Goal: Task Accomplishment & Management: Manage account settings

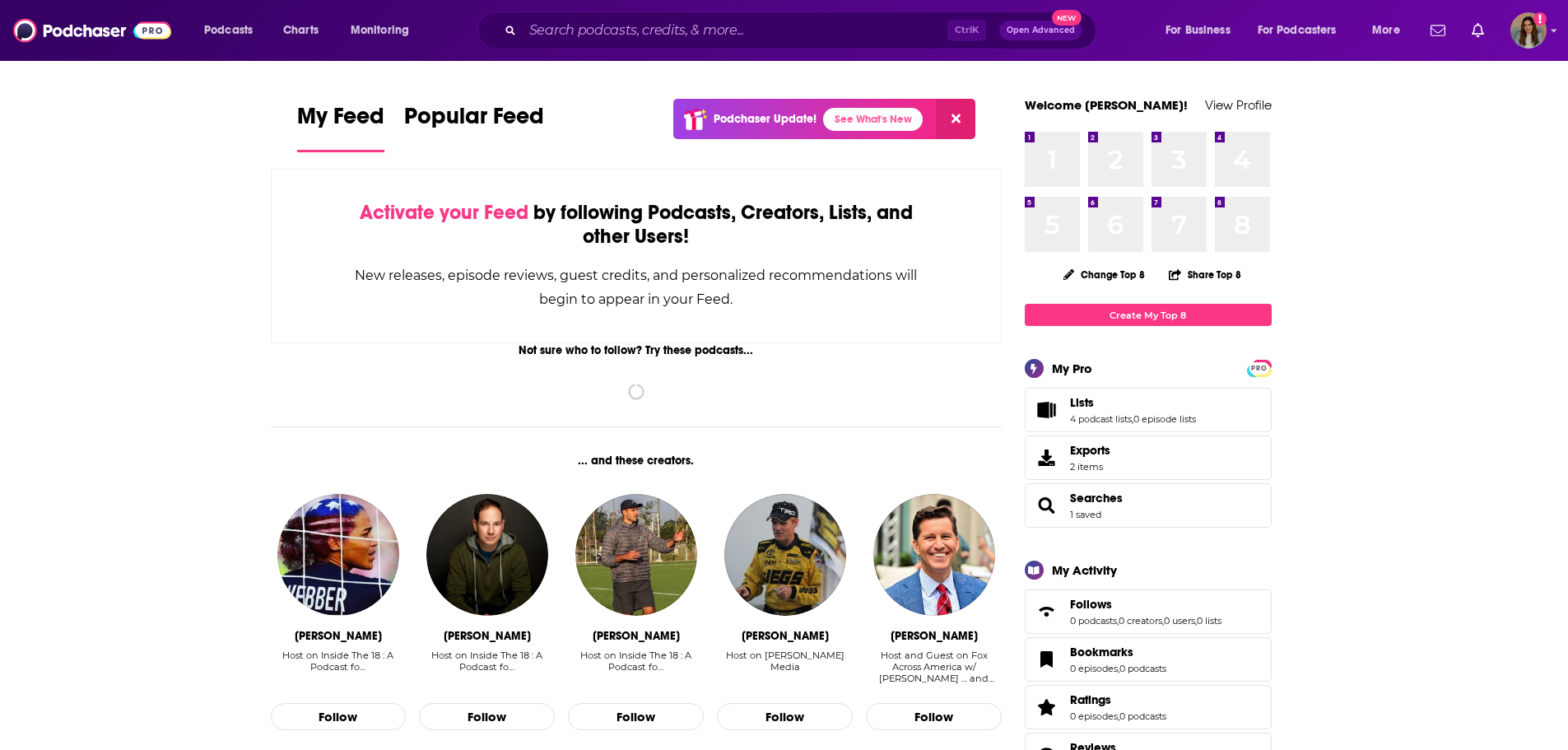
click at [629, 27] on input "Search podcasts, credits, & more..." at bounding box center [734, 30] width 425 height 26
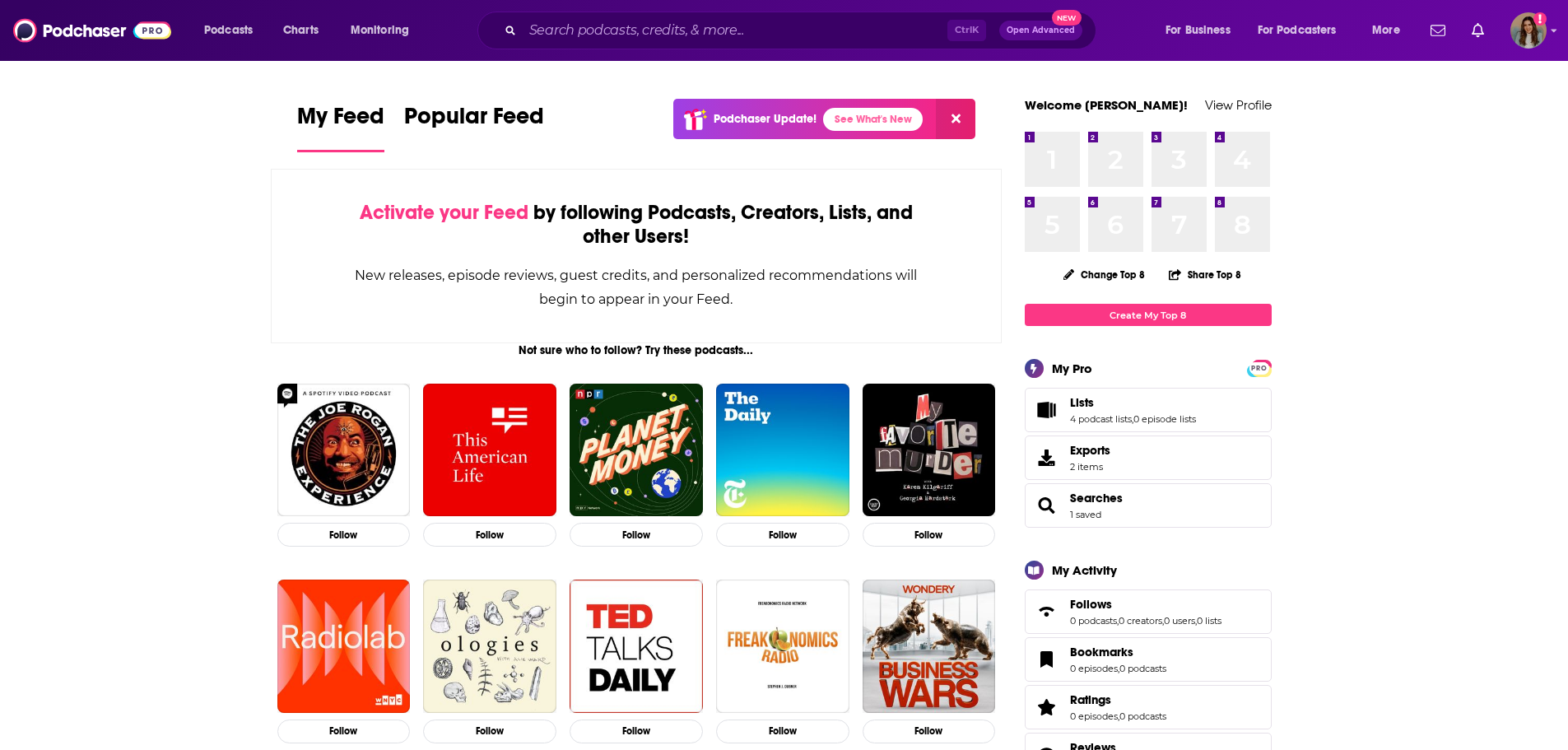
click at [678, 23] on input "Search podcasts, credits, & more..." at bounding box center [734, 30] width 425 height 26
click at [694, 37] on input "Search podcasts, credits, & more..." at bounding box center [734, 30] width 425 height 26
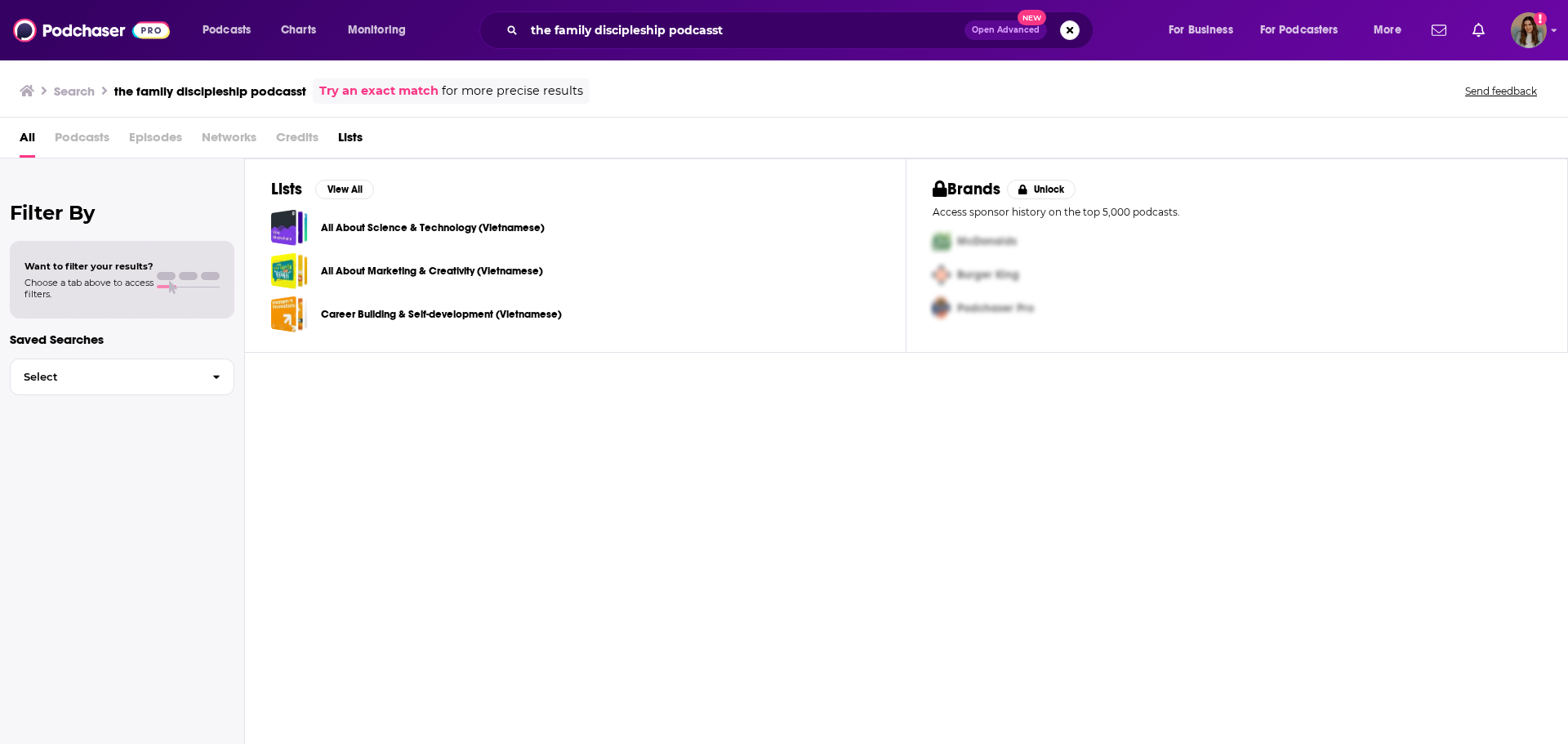
click at [765, 43] on div "the family discipleship podcasst Open Advanced New" at bounding box center [786, 30] width 614 height 37
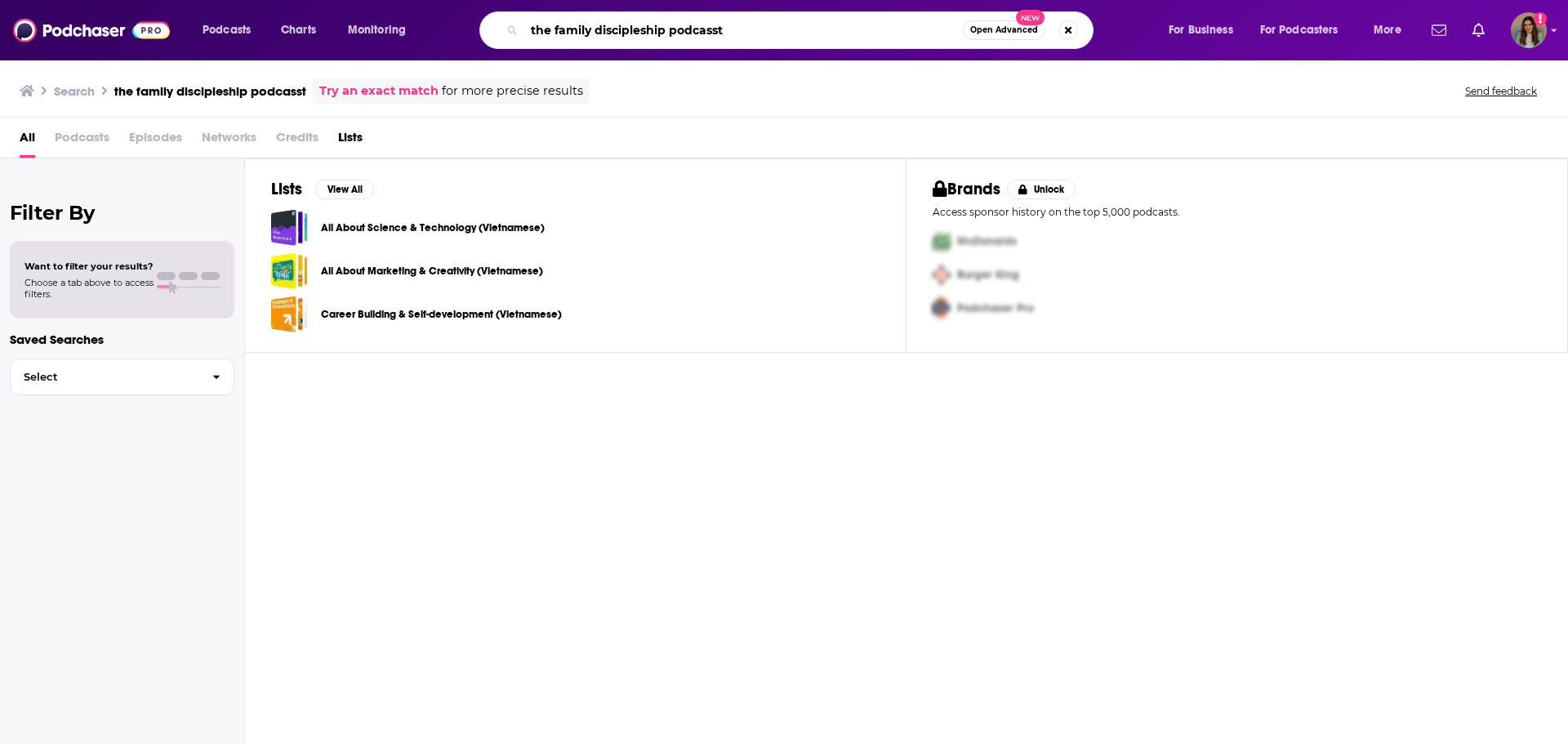
click at [760, 30] on input "the family discipleship podcasst" at bounding box center [744, 30] width 438 height 26
type input "the family discipleship"
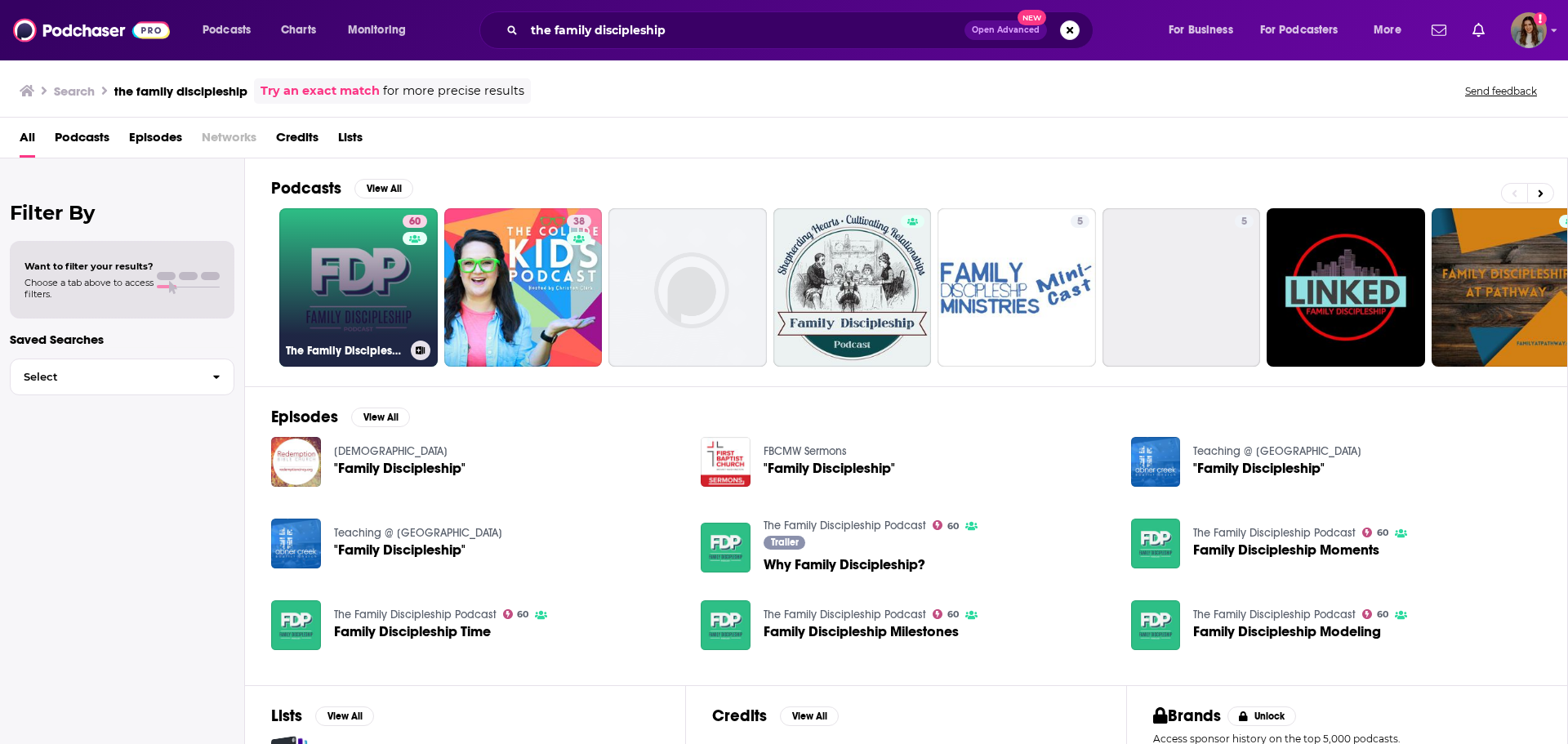
click at [354, 289] on link "60 The Family Discipleship Podcast" at bounding box center [358, 287] width 159 height 159
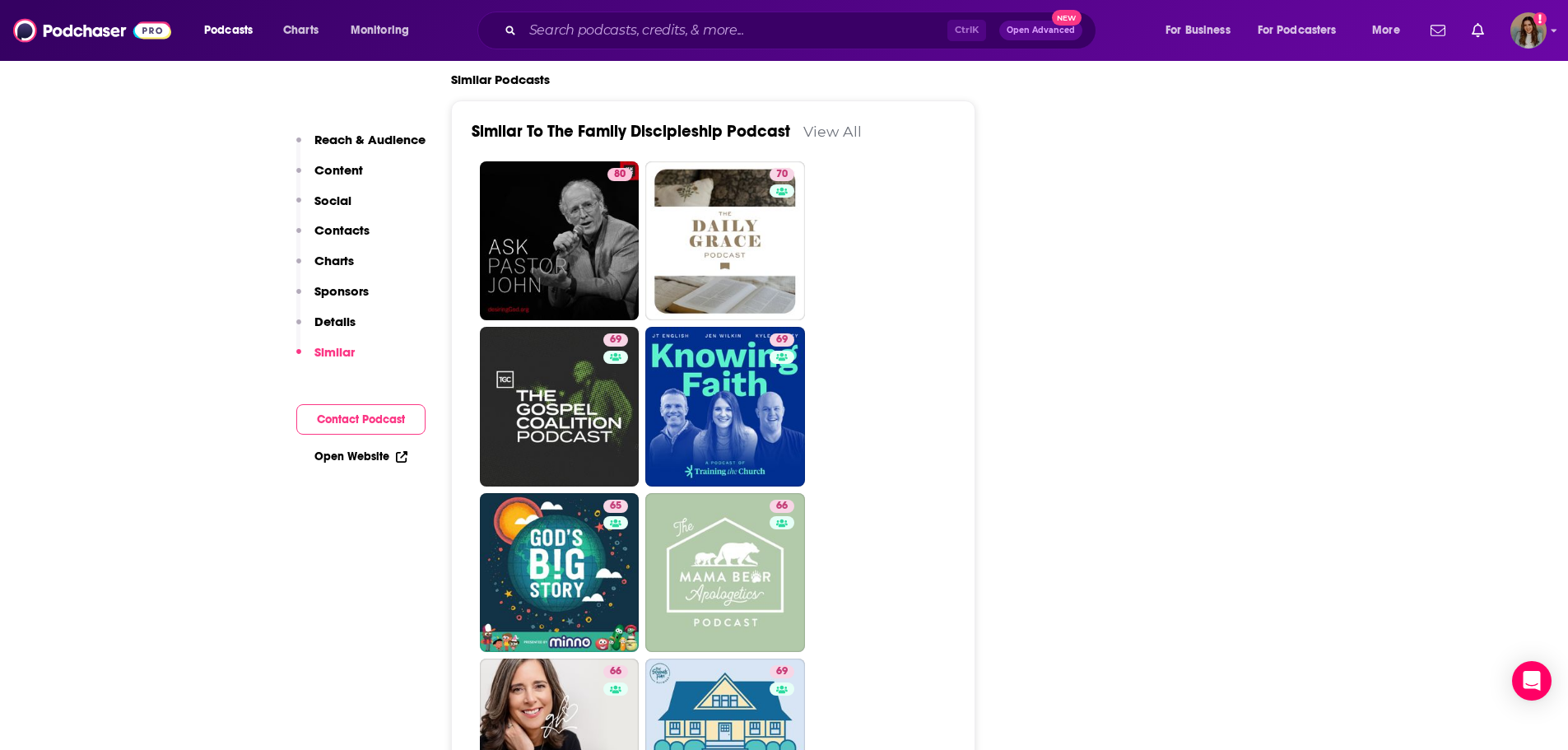
scroll to position [2552, 0]
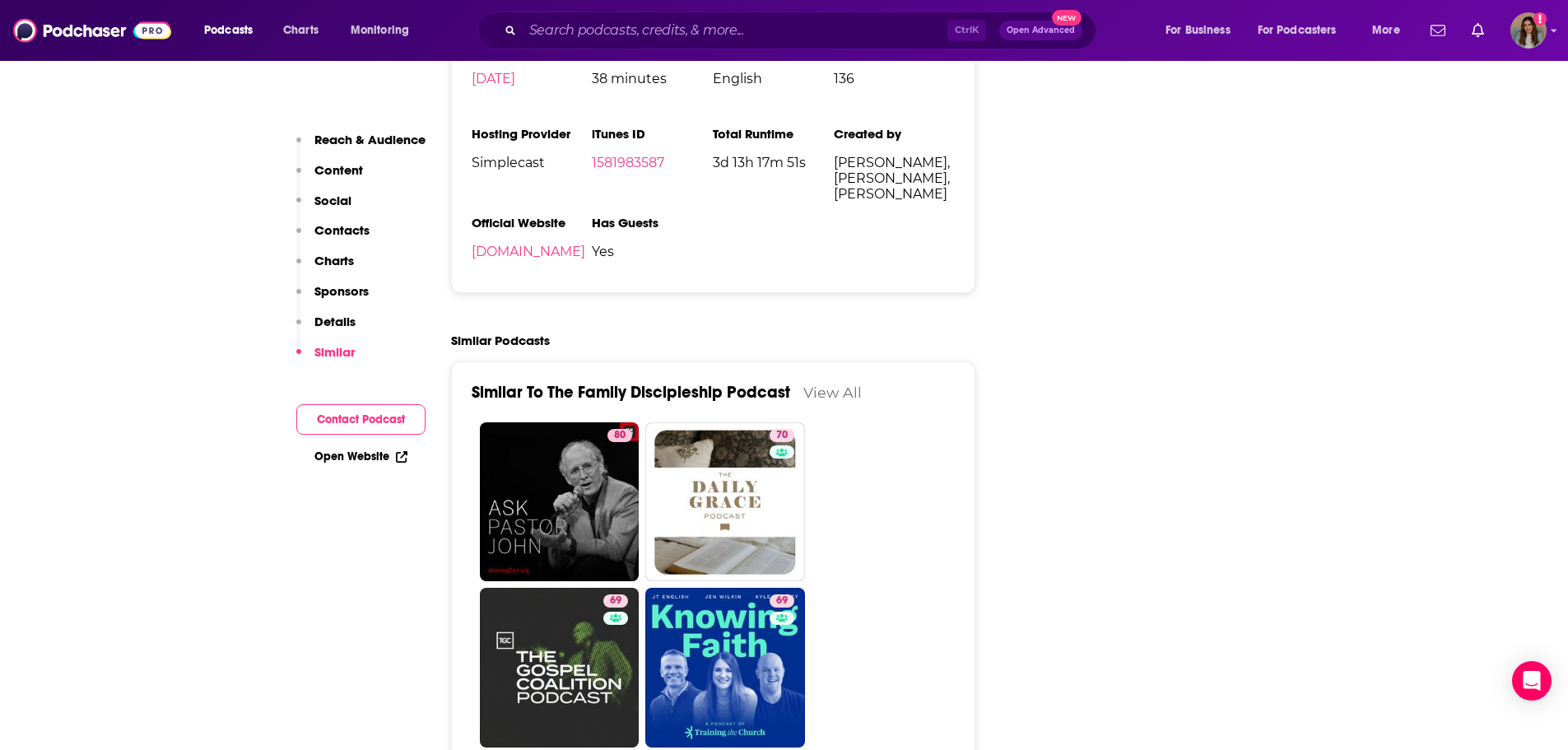
click at [828, 384] on link "View All" at bounding box center [833, 392] width 58 height 17
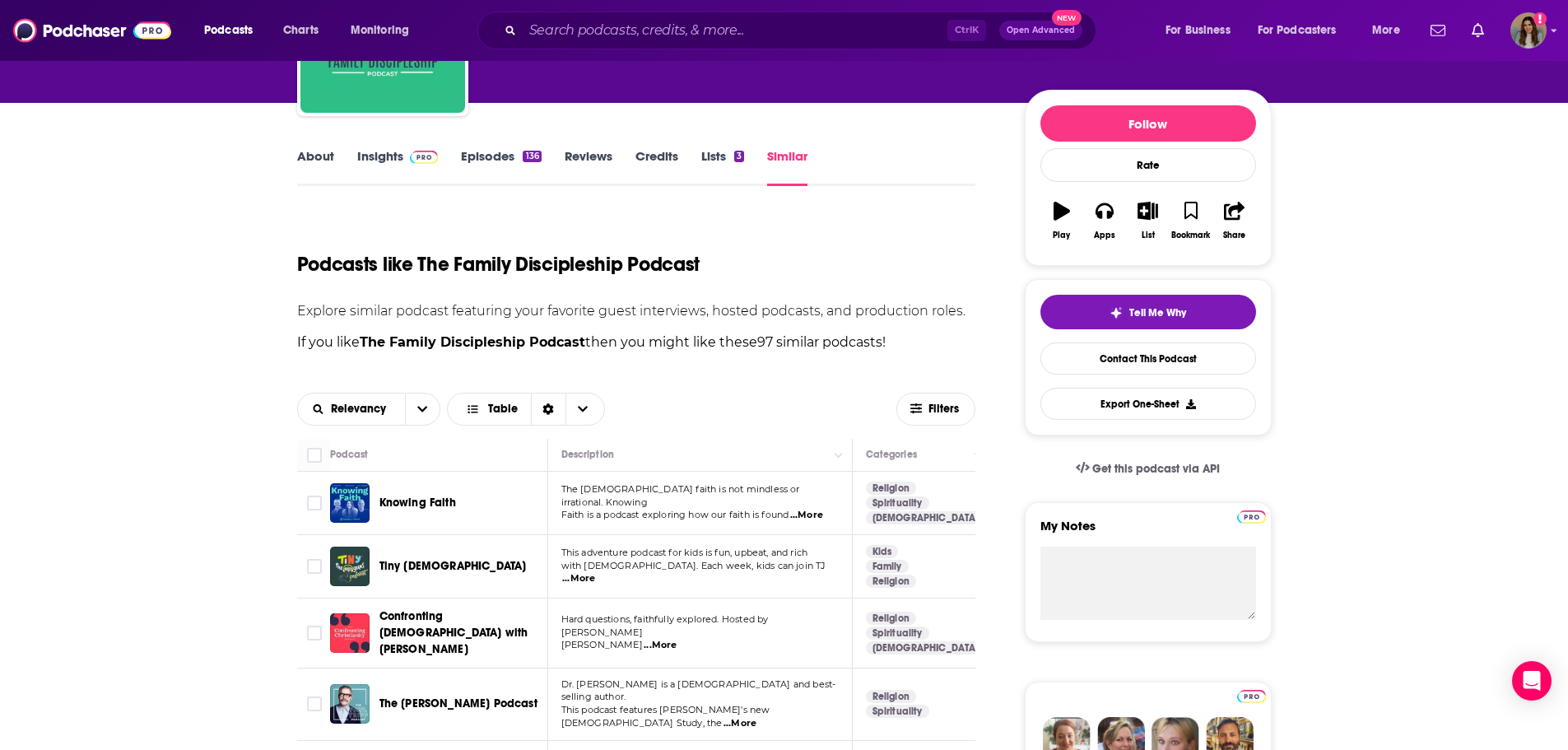
scroll to position [164, 0]
click at [935, 405] on span "Filters" at bounding box center [945, 410] width 33 height 12
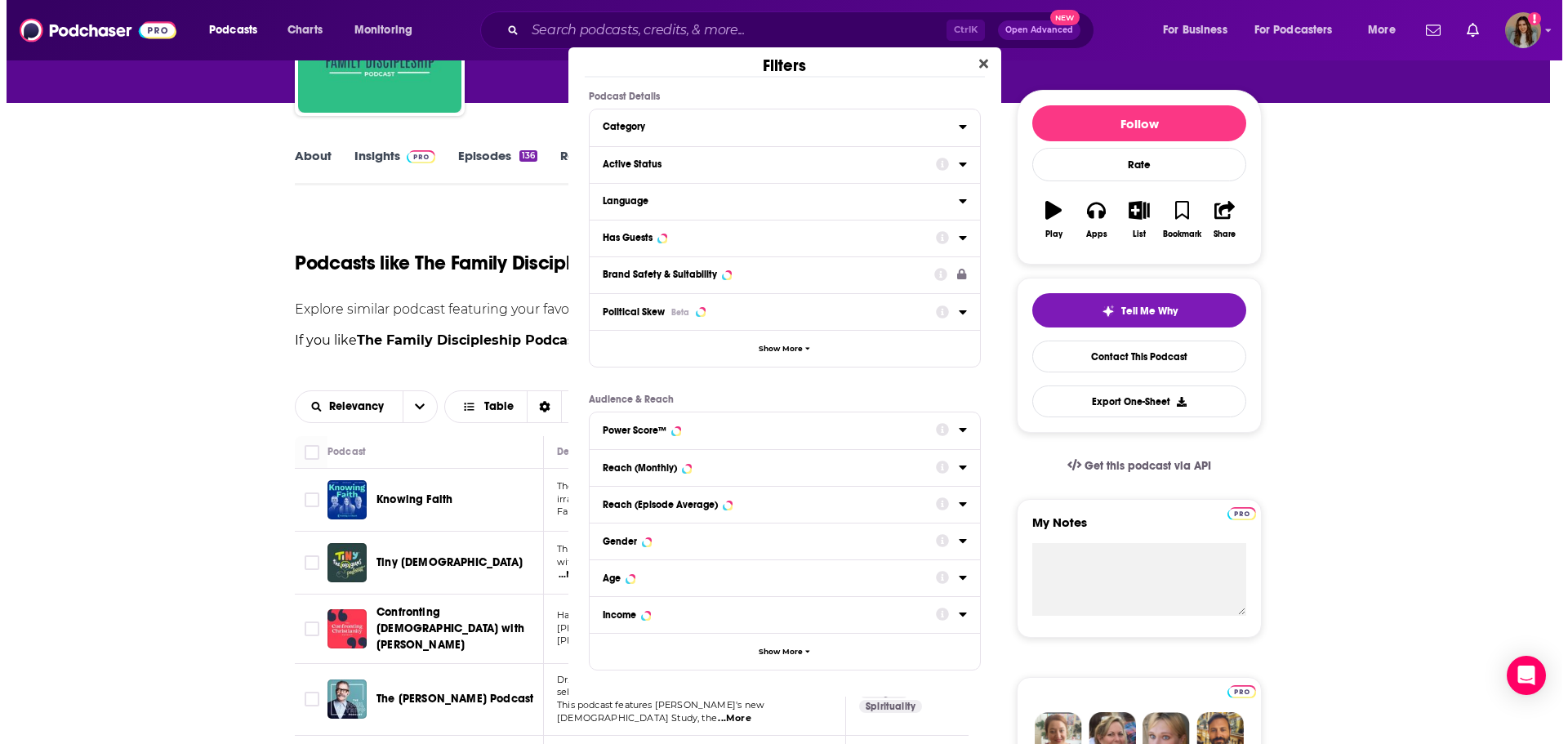
scroll to position [0, 0]
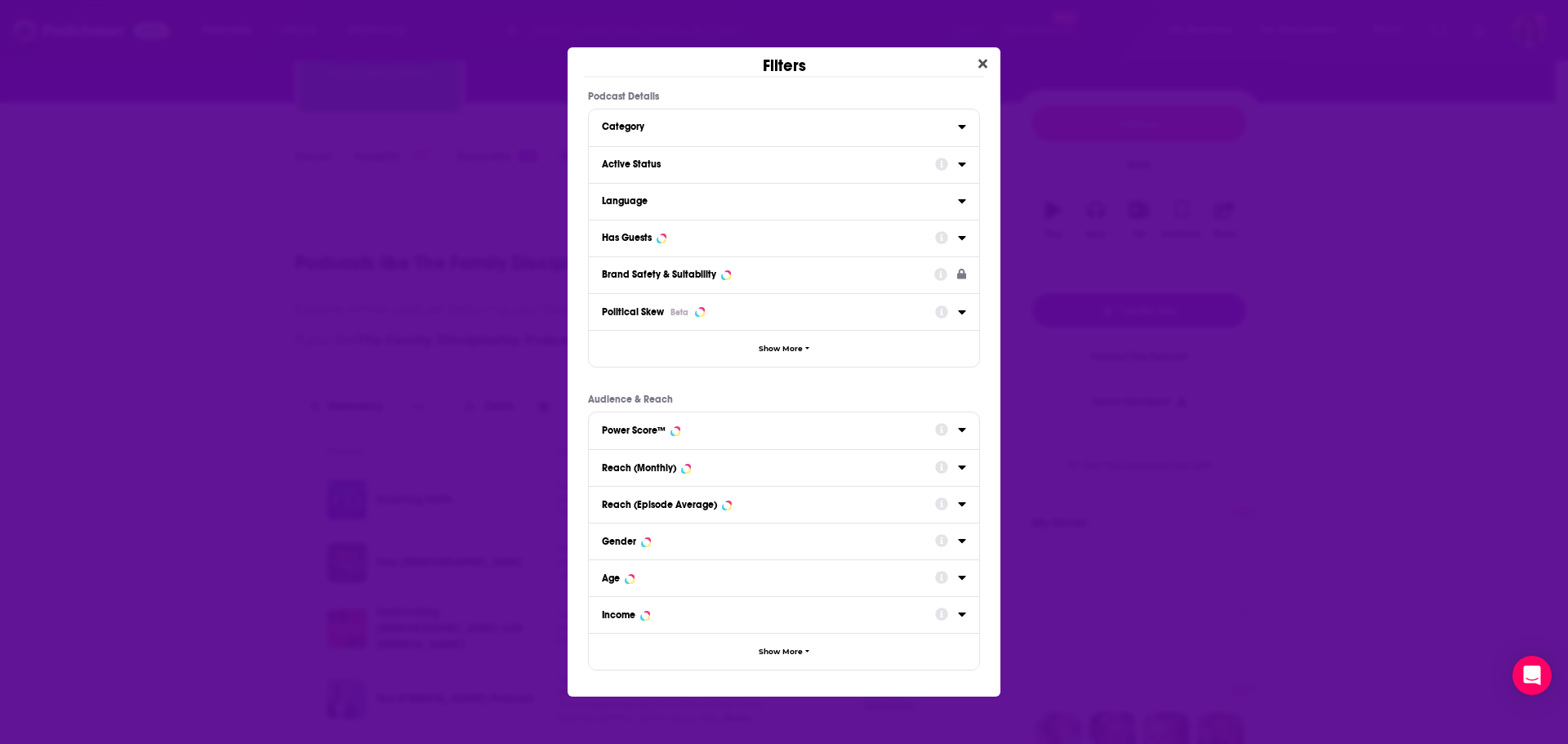
click at [959, 169] on icon "Dialog" at bounding box center [961, 164] width 8 height 13
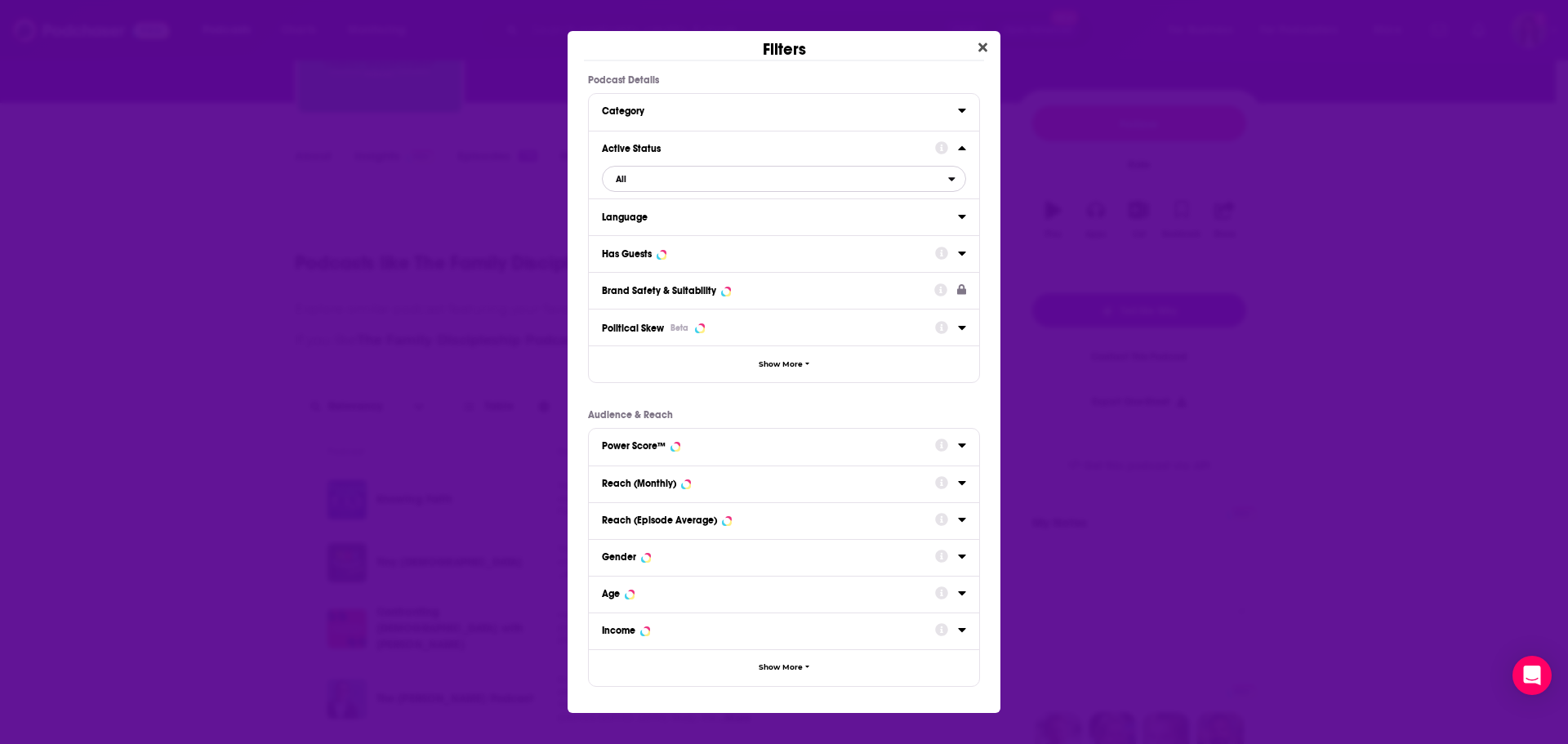
click at [634, 179] on span "All" at bounding box center [774, 179] width 345 height 21
click at [662, 234] on span "Active" at bounding box center [698, 232] width 178 height 9
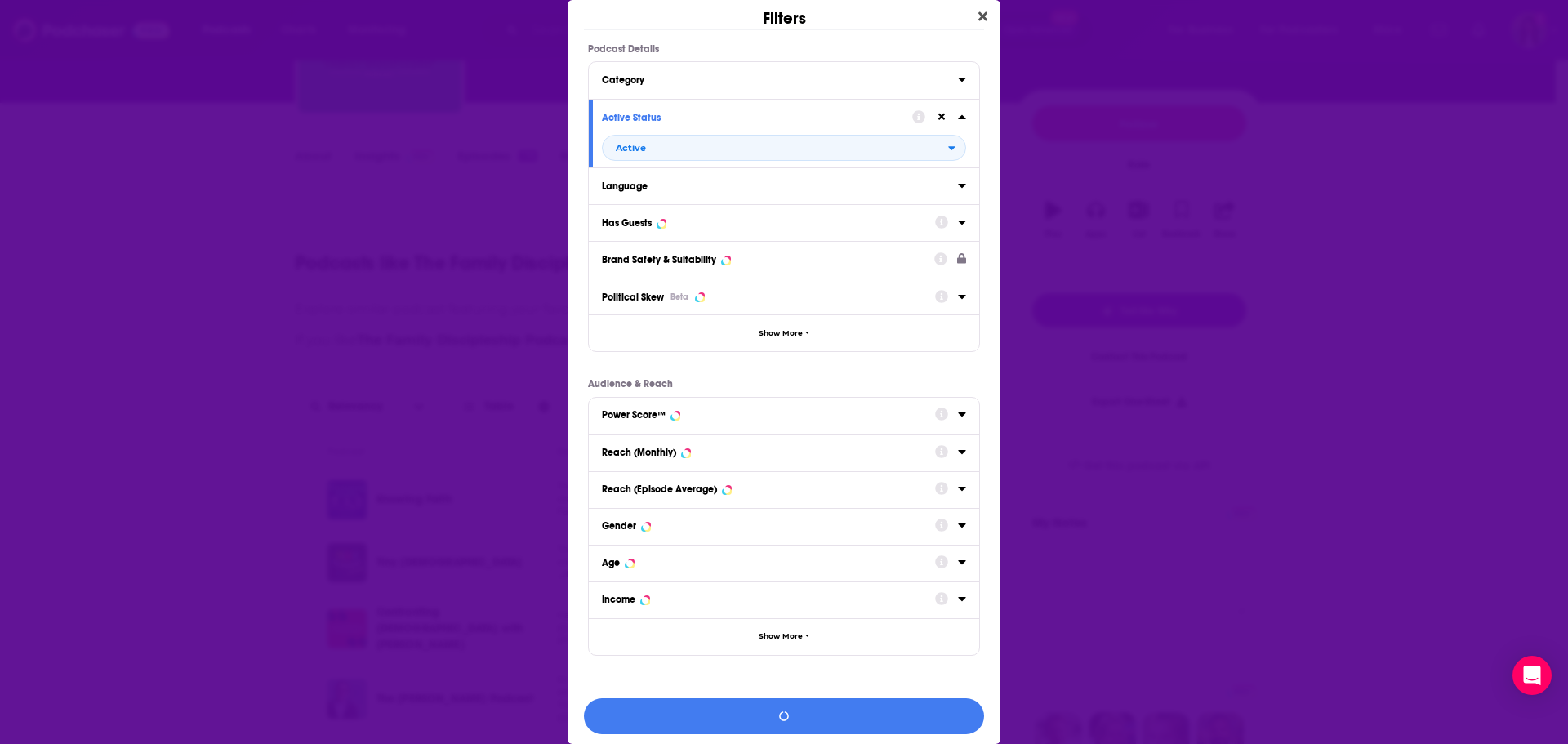
click at [957, 113] on icon "Dialog" at bounding box center [961, 117] width 8 height 13
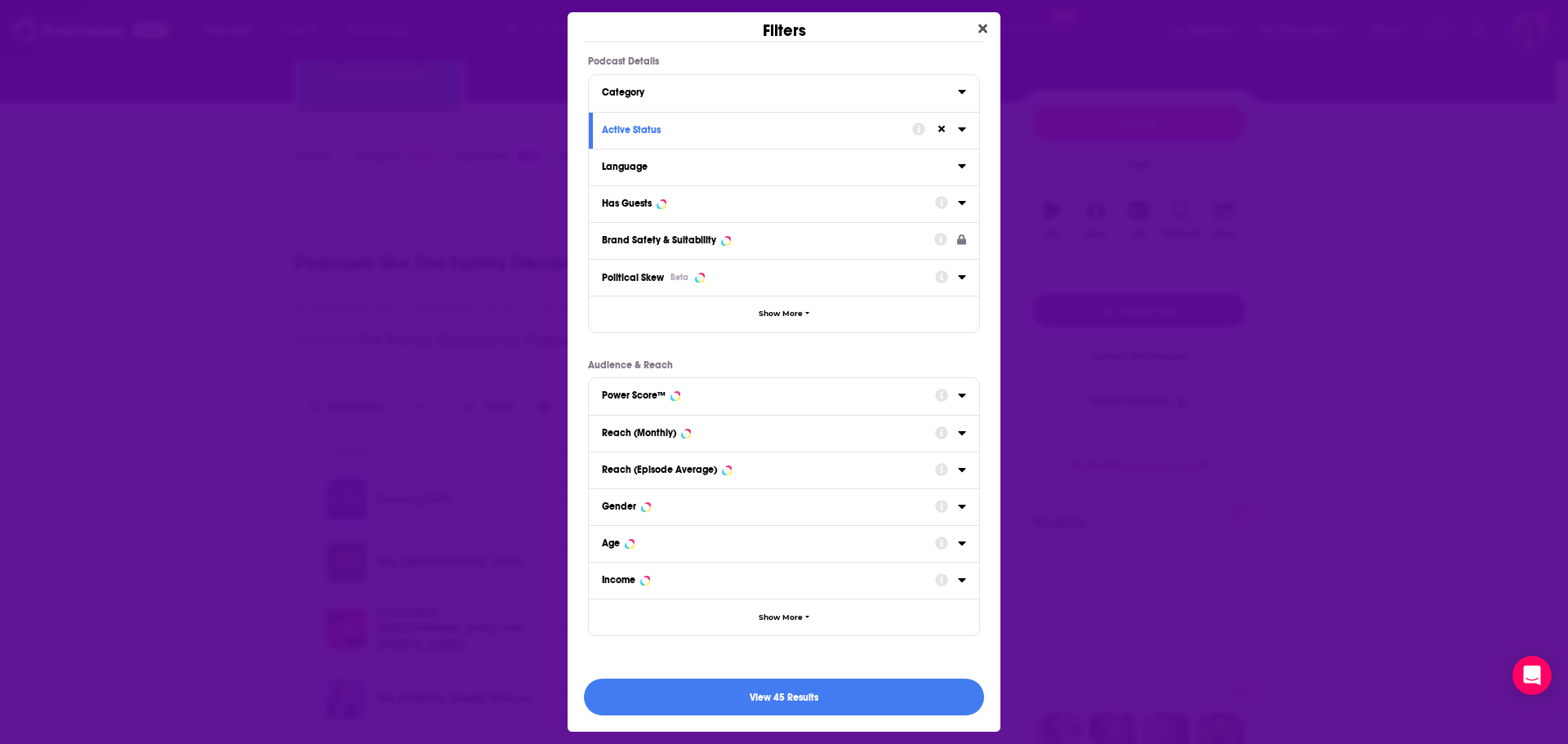
click at [966, 198] on div "Has Guests" at bounding box center [784, 204] width 390 height 37
click at [959, 206] on icon "Dialog" at bounding box center [961, 202] width 8 height 13
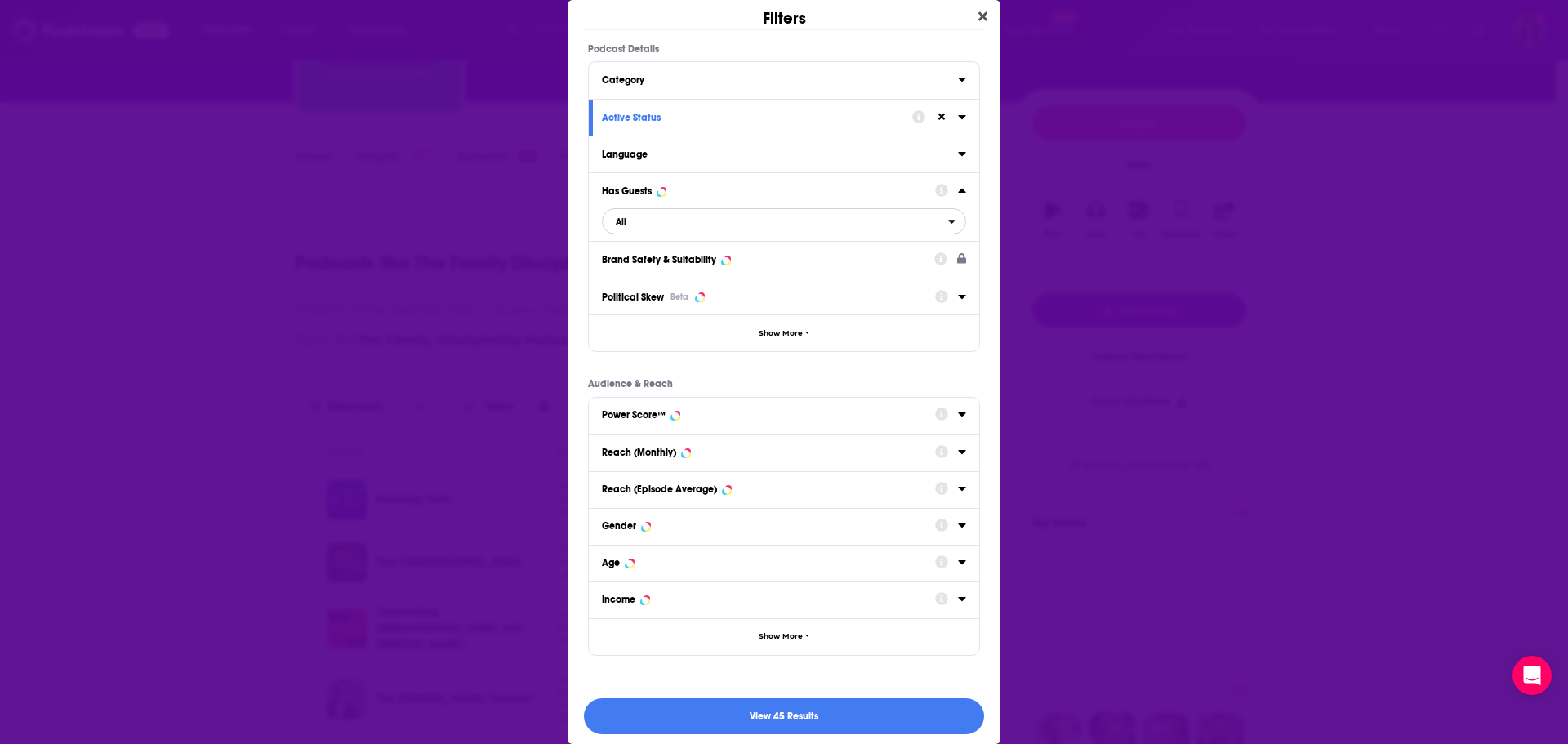
click at [640, 218] on span "All" at bounding box center [774, 221] width 345 height 21
click at [667, 279] on span "Has guests" at bounding box center [704, 275] width 188 height 9
click at [957, 195] on icon "Dialog" at bounding box center [961, 190] width 8 height 13
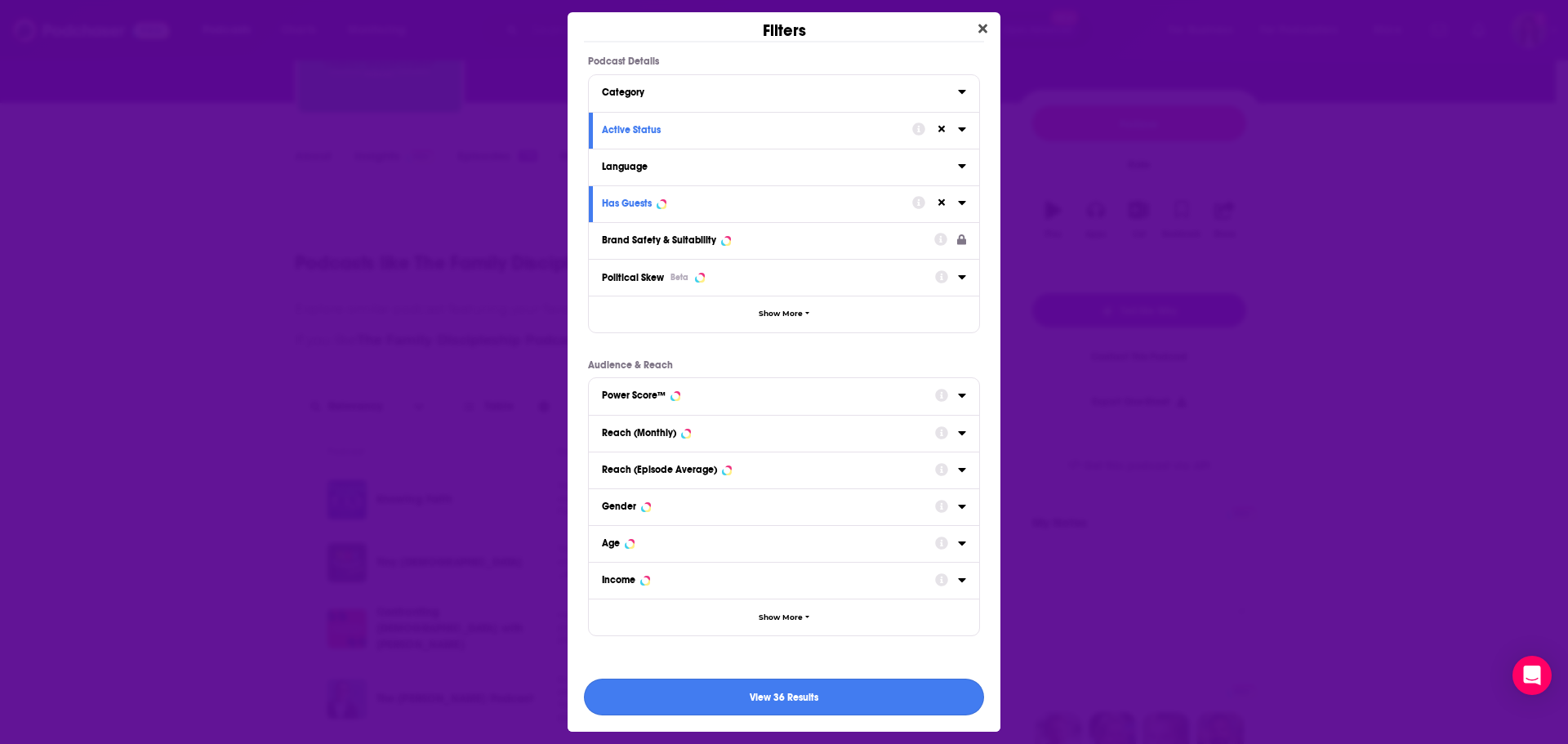
click at [801, 701] on button "View 36 Results" at bounding box center [784, 697] width 400 height 37
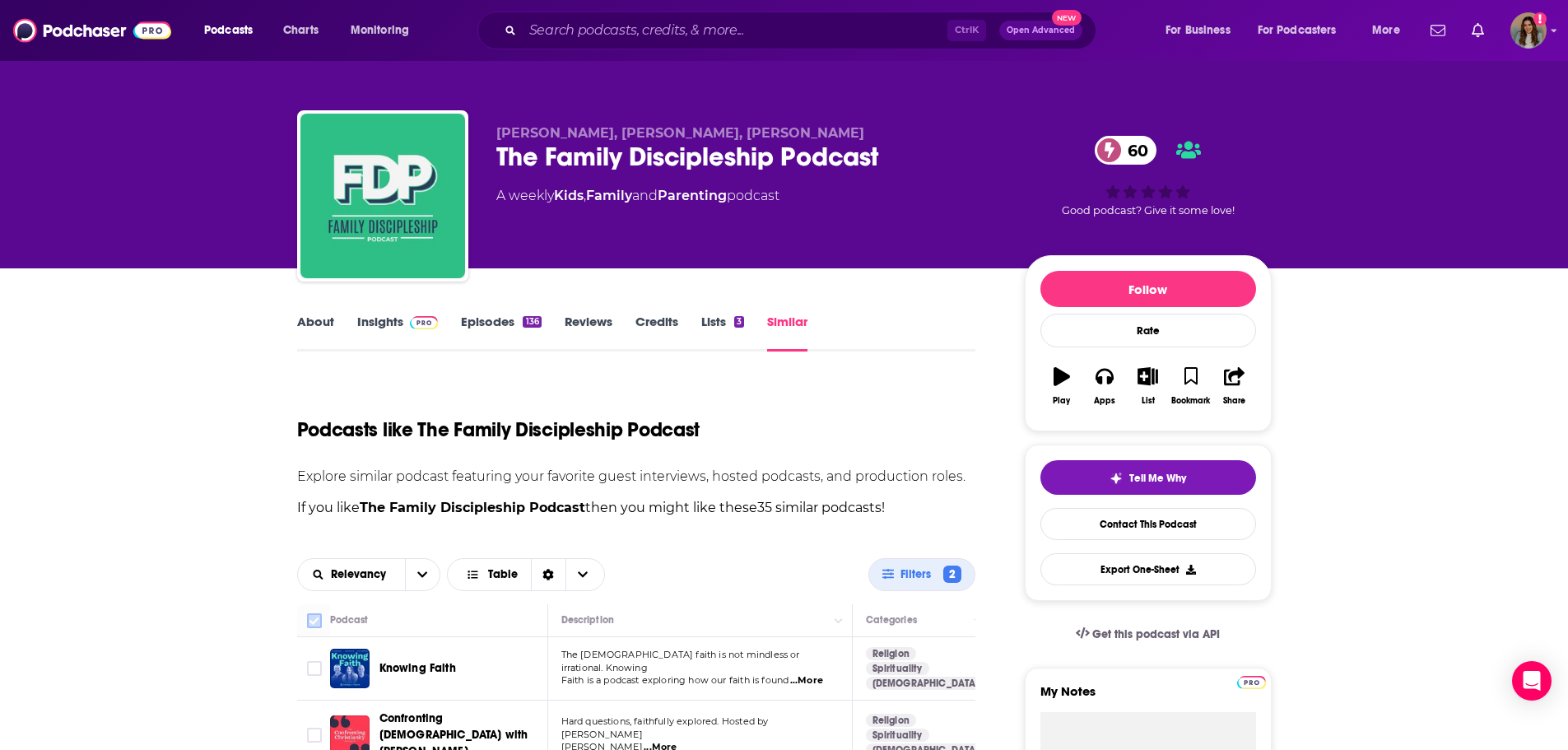
click at [318, 618] on input "Toggle select all" at bounding box center [314, 621] width 15 height 15
checkbox input "true"
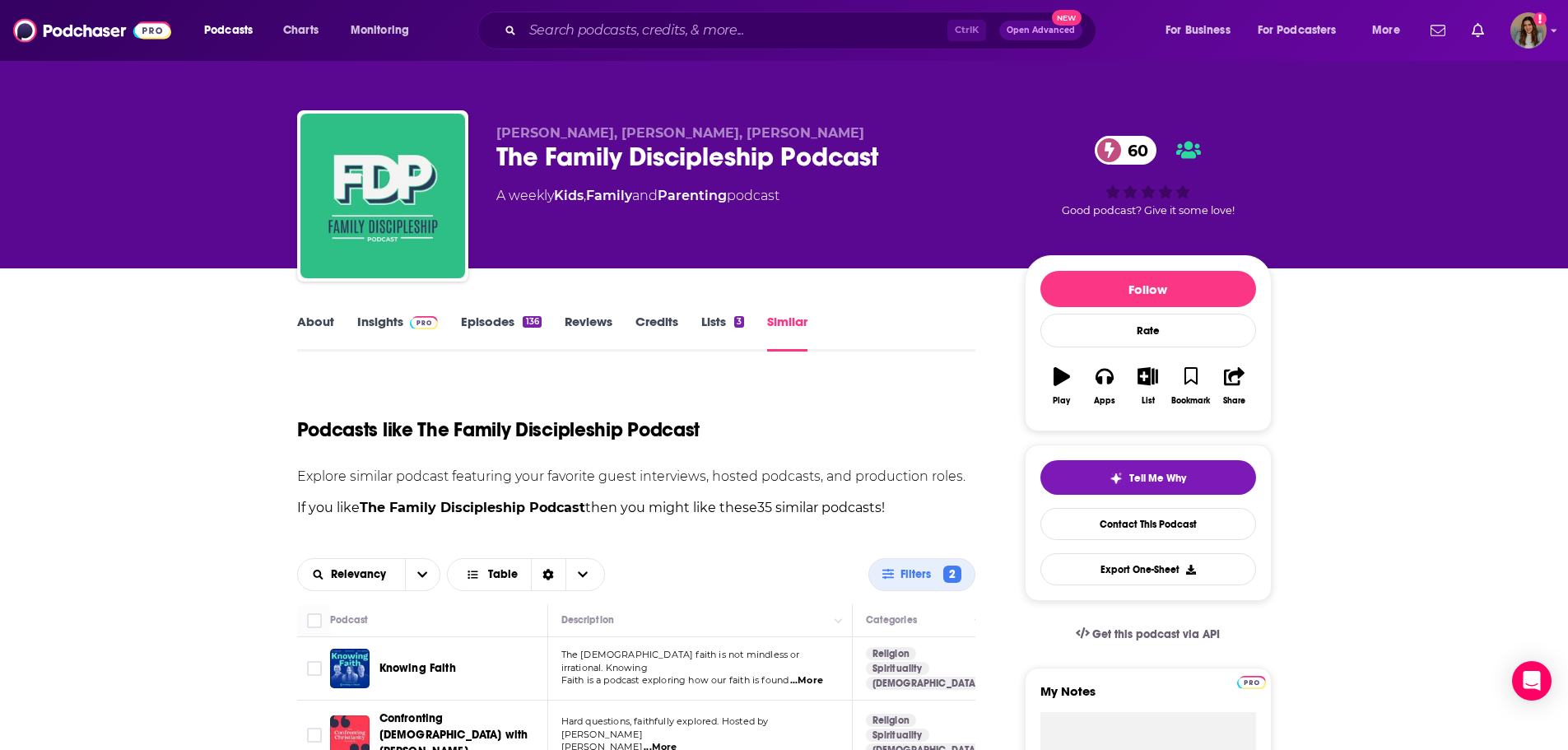
checkbox input "true"
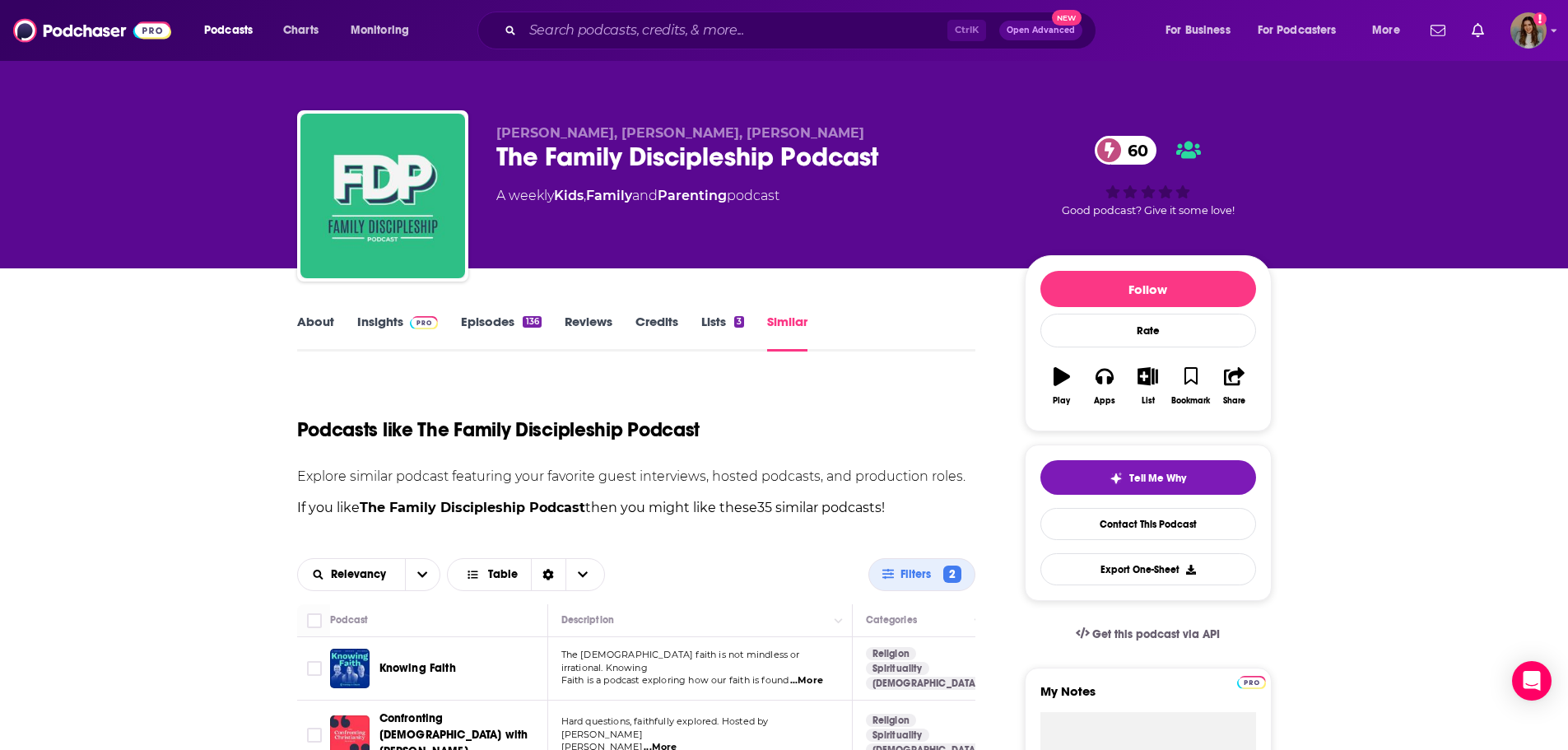
checkbox input "true"
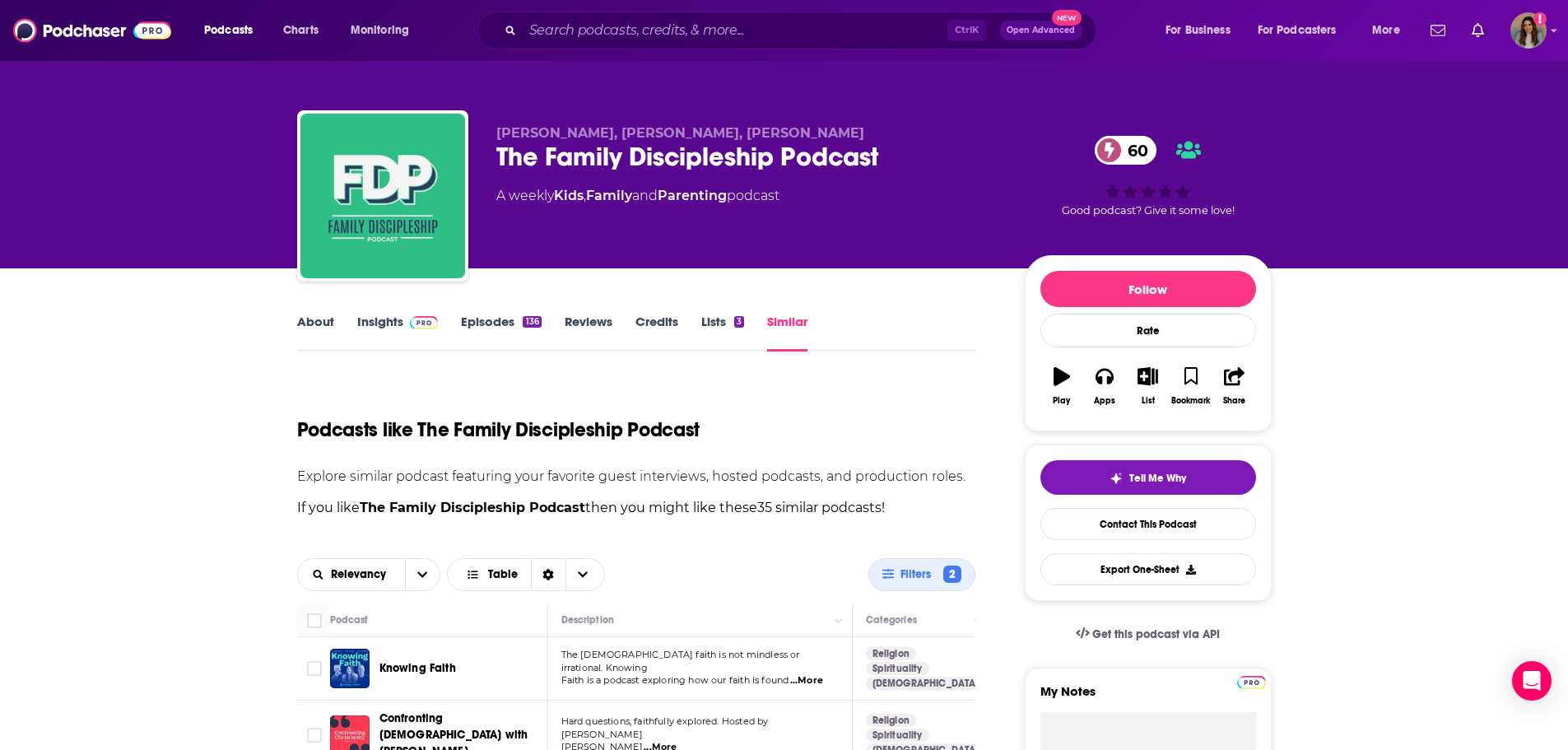
checkbox input "true"
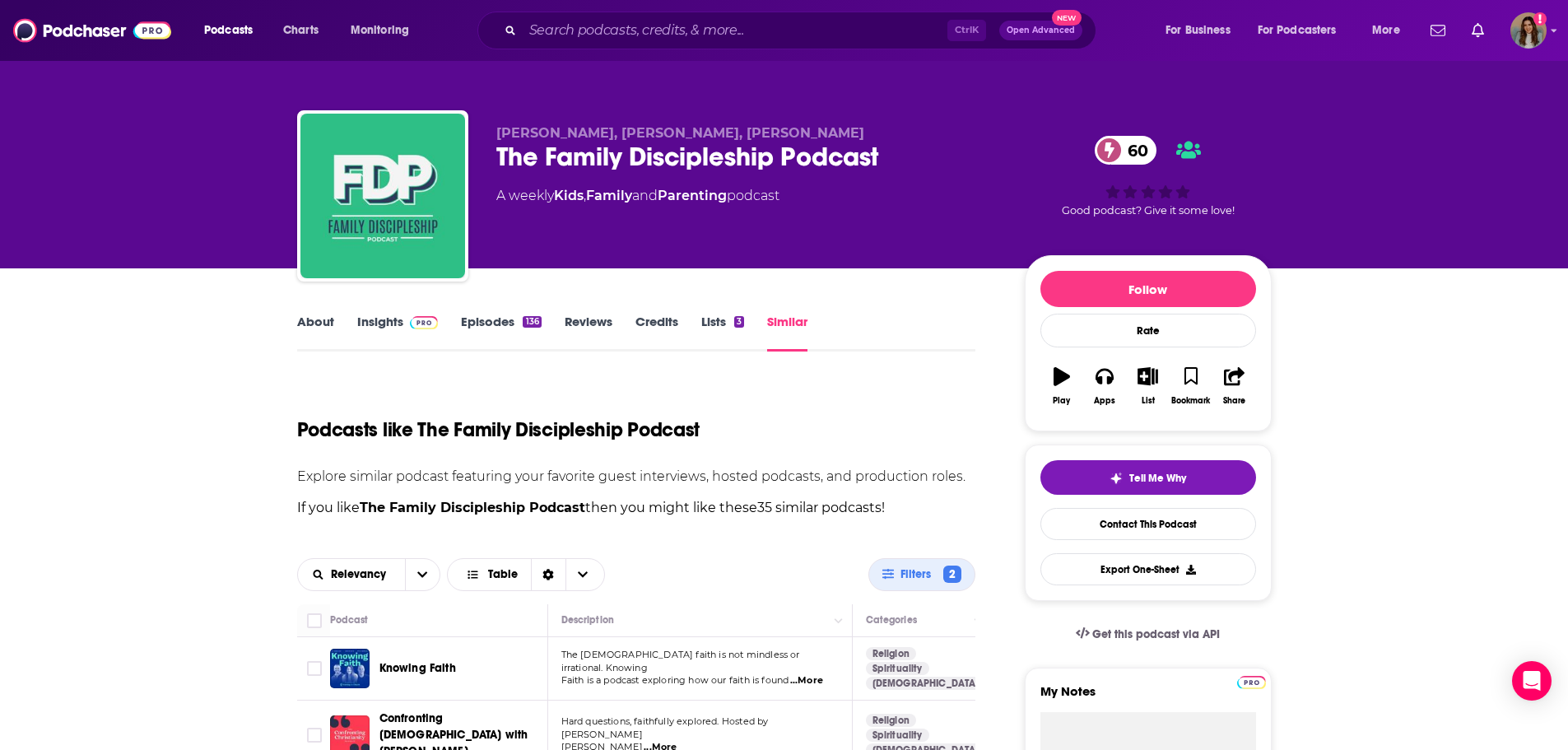
checkbox input "true"
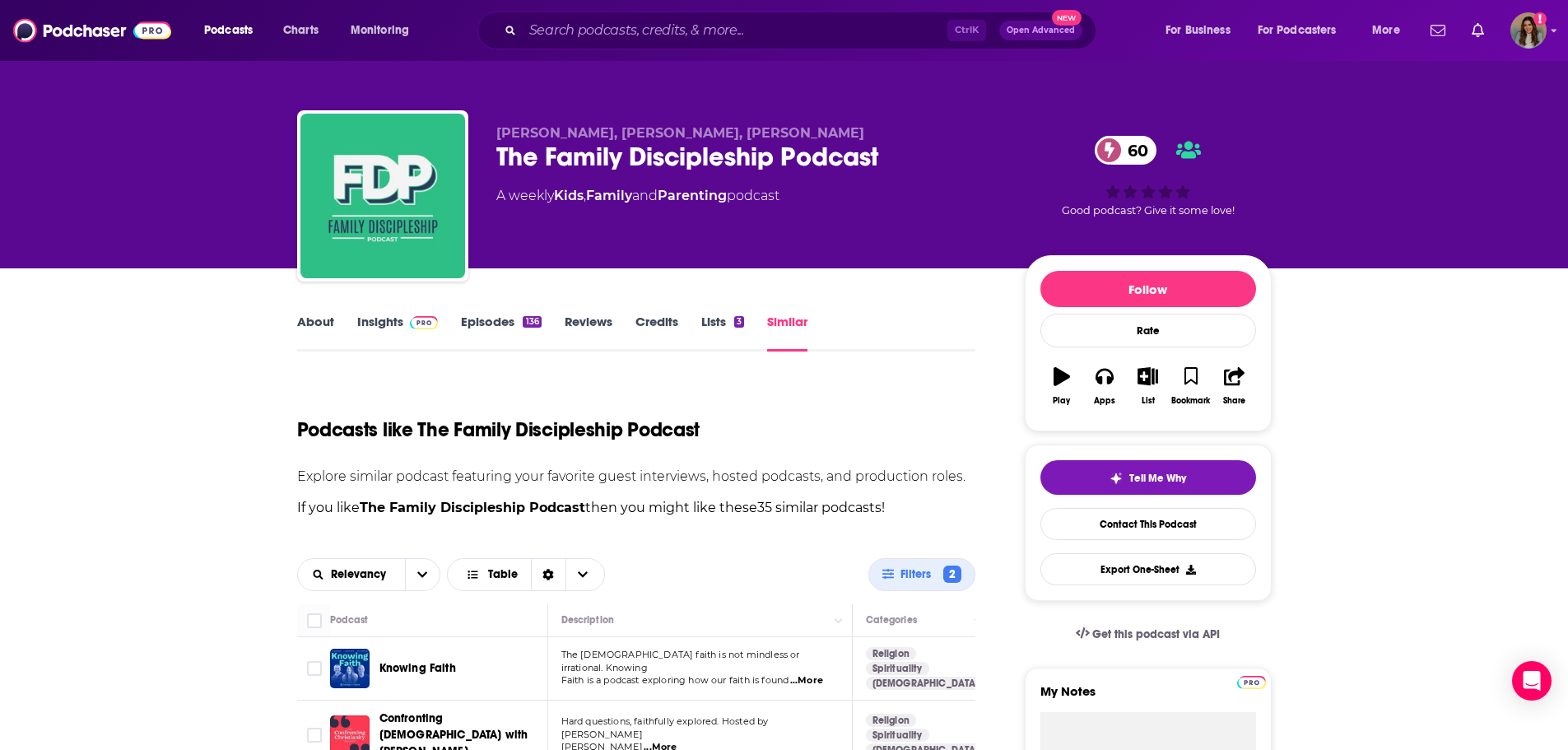
checkbox input "true"
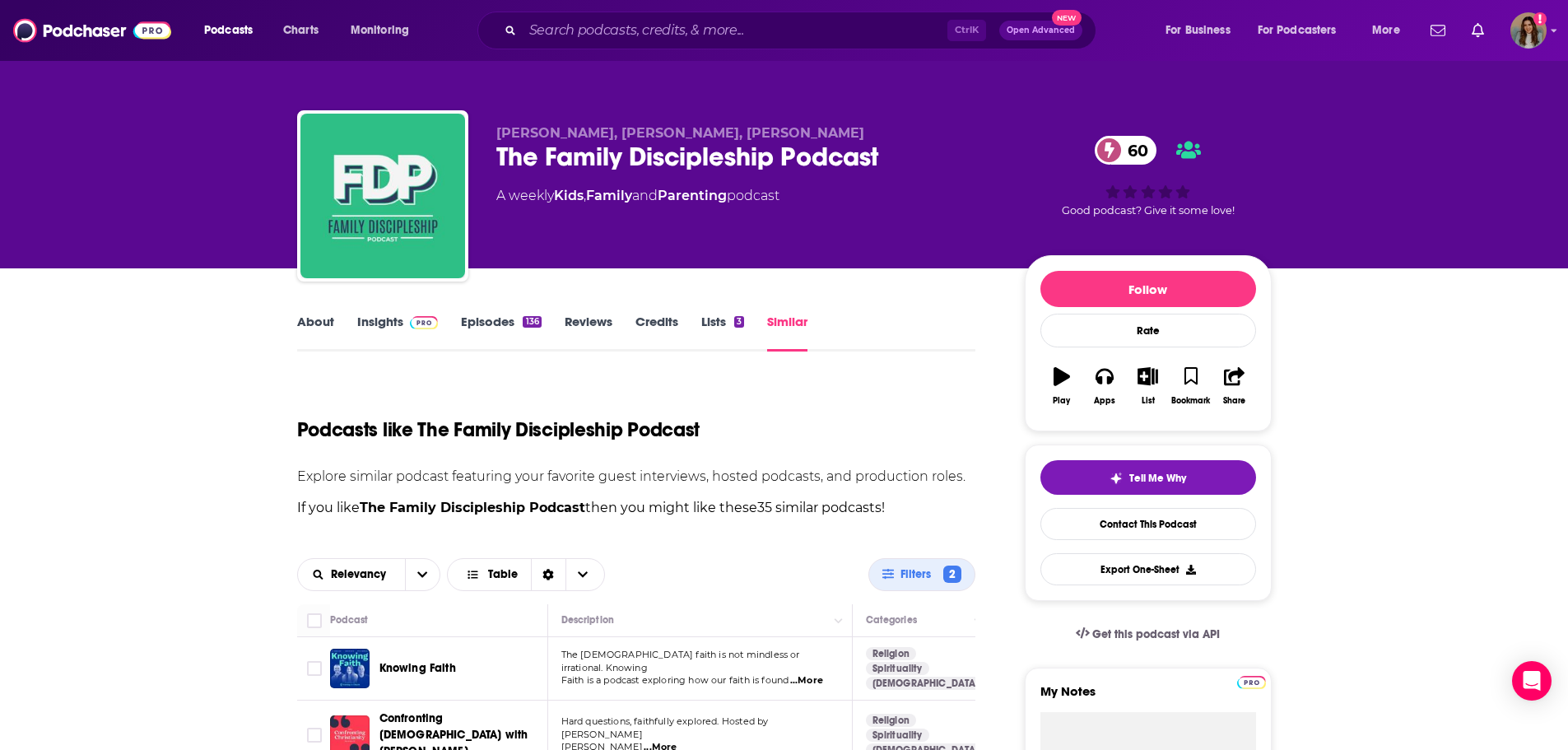
checkbox input "true"
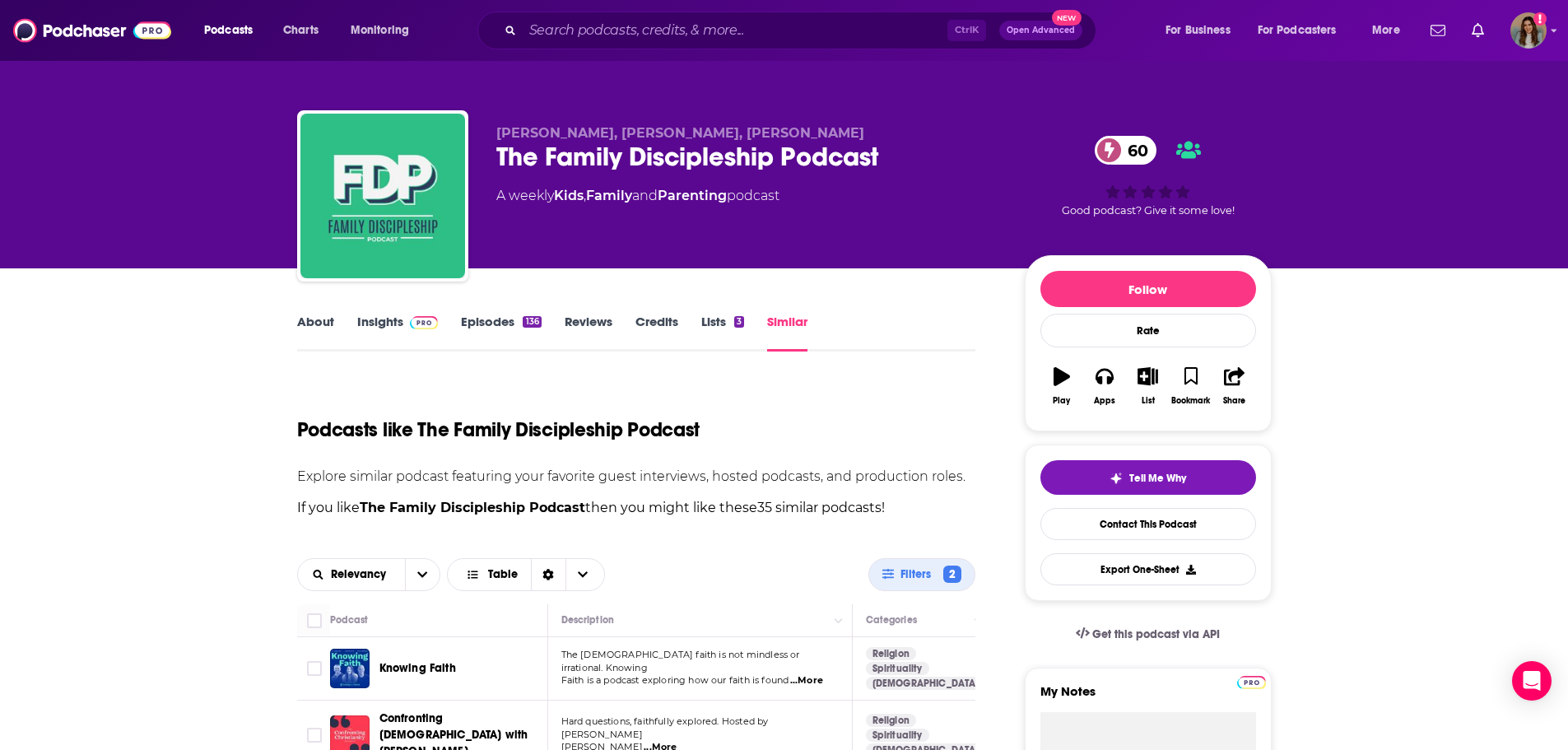
checkbox input "true"
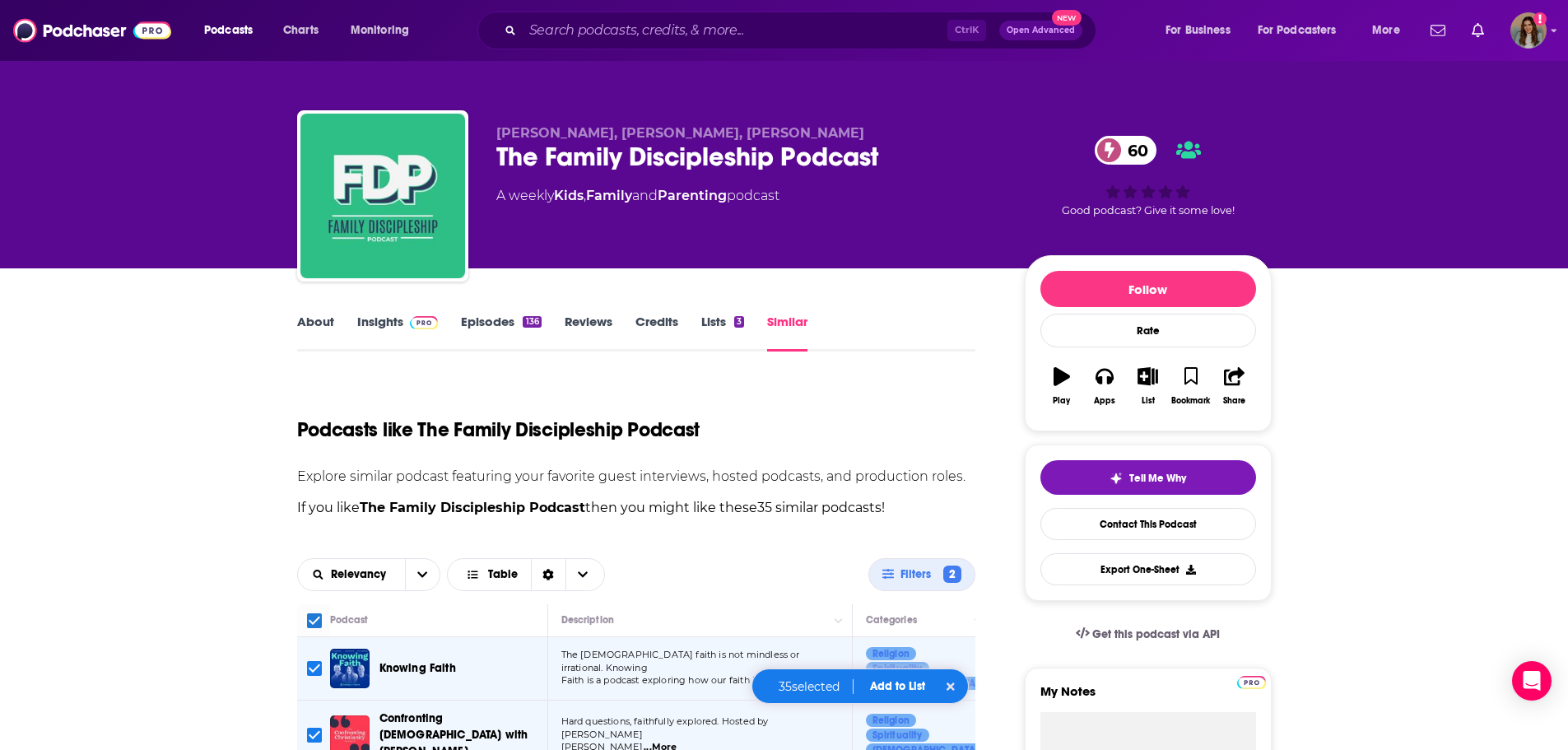
click at [893, 689] on button "Add to List" at bounding box center [897, 686] width 81 height 14
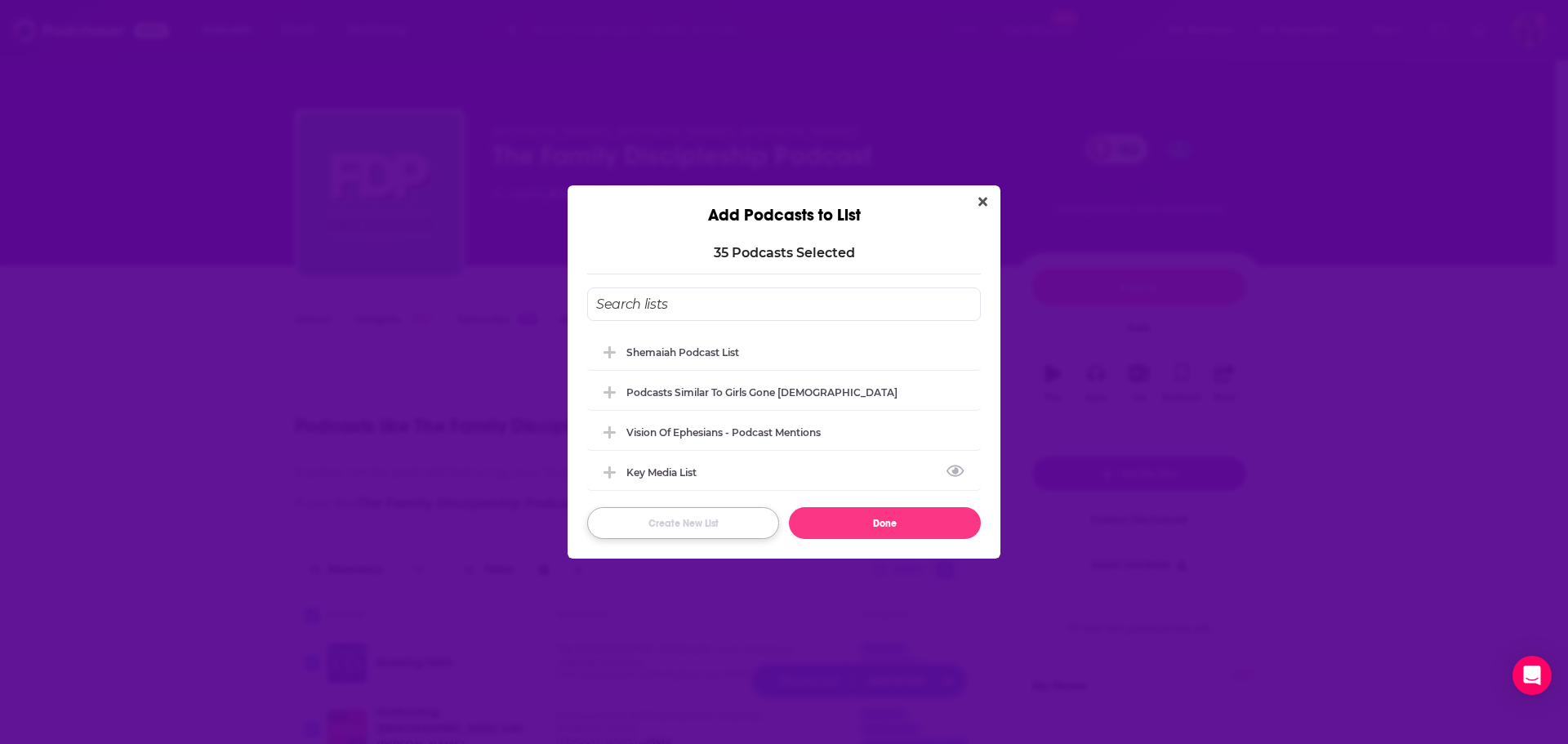
click at [678, 526] on button "Create New List" at bounding box center [683, 523] width 192 height 32
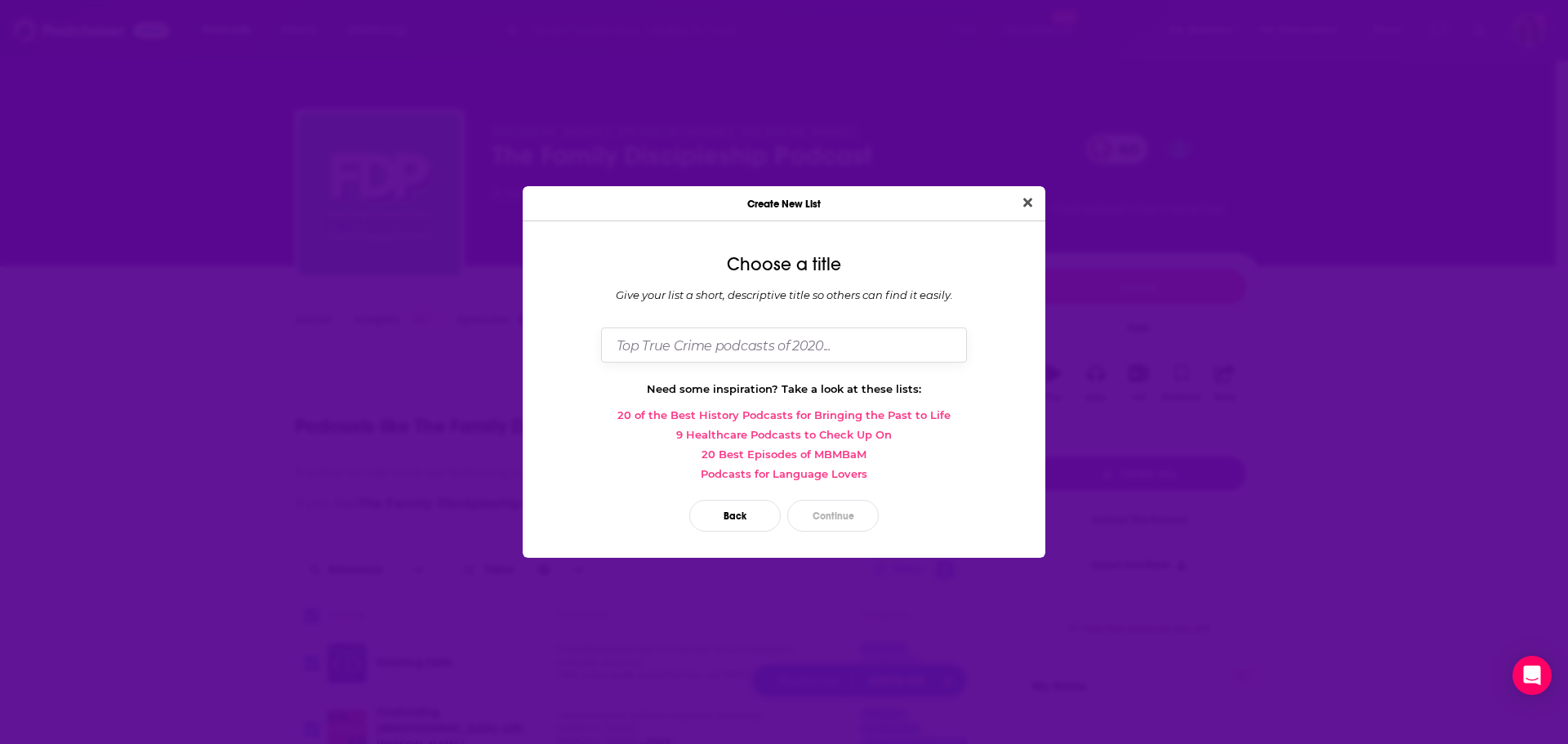
click at [732, 344] on input "Dialog" at bounding box center [784, 344] width 366 height 35
type input "Tiny Theologians Podcast Ideas"
click at [824, 524] on button "Continue" at bounding box center [832, 516] width 91 height 32
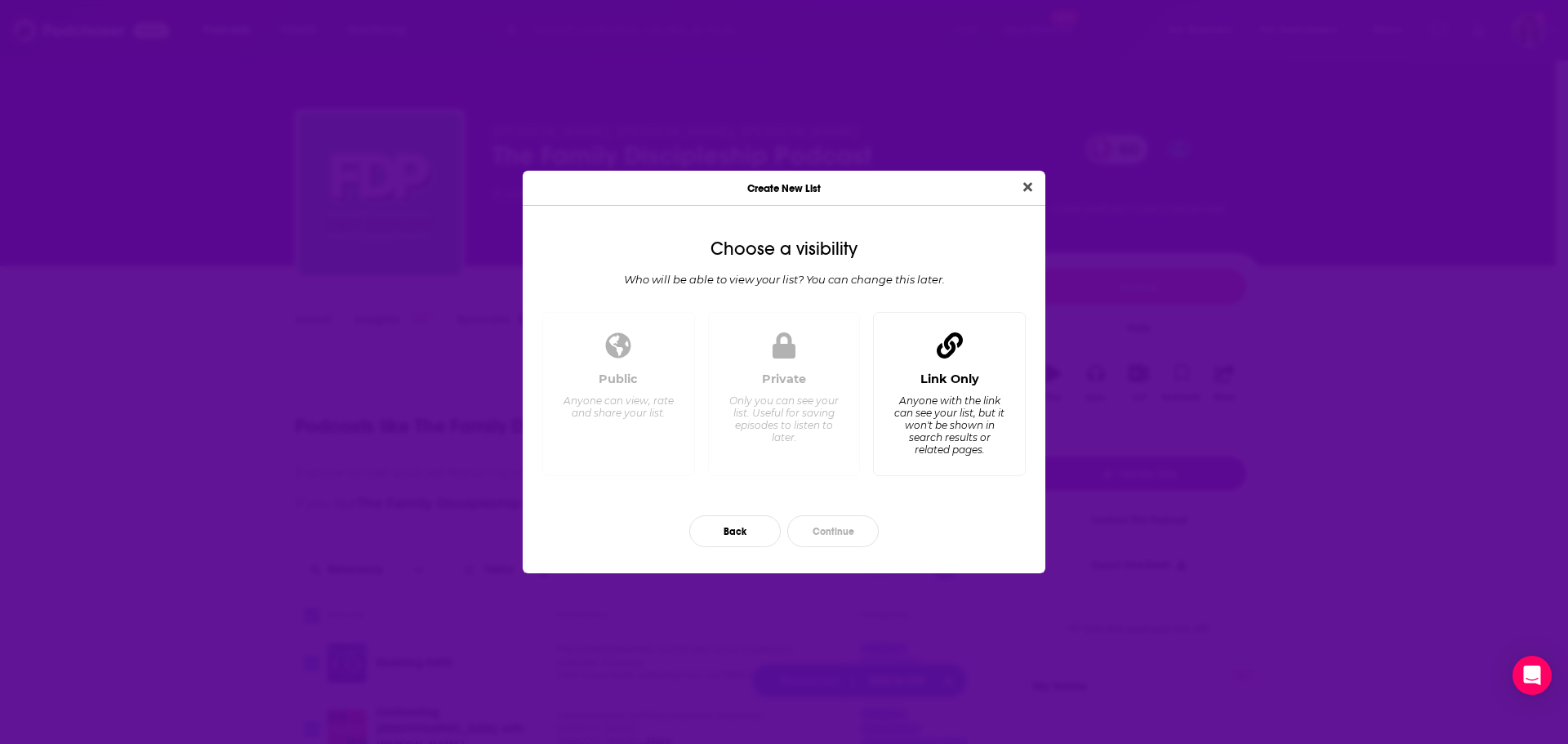
click at [948, 398] on div "Anyone with the link can see your list, but it won't be shown in search results…" at bounding box center [948, 425] width 111 height 62
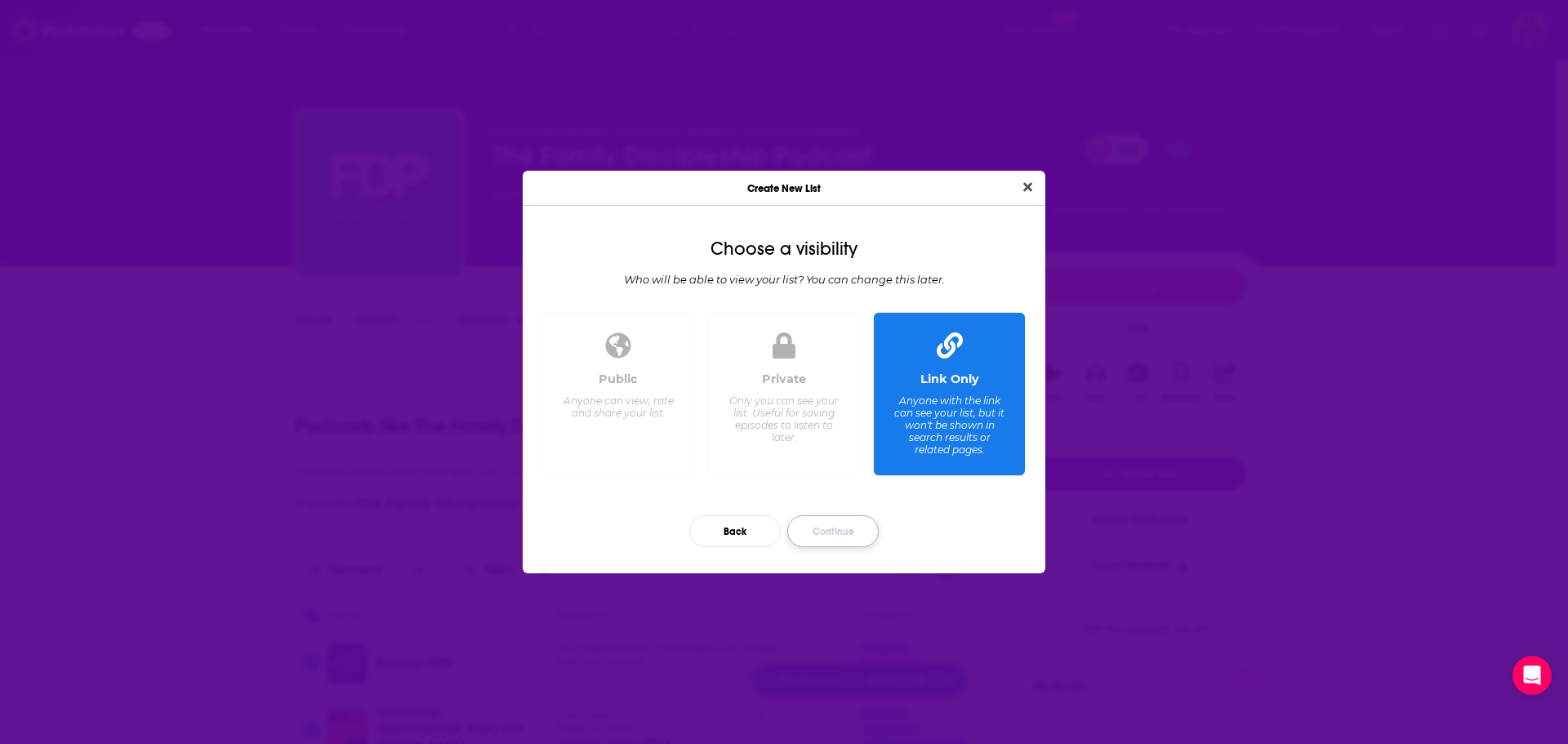
click at [848, 538] on button "Continue" at bounding box center [832, 531] width 91 height 32
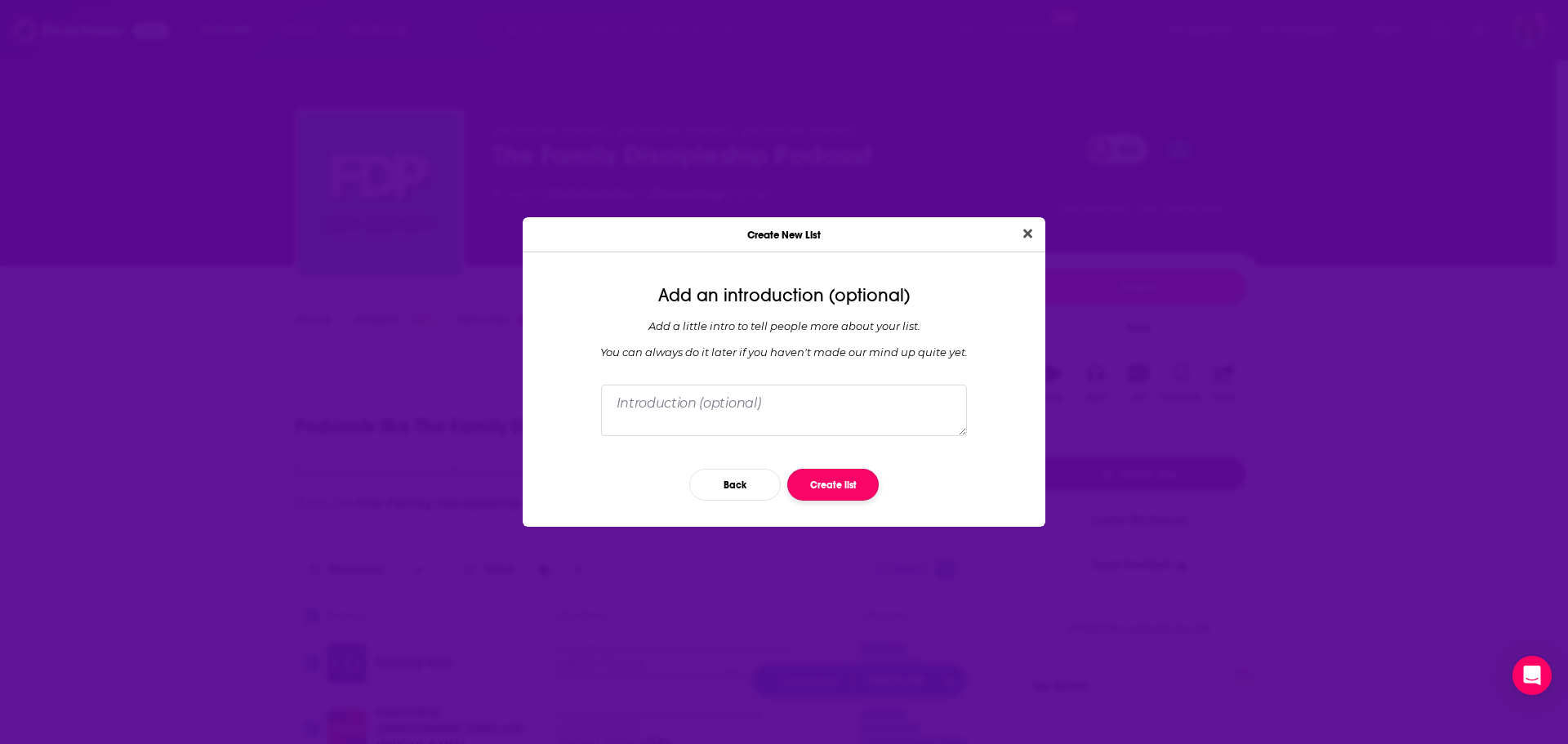
click at [842, 490] on button "Create list" at bounding box center [832, 484] width 91 height 32
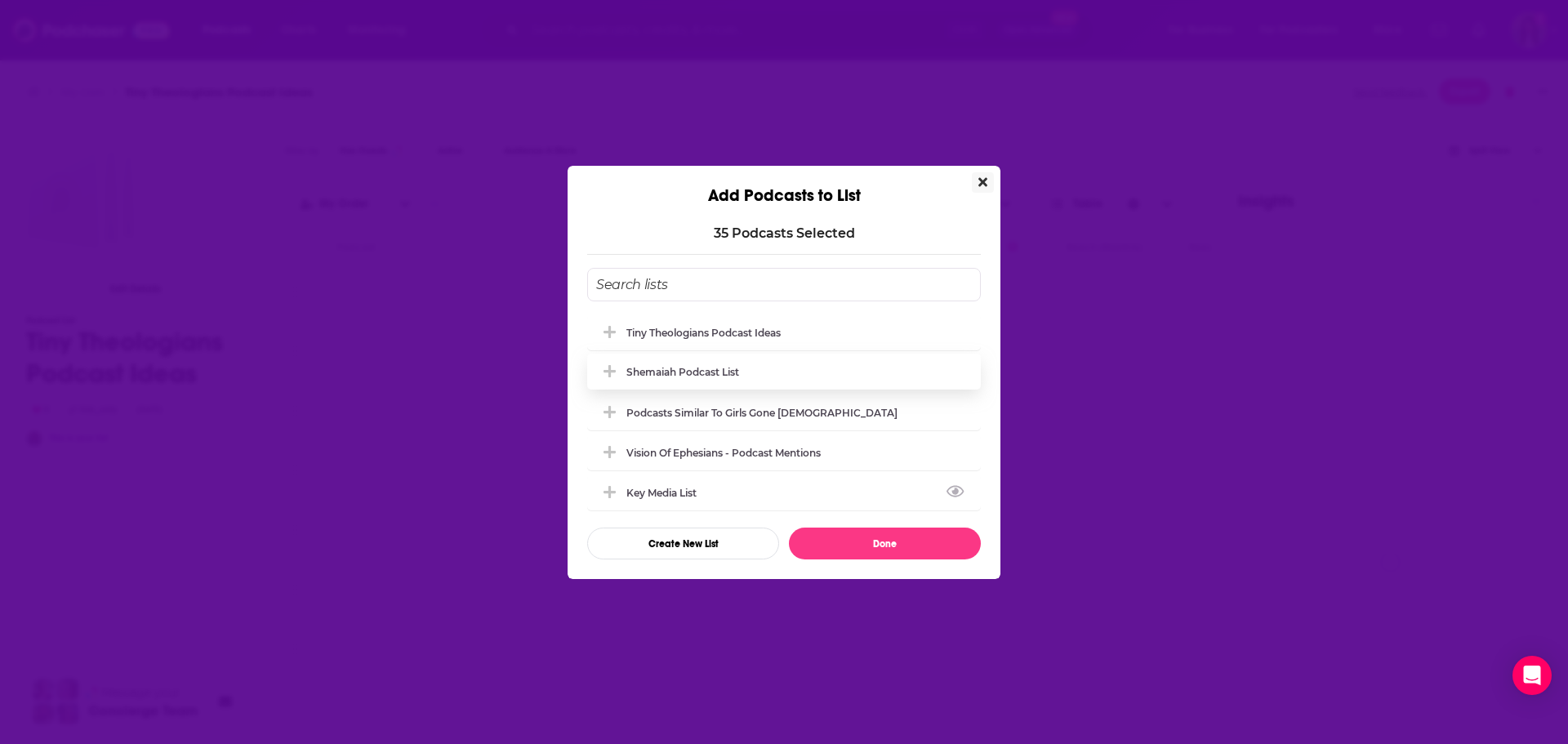
click at [746, 332] on div "Tiny Theologians Podcast Ideas" at bounding box center [703, 333] width 154 height 13
click at [917, 543] on button "Done" at bounding box center [885, 543] width 192 height 32
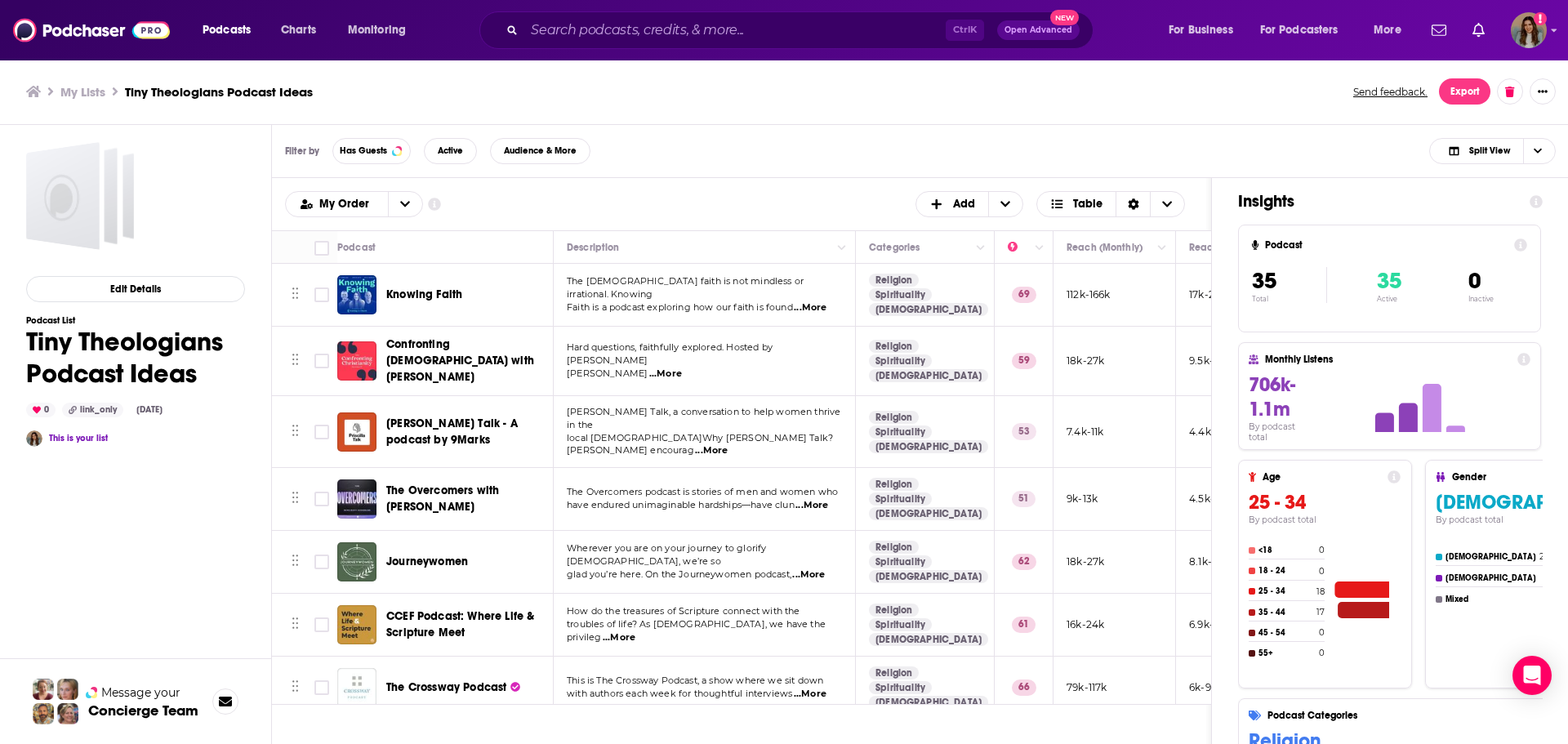
click at [697, 150] on div "Filter by Has Guests Active Audience & More Split View" at bounding box center [919, 151] width 1296 height 53
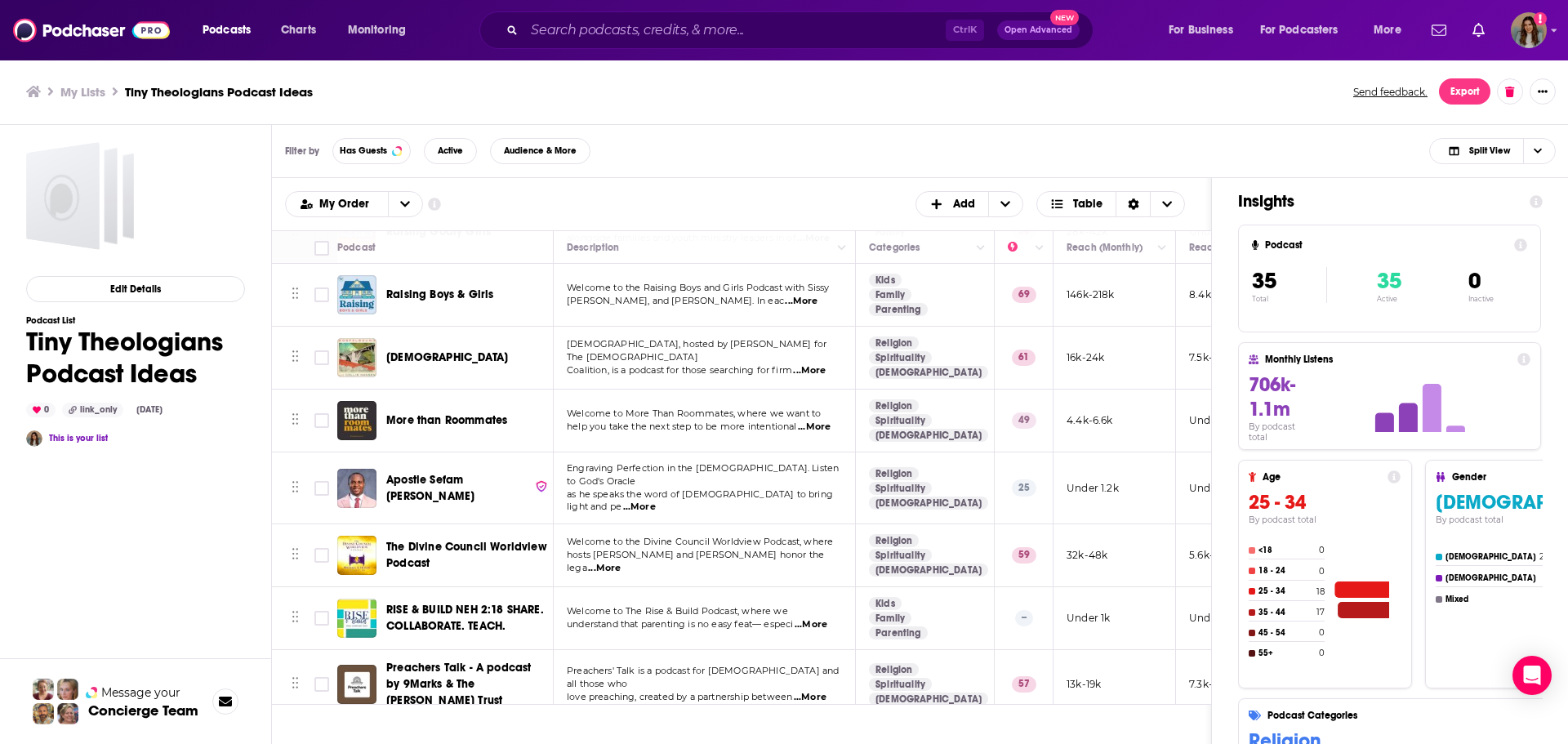
scroll to position [816, 0]
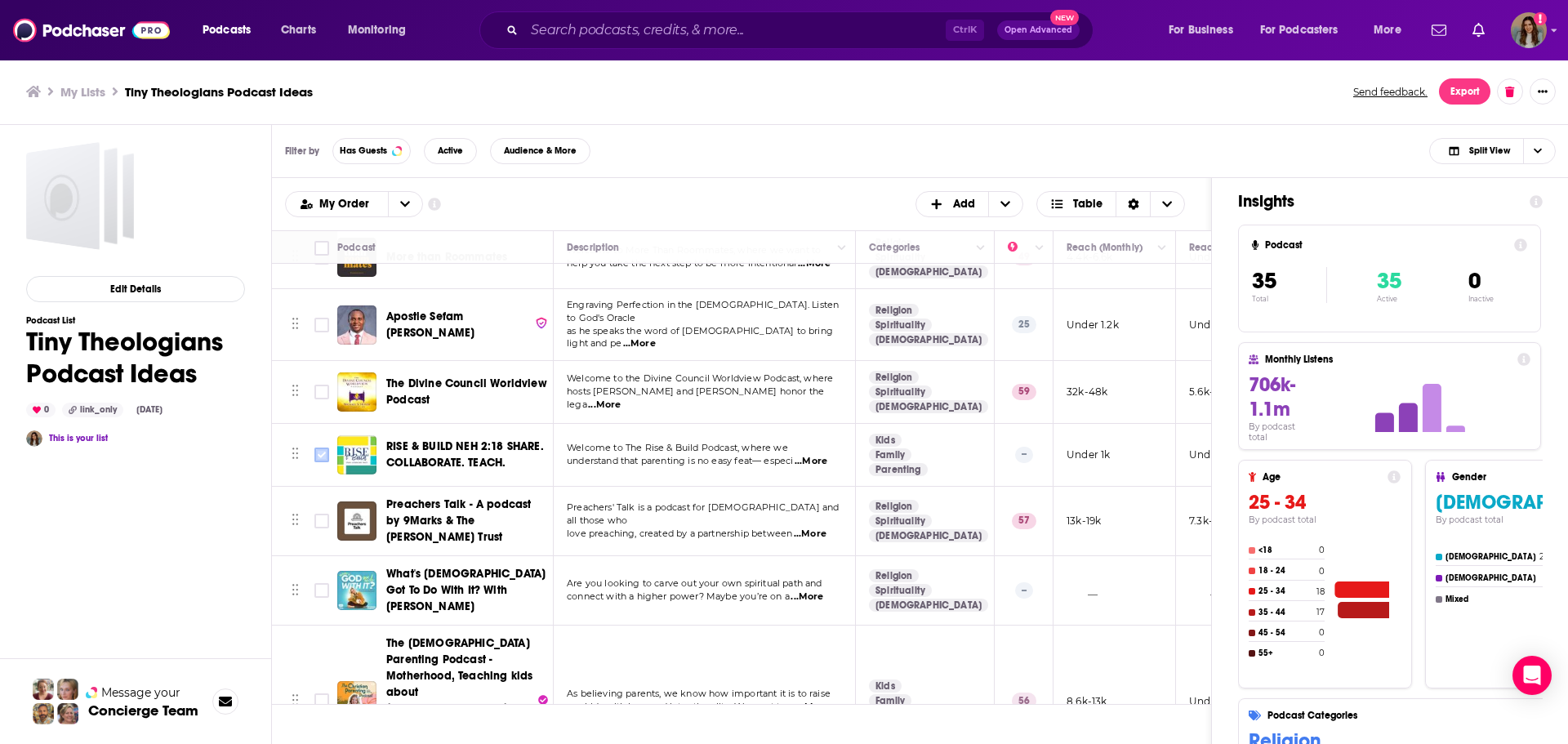
click at [319, 445] on icon "Toggle select row" at bounding box center [322, 455] width 20 height 20
click at [321, 448] on input "Toggle select row" at bounding box center [322, 455] width 14 height 14
checkbox input "true"
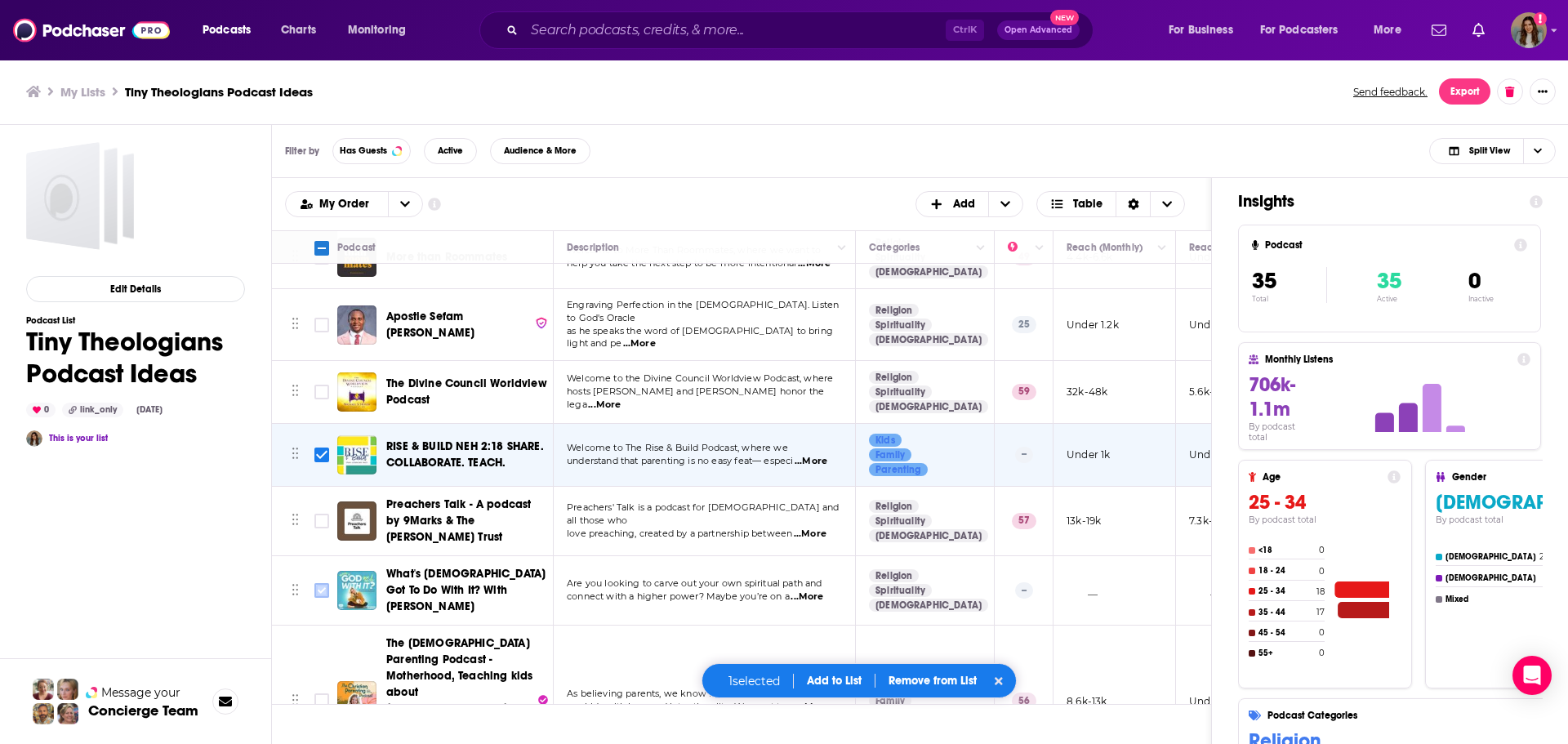
click at [319, 584] on input "Toggle select row" at bounding box center [322, 591] width 14 height 14
checkbox input "true"
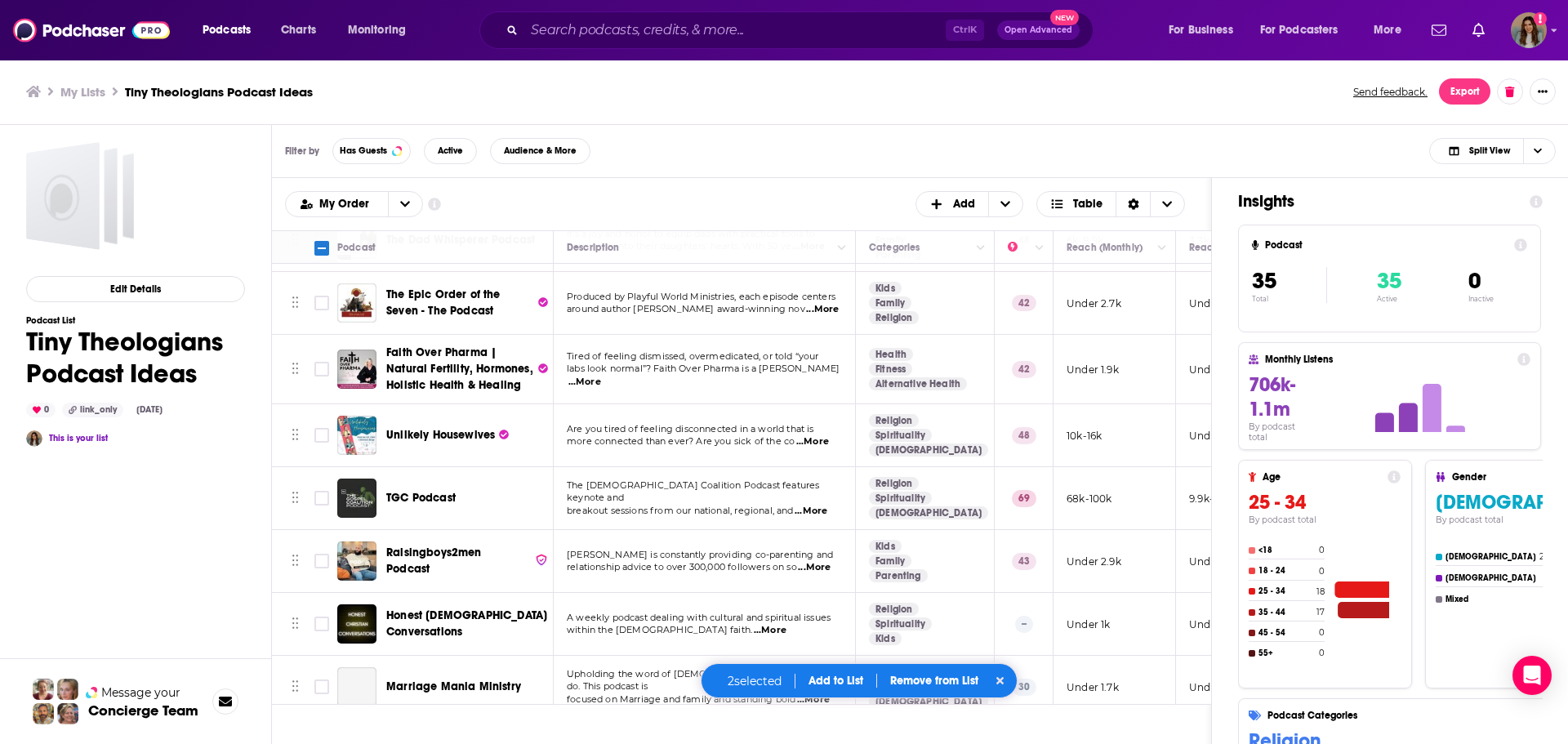
scroll to position [1471, 0]
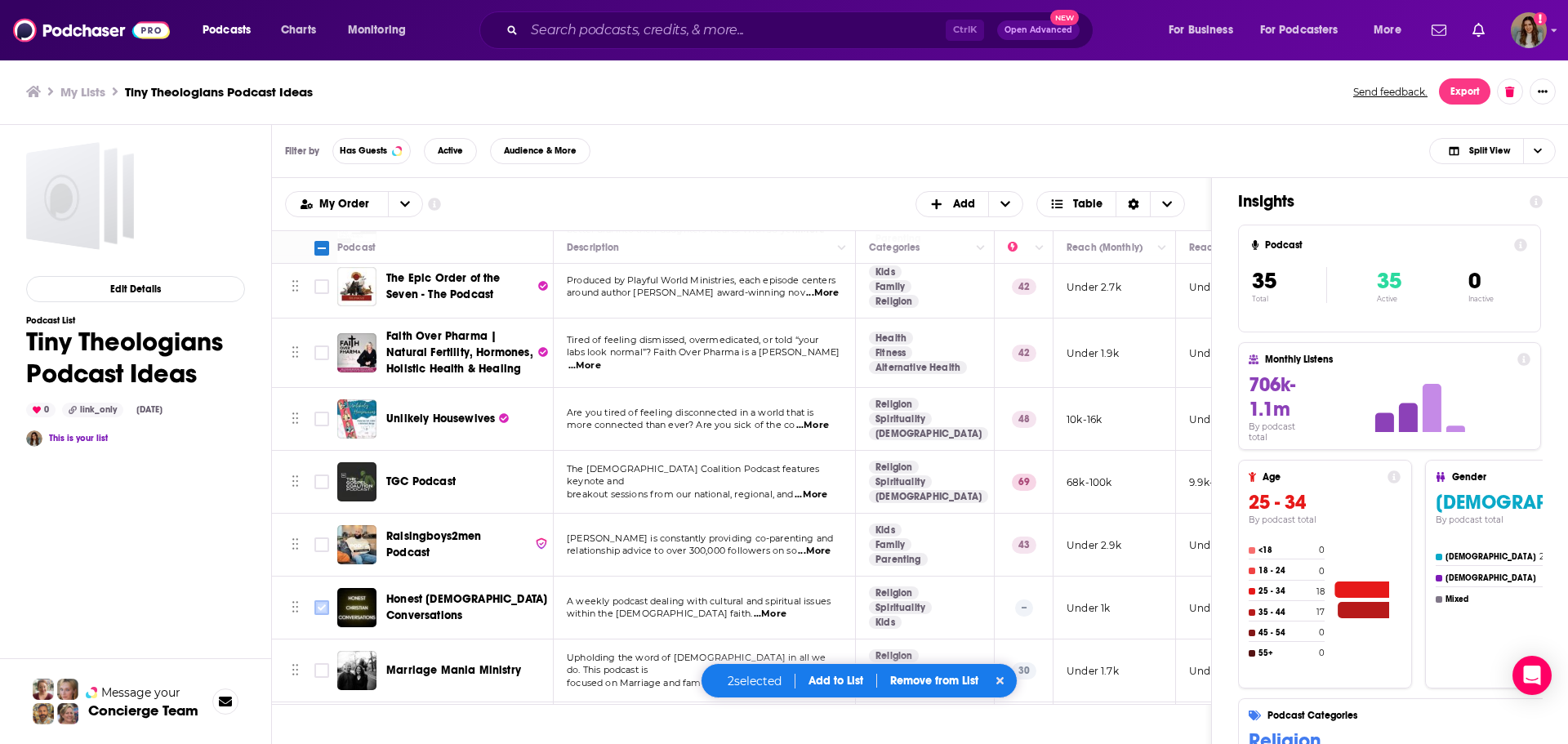
click at [331, 598] on icon "Toggle select row" at bounding box center [322, 608] width 20 height 20
click at [324, 601] on input "Toggle select row" at bounding box center [322, 608] width 14 height 14
checkbox input "true"
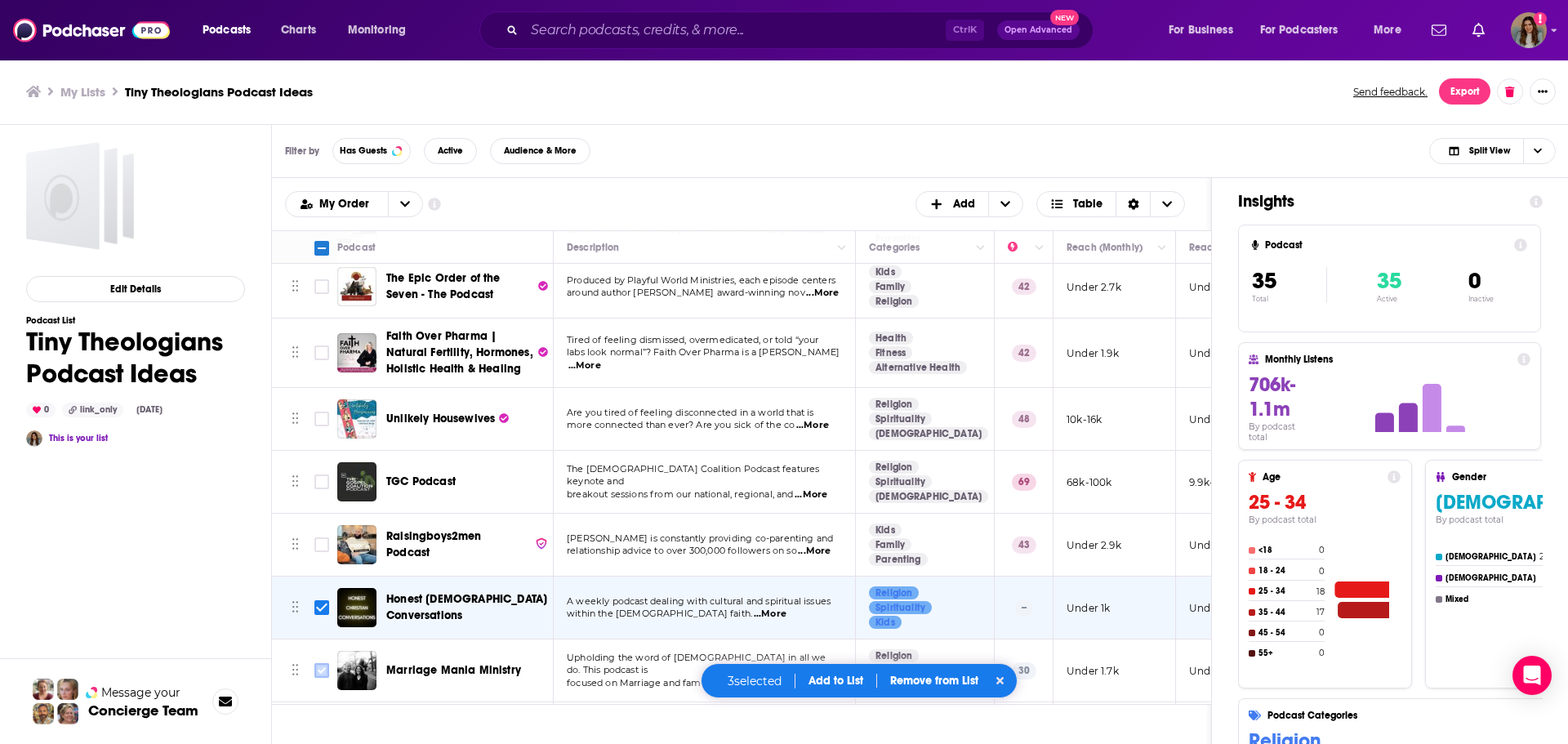
click at [318, 663] on input "Toggle select row" at bounding box center [322, 671] width 14 height 14
checkbox input "true"
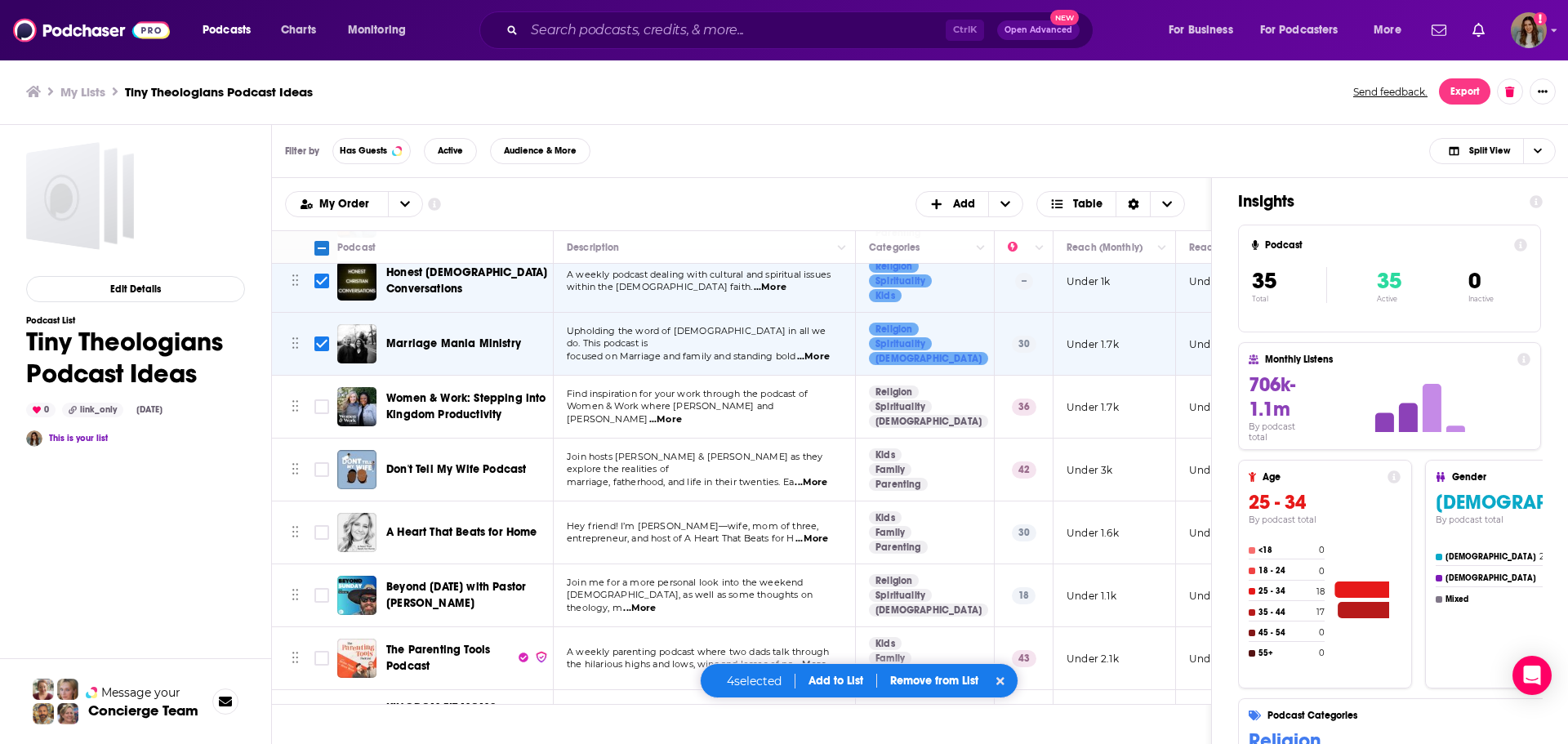
scroll to position [1851, 0]
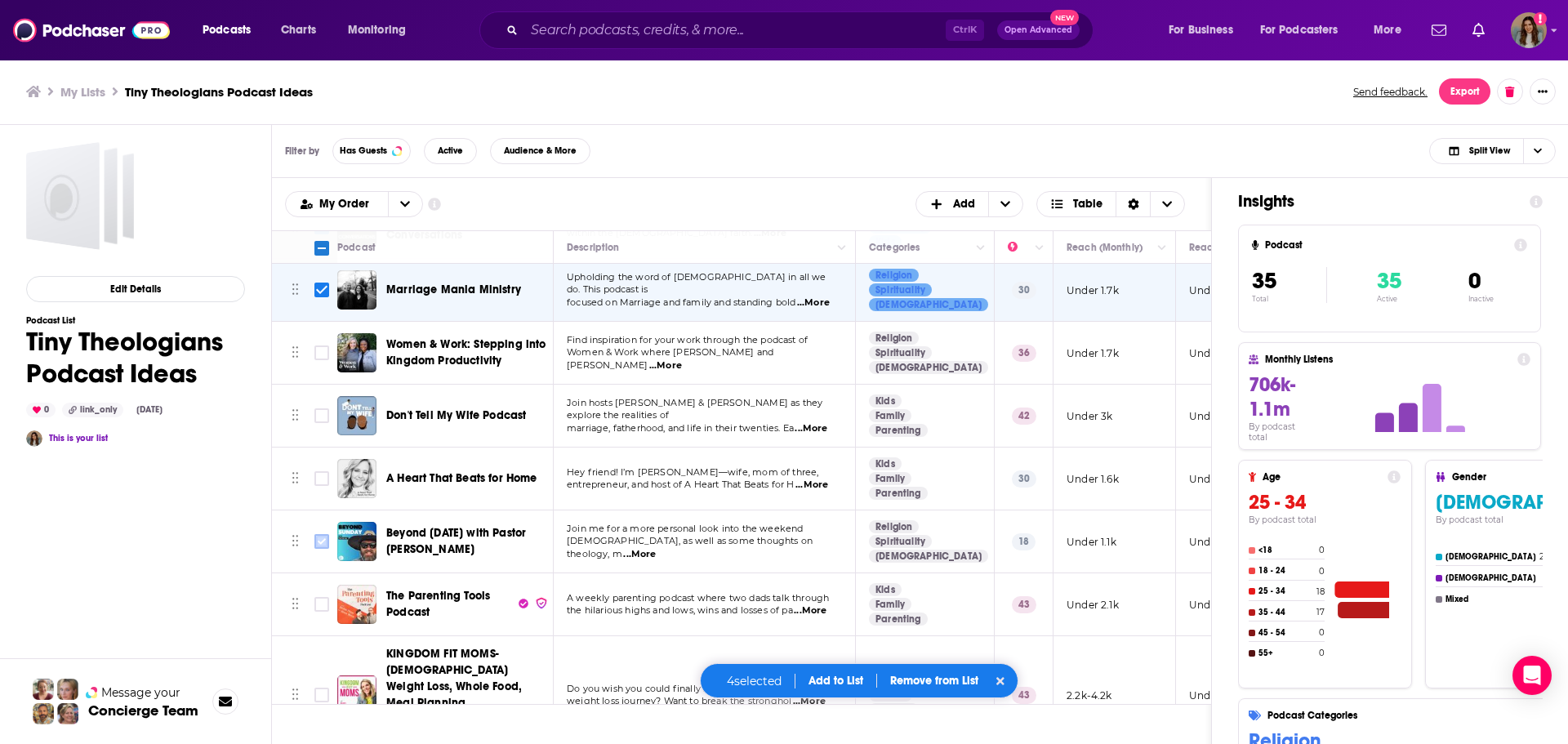
click at [326, 535] on input "Toggle select row" at bounding box center [322, 542] width 14 height 14
checkbox input "true"
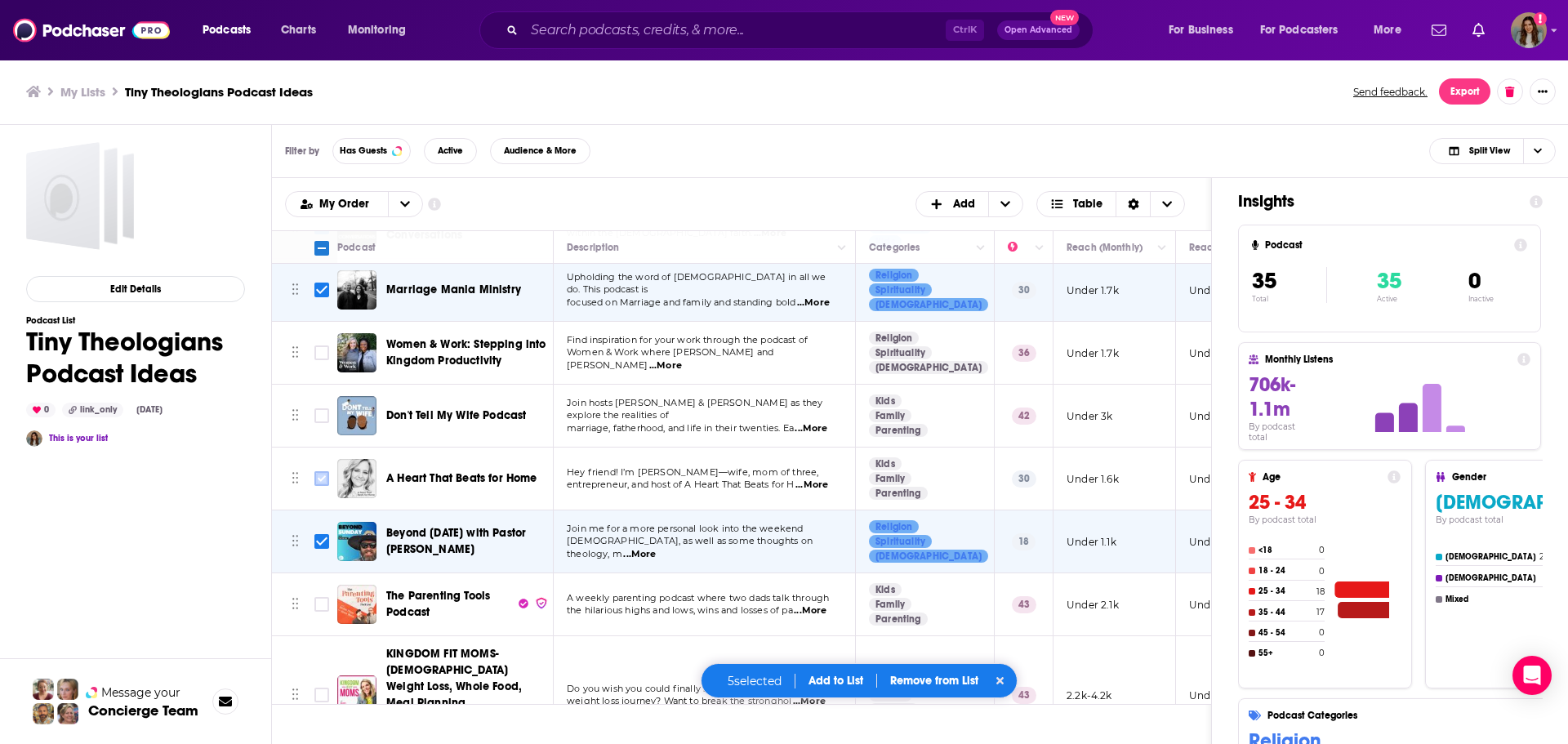
click at [322, 471] on input "Toggle select row" at bounding box center [322, 478] width 14 height 14
checkbox input "true"
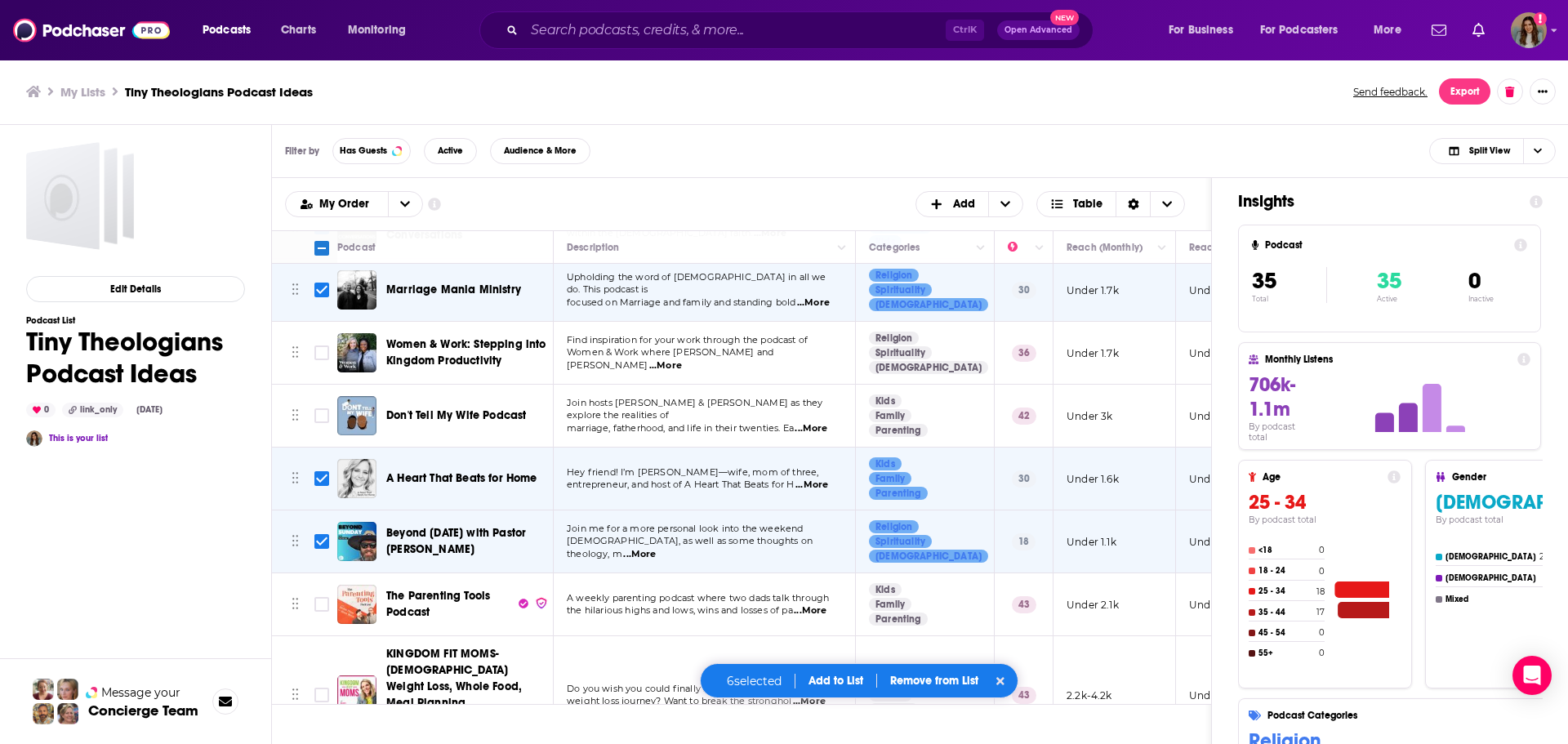
checkbox input "true"
click at [909, 676] on p "Remove from List" at bounding box center [934, 681] width 88 height 14
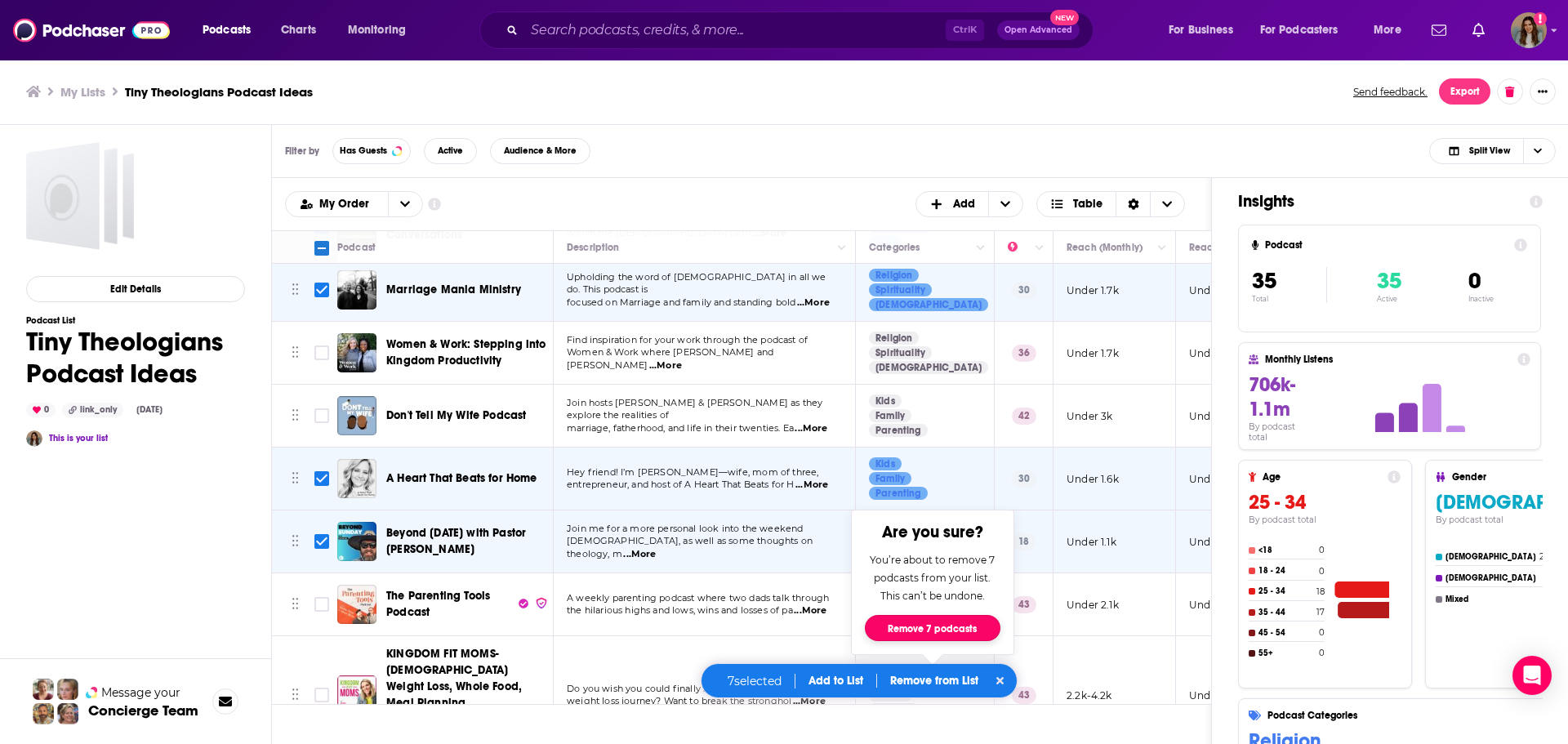
click at [946, 621] on button "Remove 7 podcasts" at bounding box center [933, 628] width 136 height 26
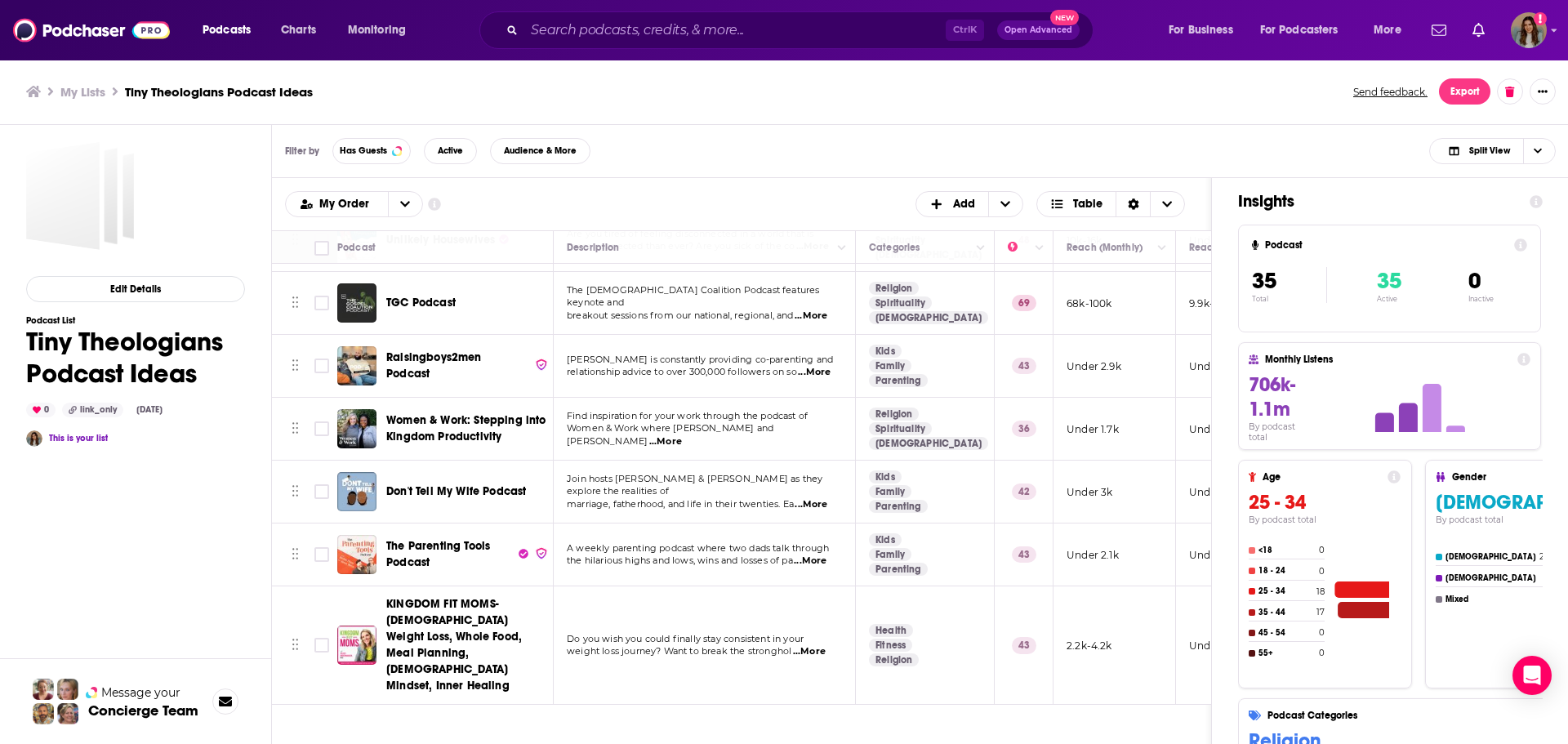
checkbox input "false"
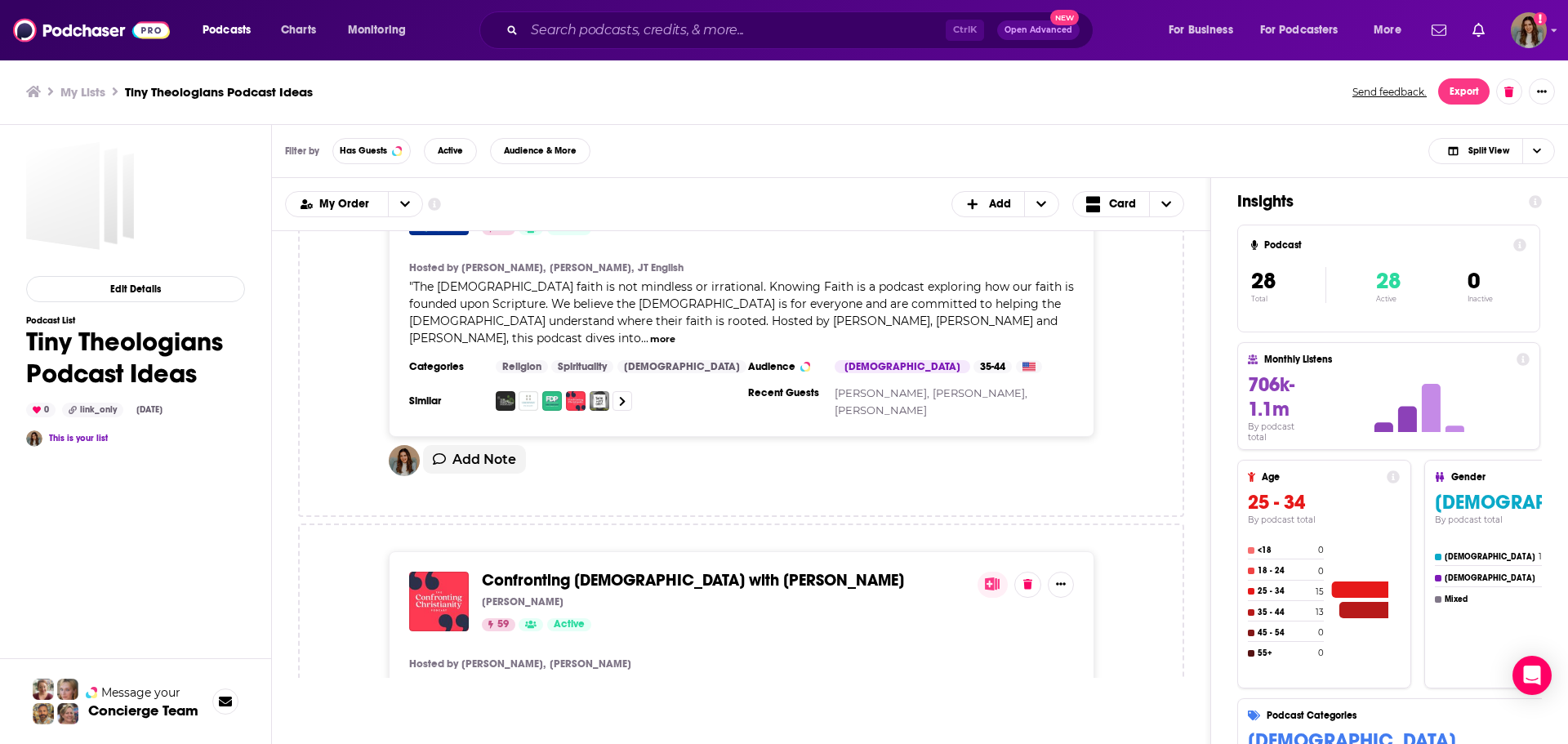
scroll to position [0, 0]
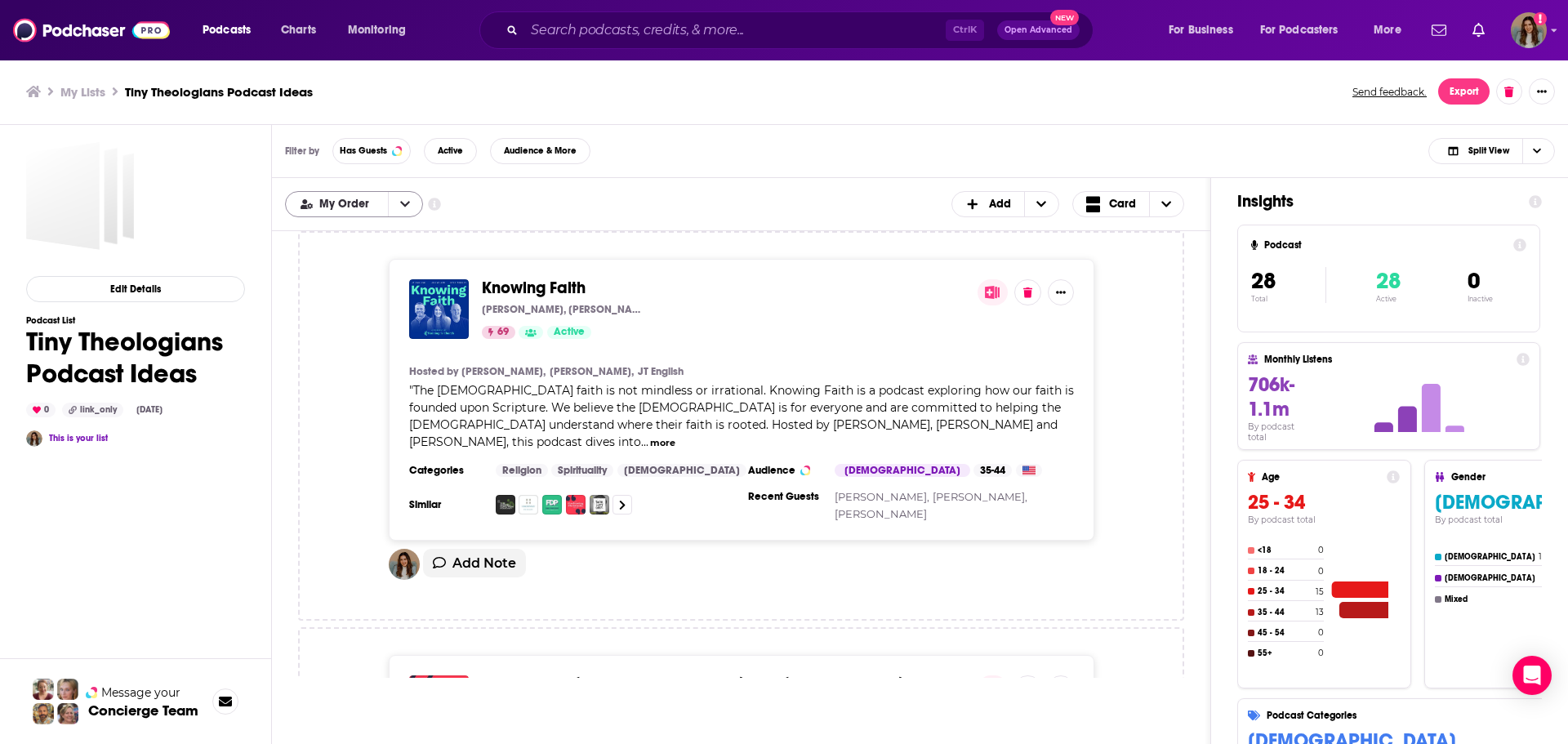
click at [404, 206] on icon "open menu" at bounding box center [405, 204] width 10 height 5
click at [369, 254] on span "Alphabetical" at bounding box center [364, 258] width 91 height 9
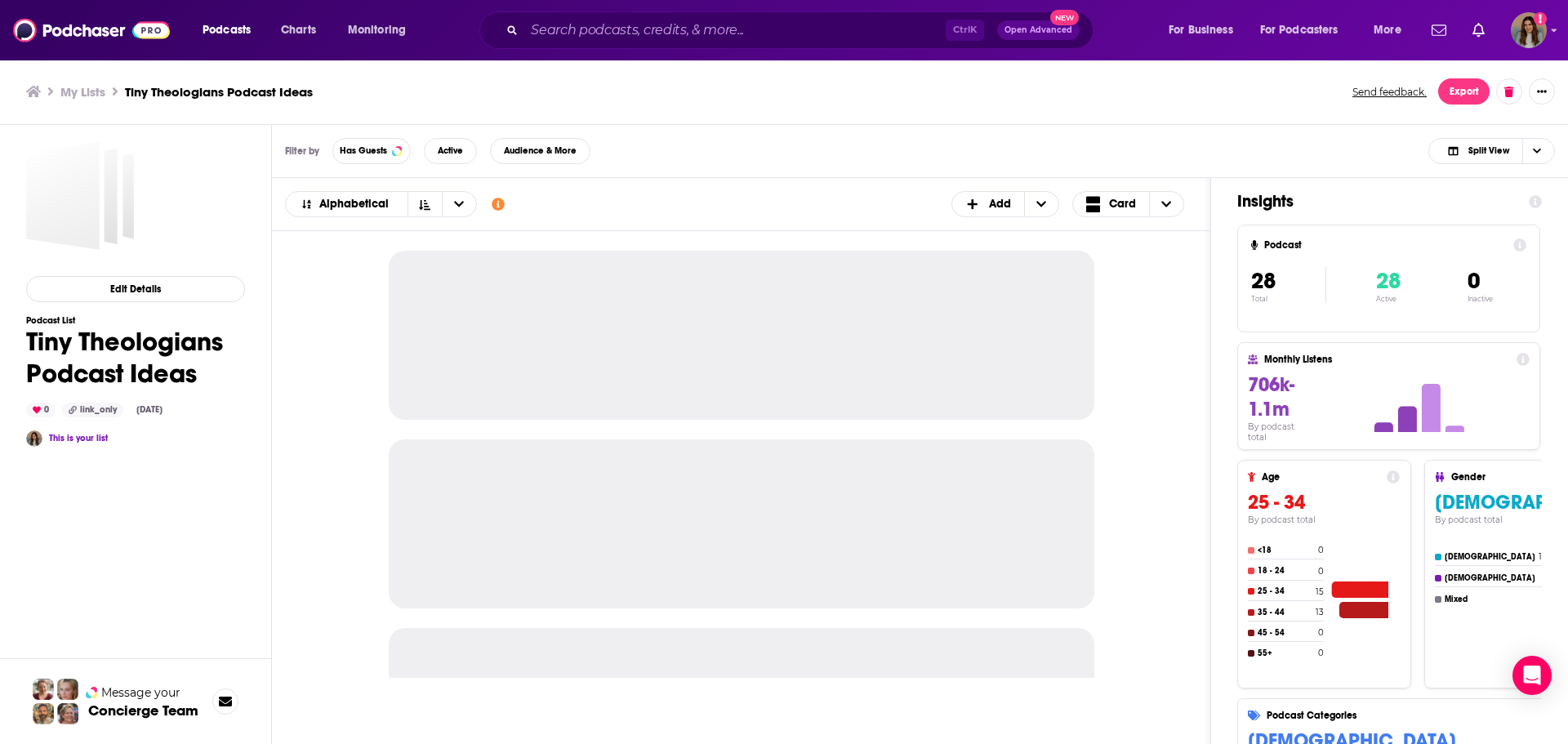
click at [242, 157] on div "Edit Details Podcast List Tiny Theologians Podcast Ideas 0 link_only [DATE] Thi…" at bounding box center [136, 508] width 219 height 732
click at [53, 179] on div "Tiny Theologians Podcast Ideas" at bounding box center [63, 196] width 73 height 108
click at [1454, 151] on icon "Choose View" at bounding box center [1453, 151] width 10 height 9
click at [1501, 203] on span "Podcast Only" at bounding box center [1501, 206] width 81 height 9
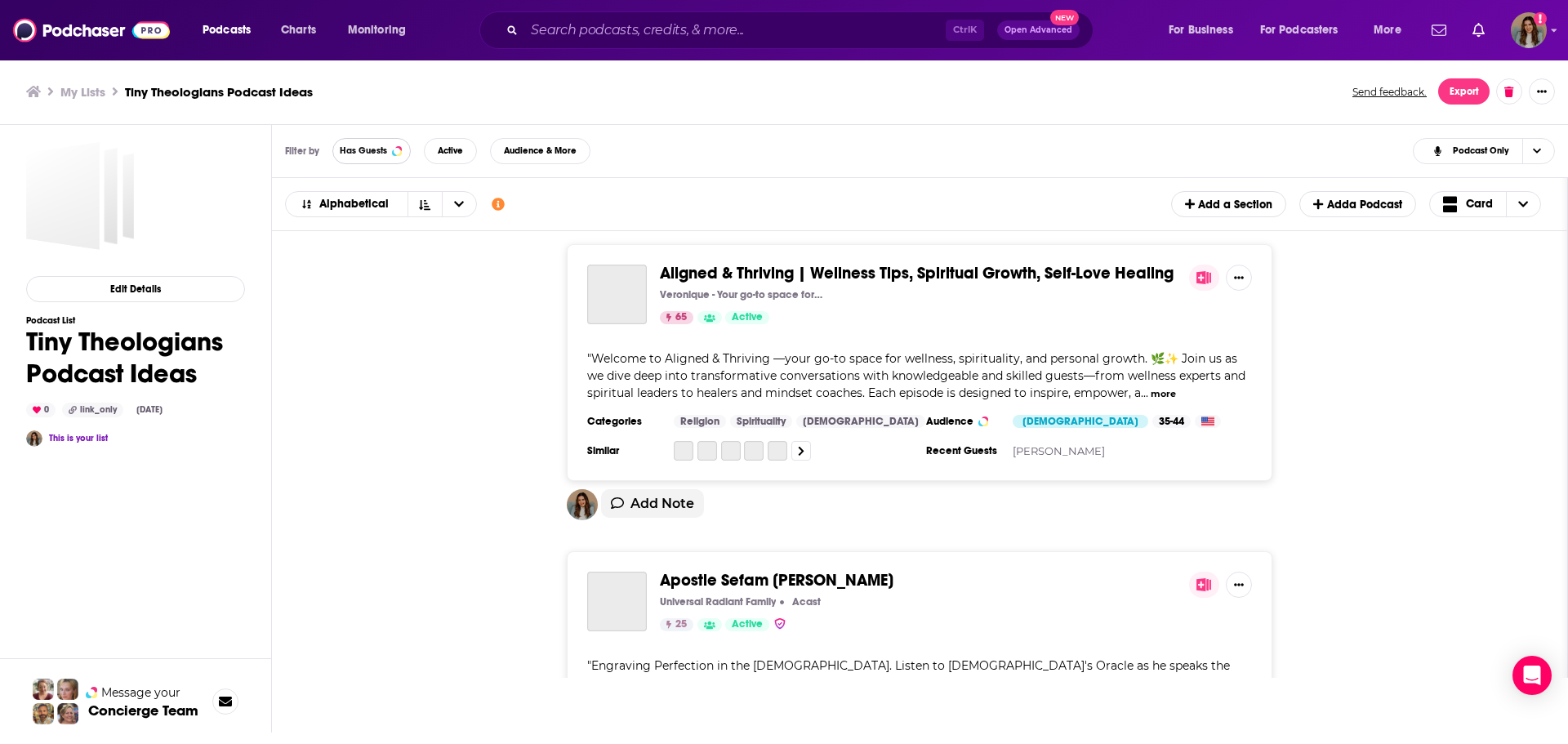
drag, startPoint x: 382, startPoint y: 149, endPoint x: 530, endPoint y: 78, distance: 164.1
click at [530, 78] on div "My Lists Tiny Theologians Podcast Ideas Send feedback. Export Edit Details Podc…" at bounding box center [784, 396] width 1568 height 674
click at [430, 120] on div "My Lists Tiny Theologians Podcast Ideas Send feedback. Export" at bounding box center [784, 92] width 1568 height 66
click at [67, 101] on div "My Lists Tiny Theologians Podcast Ideas Send feedback. Export" at bounding box center [784, 92] width 1515 height 26
click at [79, 88] on h3 "My Lists" at bounding box center [83, 92] width 45 height 15
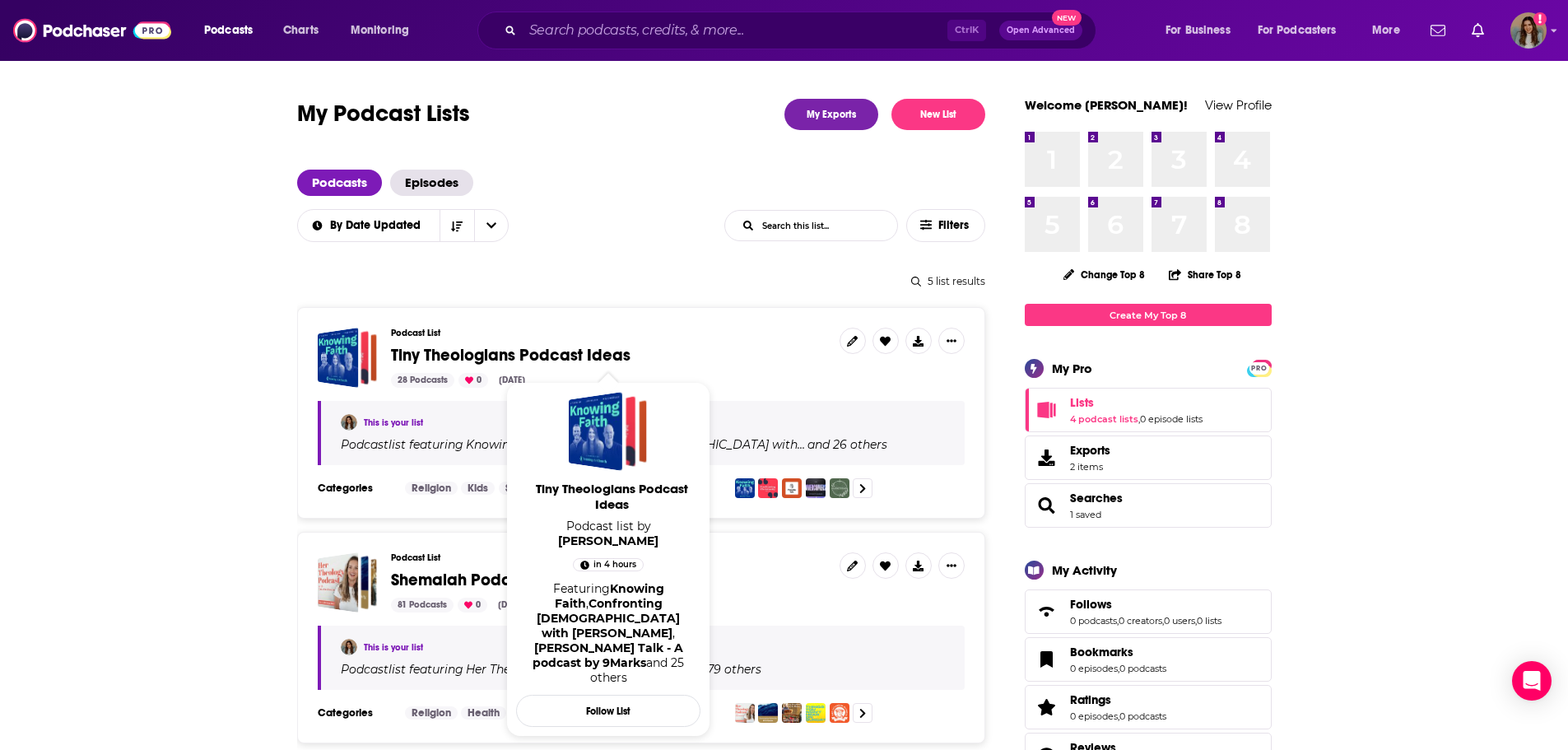
click at [496, 356] on span "Tiny Theologians Podcast Ideas" at bounding box center [510, 355] width 239 height 21
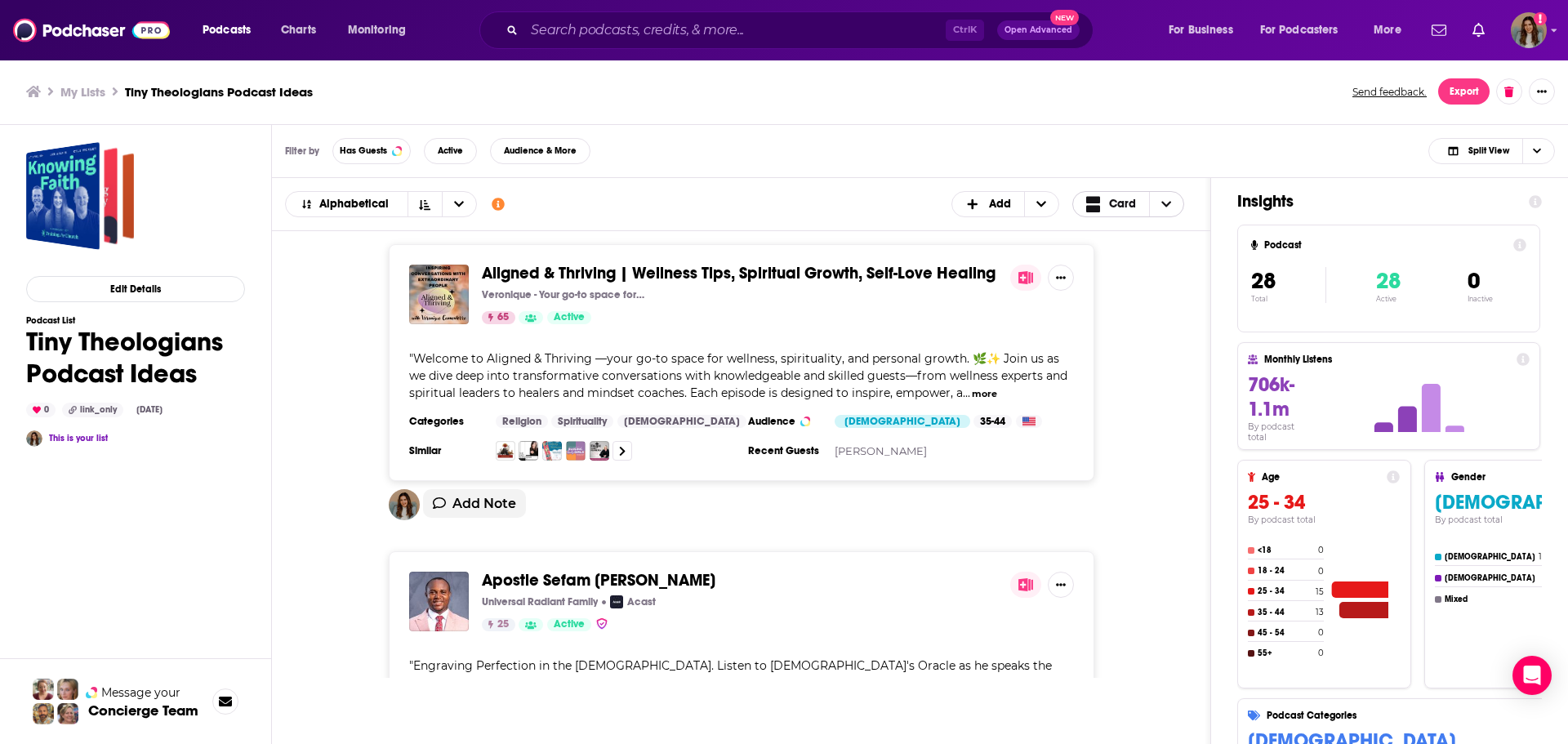
click at [1157, 202] on span "Choose View" at bounding box center [1166, 204] width 34 height 24
click at [1103, 208] on span "Choose View" at bounding box center [1096, 205] width 21 height 21
click at [1159, 202] on span "Choose View" at bounding box center [1166, 204] width 34 height 24
click at [1127, 257] on span "Table" at bounding box center [1139, 258] width 65 height 9
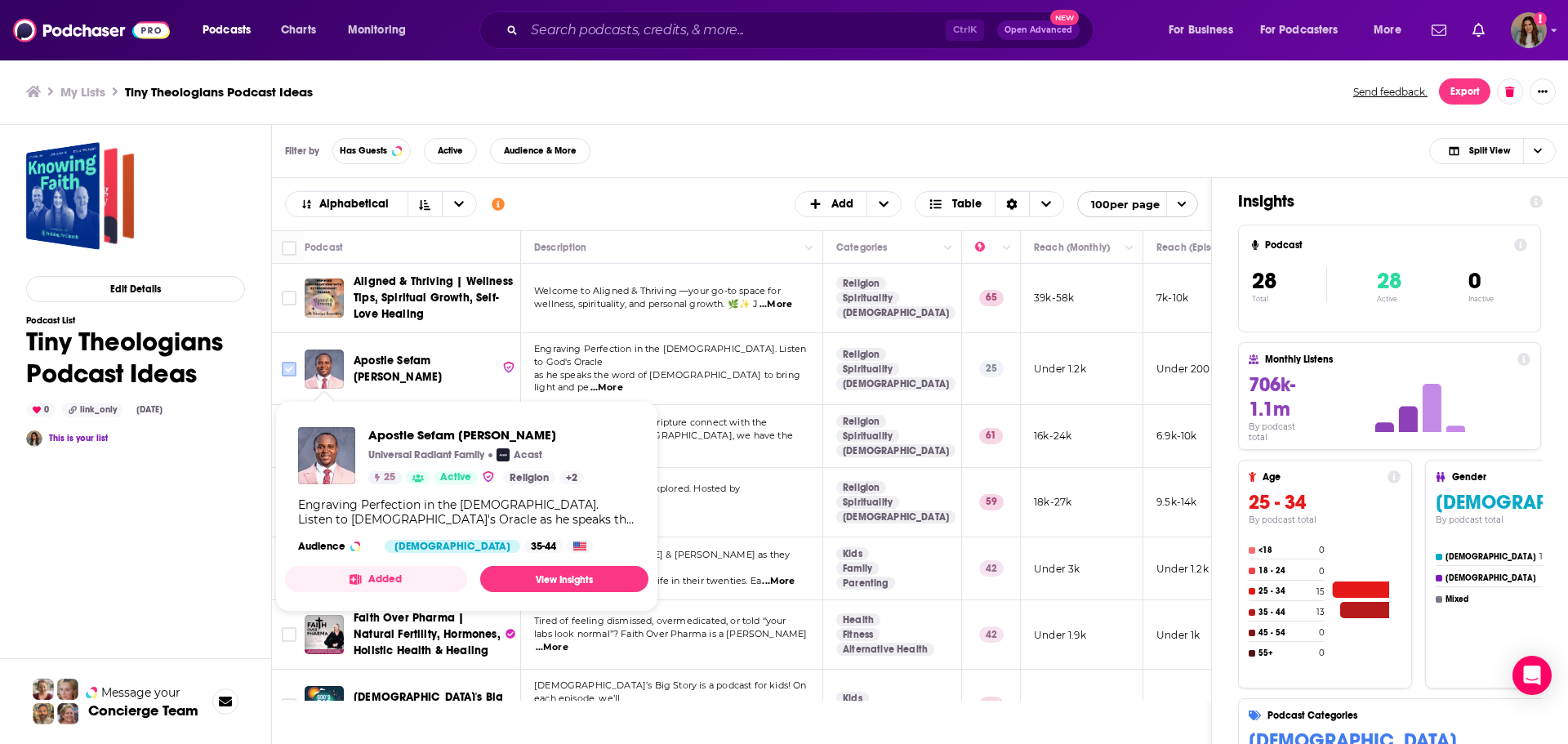
click at [291, 362] on input "Toggle select row" at bounding box center [289, 369] width 14 height 14
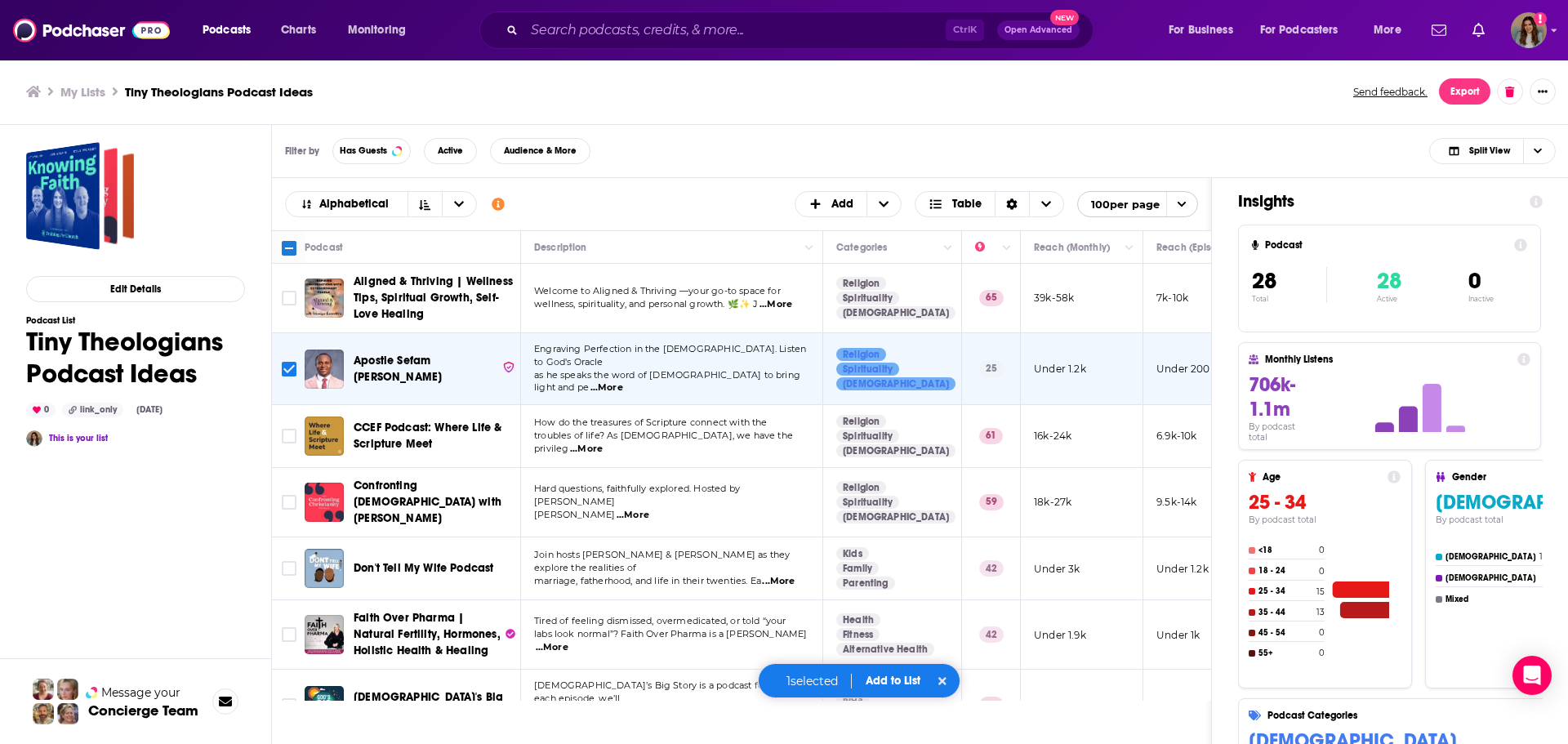
click at [290, 362] on input "Toggle select row" at bounding box center [289, 369] width 14 height 14
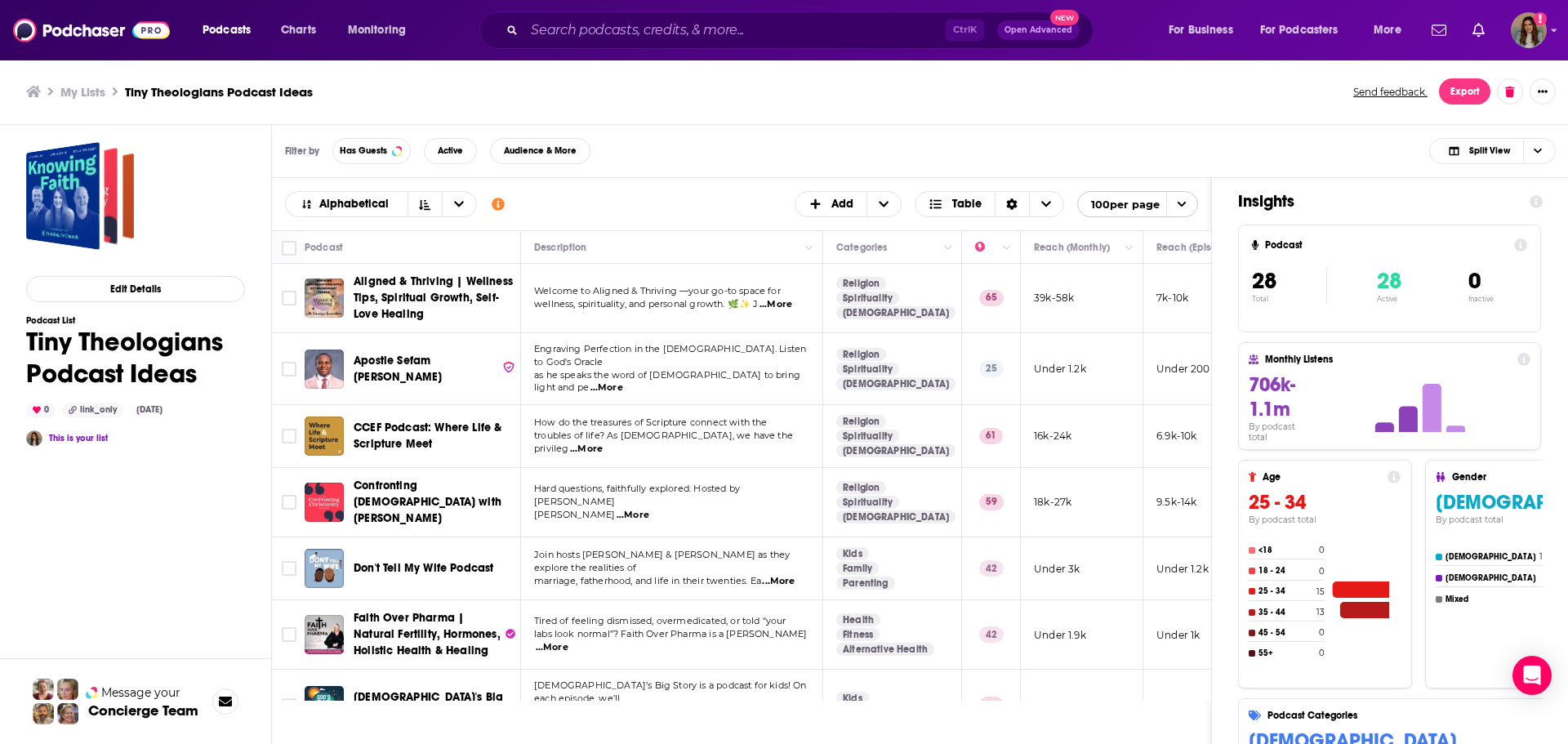
click at [813, 122] on div "My Lists Tiny Theologians Podcast Ideas Send feedback. Export" at bounding box center [784, 92] width 1569 height 66
click at [813, 137] on div "Filter by Has Guests Active Audience & More Split View" at bounding box center [919, 151] width 1296 height 53
click at [291, 369] on input "Toggle select row" at bounding box center [289, 369] width 14 height 14
checkbox input "true"
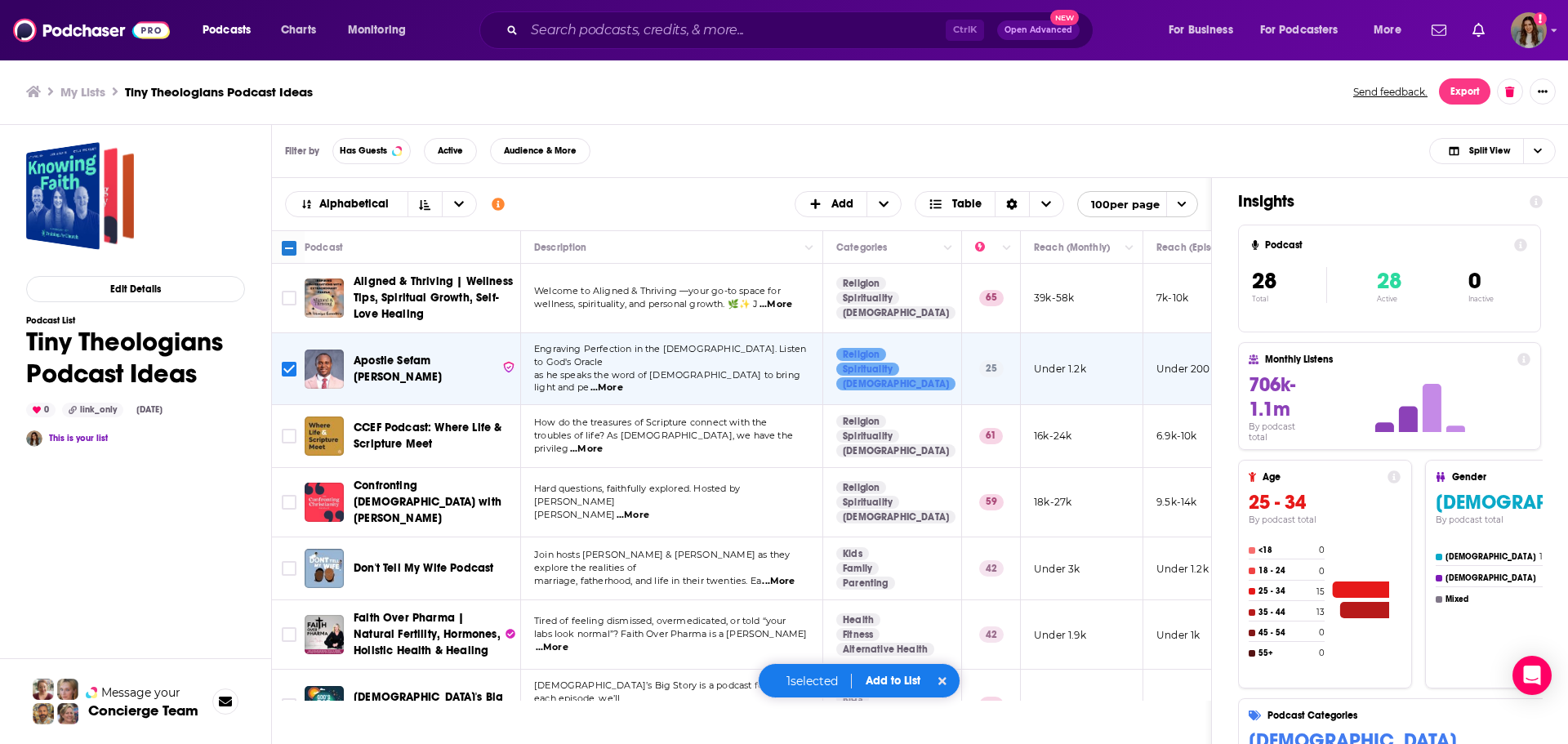
click at [829, 114] on div "My Lists Tiny Theologians Podcast Ideas Send feedback. Export" at bounding box center [784, 92] width 1569 height 66
click at [81, 89] on h3 "My Lists" at bounding box center [83, 92] width 45 height 15
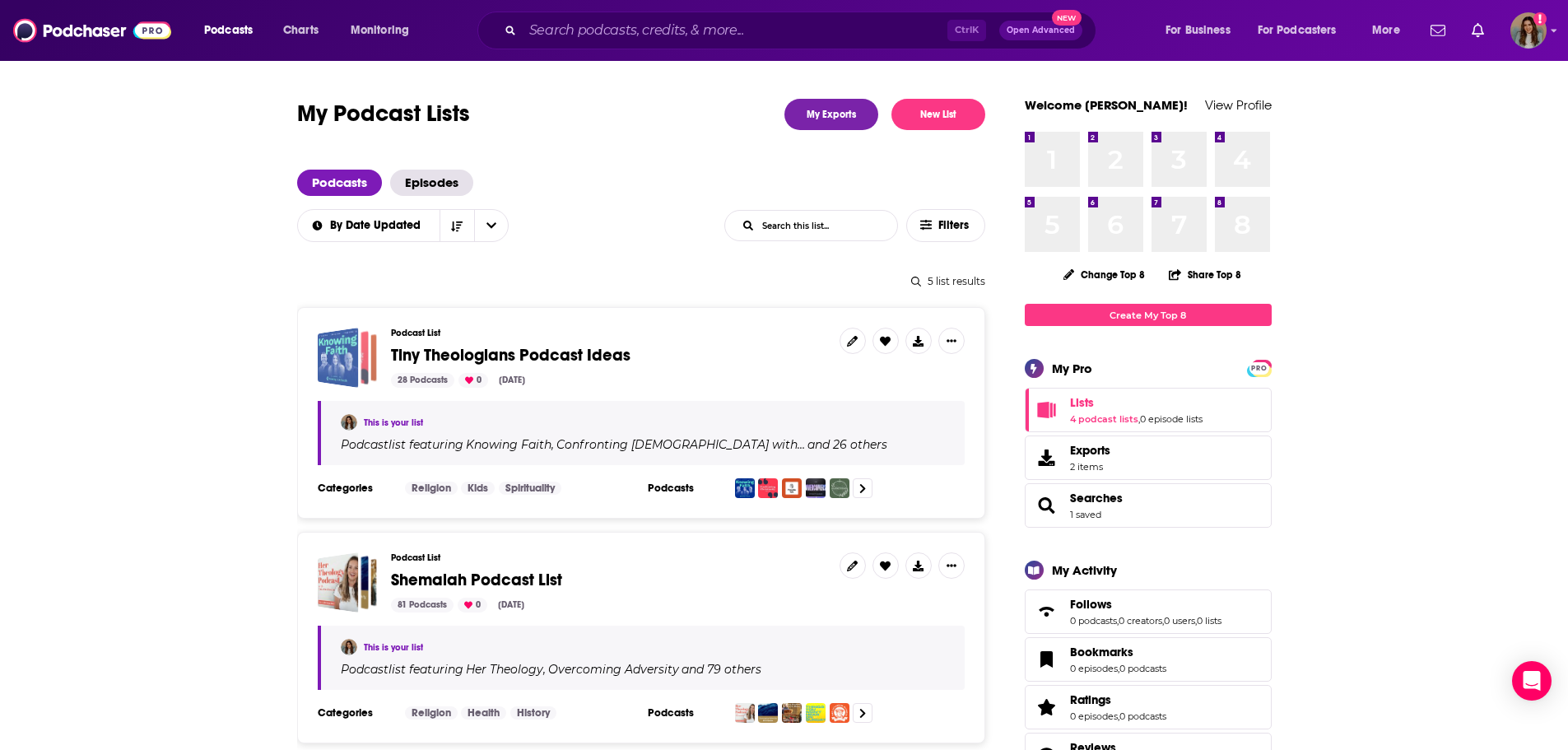
click at [332, 351] on div "Tiny Theologians Podcast Ideas" at bounding box center [337, 358] width 41 height 60
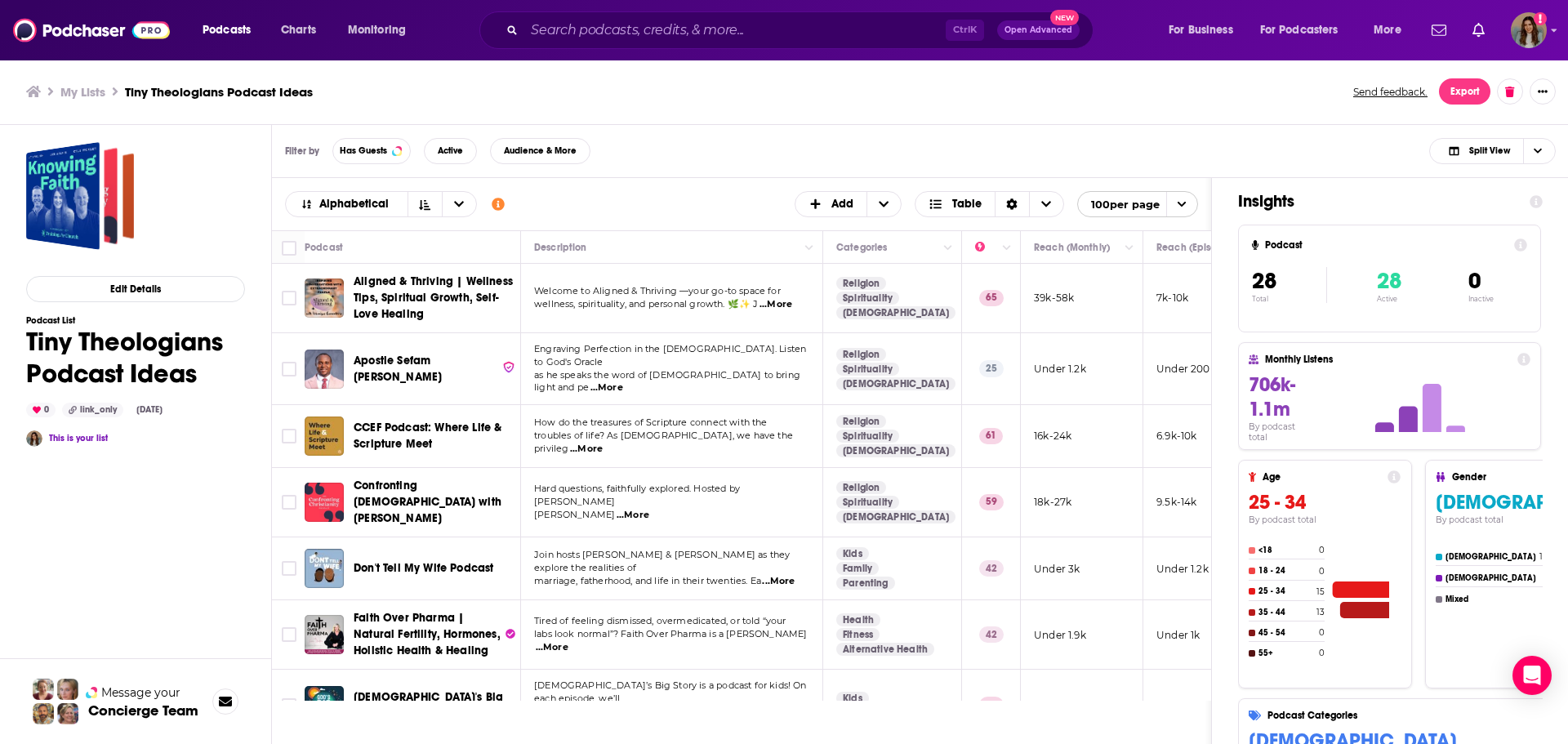
click at [1182, 202] on icon "open menu" at bounding box center [1182, 205] width 11 height 11
click at [1182, 202] on icon "close menu" at bounding box center [1182, 205] width 11 height 11
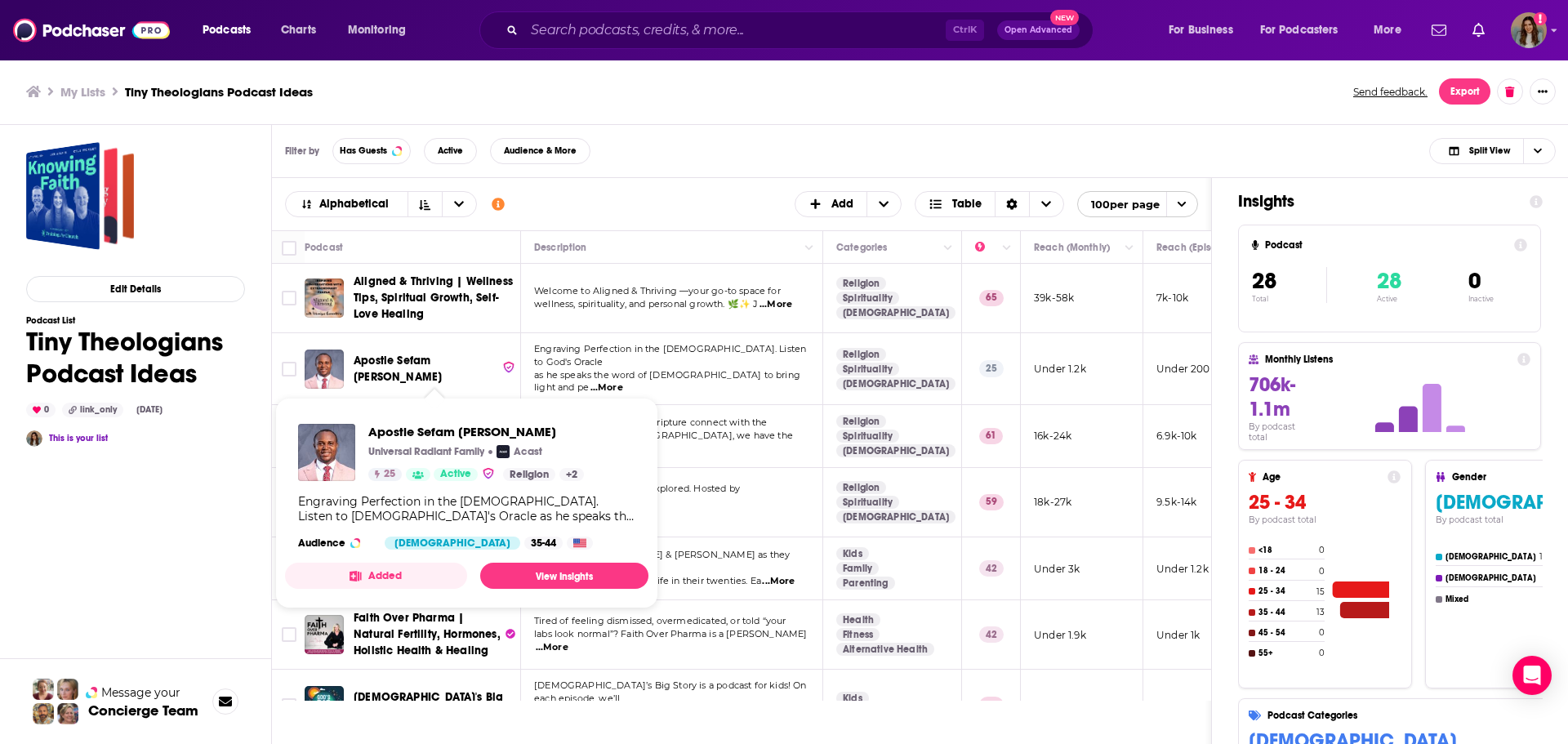
click at [385, 578] on button "Added" at bounding box center [376, 575] width 182 height 26
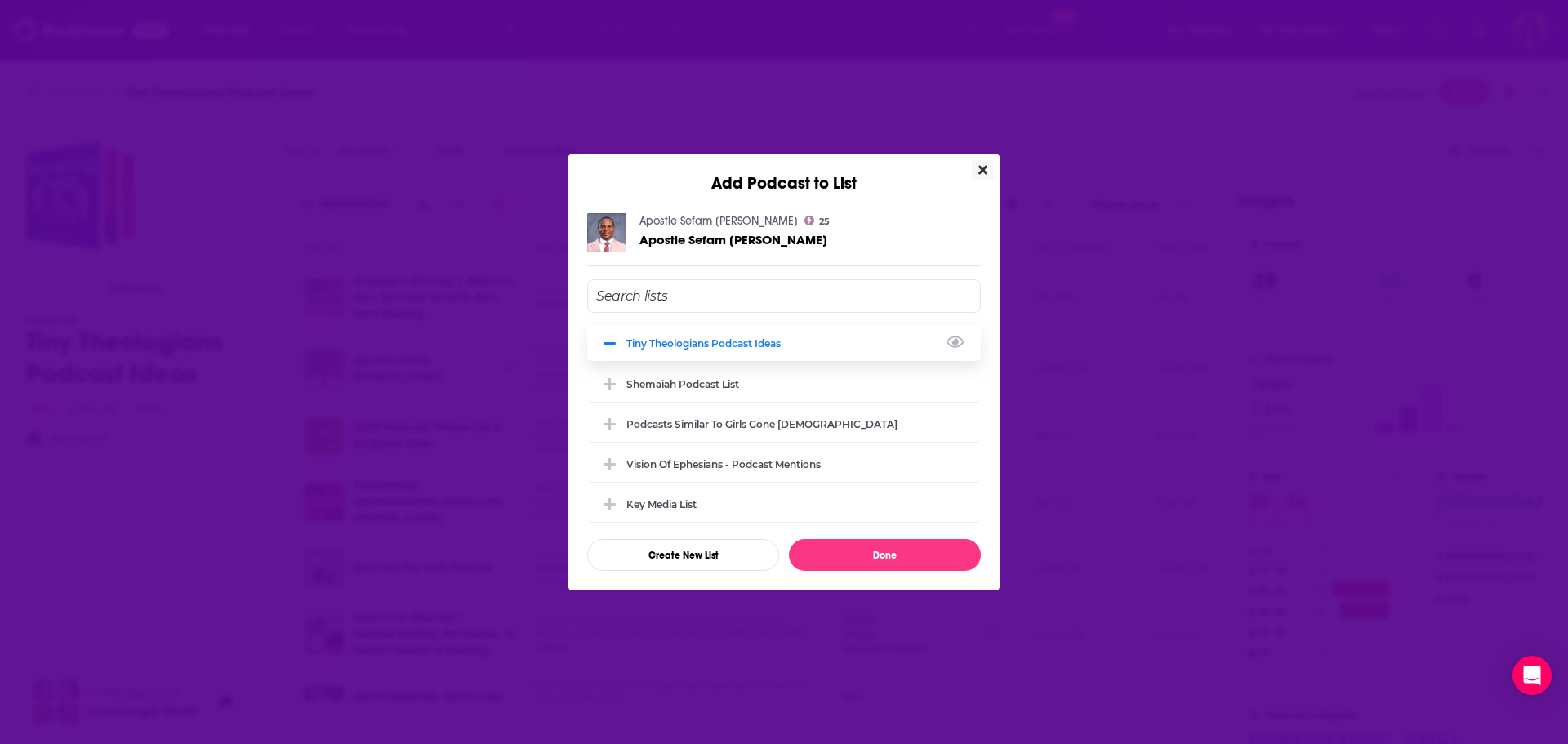
click at [629, 345] on div "Tiny Theologians Podcast Ideas" at bounding box center [707, 343] width 164 height 13
click at [838, 566] on button "Done" at bounding box center [885, 555] width 192 height 32
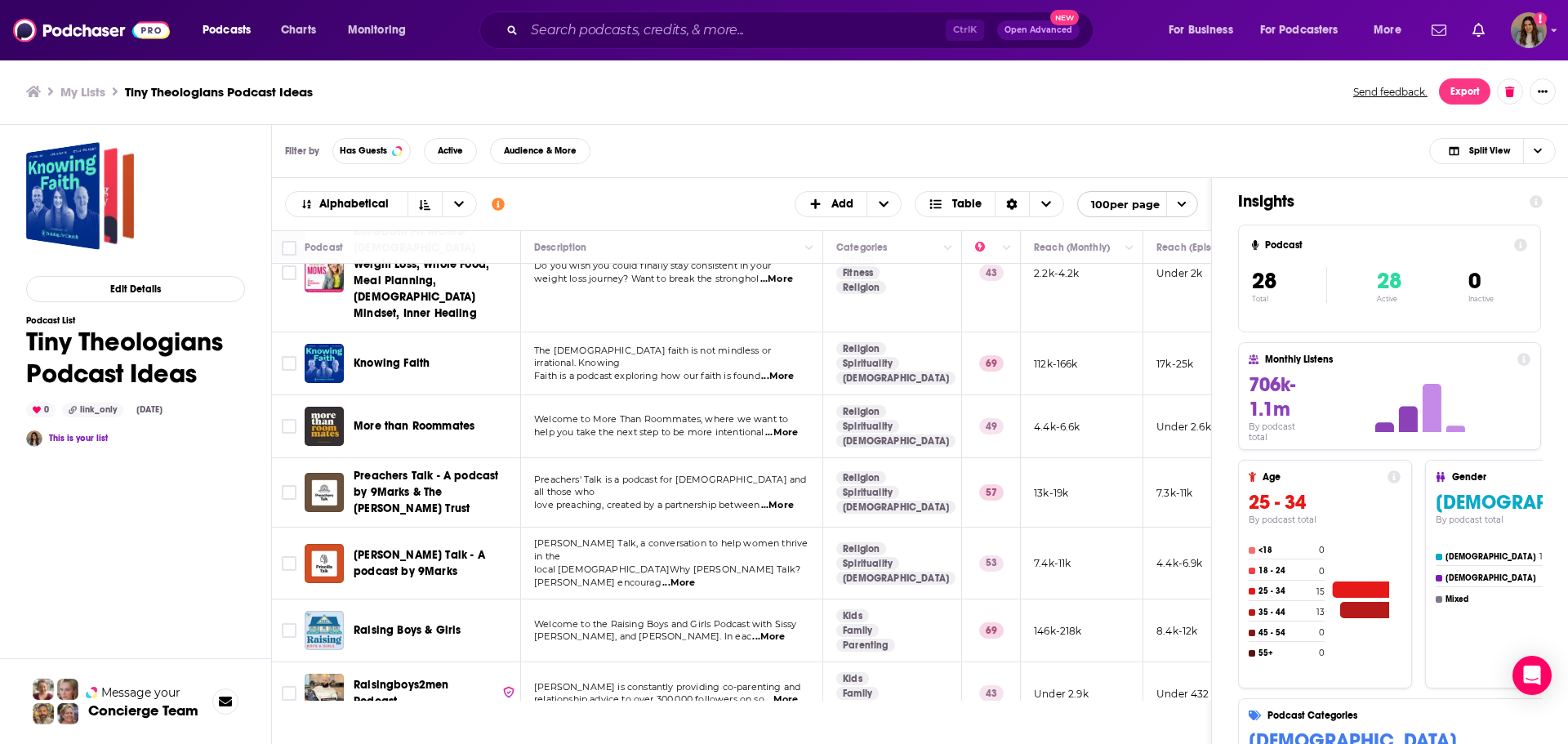
scroll to position [735, 0]
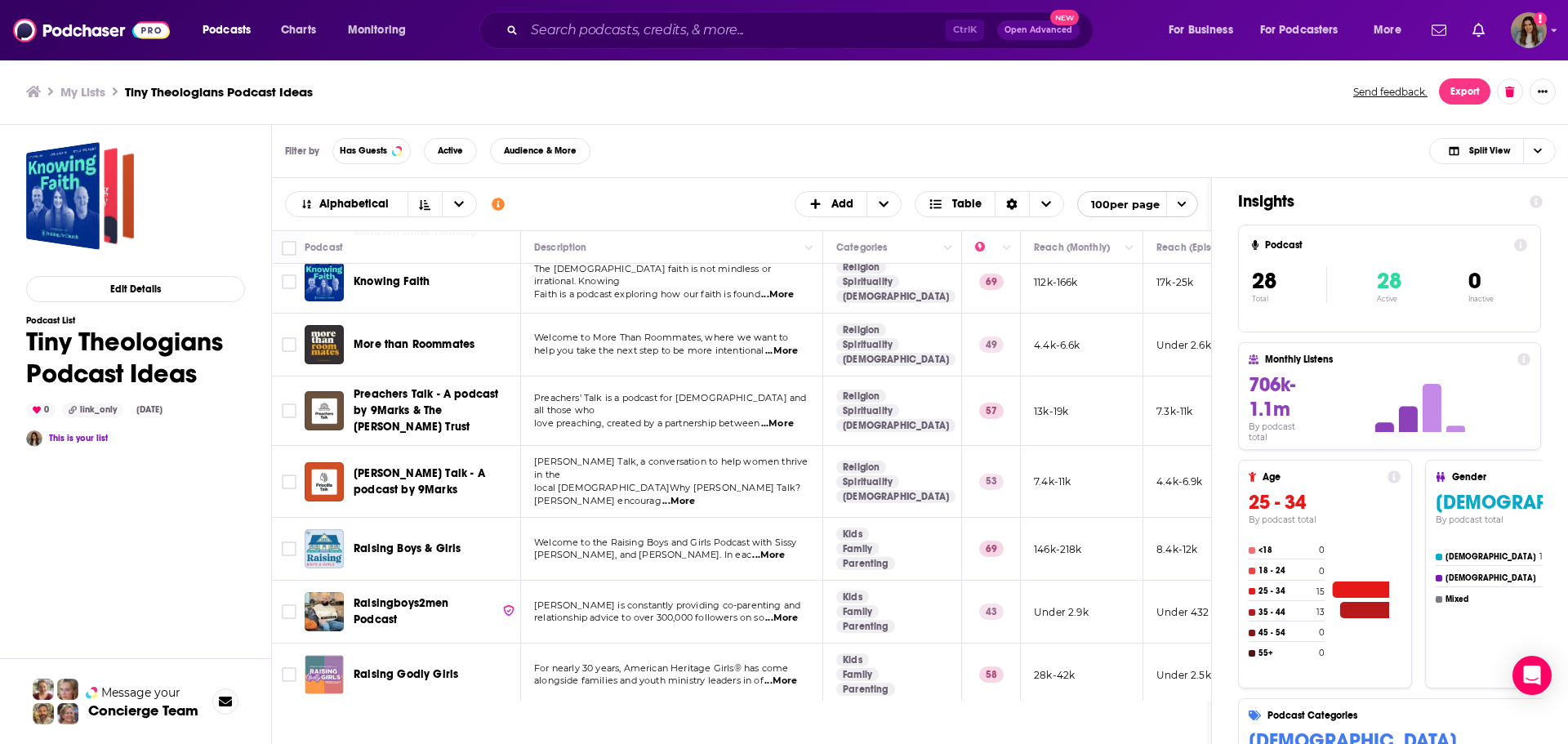
click at [795, 344] on span "...More" at bounding box center [782, 351] width 33 height 13
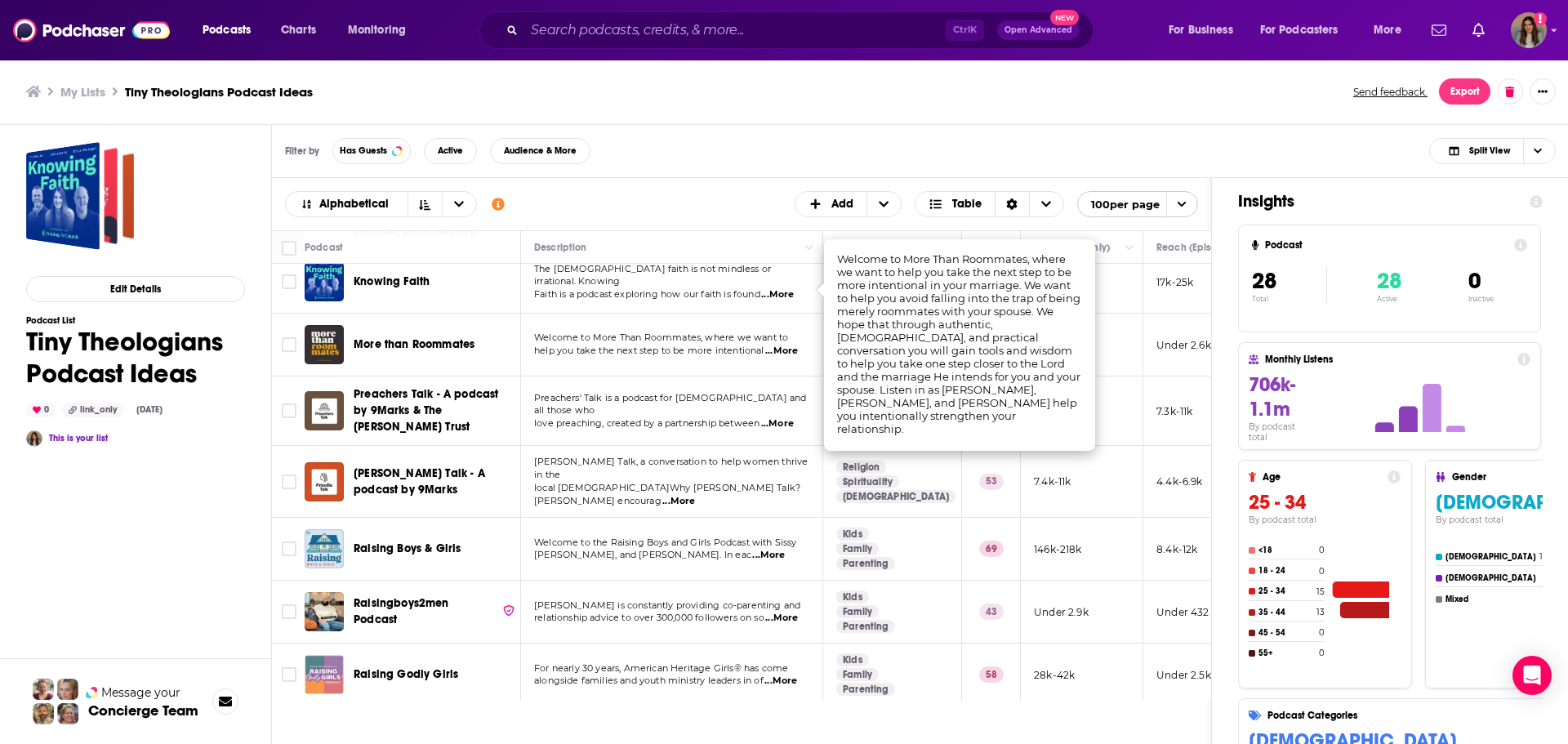
click at [795, 344] on span "...More" at bounding box center [782, 351] width 33 height 13
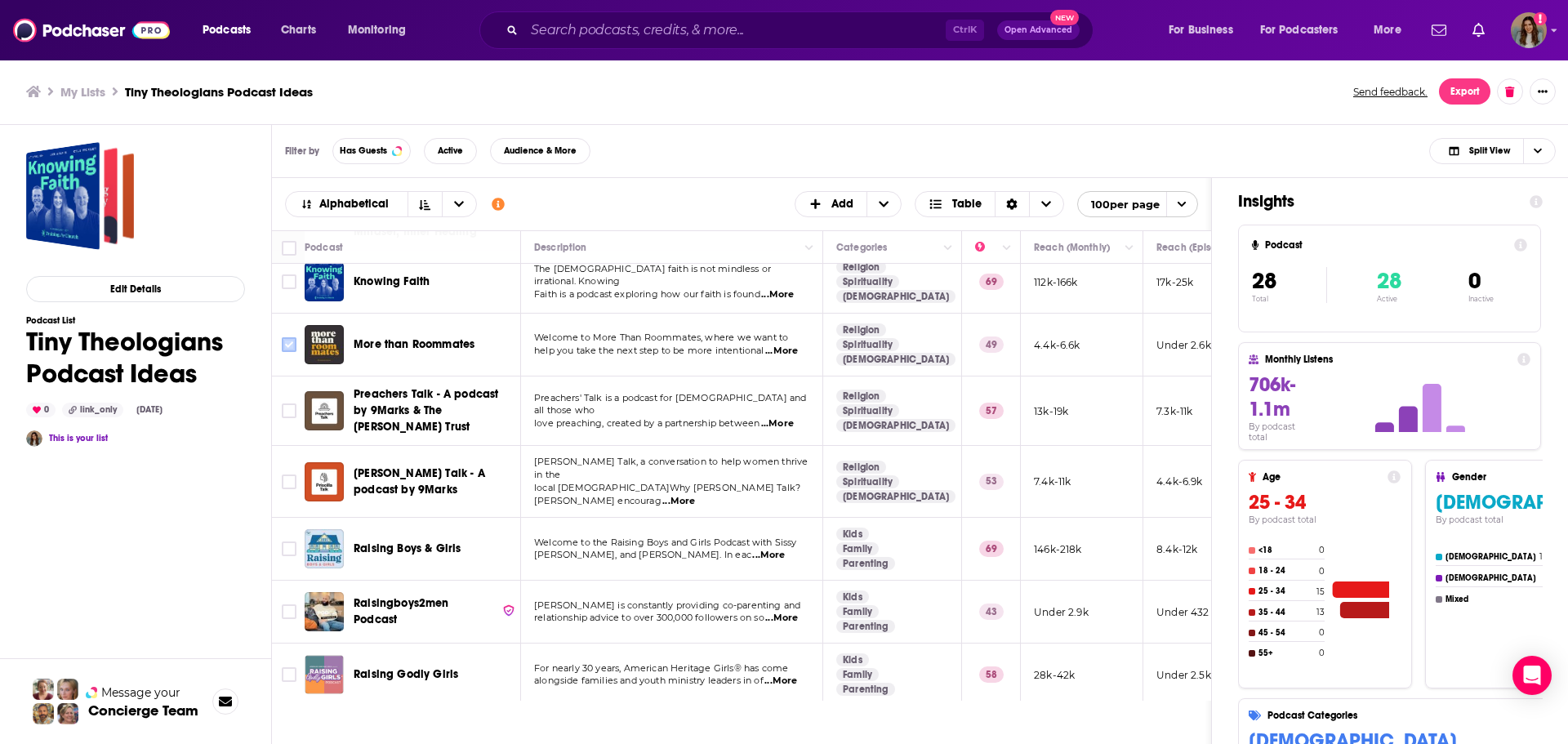
click at [287, 337] on input "Toggle select row" at bounding box center [289, 344] width 14 height 14
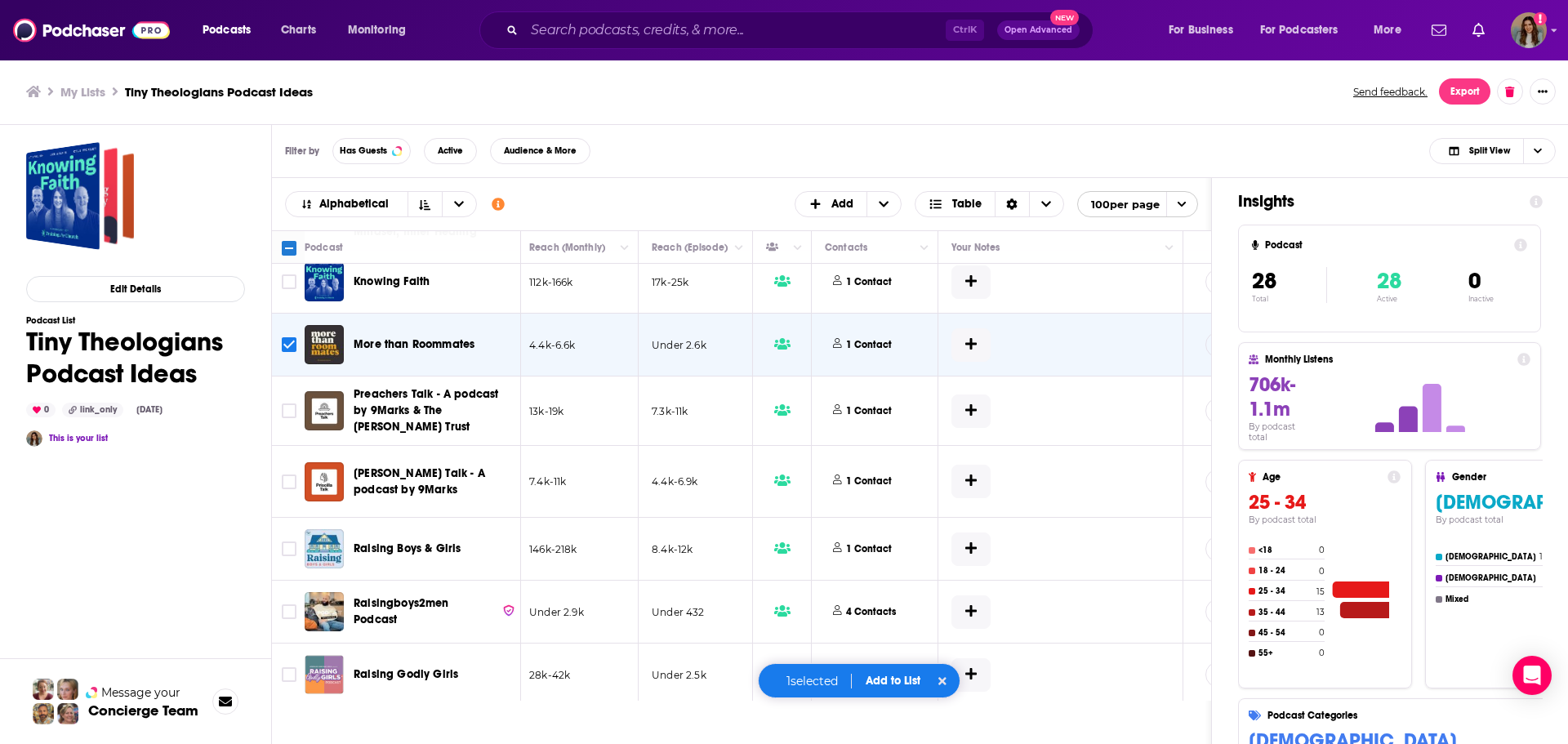
scroll to position [735, 583]
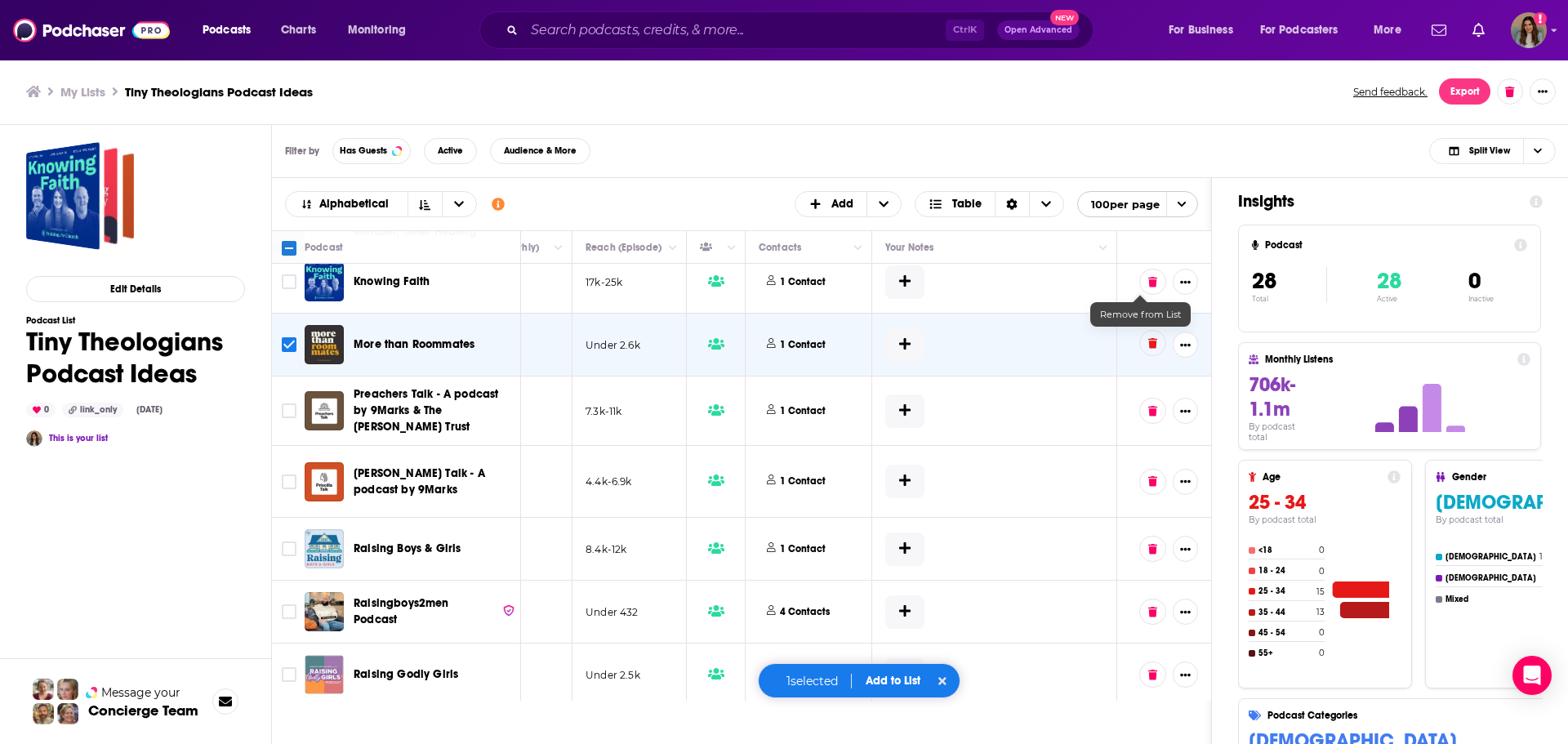
click at [1148, 338] on icon at bounding box center [1152, 343] width 9 height 11
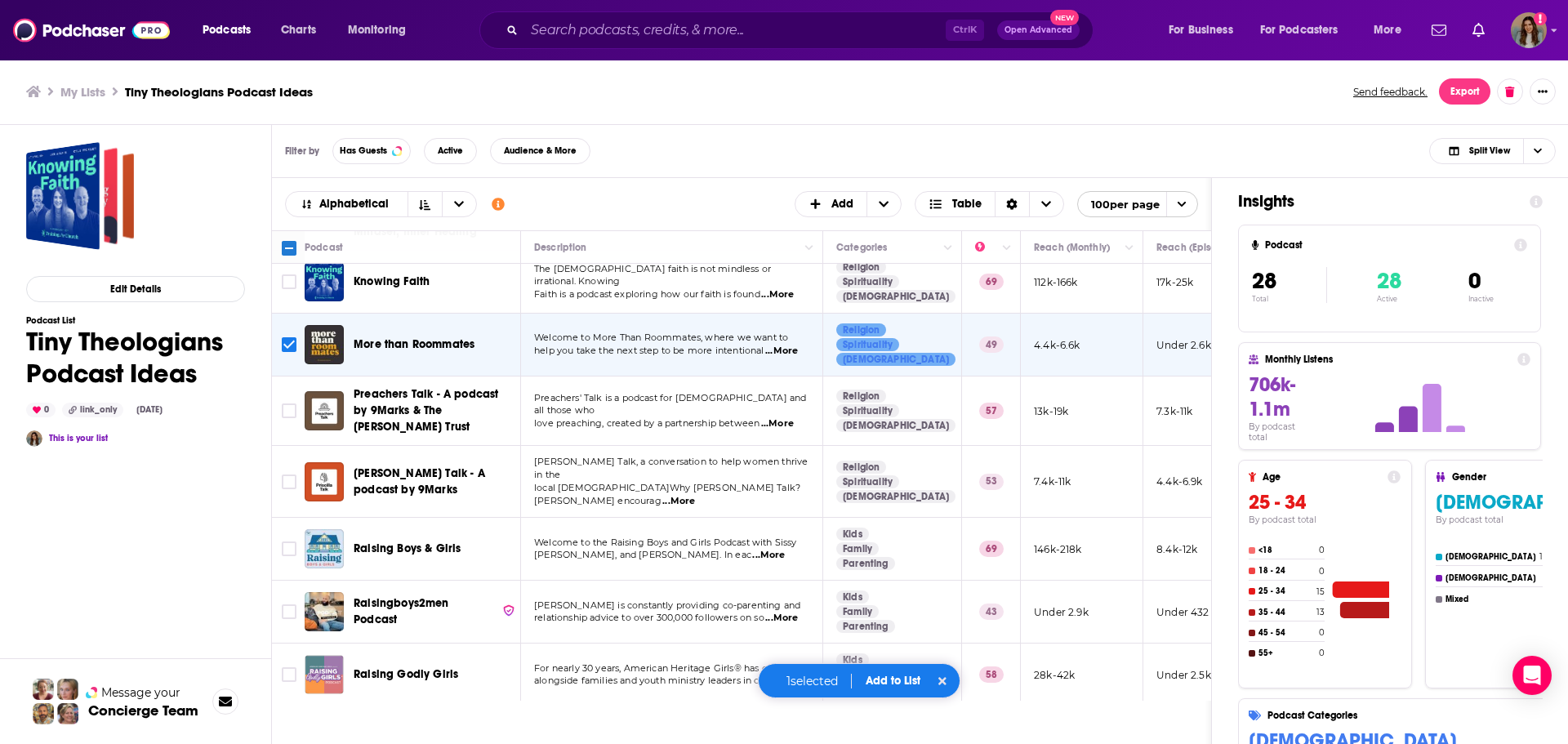
scroll to position [653, 0]
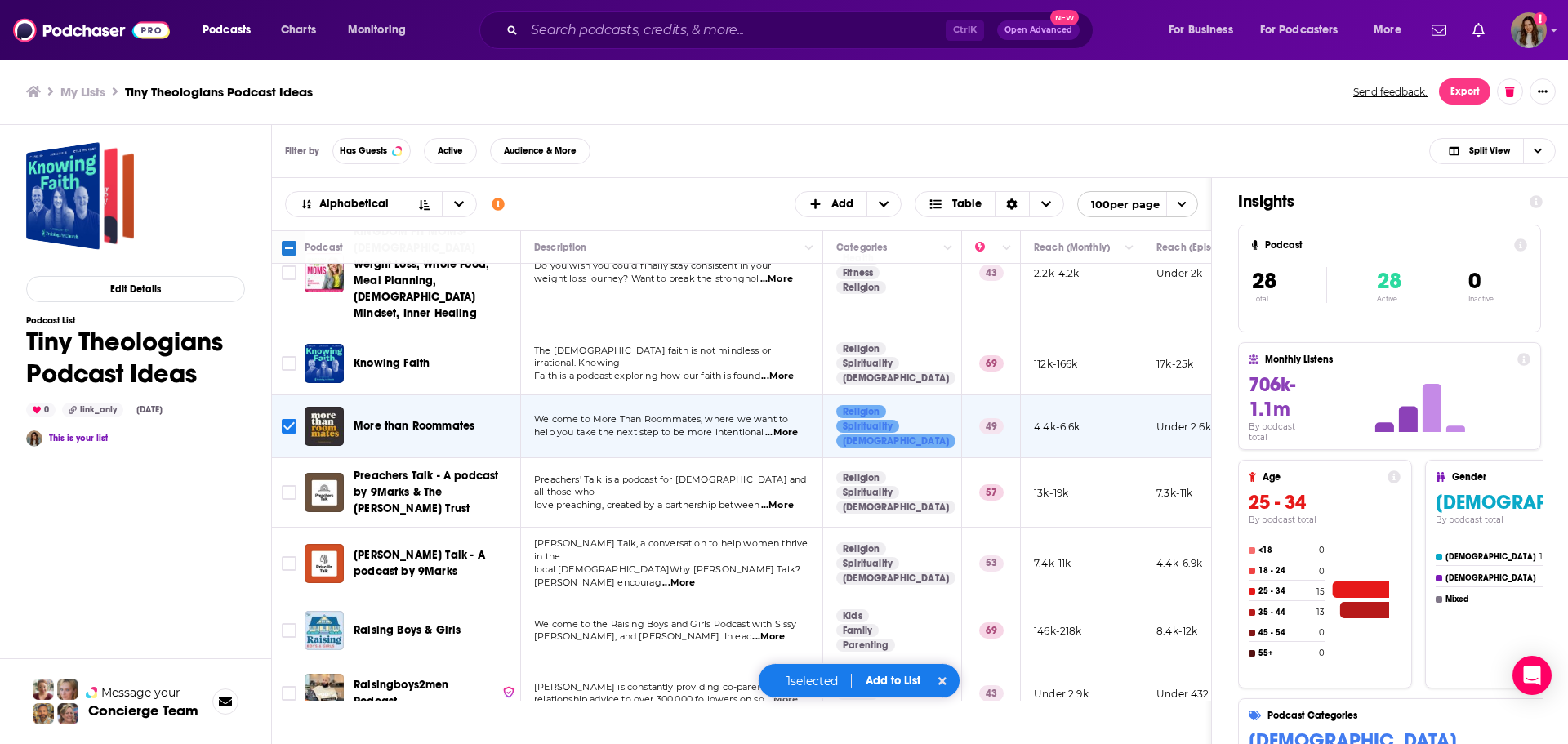
click at [289, 419] on input "Toggle select row" at bounding box center [289, 426] width 14 height 14
checkbox input "false"
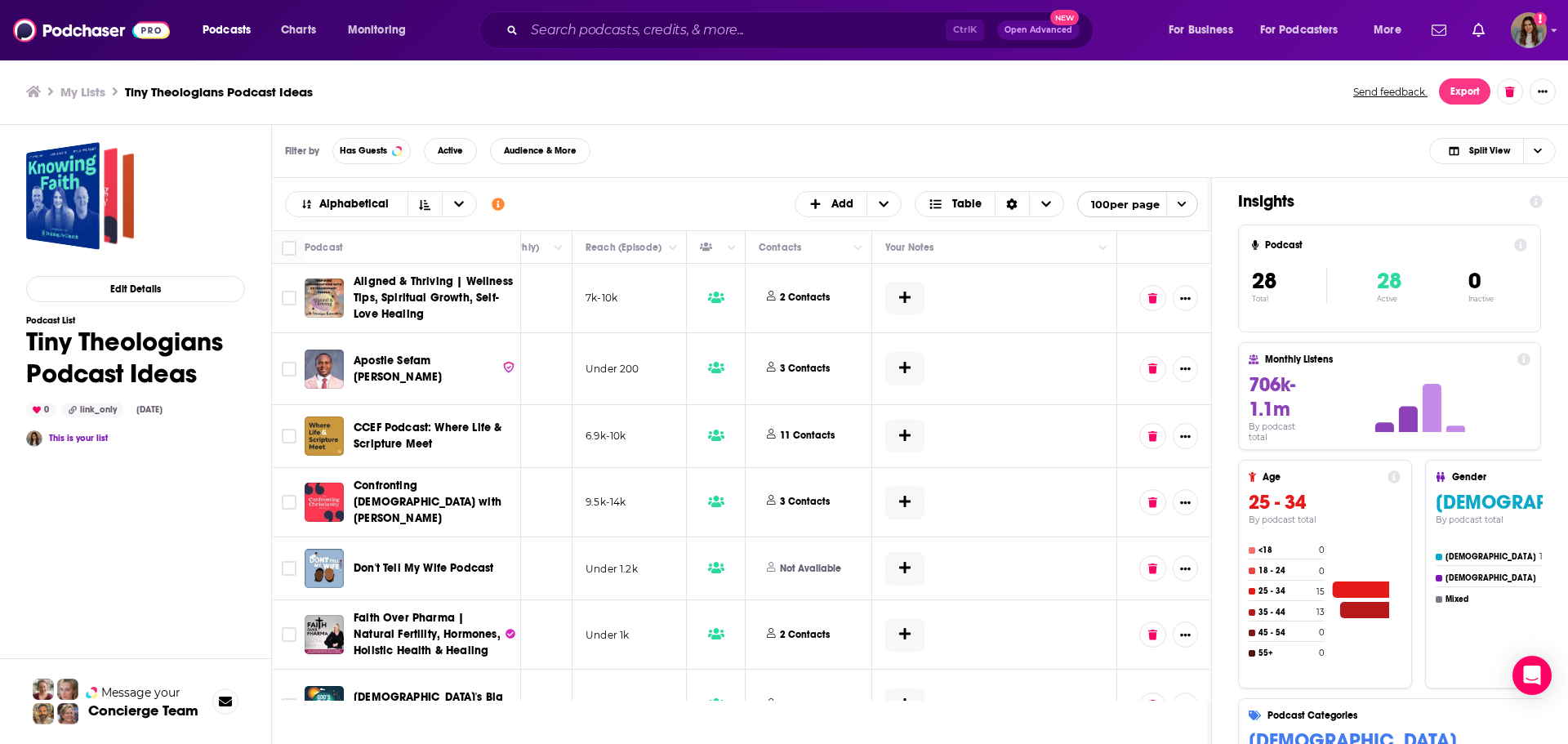
scroll to position [0, 583]
click at [1148, 362] on icon at bounding box center [1152, 367] width 9 height 11
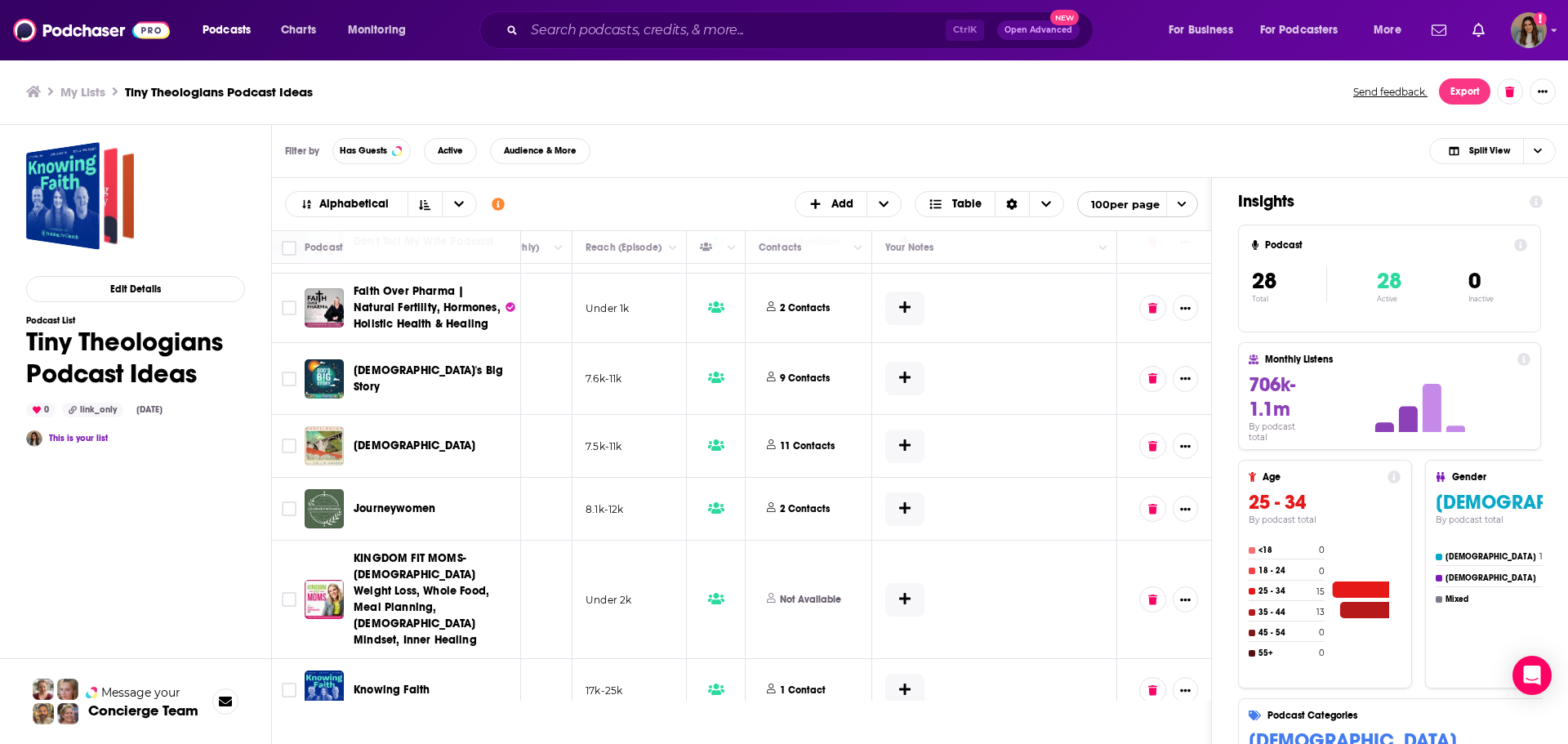
scroll to position [409, 583]
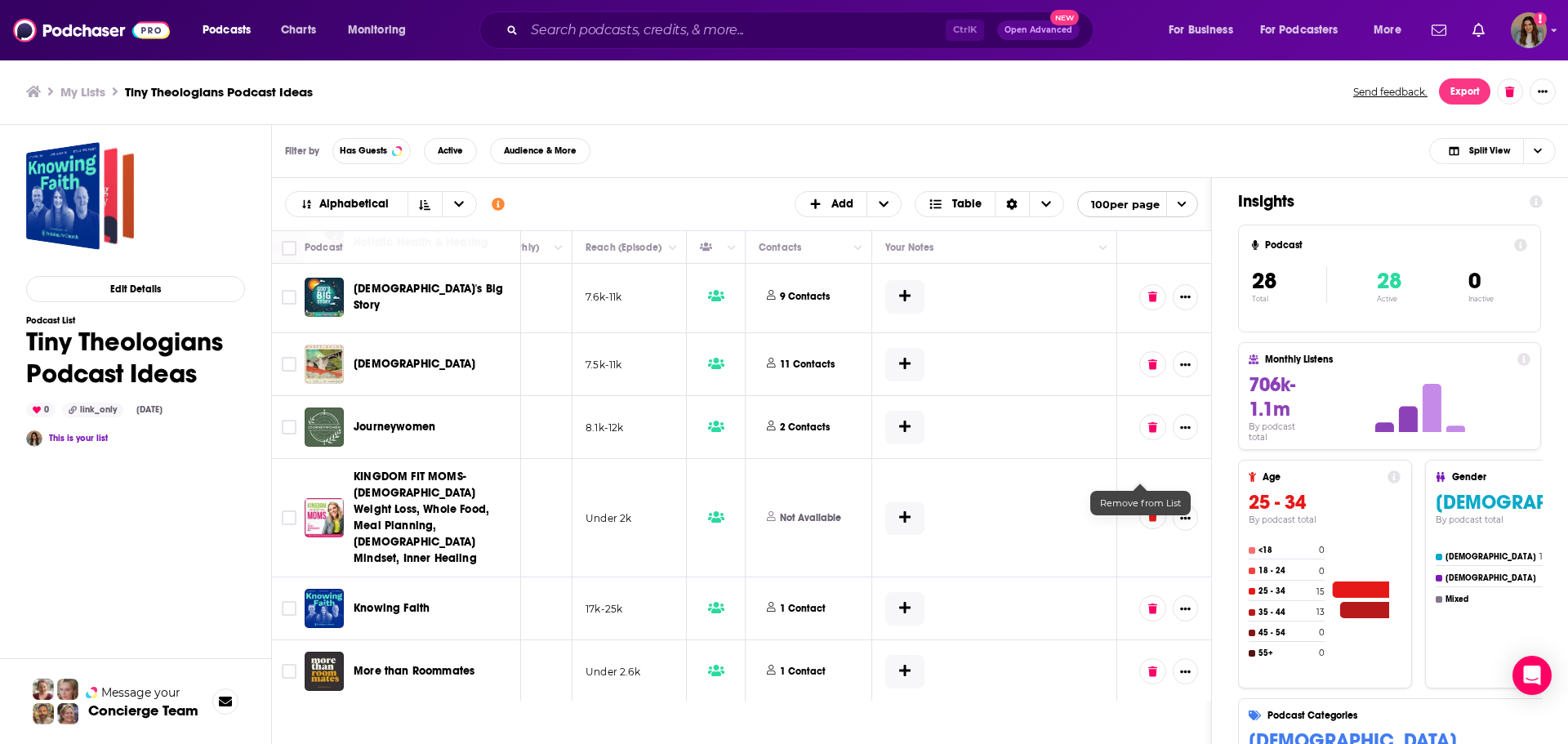
click at [1148, 511] on icon at bounding box center [1152, 517] width 9 height 11
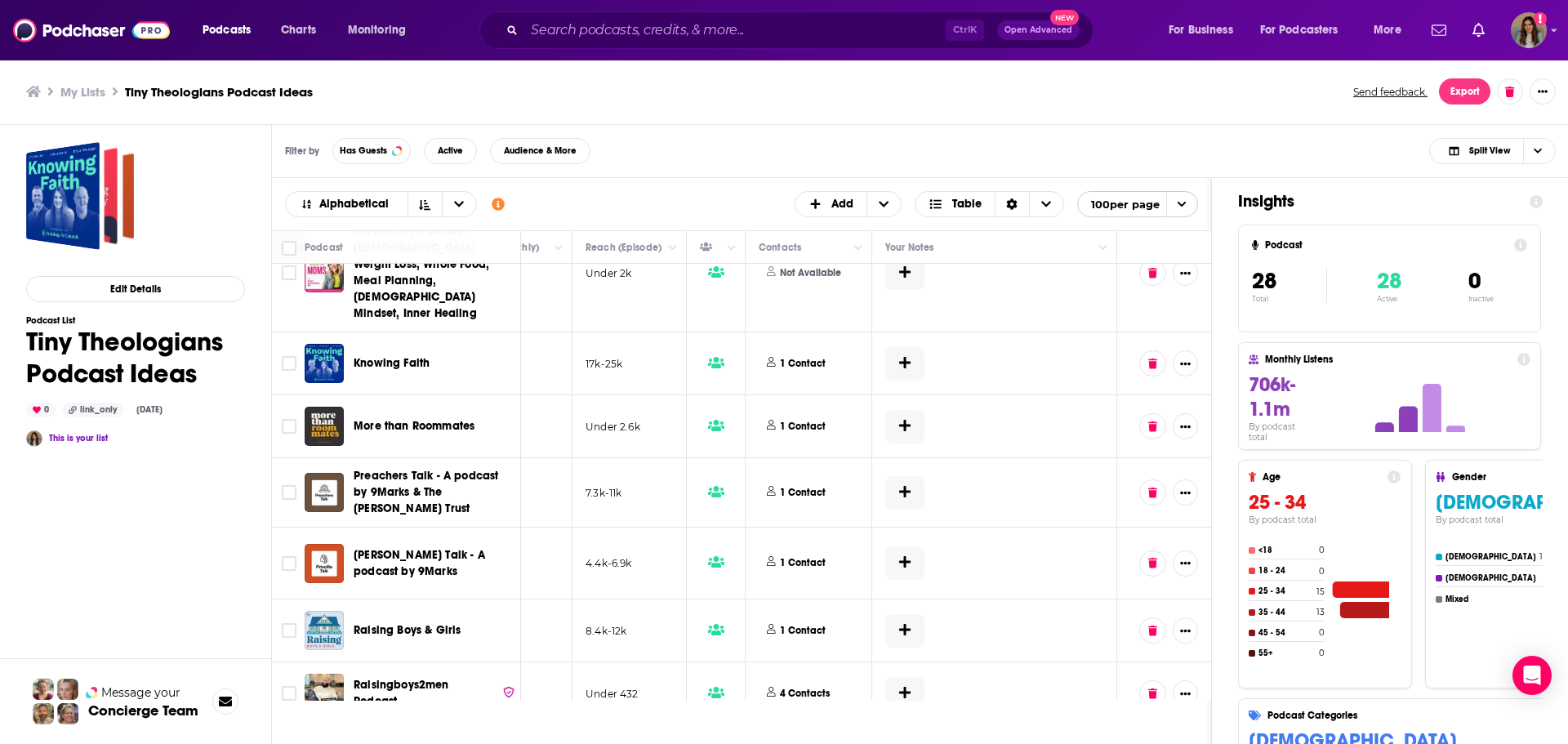
scroll to position [735, 583]
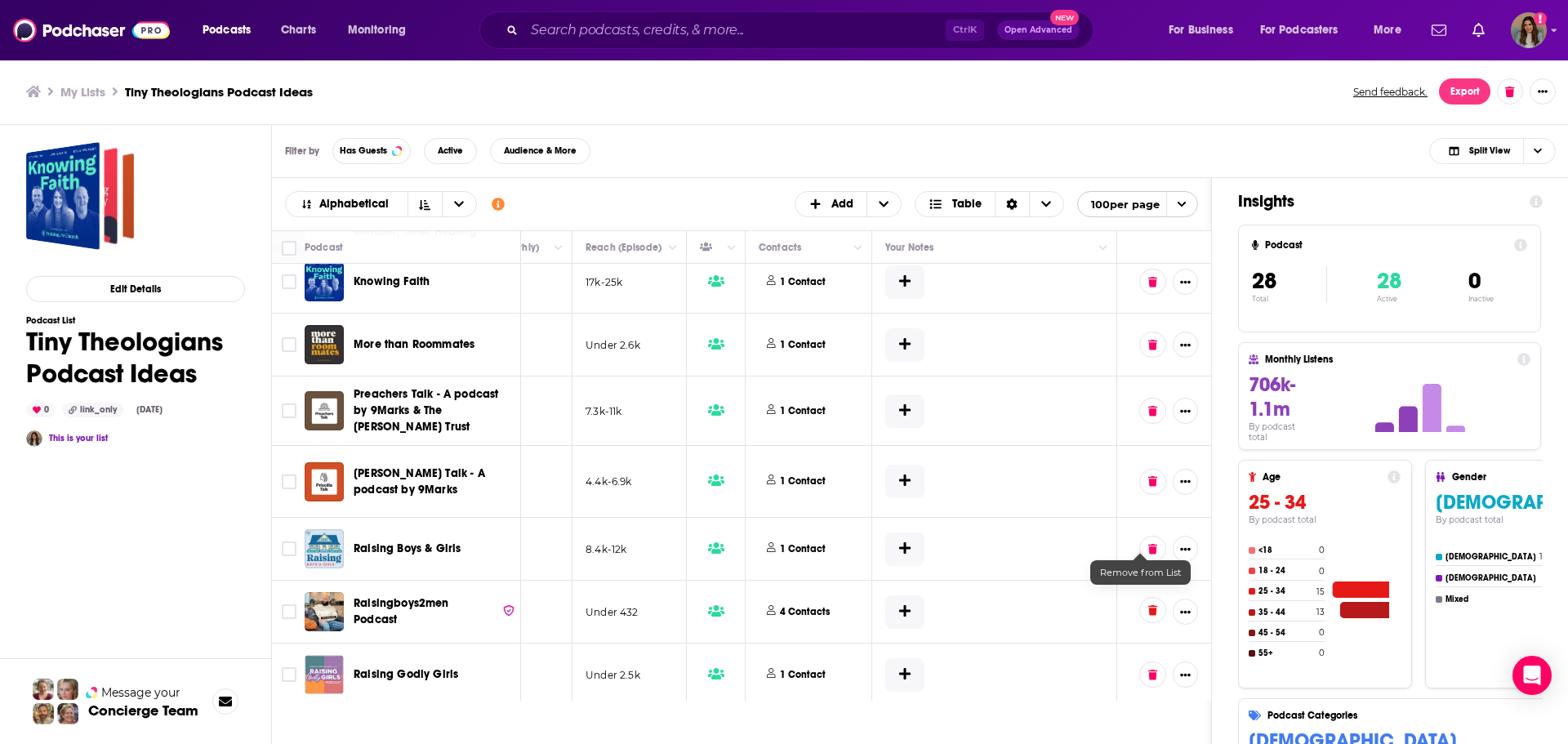
click at [1148, 605] on icon at bounding box center [1152, 611] width 9 height 11
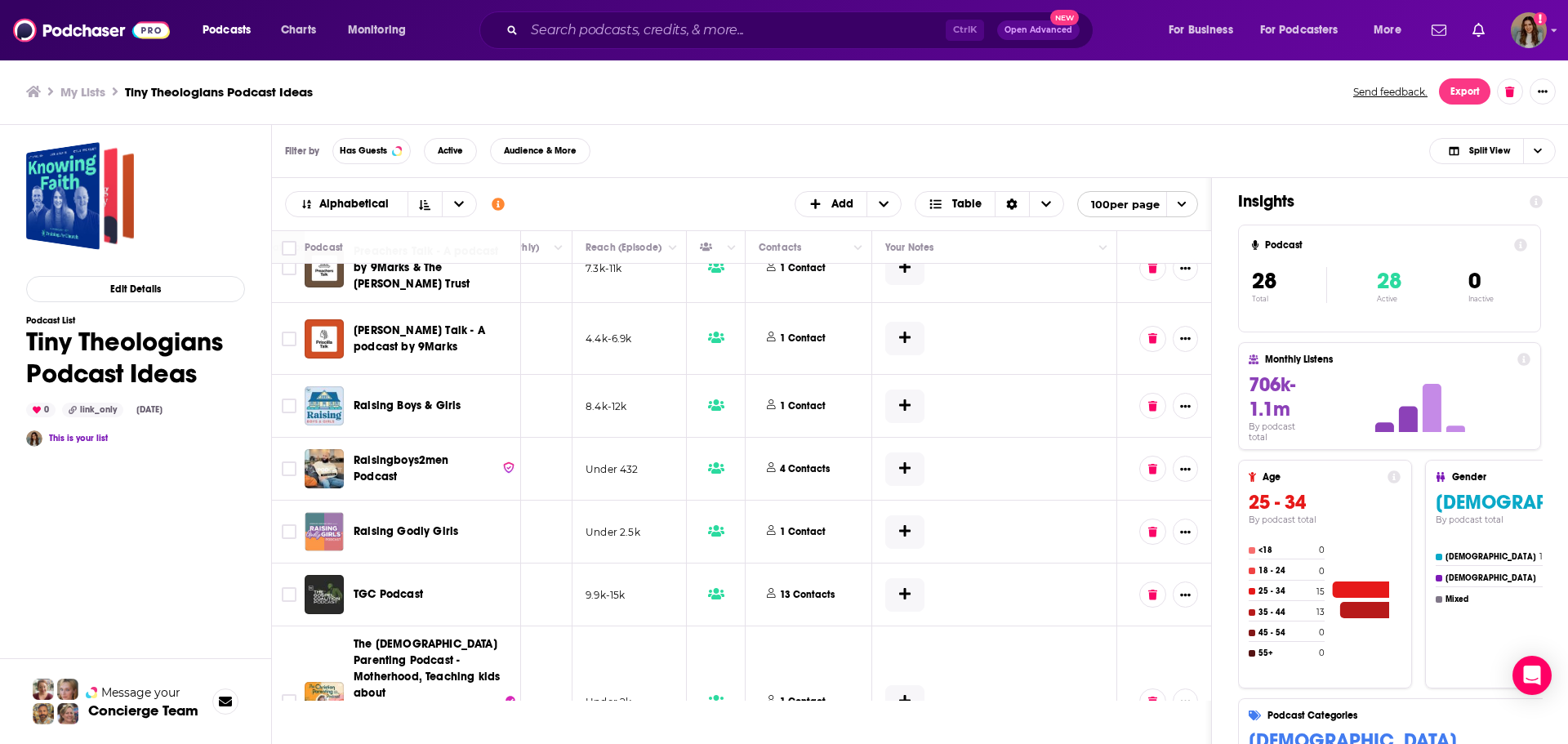
scroll to position [899, 583]
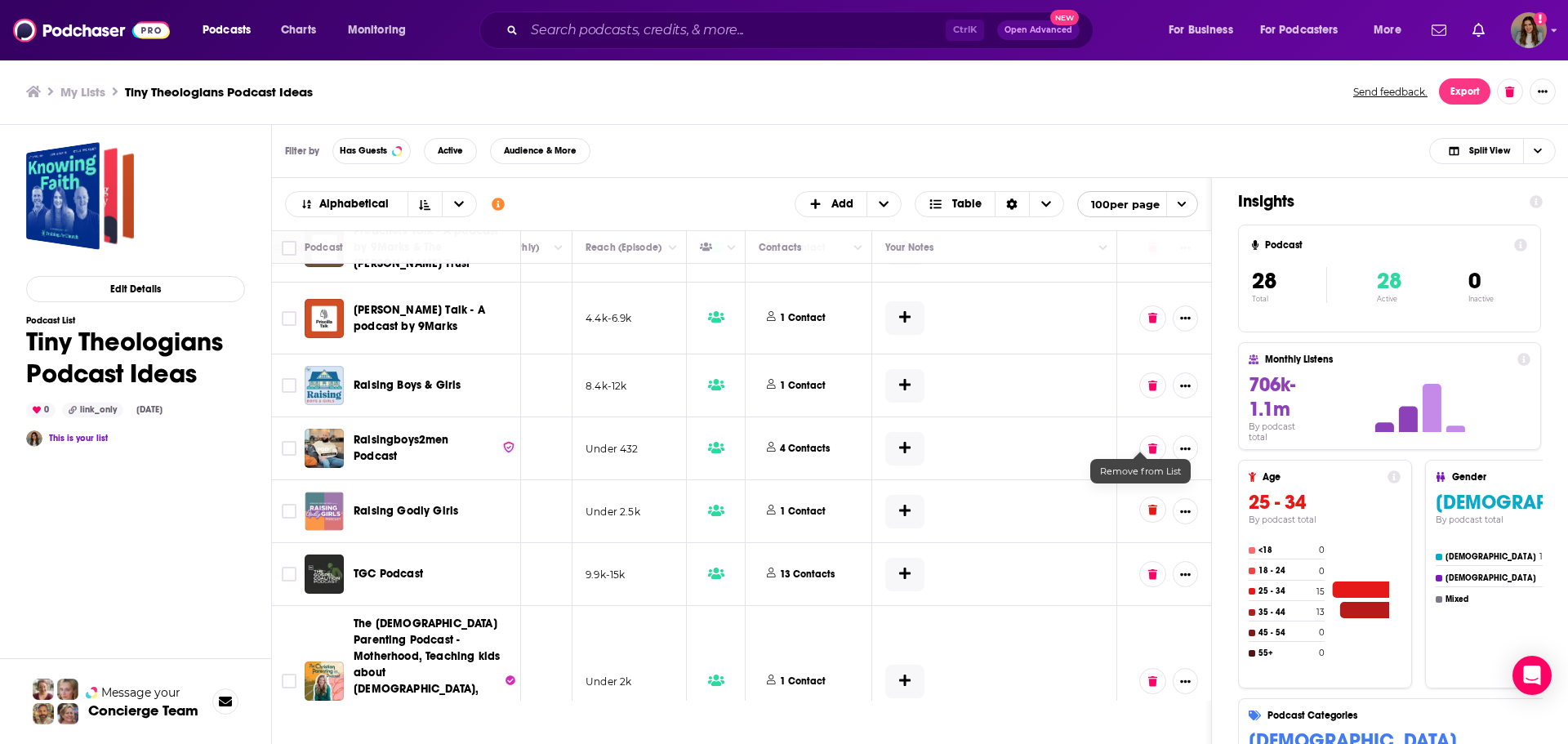
click at [1142, 497] on button at bounding box center [1152, 509] width 27 height 26
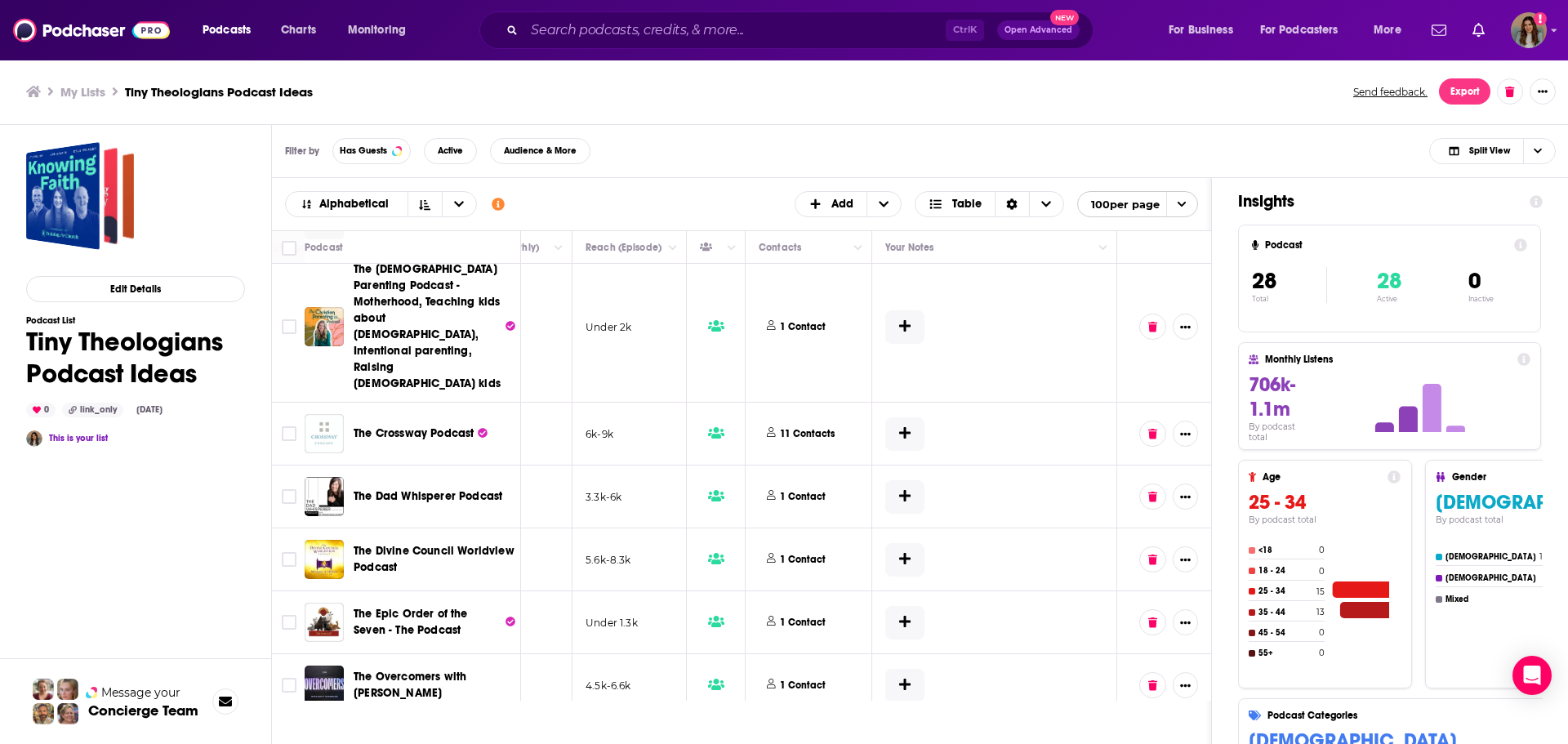
scroll to position [1307, 583]
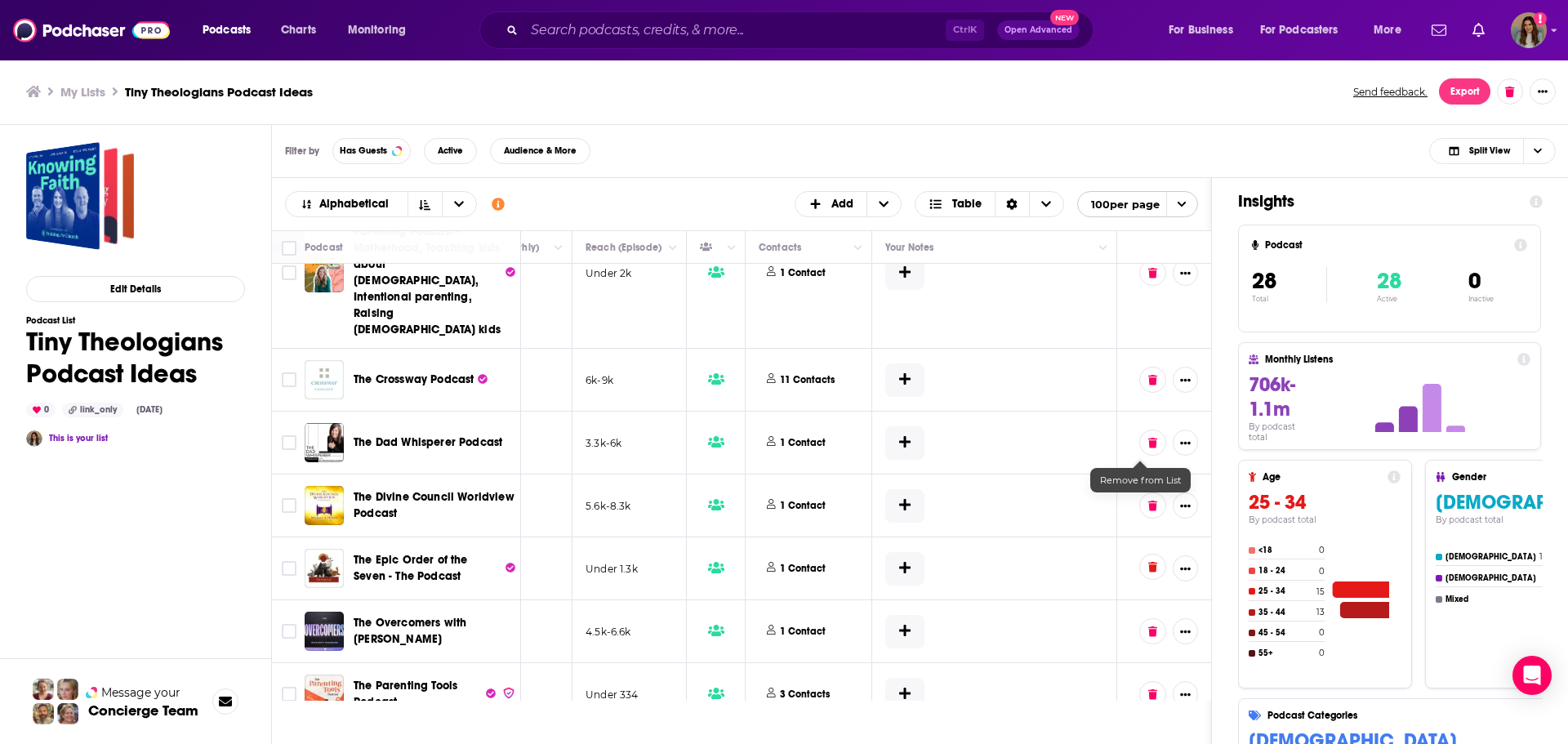
click at [1148, 562] on icon at bounding box center [1152, 567] width 9 height 11
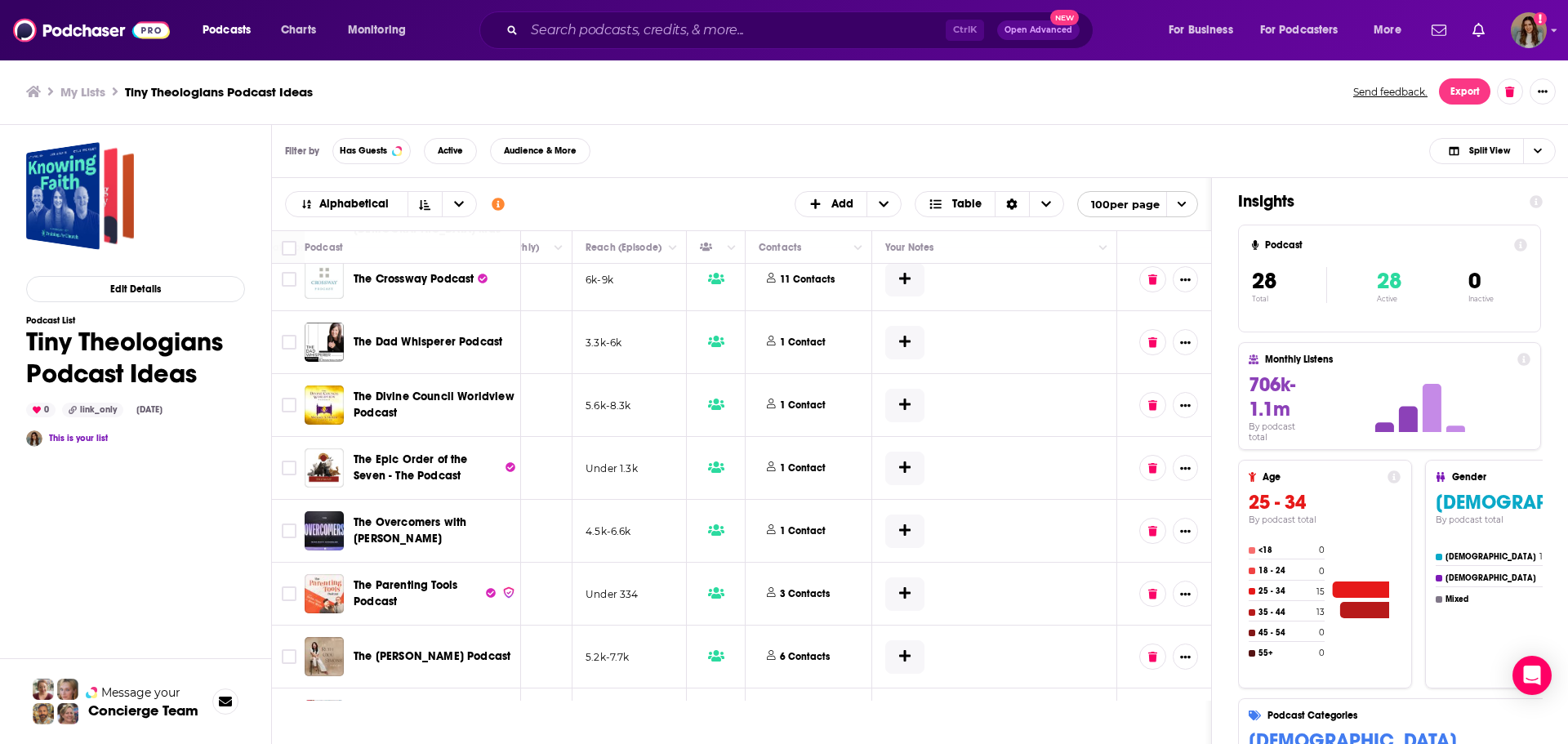
scroll to position [1414, 583]
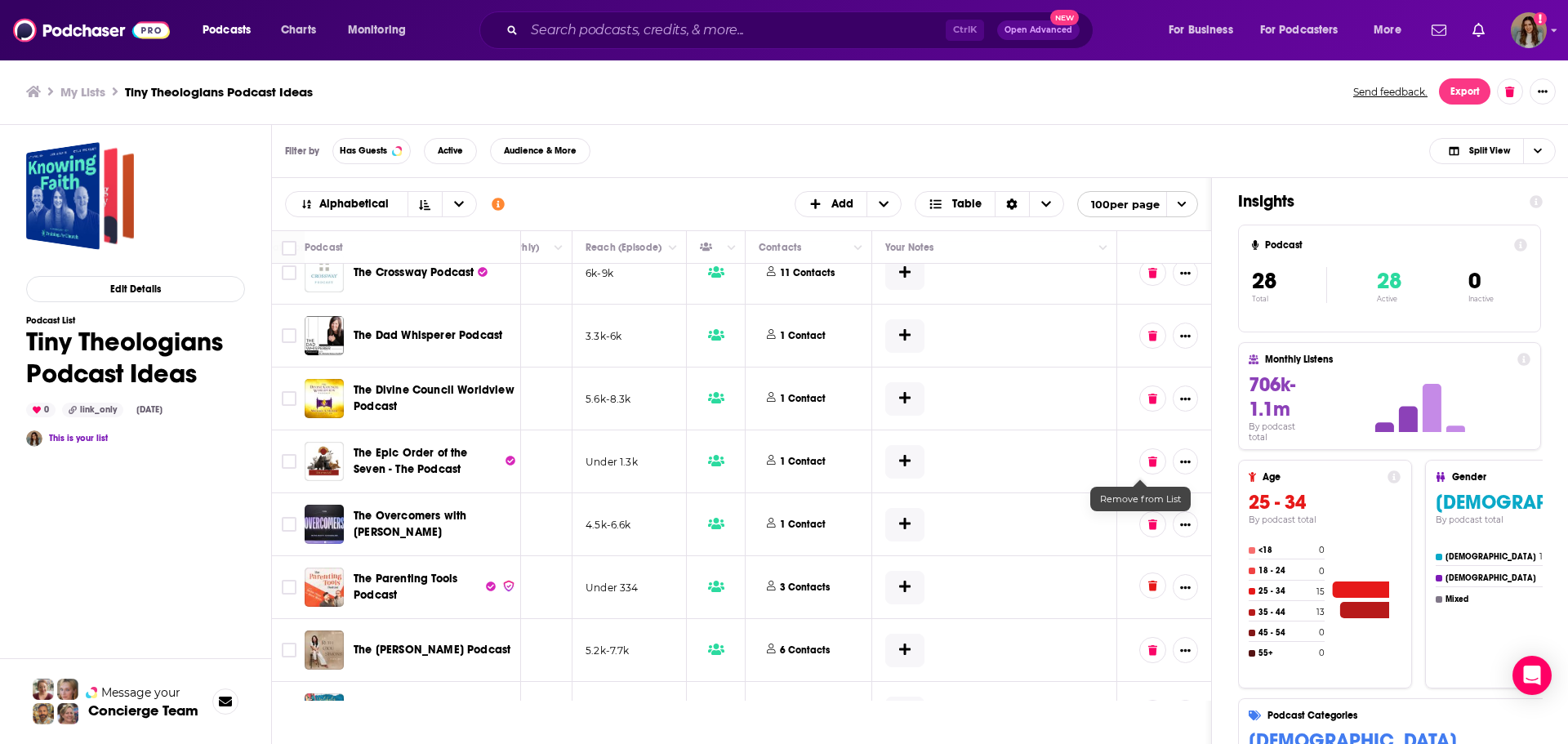
click at [1148, 581] on icon at bounding box center [1152, 586] width 9 height 11
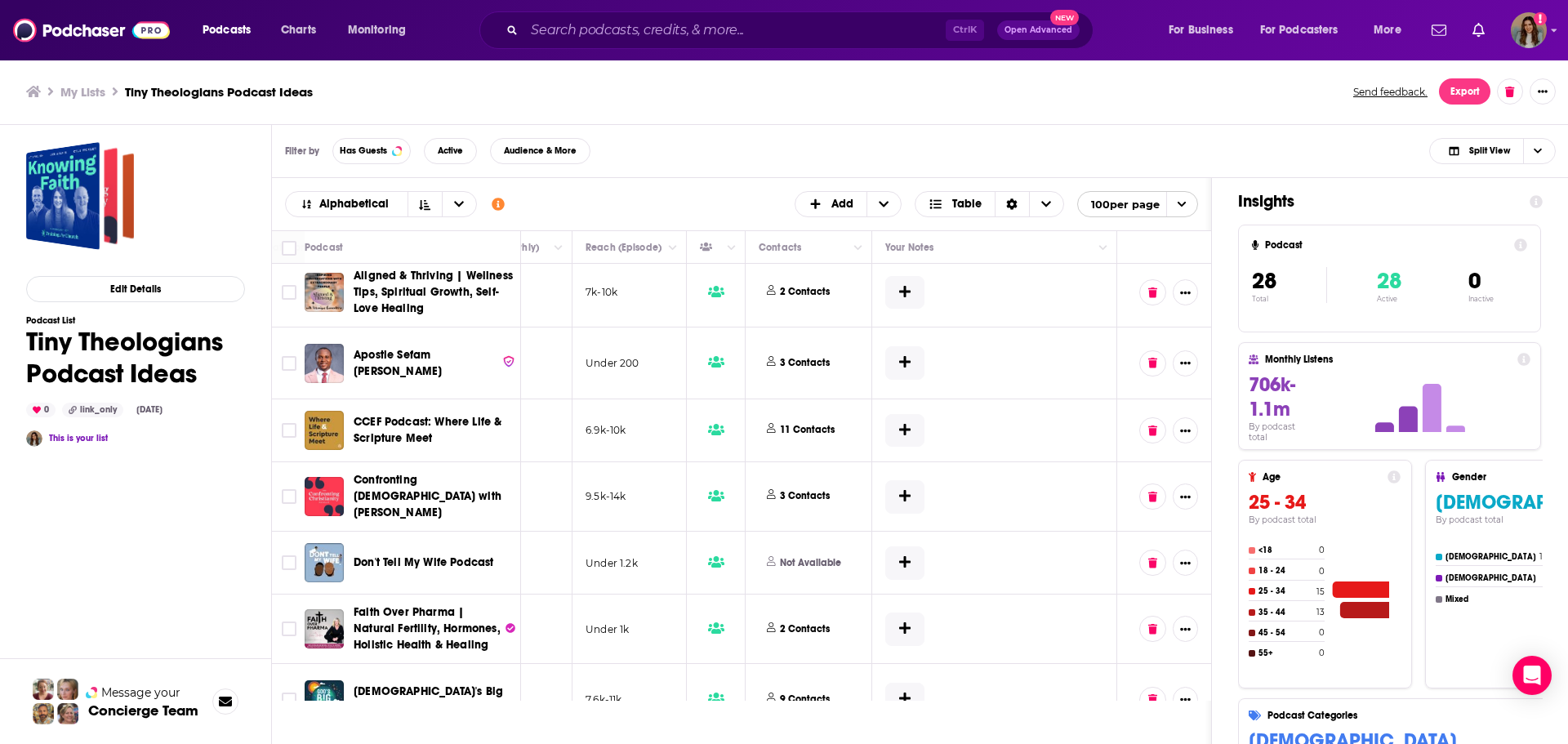
scroll to position [0, 583]
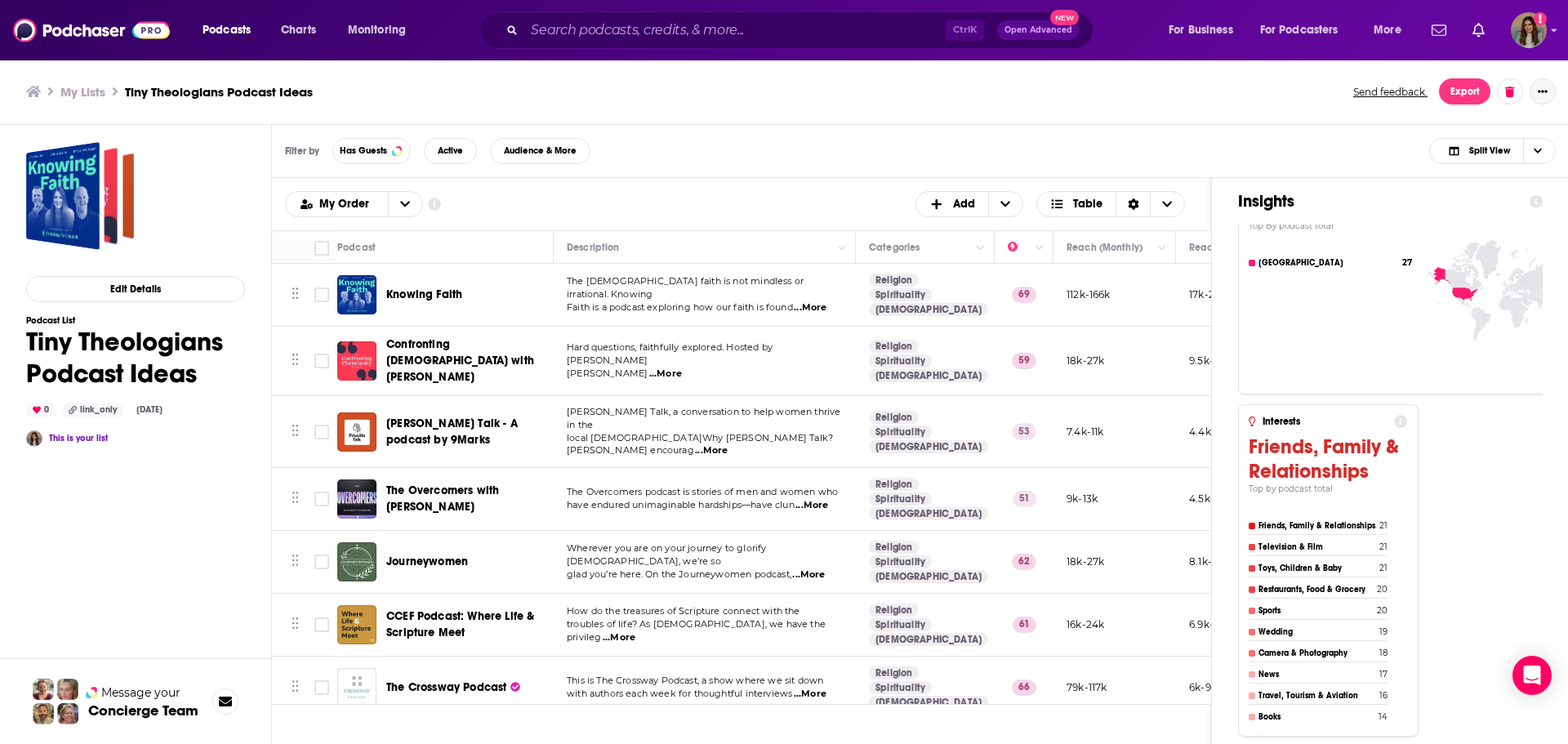
click at [1537, 89] on icon "Show More Button" at bounding box center [1542, 92] width 10 height 10
click at [1457, 155] on button "Like this list" at bounding box center [1486, 159] width 157 height 30
click at [1448, 156] on button "Like this list" at bounding box center [1486, 159] width 157 height 30
click at [1457, 189] on button "Add Podcasts" at bounding box center [1486, 189] width 157 height 30
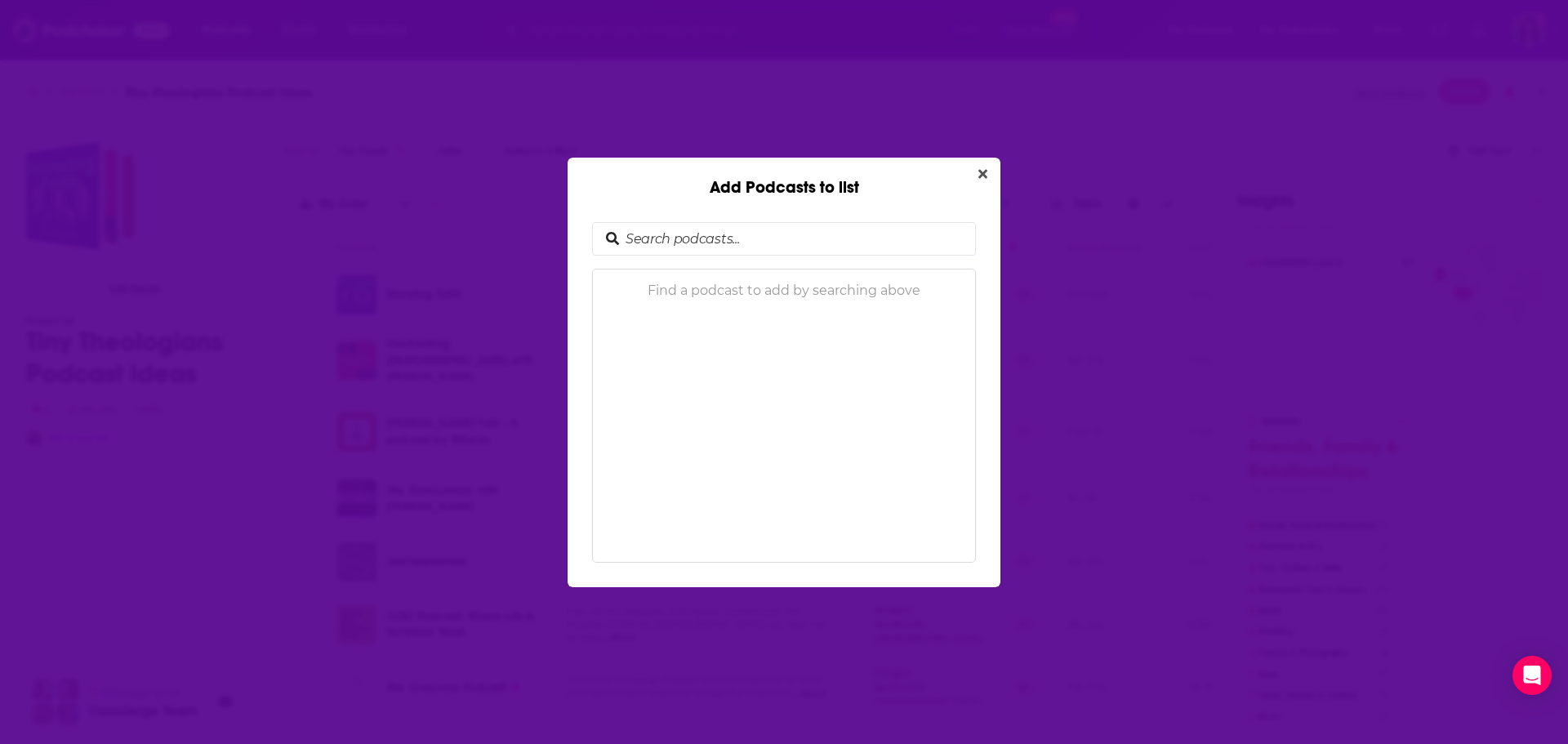
click at [783, 236] on input "Add Podcasts to list" at bounding box center [796, 238] width 356 height 32
click at [973, 175] on button "Close" at bounding box center [983, 174] width 22 height 21
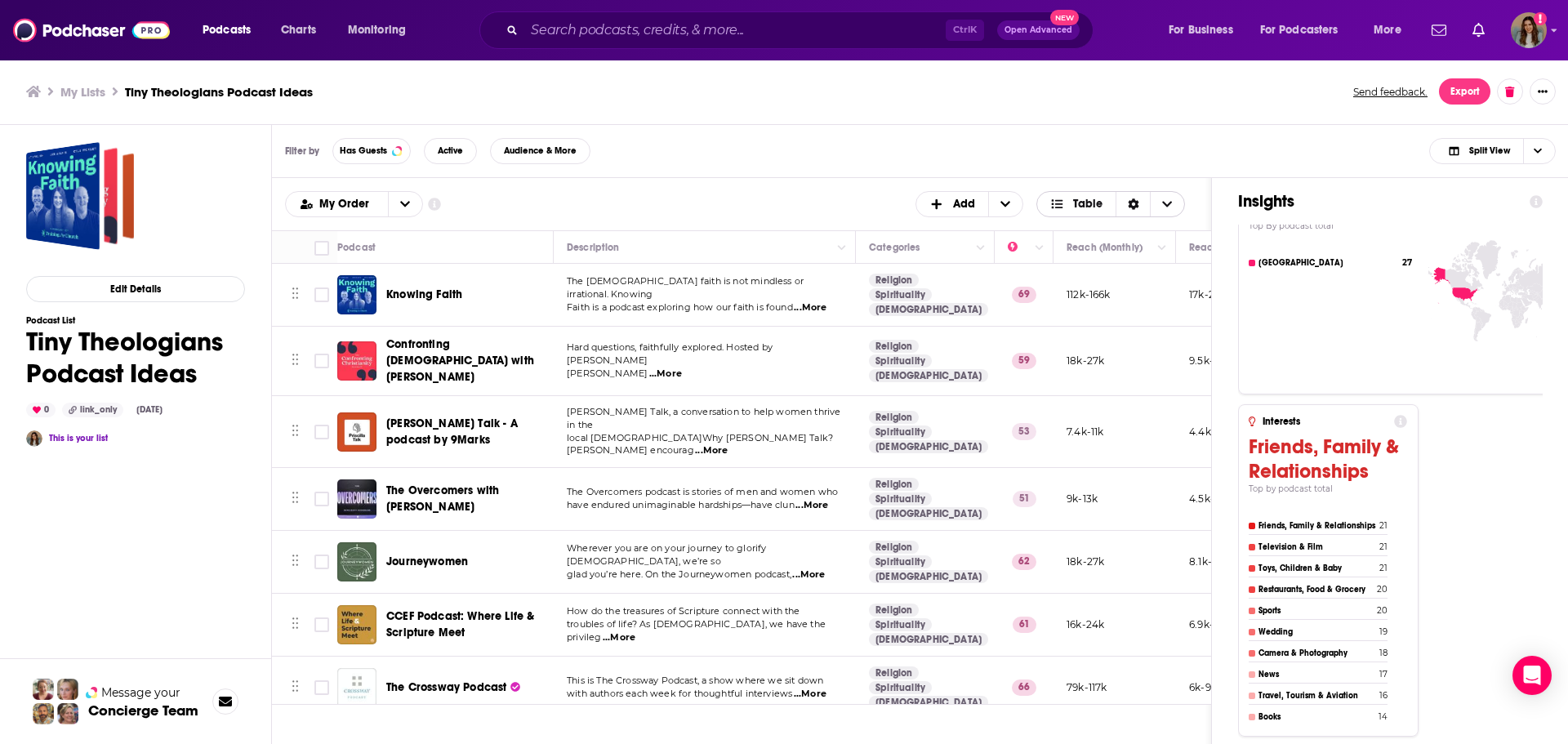
click at [1130, 204] on icon "Sort Direction" at bounding box center [1133, 204] width 11 height 12
click at [1130, 204] on icon "Sort Direction" at bounding box center [1133, 204] width 12 height 12
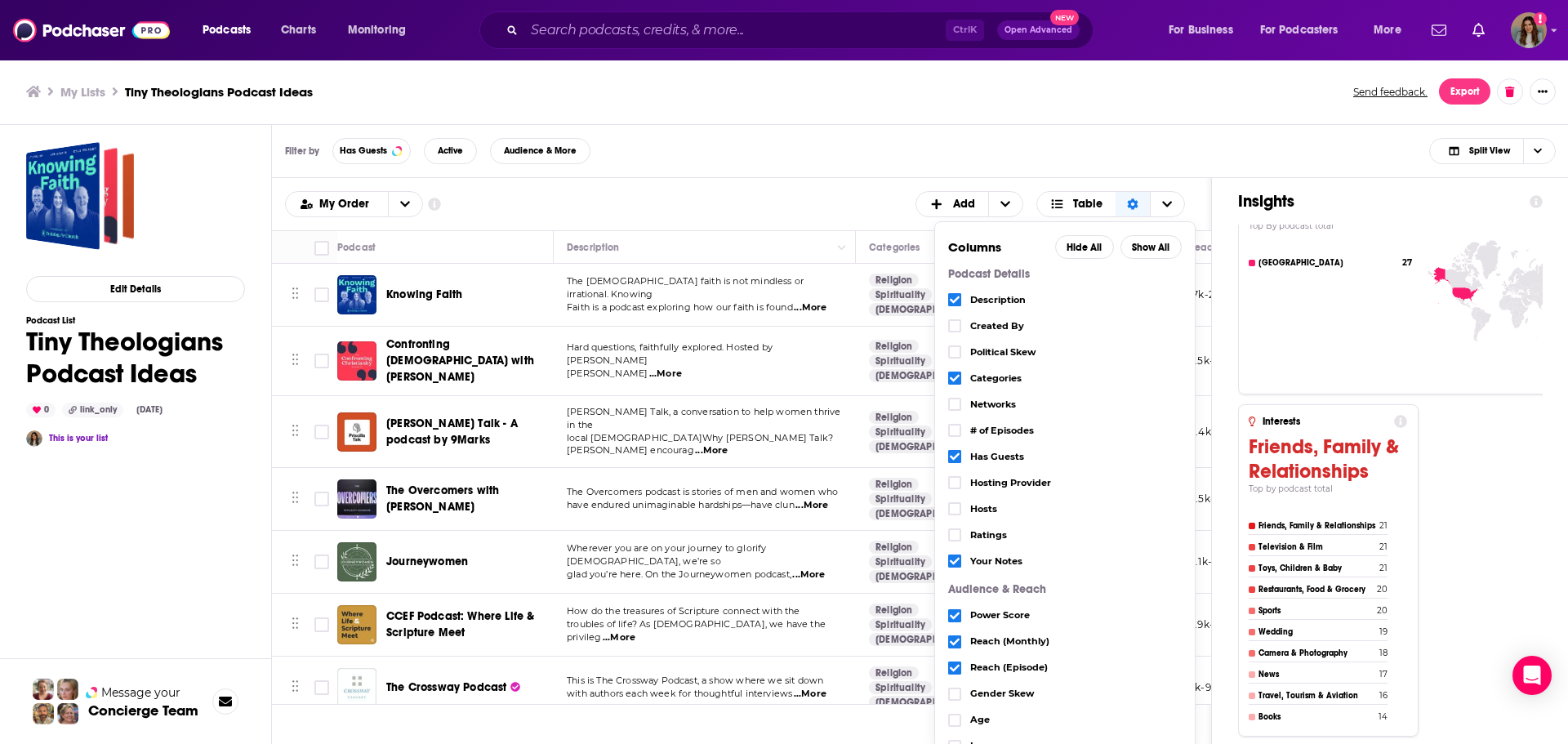
click at [1071, 139] on div "Filter by Has Guests Active Audience & More Split View" at bounding box center [919, 151] width 1296 height 53
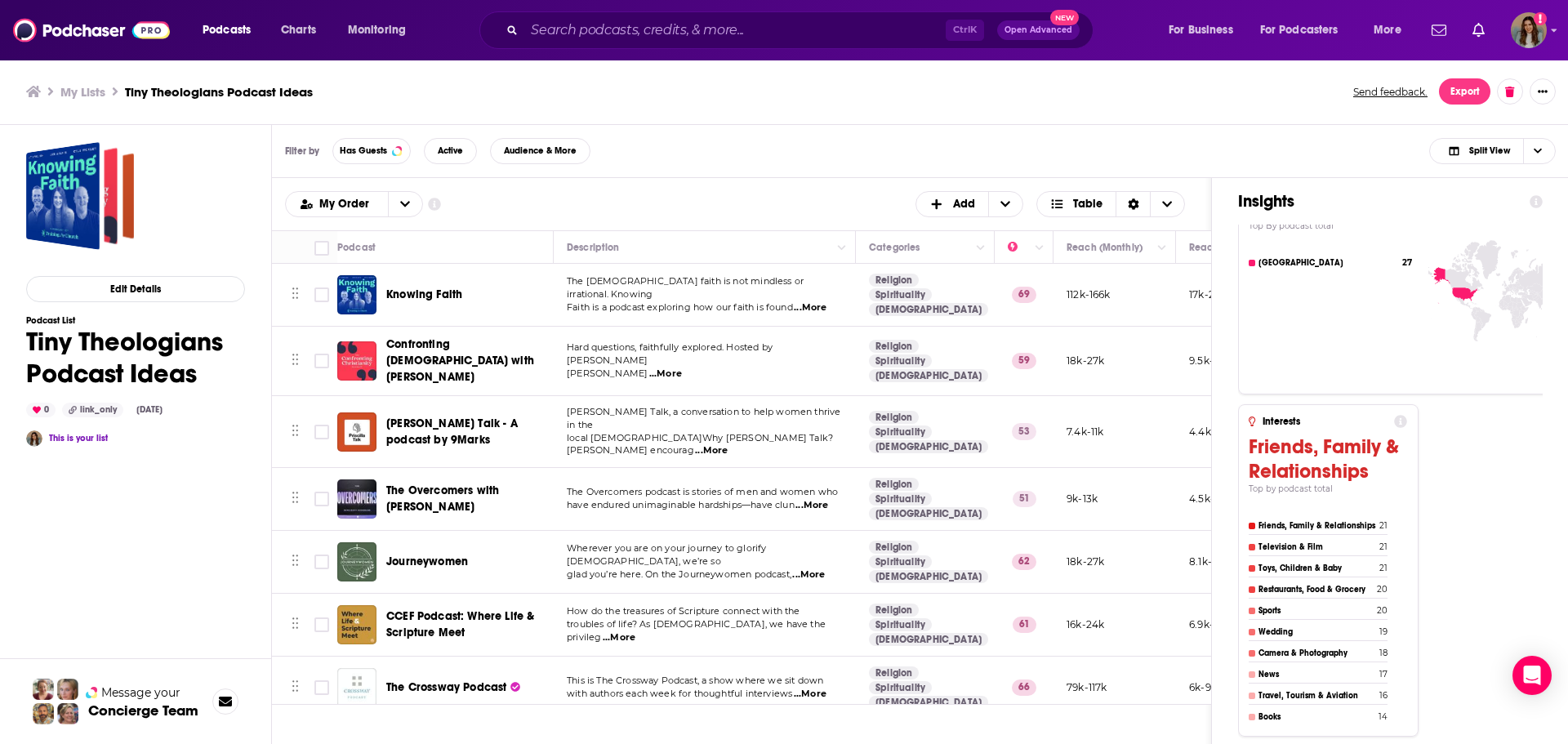
click at [754, 82] on div "My Lists Tiny Theologians Podcast Ideas Send feedback. Export" at bounding box center [784, 92] width 1516 height 26
click at [1538, 90] on icon "Show More Button" at bounding box center [1542, 92] width 10 height 10
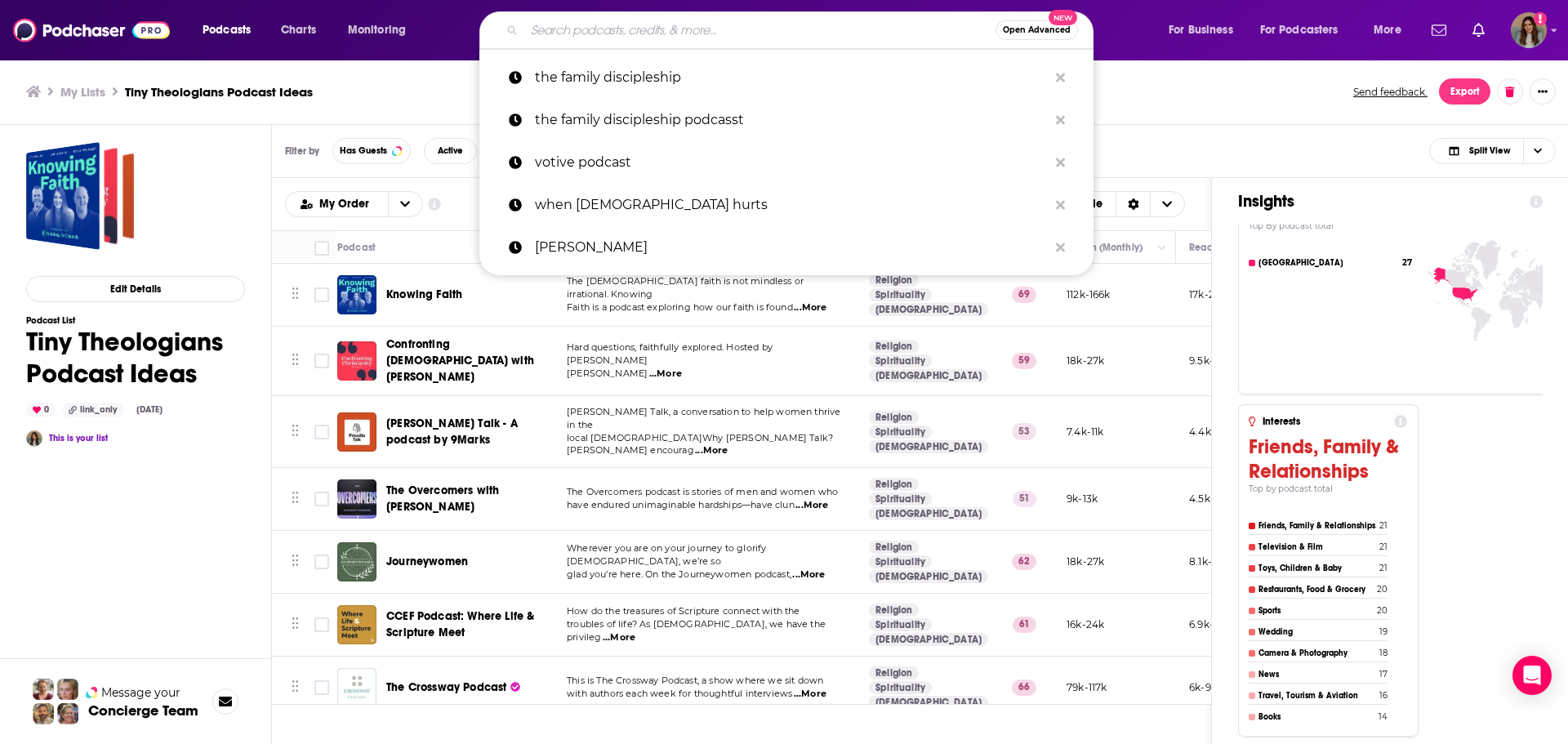
click at [572, 34] on input "Search podcasts, credits, & more..." at bounding box center [760, 30] width 471 height 26
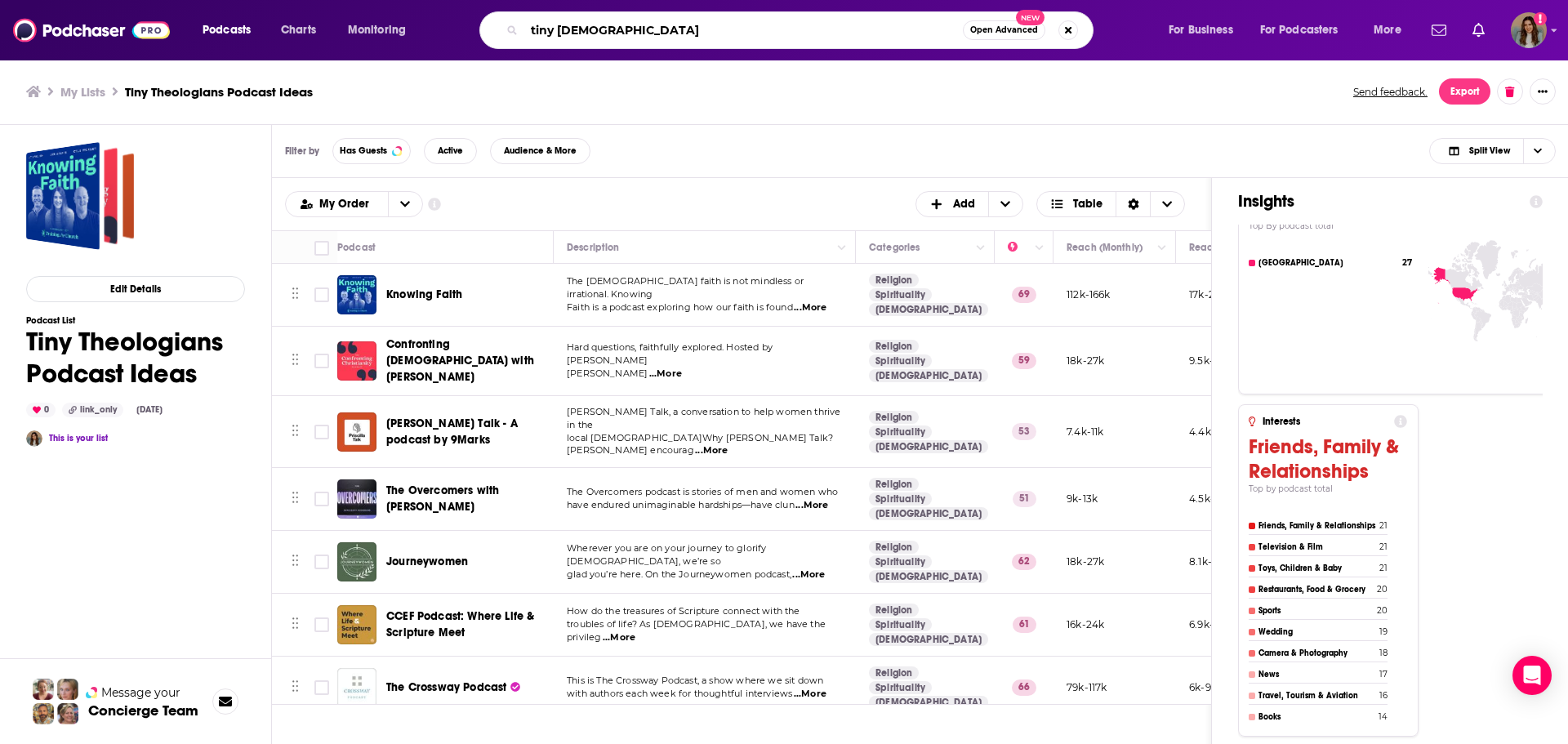
type input "tiny theologians"
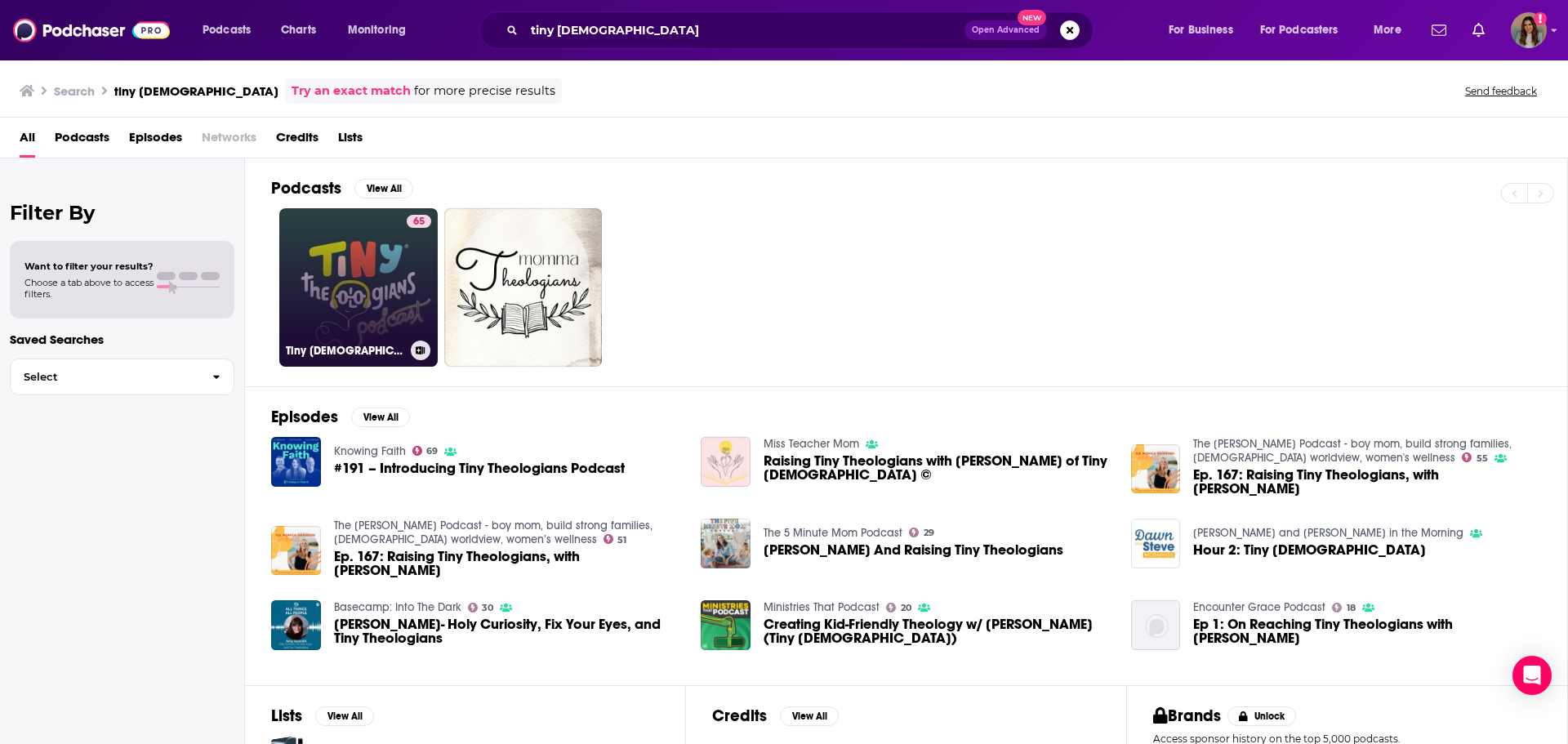
click at [391, 298] on link "65 Tiny Theologians" at bounding box center [358, 287] width 159 height 159
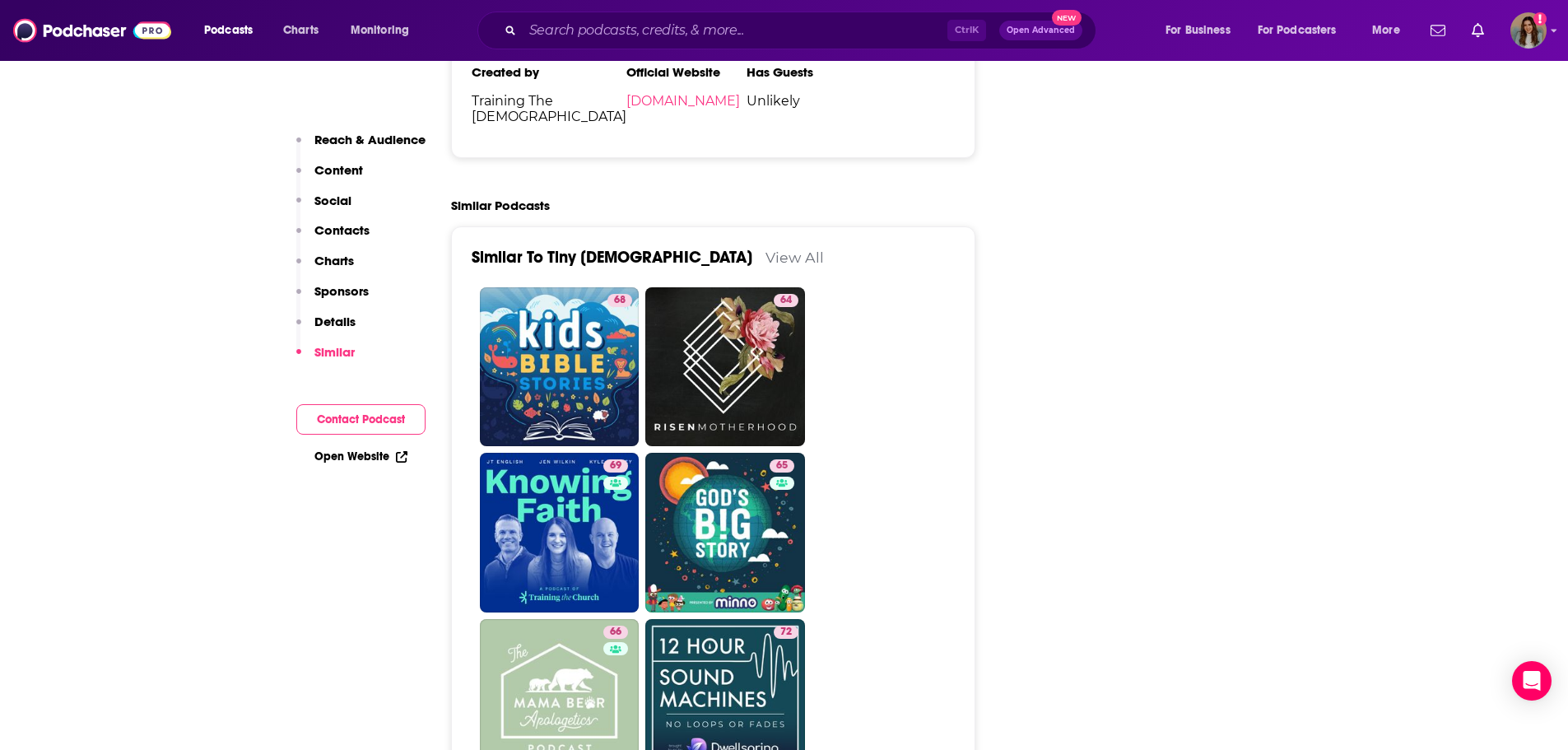
scroll to position [2718, 0]
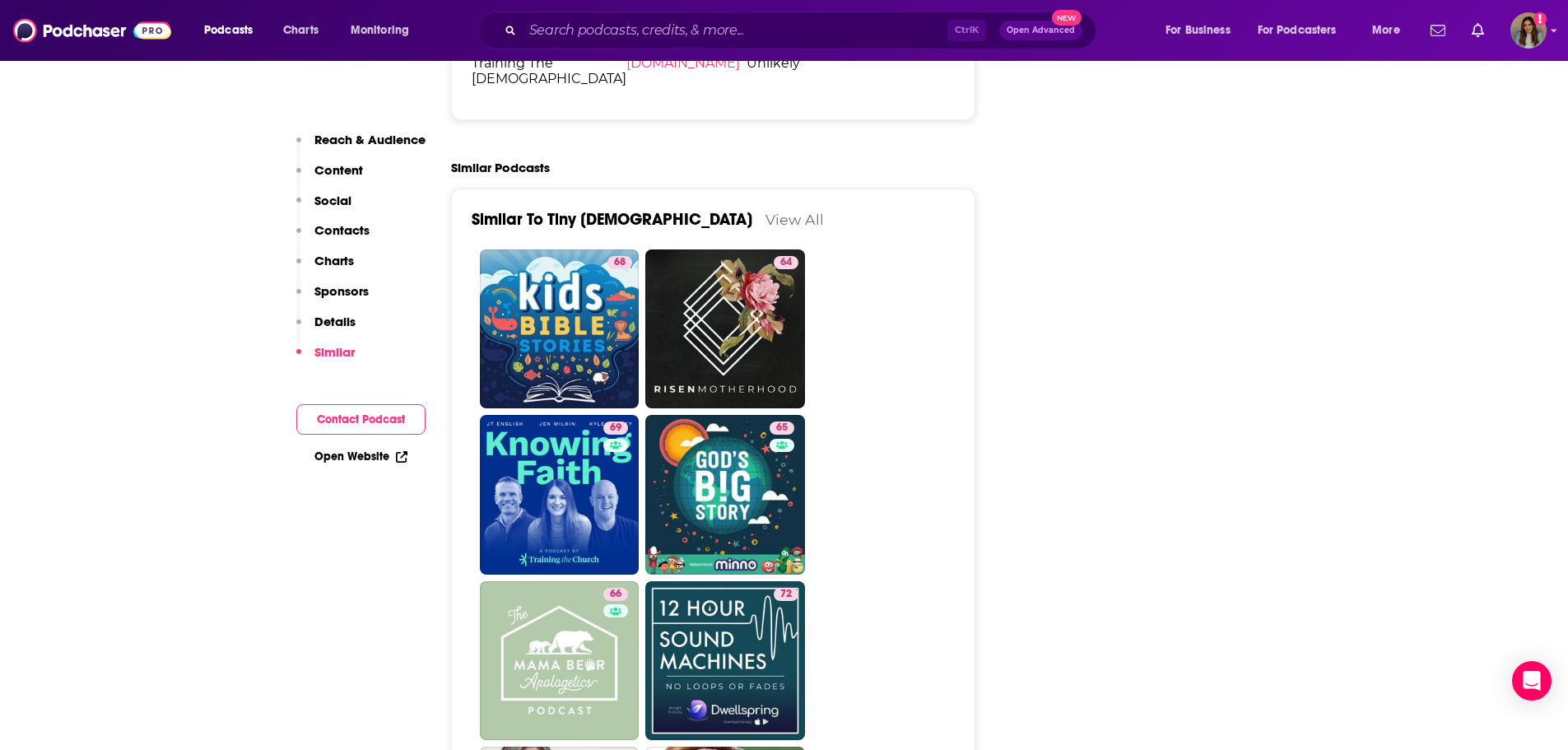
click at [765, 211] on link "View All" at bounding box center [795, 219] width 58 height 17
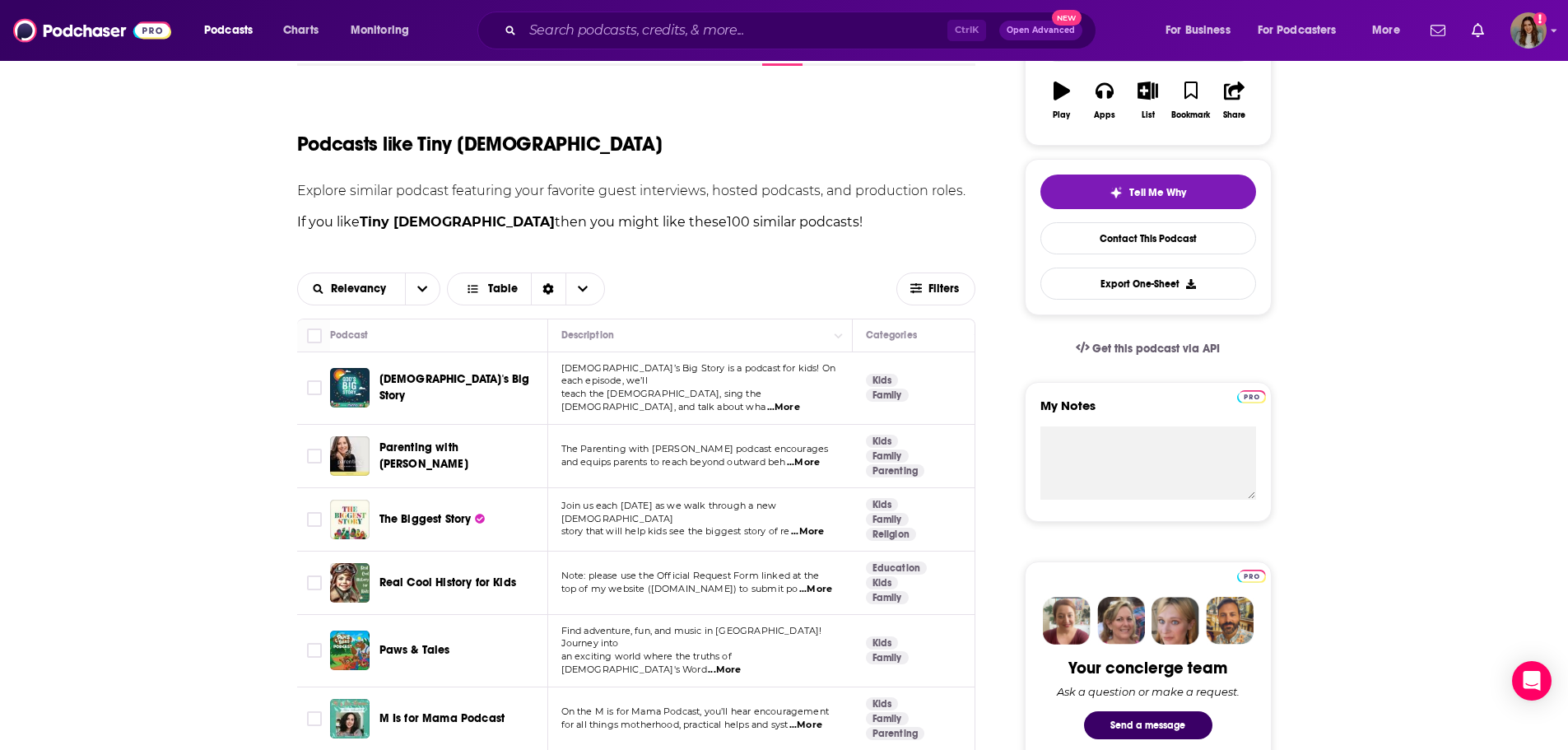
scroll to position [330, 0]
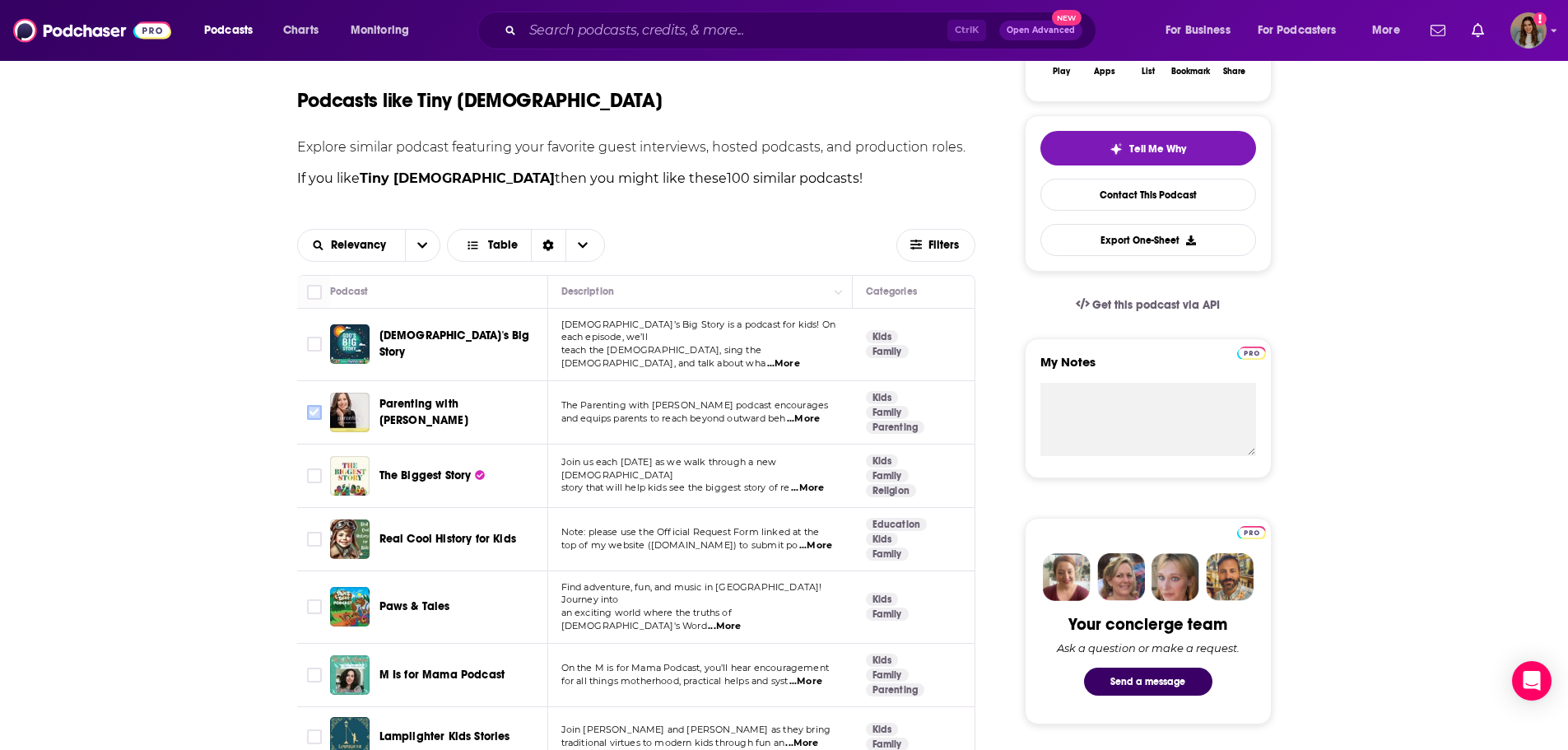
click at [319, 406] on input "Toggle select row" at bounding box center [314, 413] width 15 height 15
checkbox input "true"
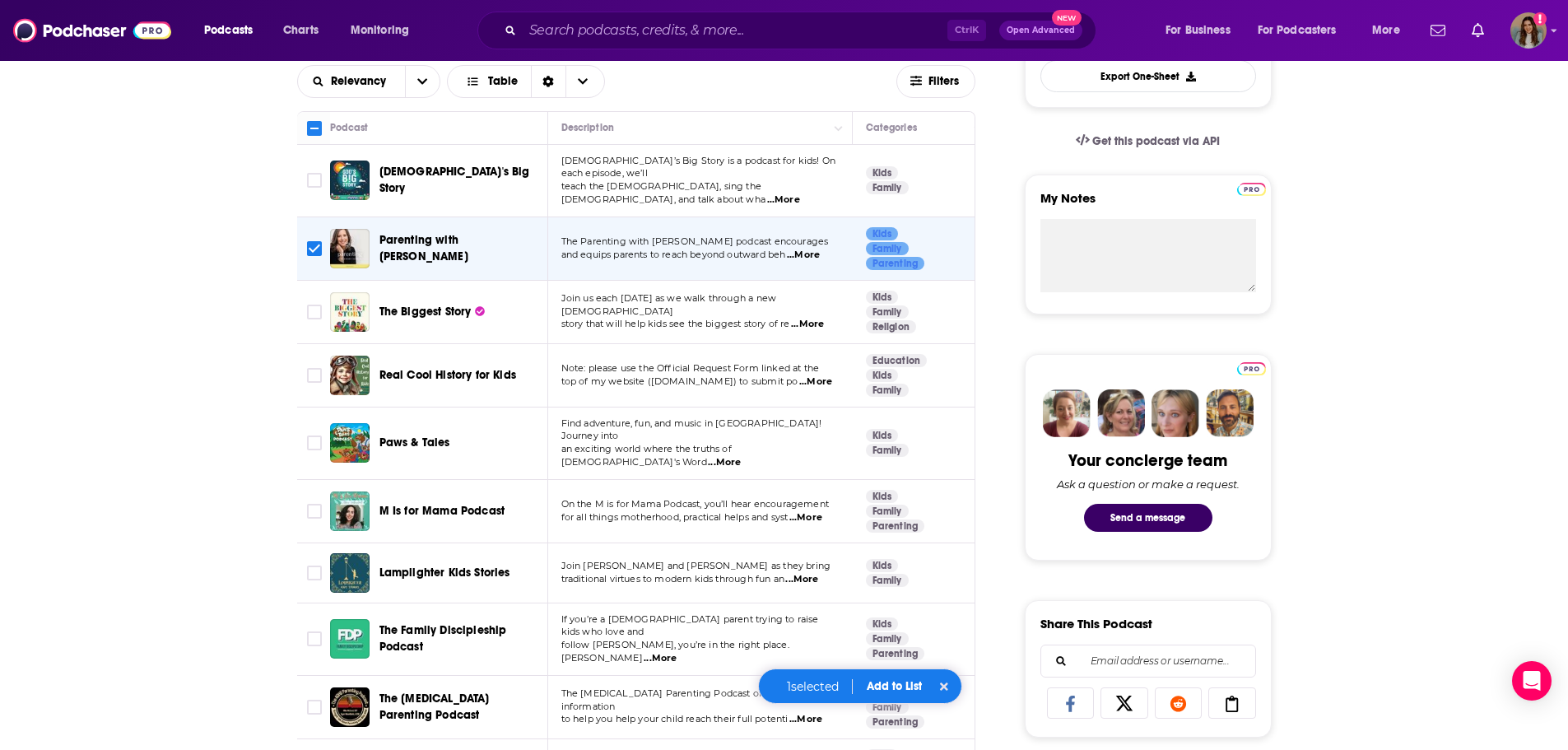
scroll to position [494, 0]
click at [313, 503] on input "Toggle select row" at bounding box center [314, 511] width 15 height 15
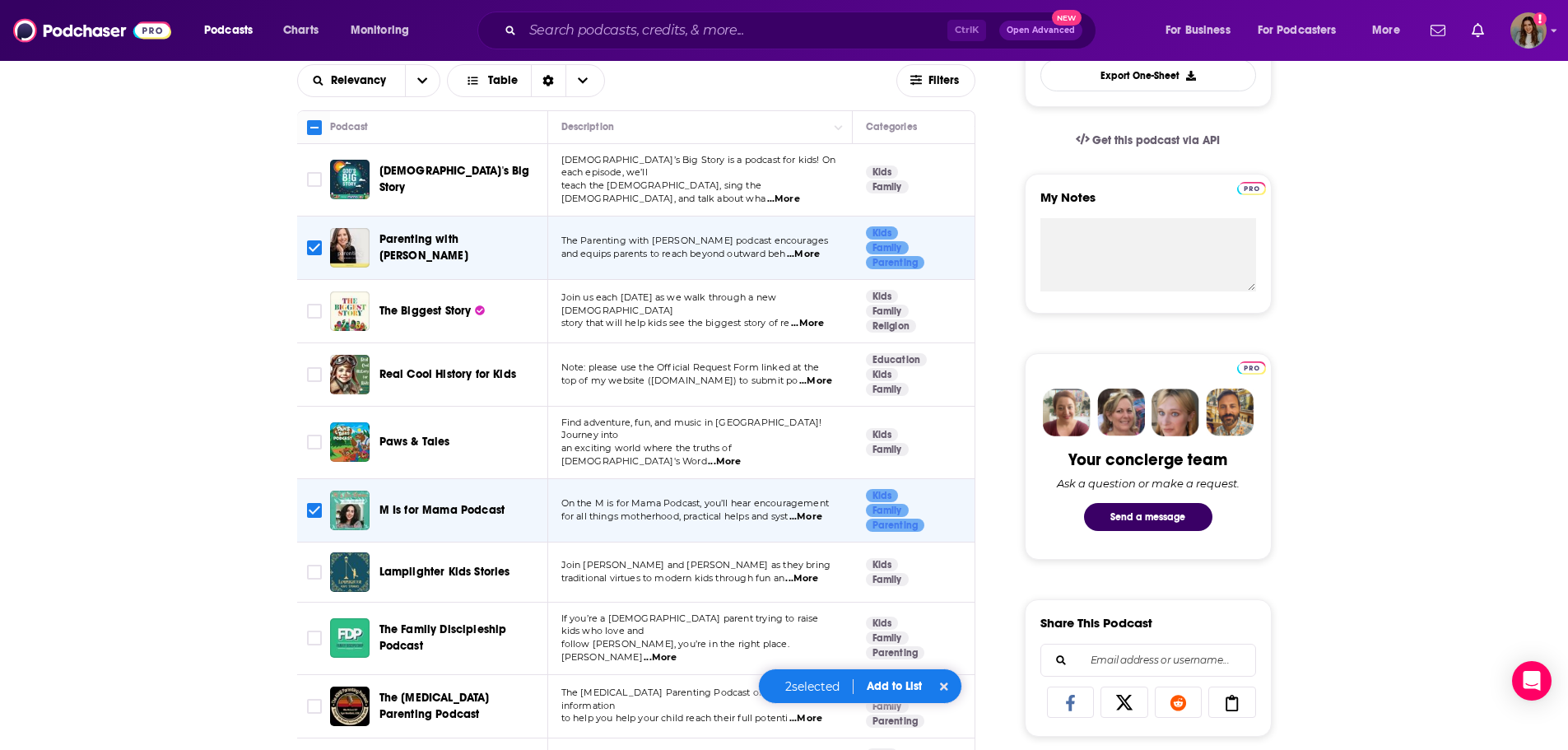
click at [314, 503] on input "Toggle select row" at bounding box center [314, 511] width 15 height 15
checkbox input "false"
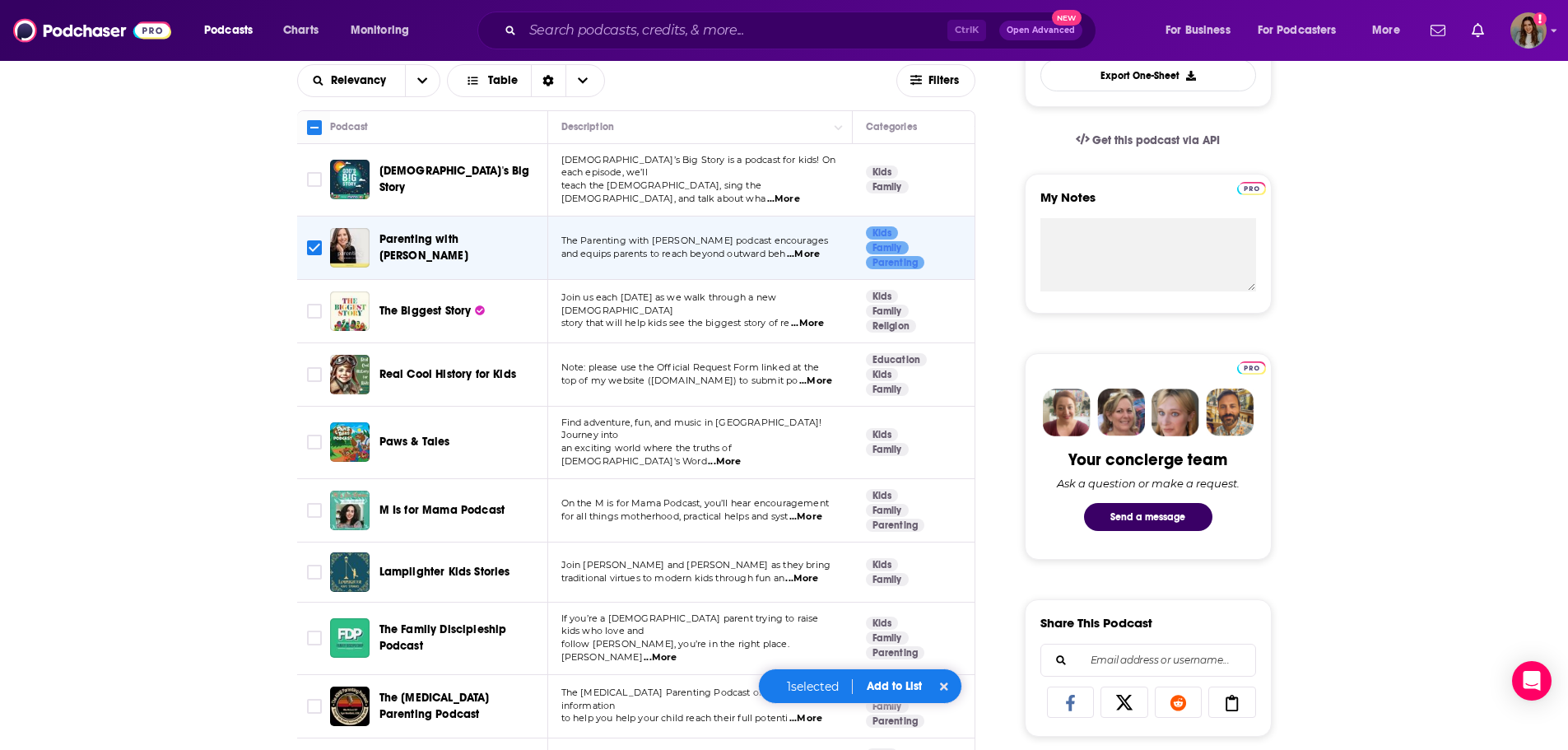
click at [321, 240] on input "Toggle select row" at bounding box center [314, 248] width 15 height 15
checkbox input "false"
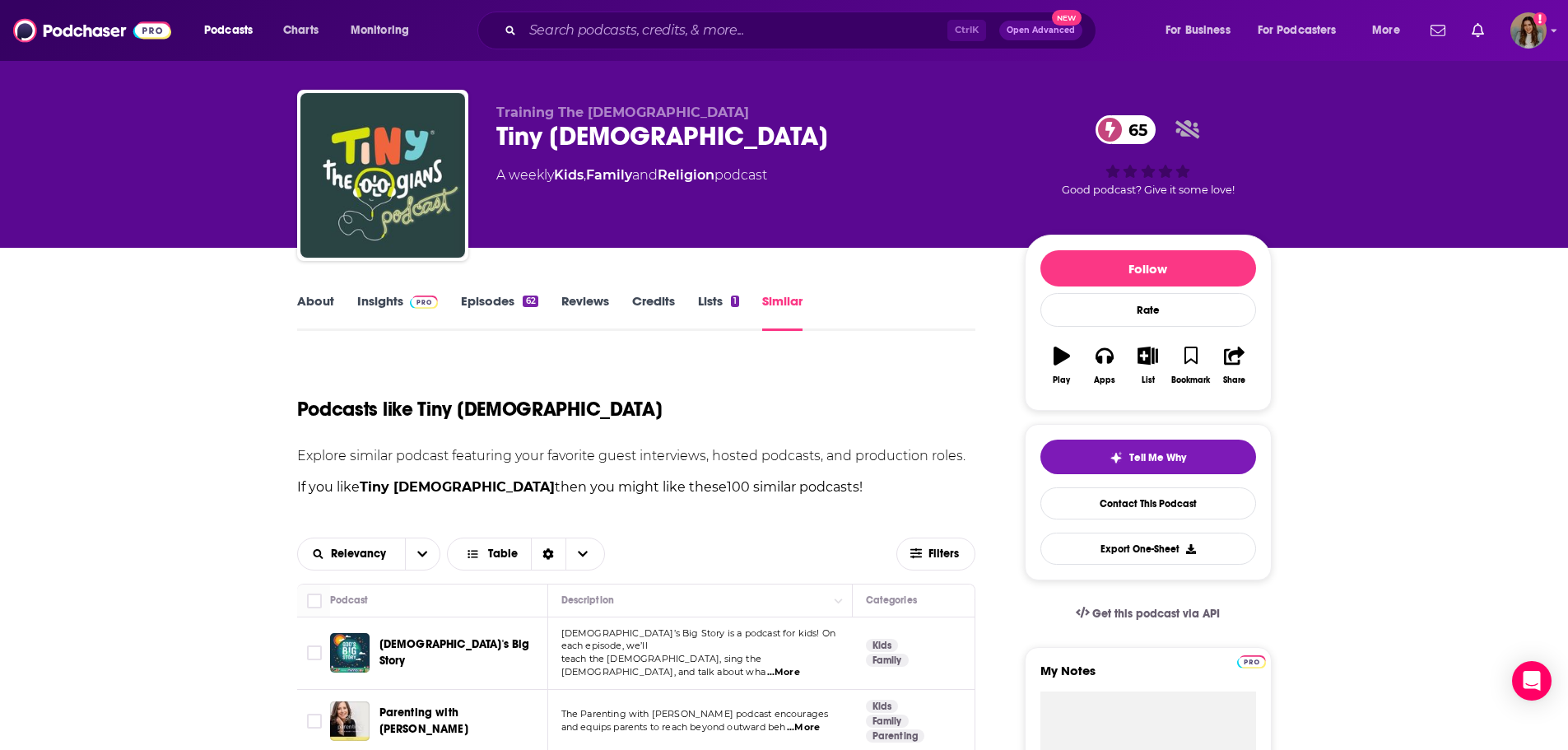
scroll to position [0, 0]
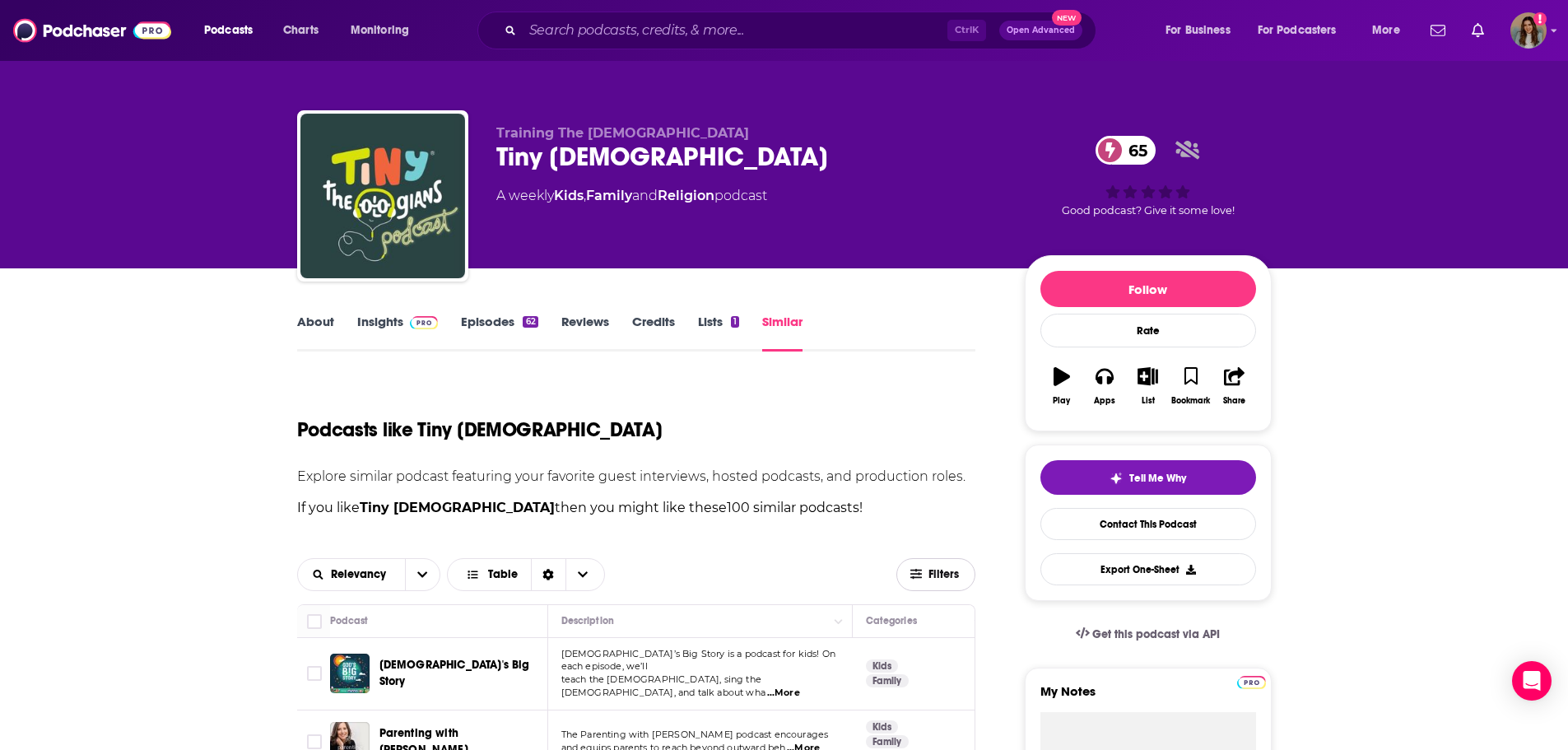
click at [930, 580] on span "Filters" at bounding box center [945, 575] width 33 height 12
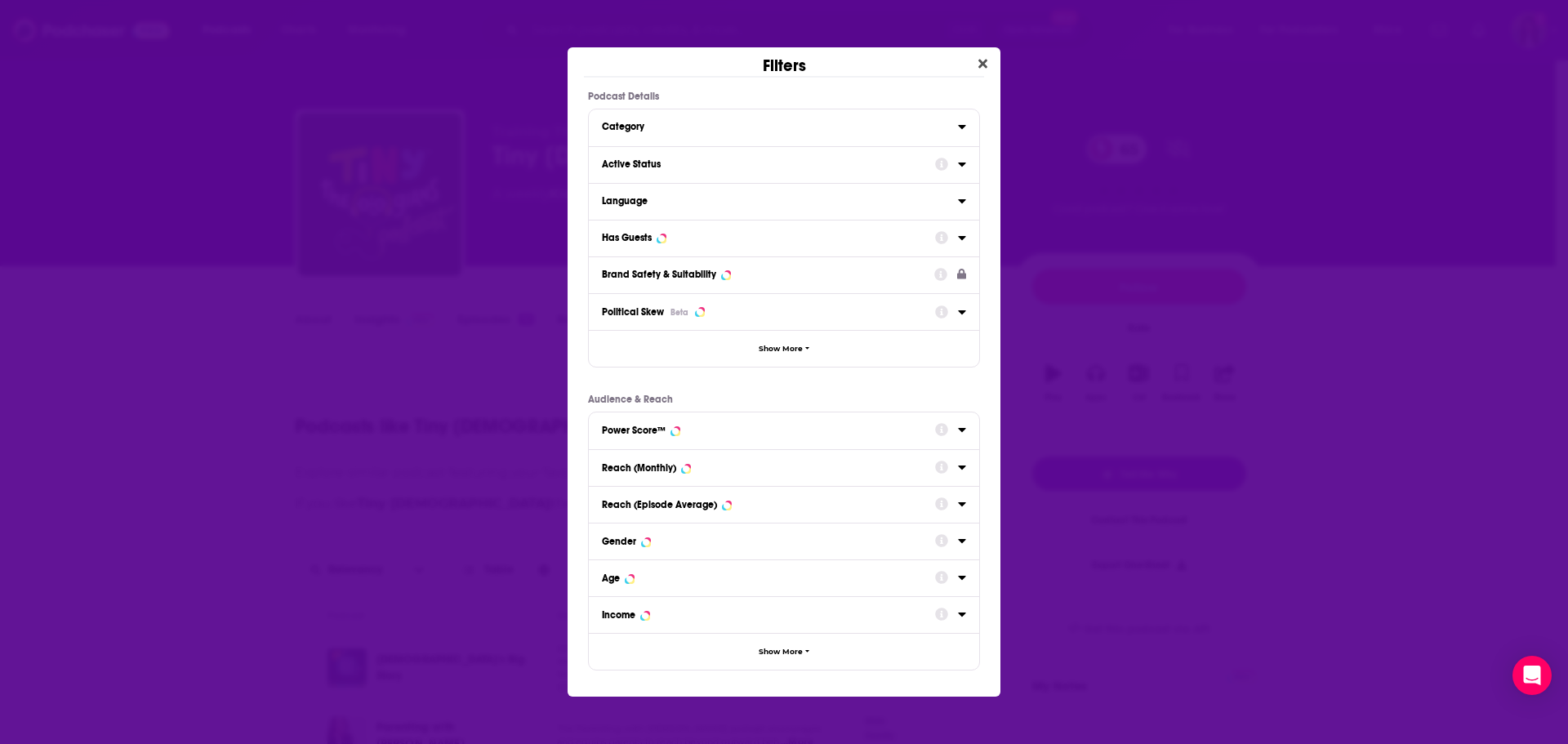
click at [965, 129] on icon "Dialog" at bounding box center [961, 127] width 8 height 13
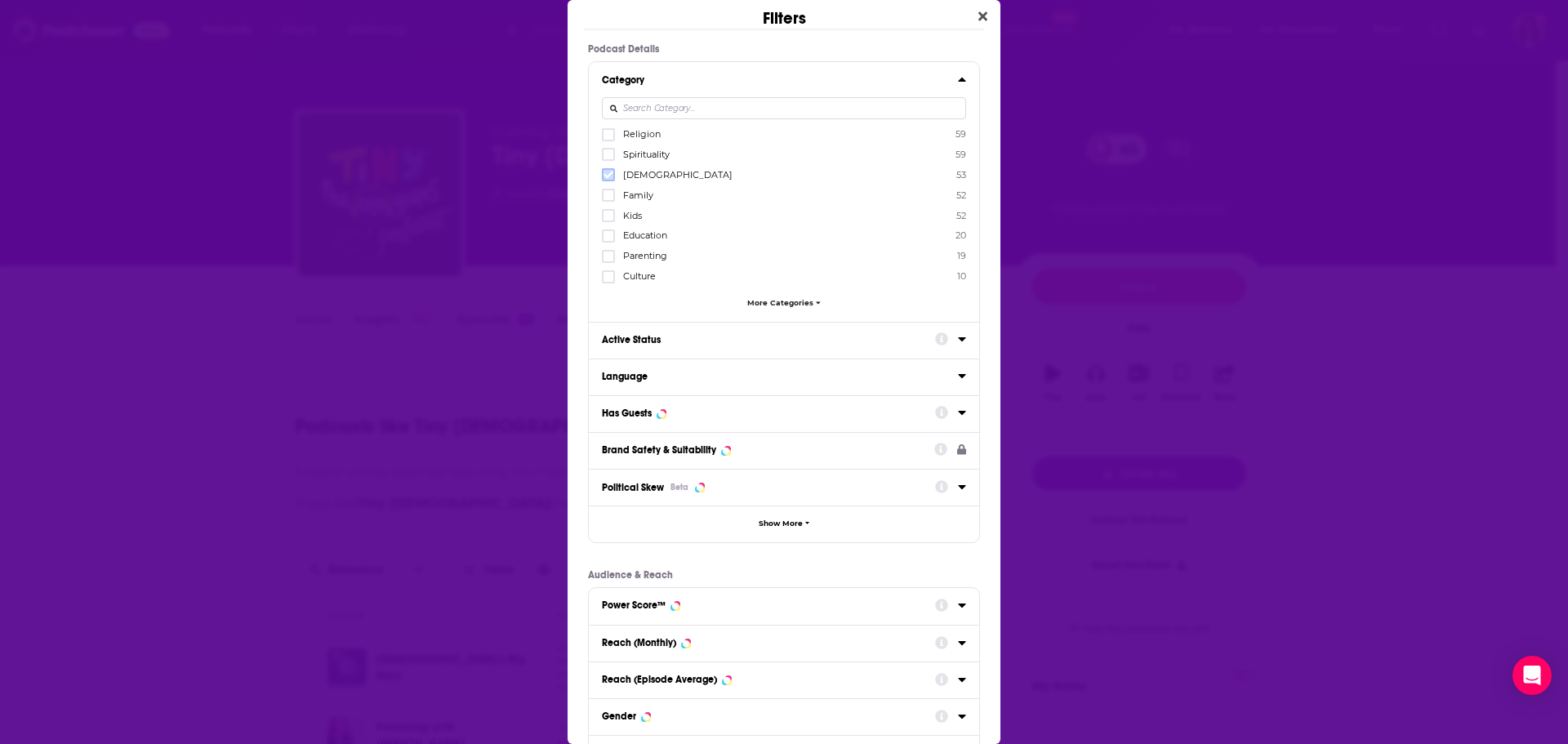
click at [611, 178] on icon "Dialog" at bounding box center [608, 174] width 10 height 10
click at [611, 155] on icon "Dialog" at bounding box center [608, 154] width 10 height 10
click at [611, 179] on icon "Dialog" at bounding box center [608, 174] width 10 height 10
click at [611, 195] on icon "Dialog" at bounding box center [608, 196] width 10 height 7
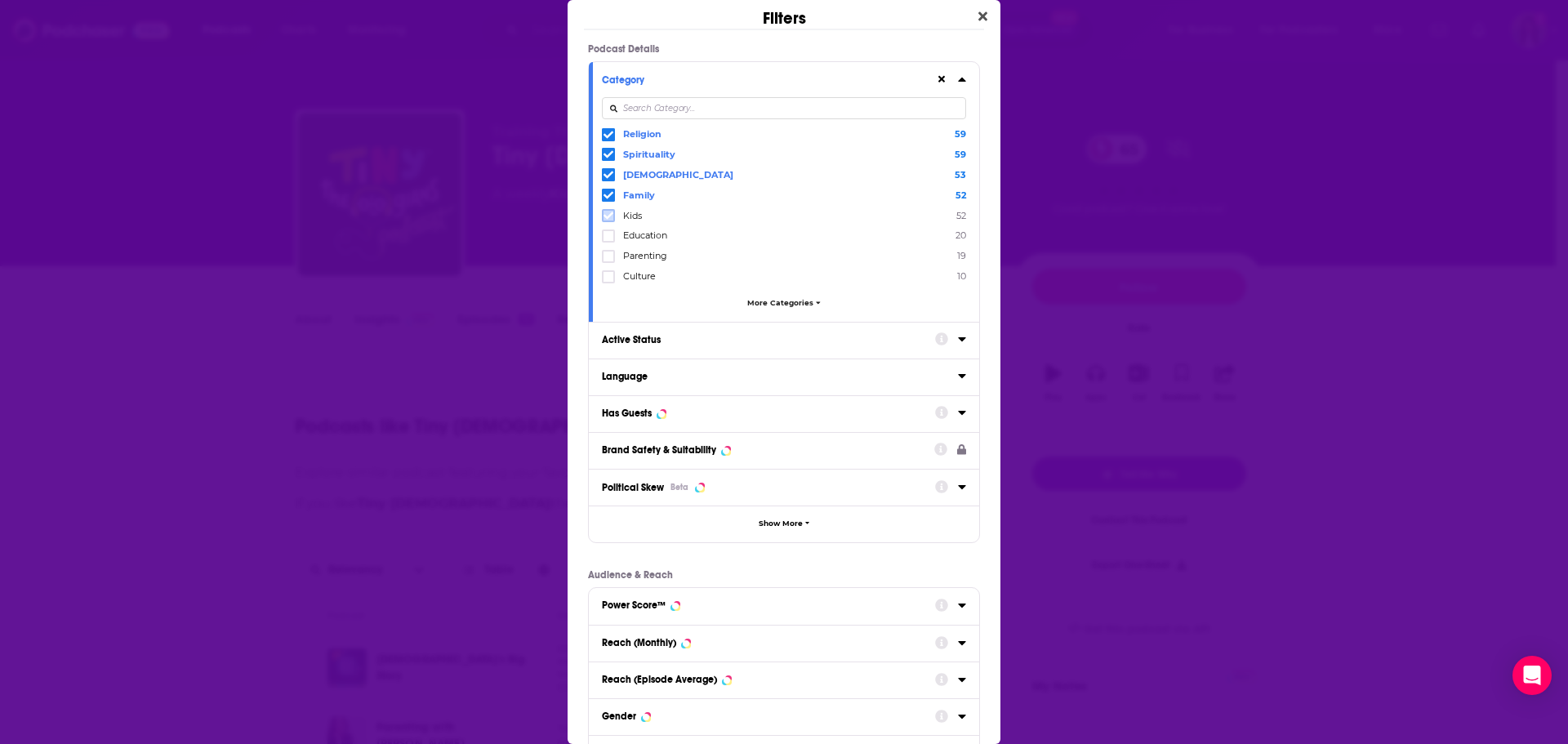
click at [611, 220] on label "Dialog" at bounding box center [608, 216] width 13 height 13
click at [957, 78] on icon "Dialog" at bounding box center [961, 79] width 8 height 13
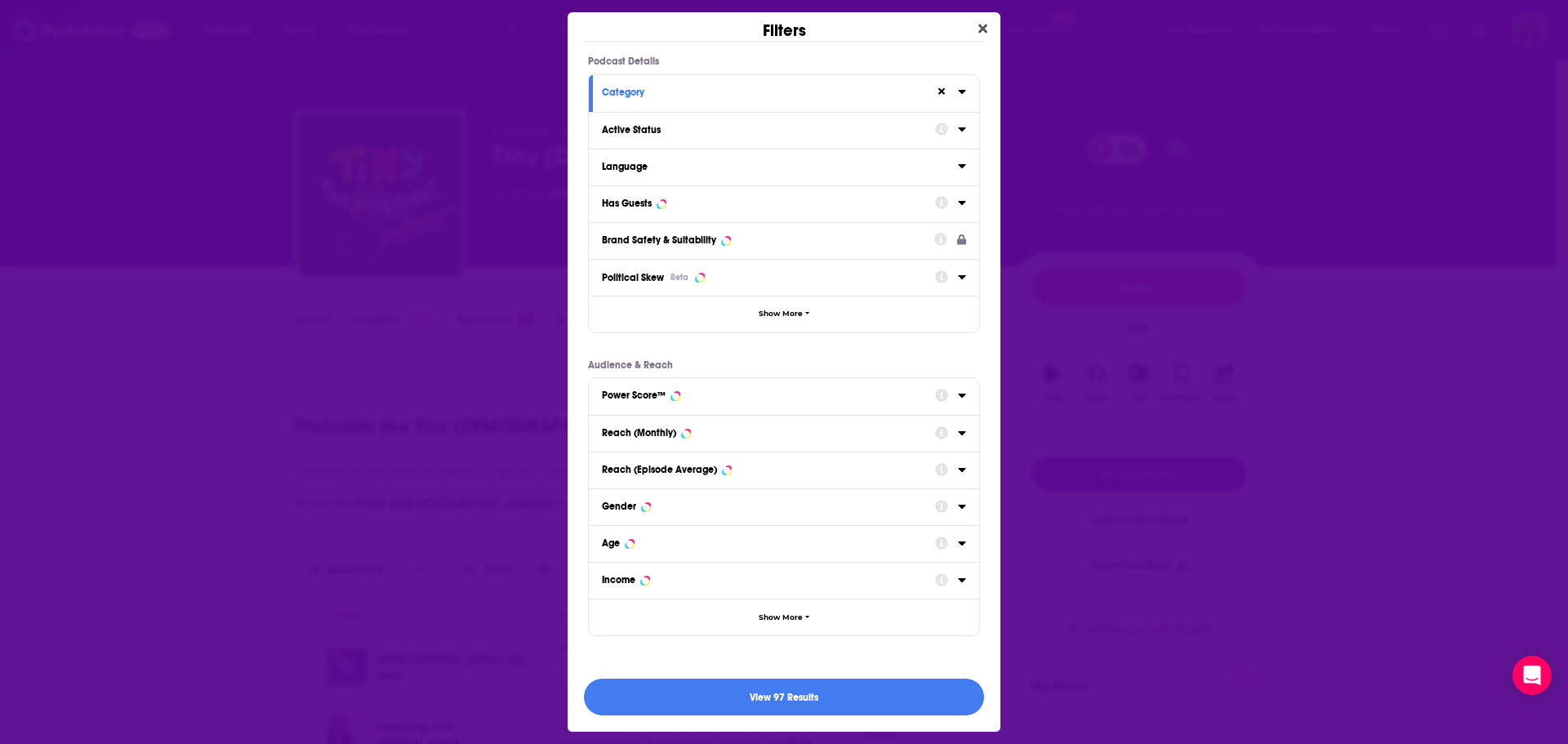
click at [958, 123] on icon "Dialog" at bounding box center [961, 129] width 8 height 13
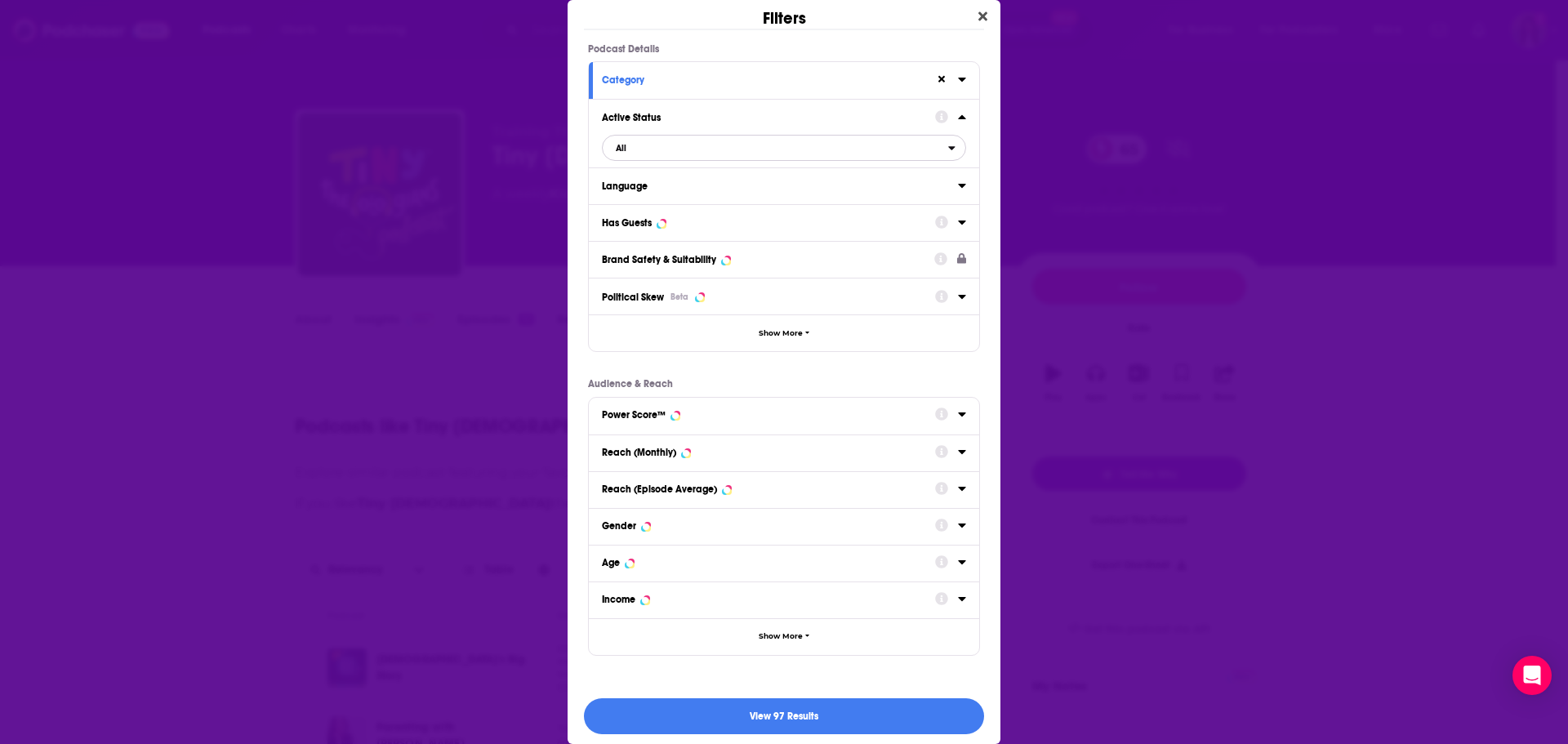
click at [849, 147] on span "All" at bounding box center [774, 147] width 345 height 21
click at [830, 204] on span "60" at bounding box center [871, 201] width 165 height 9
click at [957, 112] on icon "Dialog" at bounding box center [961, 117] width 8 height 13
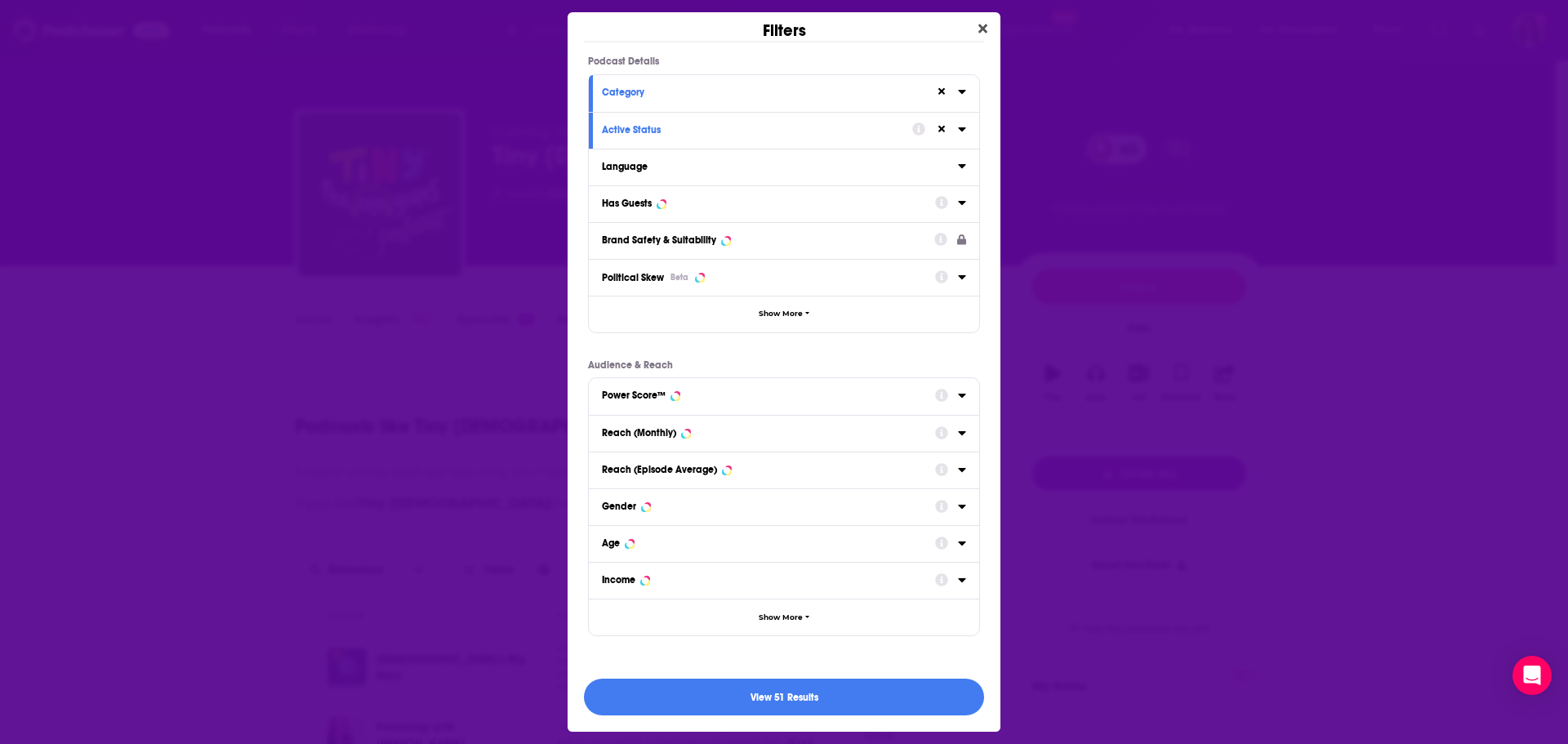
click at [965, 200] on icon "Dialog" at bounding box center [961, 202] width 8 height 13
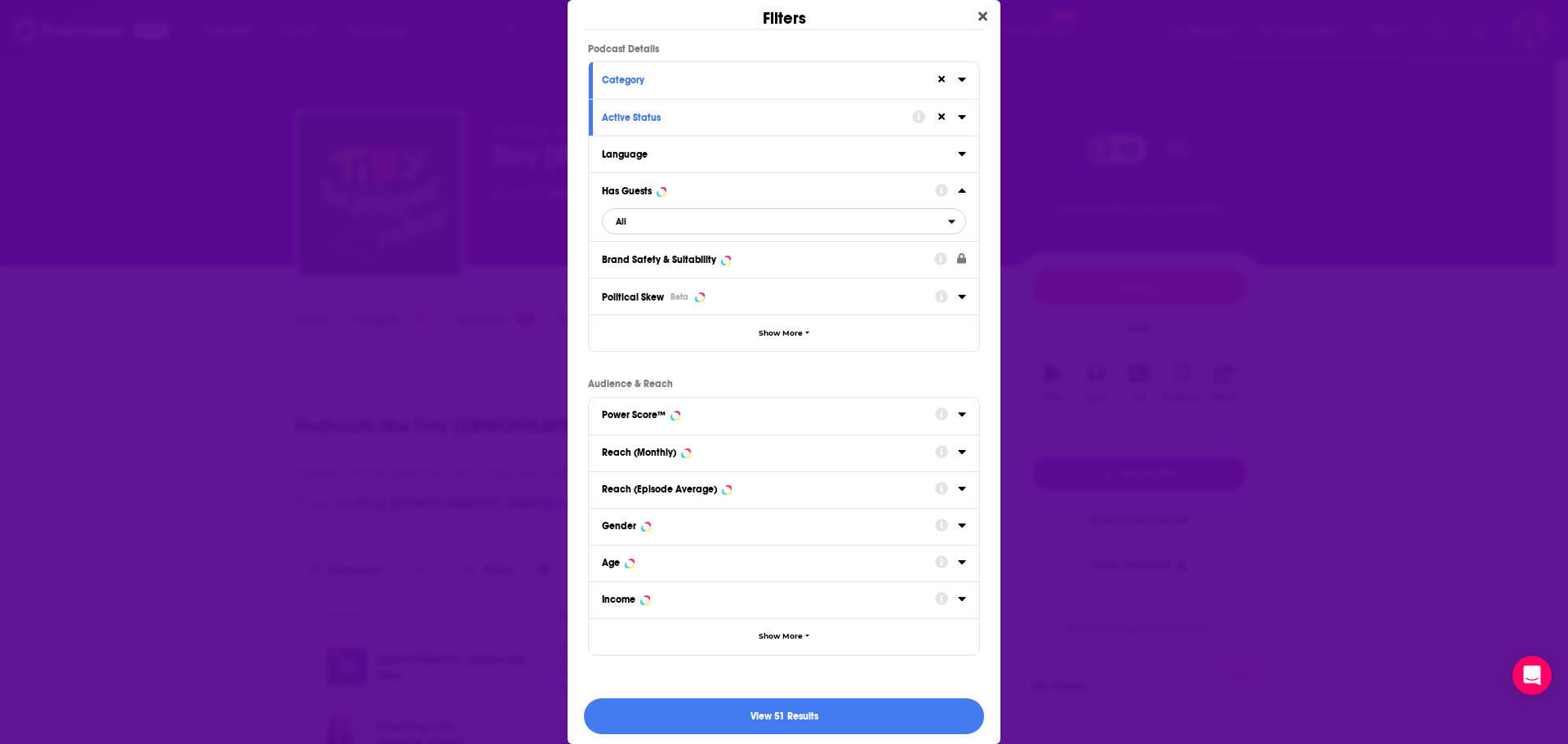
click at [665, 218] on span "All" at bounding box center [774, 221] width 345 height 21
click at [667, 275] on span "Has guests" at bounding box center [704, 275] width 188 height 9
click at [957, 195] on icon "Dialog" at bounding box center [961, 190] width 8 height 13
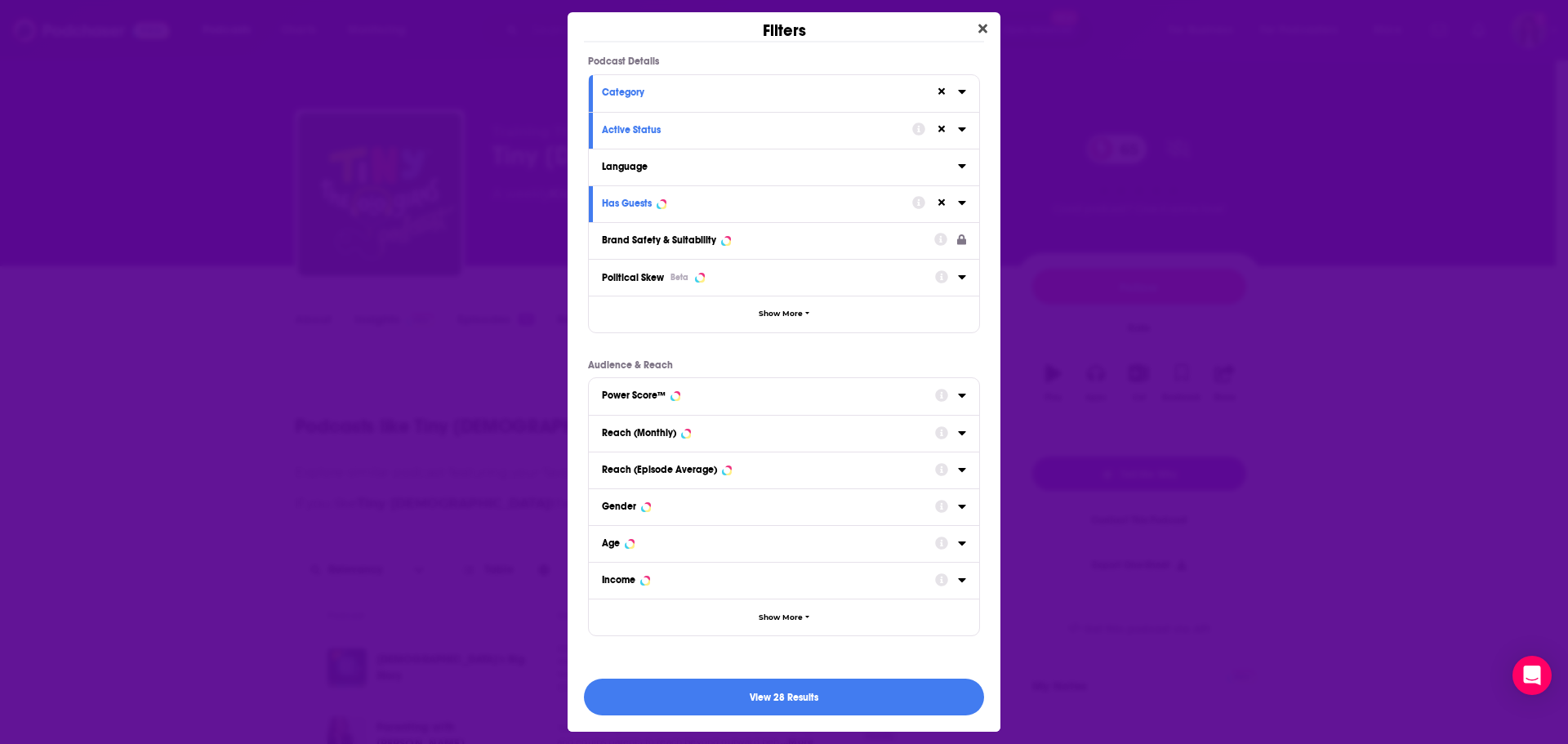
click at [955, 274] on div "Dialog" at bounding box center [950, 277] width 31 height 22
click at [965, 277] on icon "Dialog" at bounding box center [961, 276] width 8 height 13
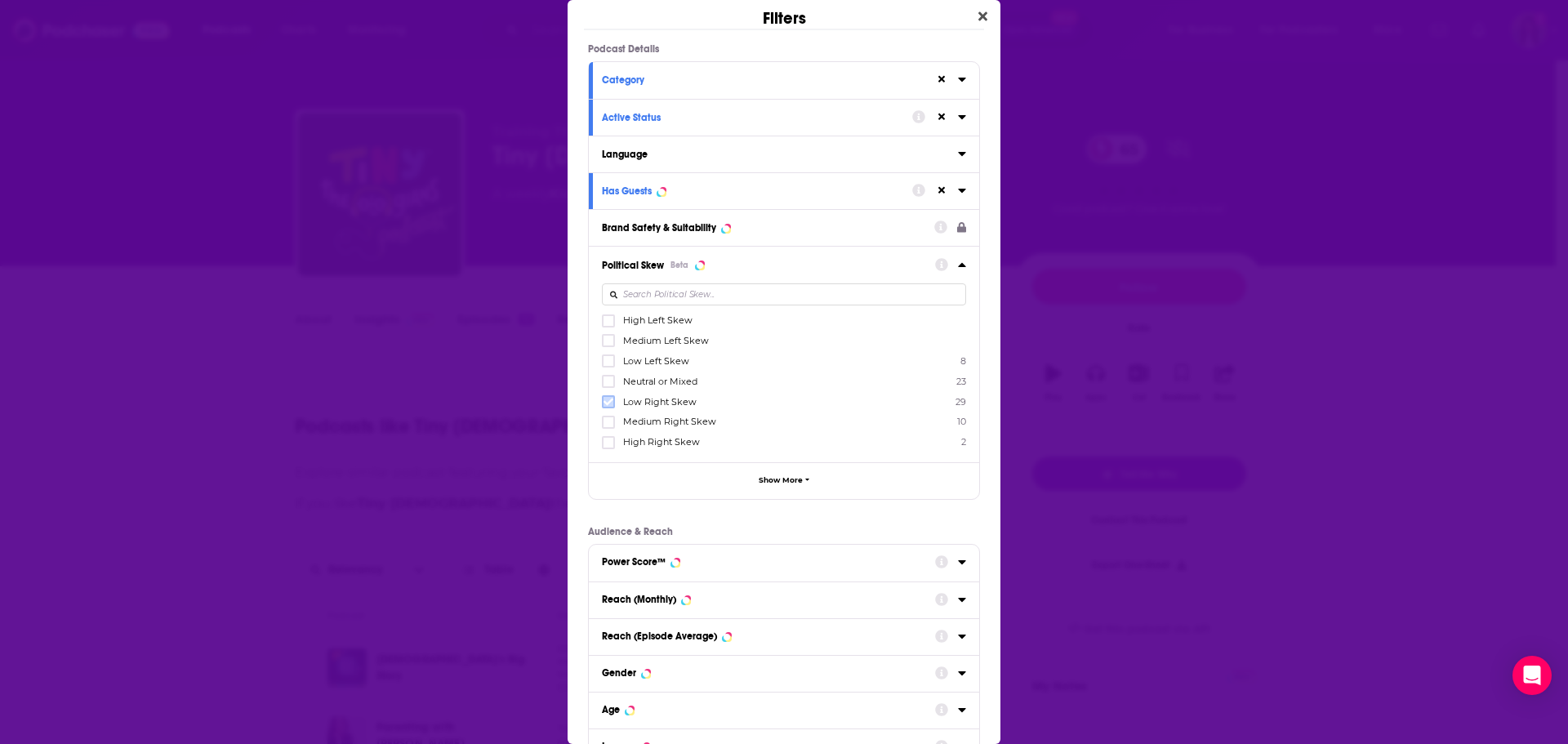
click at [613, 404] on label "Dialog" at bounding box center [608, 401] width 13 height 13
click at [613, 421] on label "Dialog" at bounding box center [608, 422] width 13 height 13
click at [611, 438] on icon "Dialog" at bounding box center [608, 442] width 10 height 10
click at [611, 440] on icon "Dialog" at bounding box center [608, 442] width 10 height 7
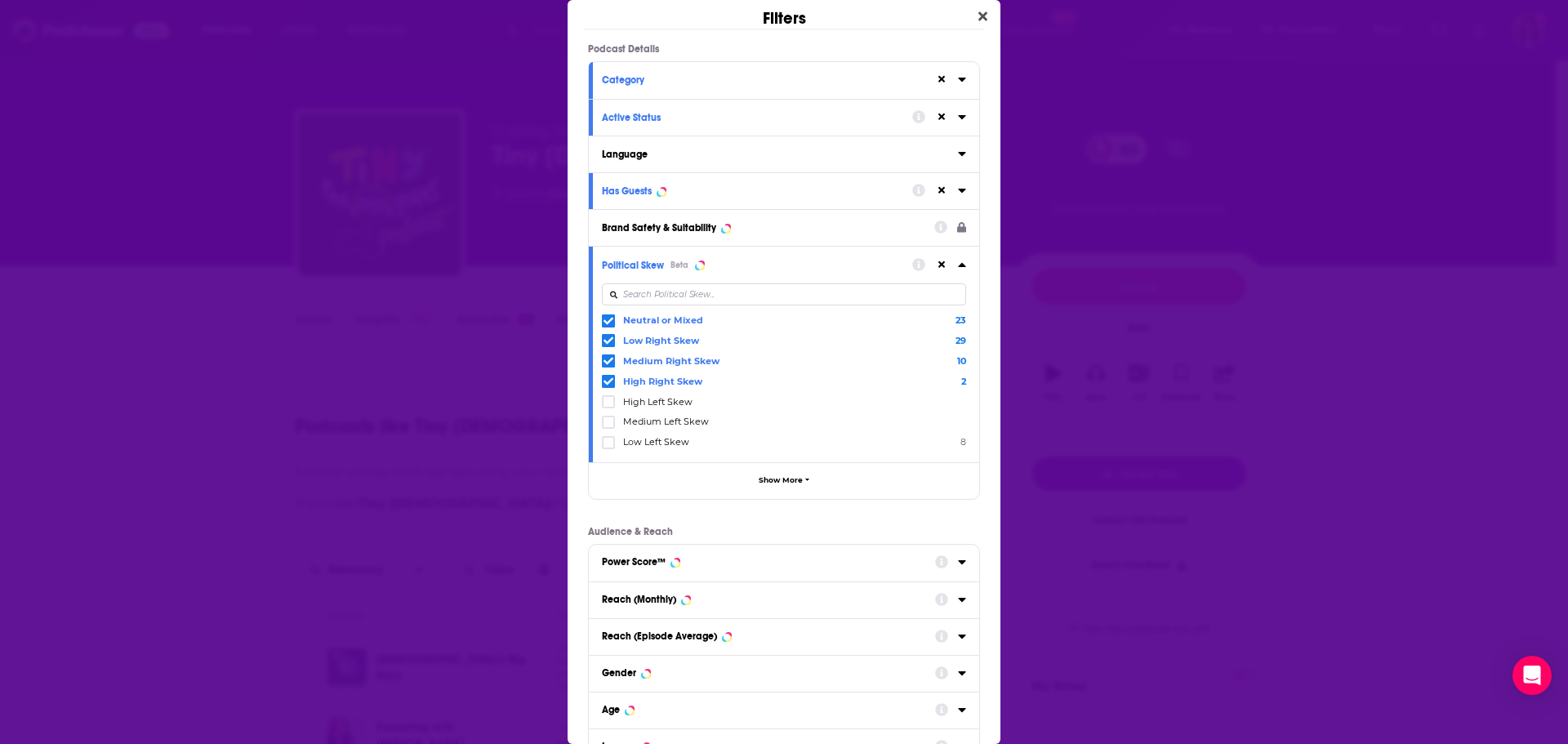
click at [957, 266] on icon "Dialog" at bounding box center [961, 265] width 7 height 5
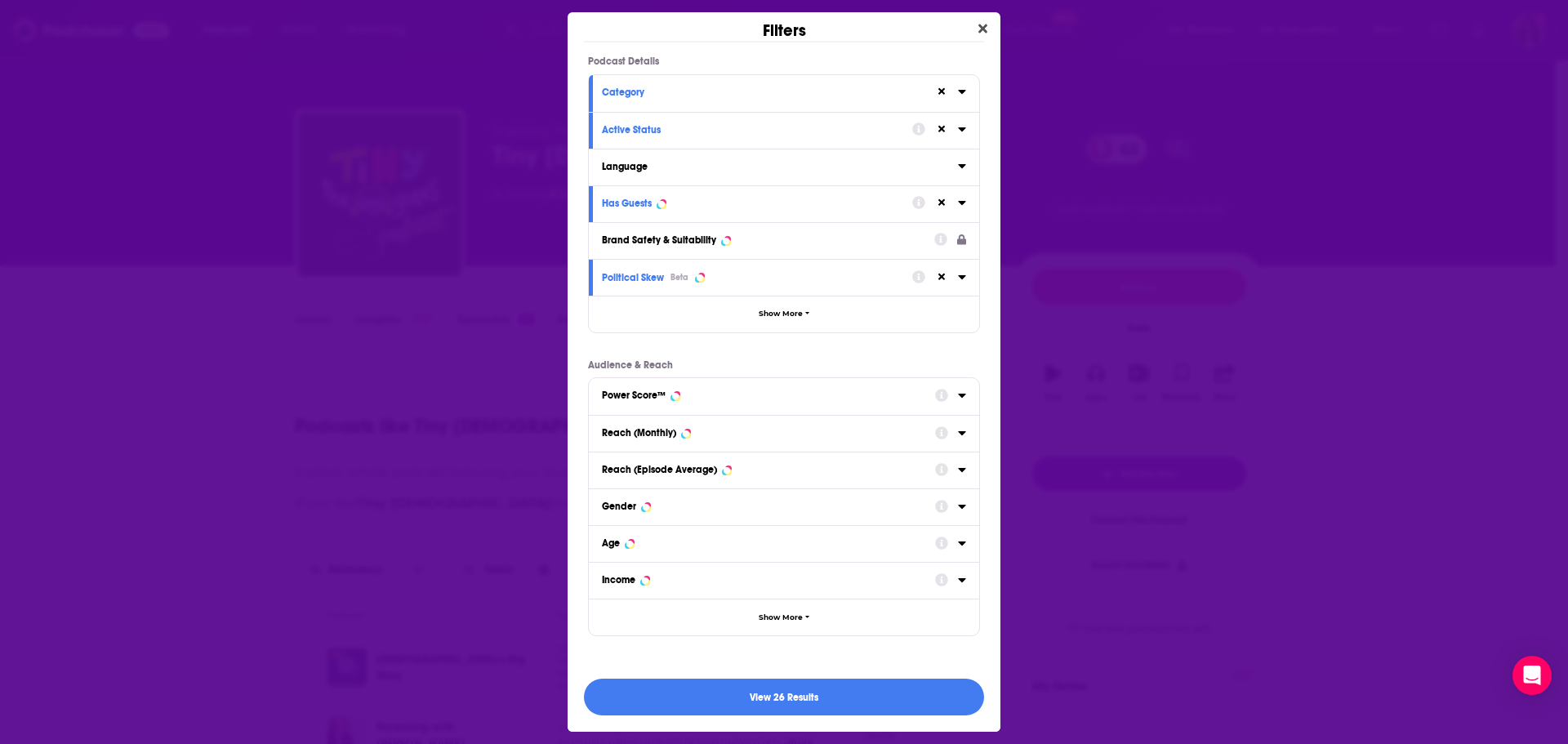
click at [962, 393] on icon "Dialog" at bounding box center [961, 395] width 7 height 5
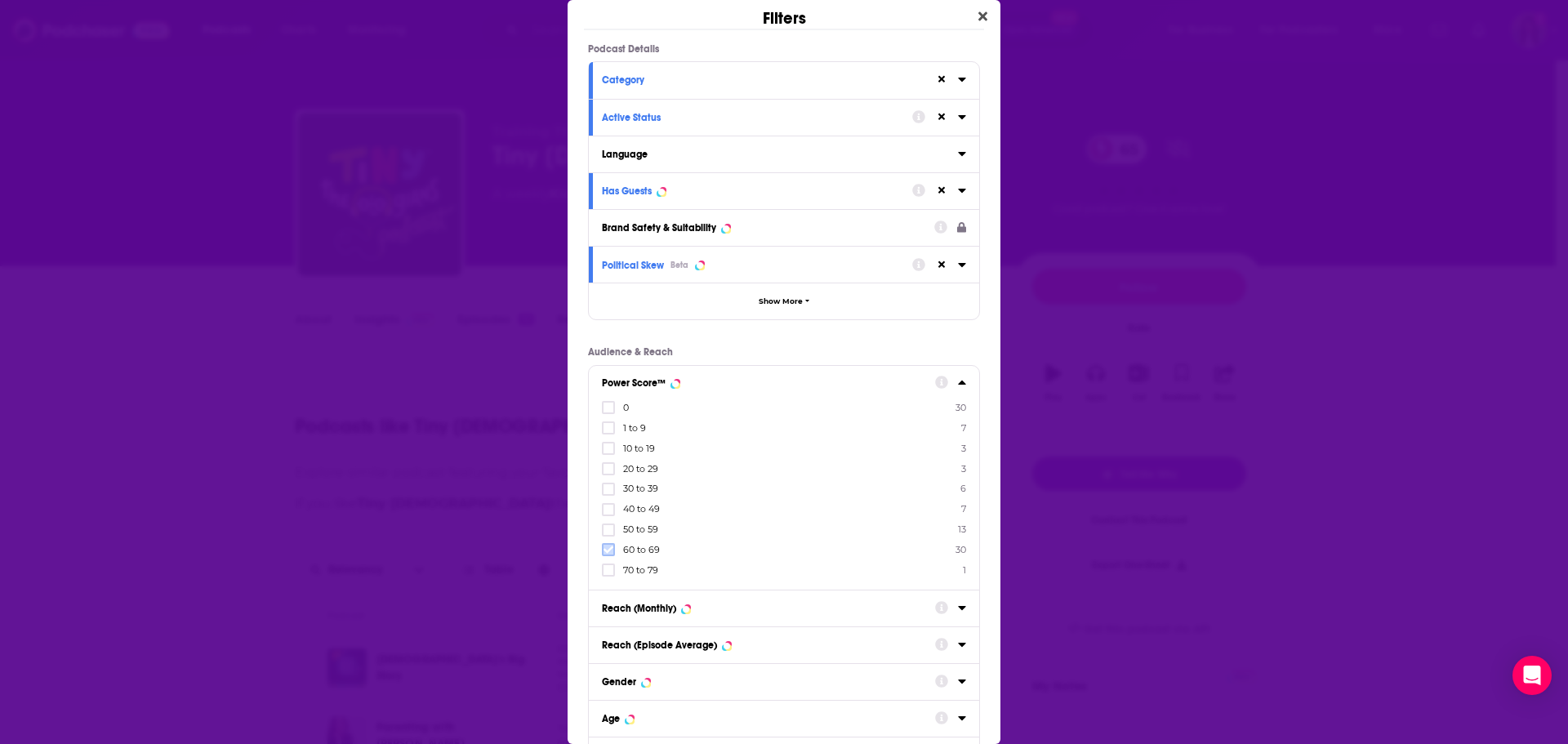
click at [604, 546] on icon "Dialog" at bounding box center [608, 549] width 10 height 10
click at [611, 569] on icon "Dialog" at bounding box center [608, 571] width 10 height 7
click at [611, 569] on span "Dialog" at bounding box center [608, 570] width 10 height 10
click at [945, 383] on div "Dialog" at bounding box center [938, 382] width 53 height 21
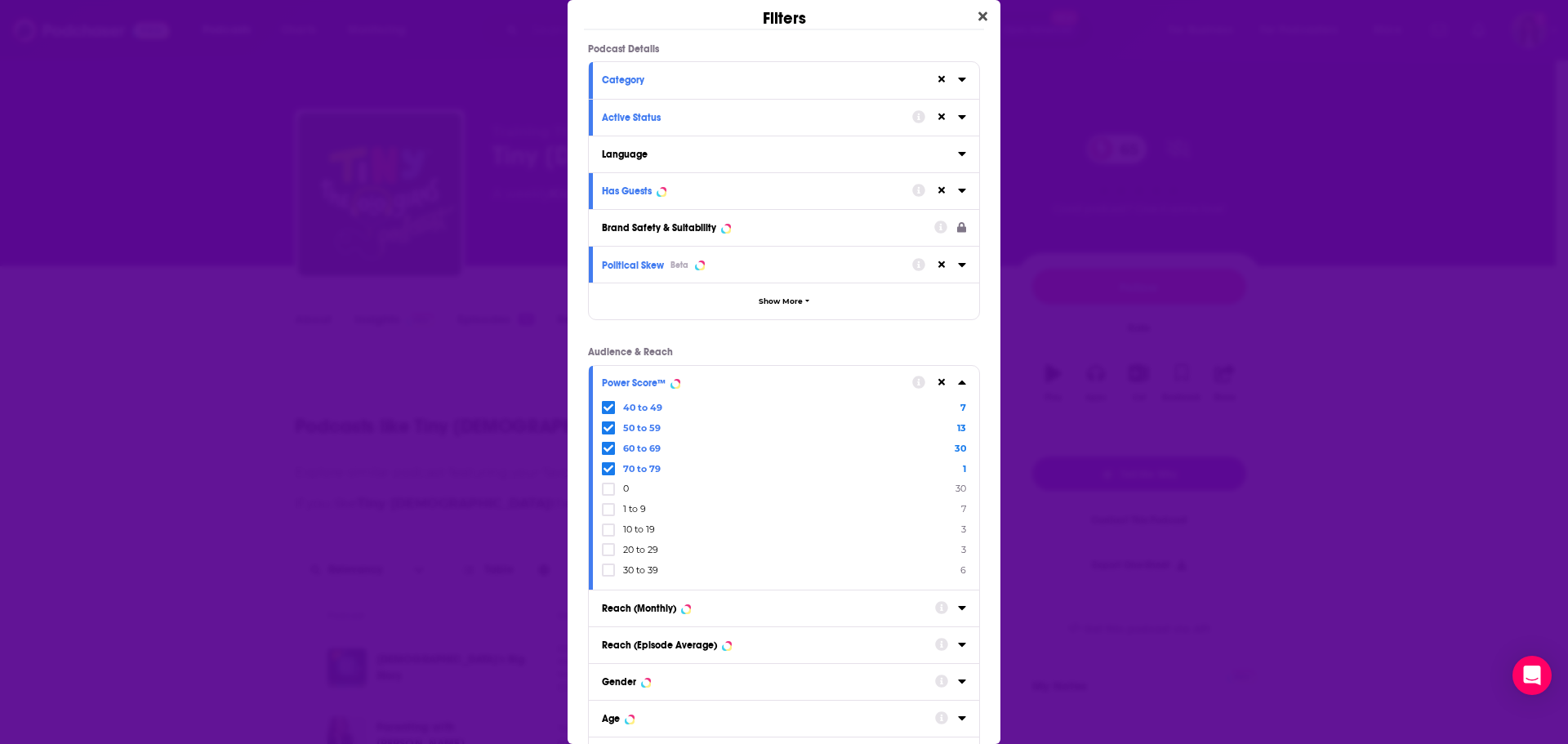
click at [957, 382] on icon "Dialog" at bounding box center [961, 382] width 7 height 5
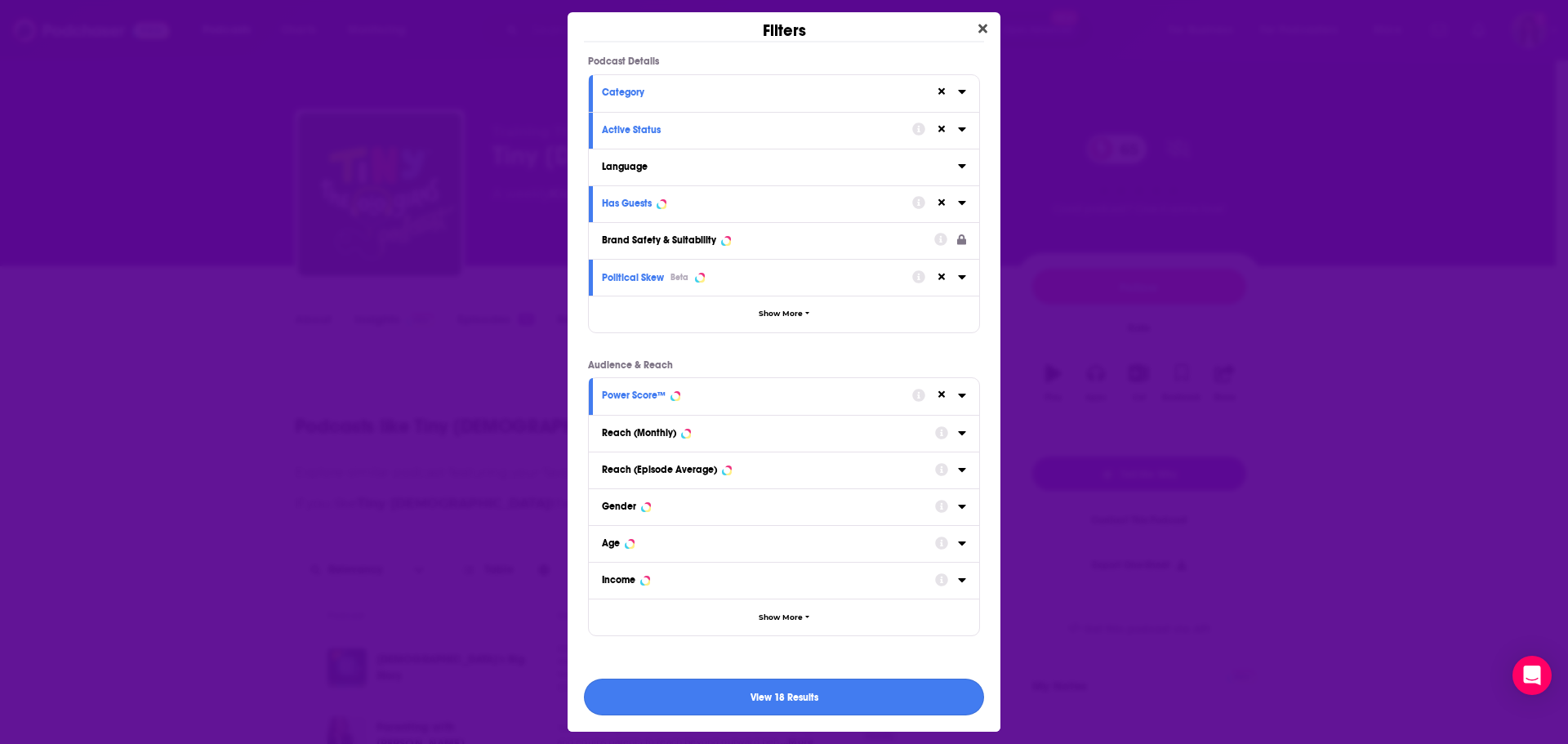
click at [788, 686] on button "View 18 Results" at bounding box center [784, 697] width 400 height 37
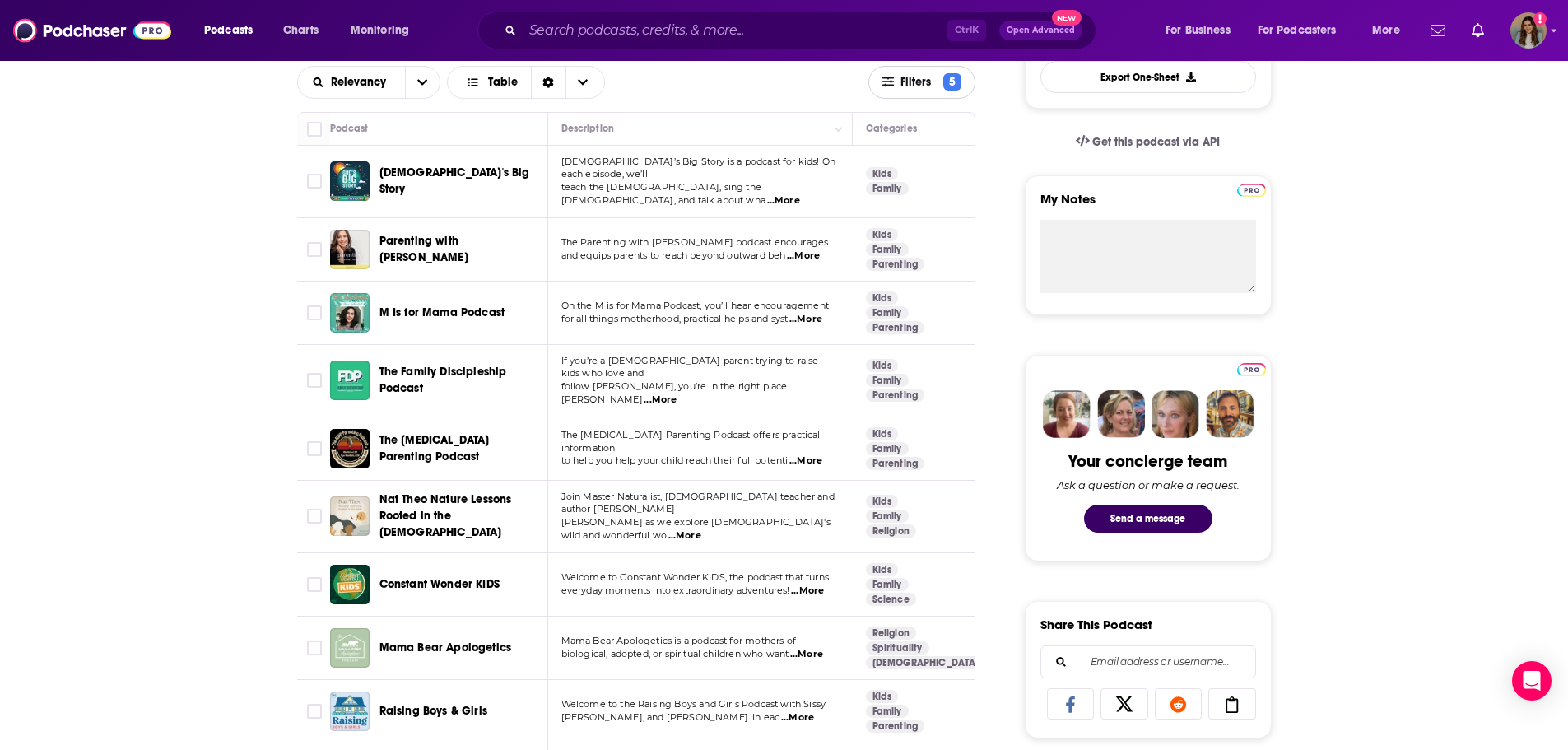
scroll to position [494, 0]
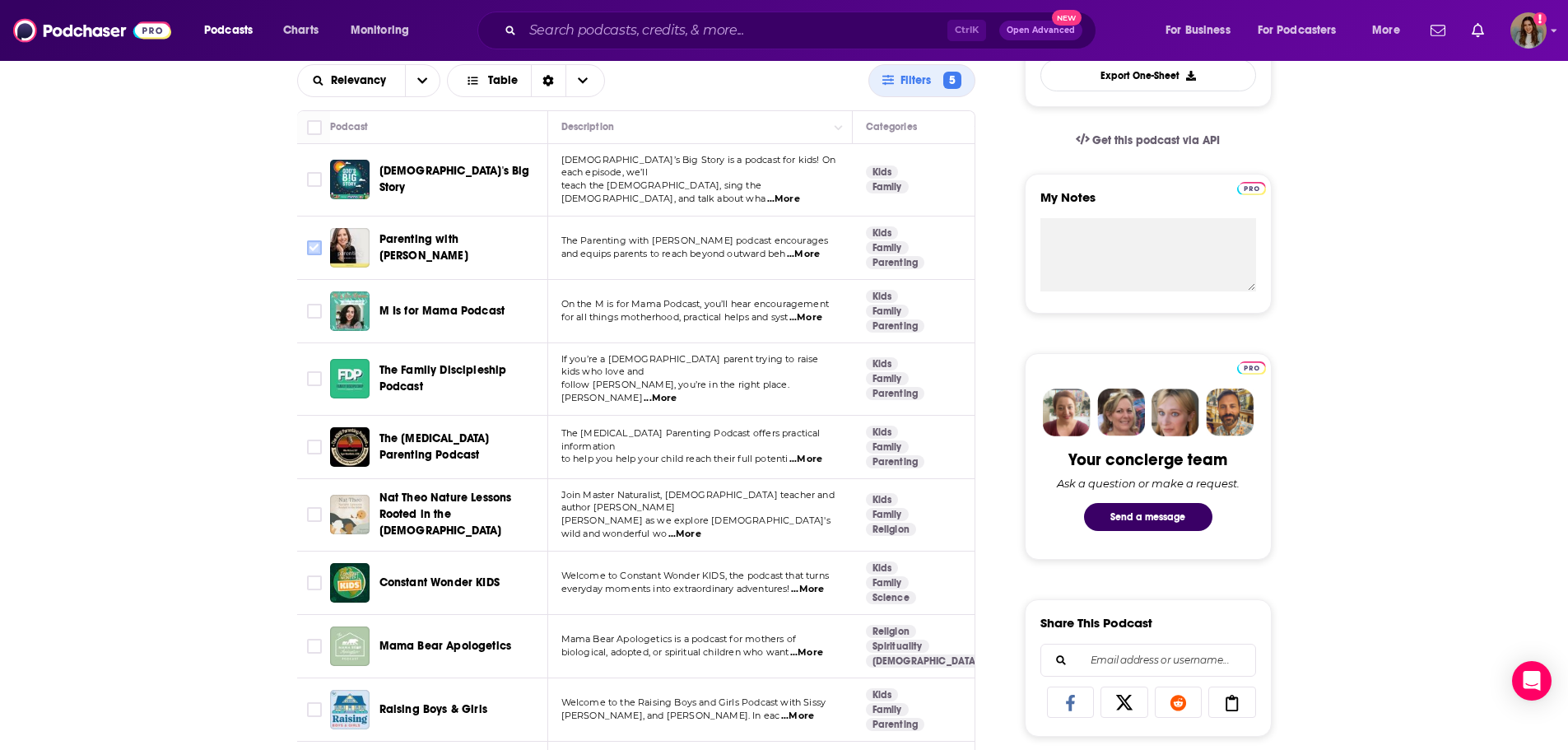
click at [318, 240] on input "Toggle select row" at bounding box center [314, 248] width 15 height 15
checkbox input "true"
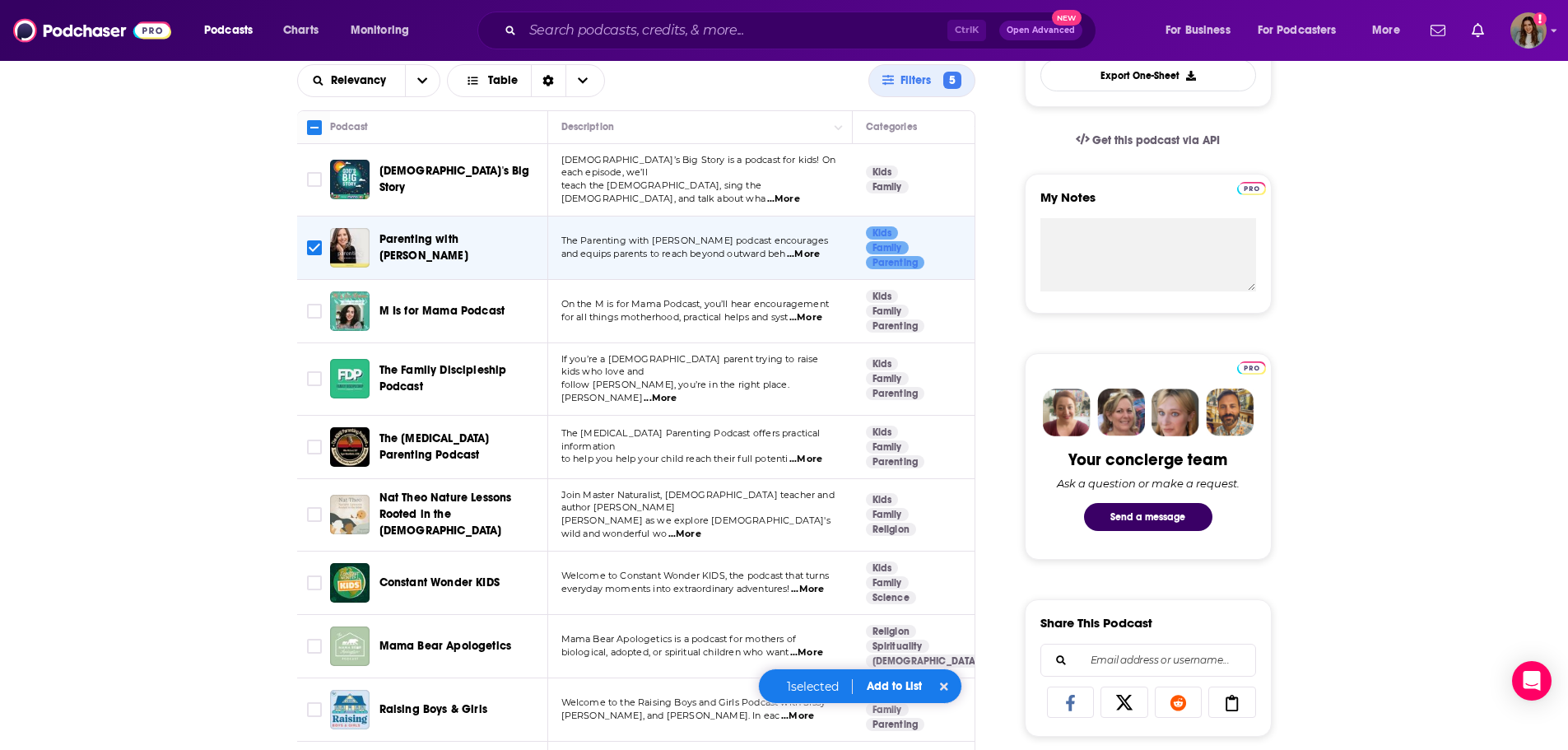
click at [308, 286] on td at bounding box center [313, 311] width 33 height 63
click at [307, 304] on input "Toggle select row" at bounding box center [314, 312] width 15 height 15
checkbox input "true"
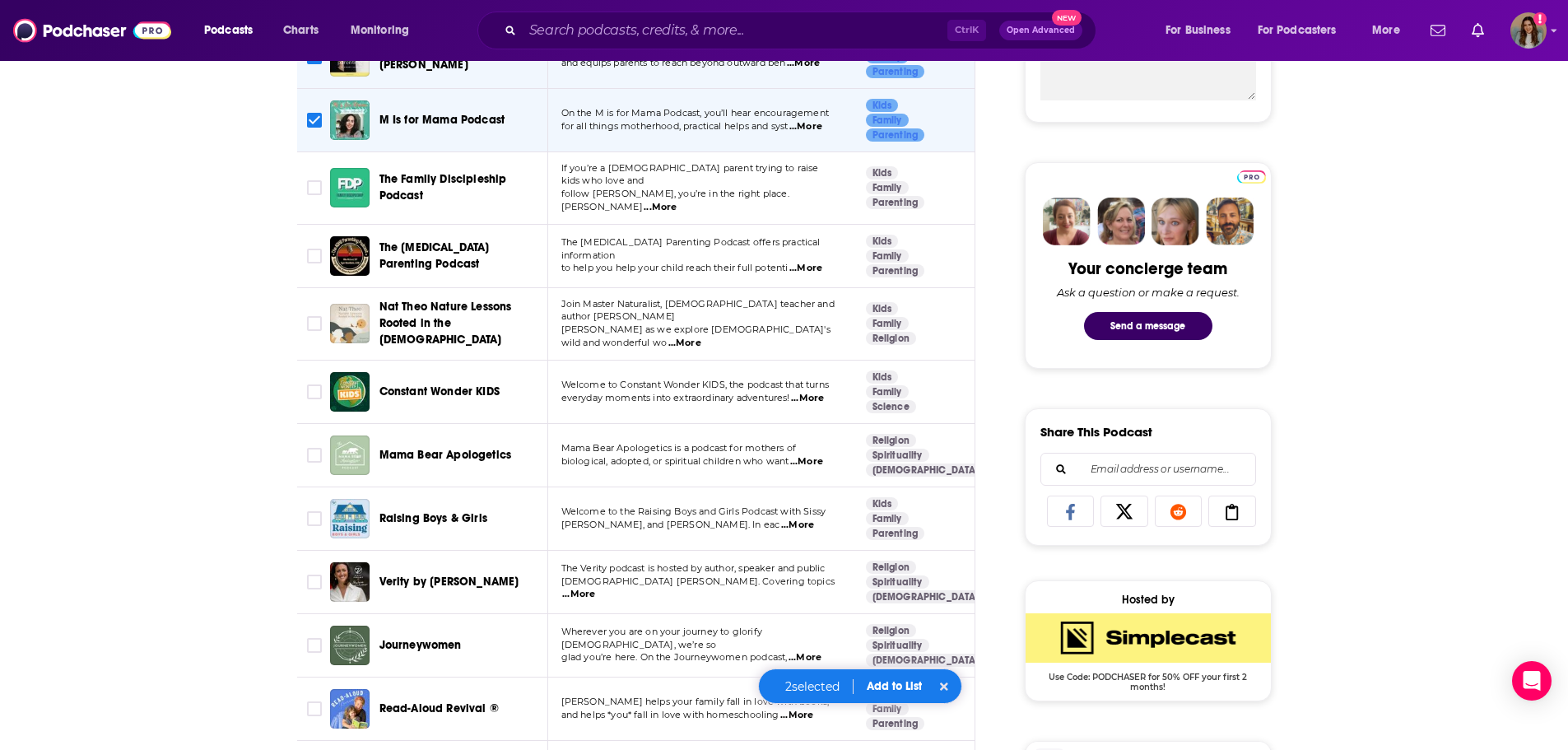
scroll to position [741, 0]
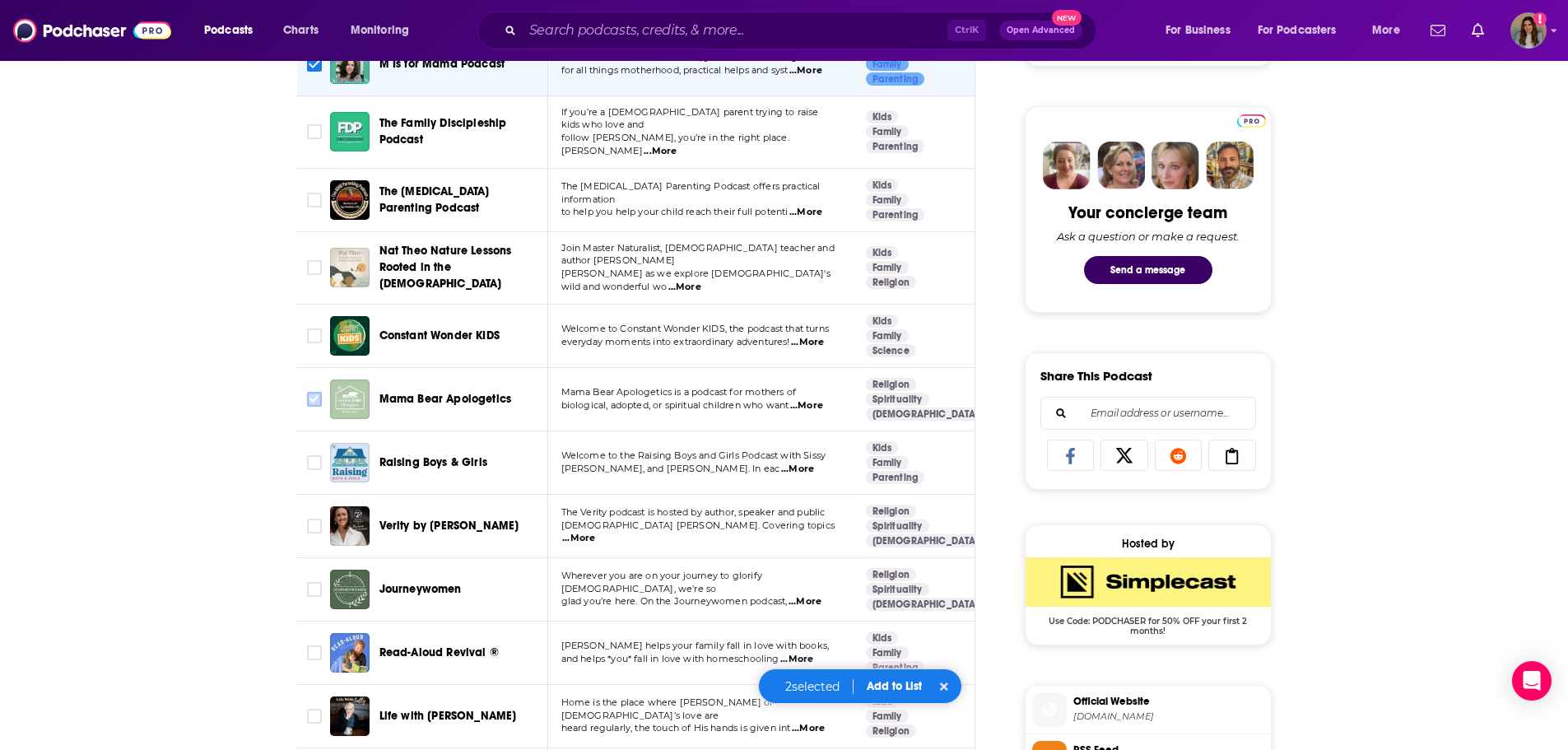
click at [321, 392] on input "Toggle select row" at bounding box center [314, 399] width 15 height 15
checkbox input "true"
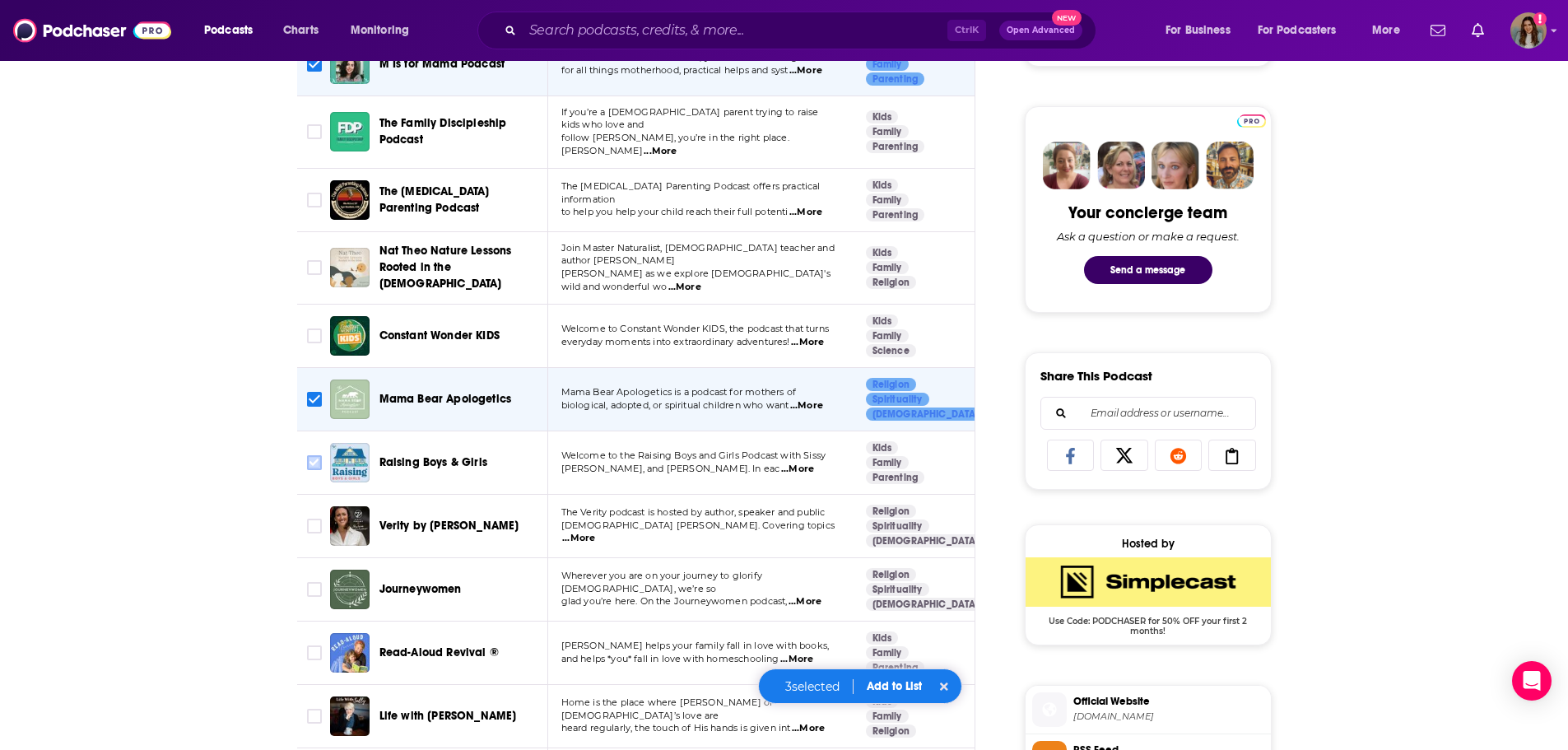
click at [309, 455] on input "Toggle select row" at bounding box center [314, 462] width 15 height 15
checkbox input "true"
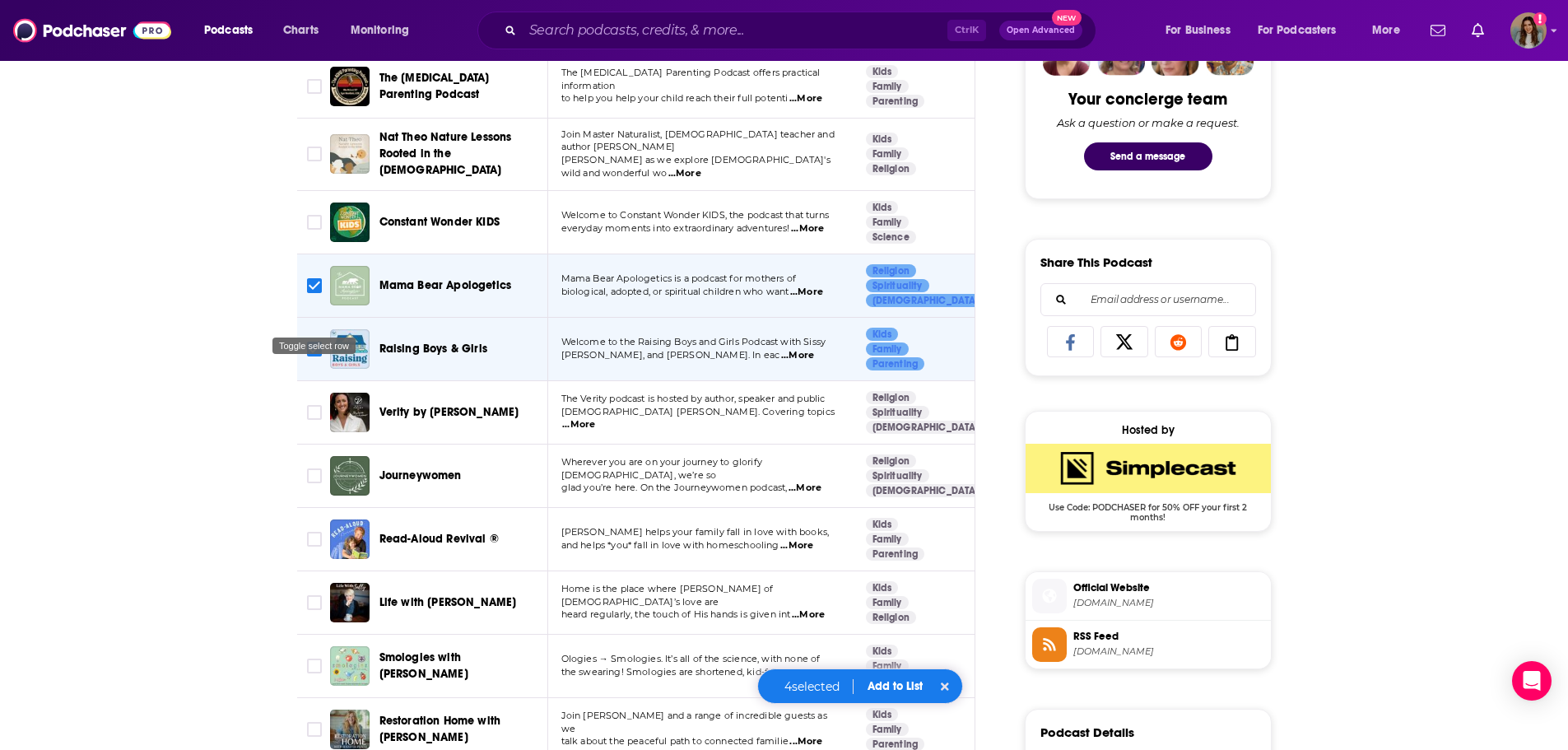
scroll to position [906, 0]
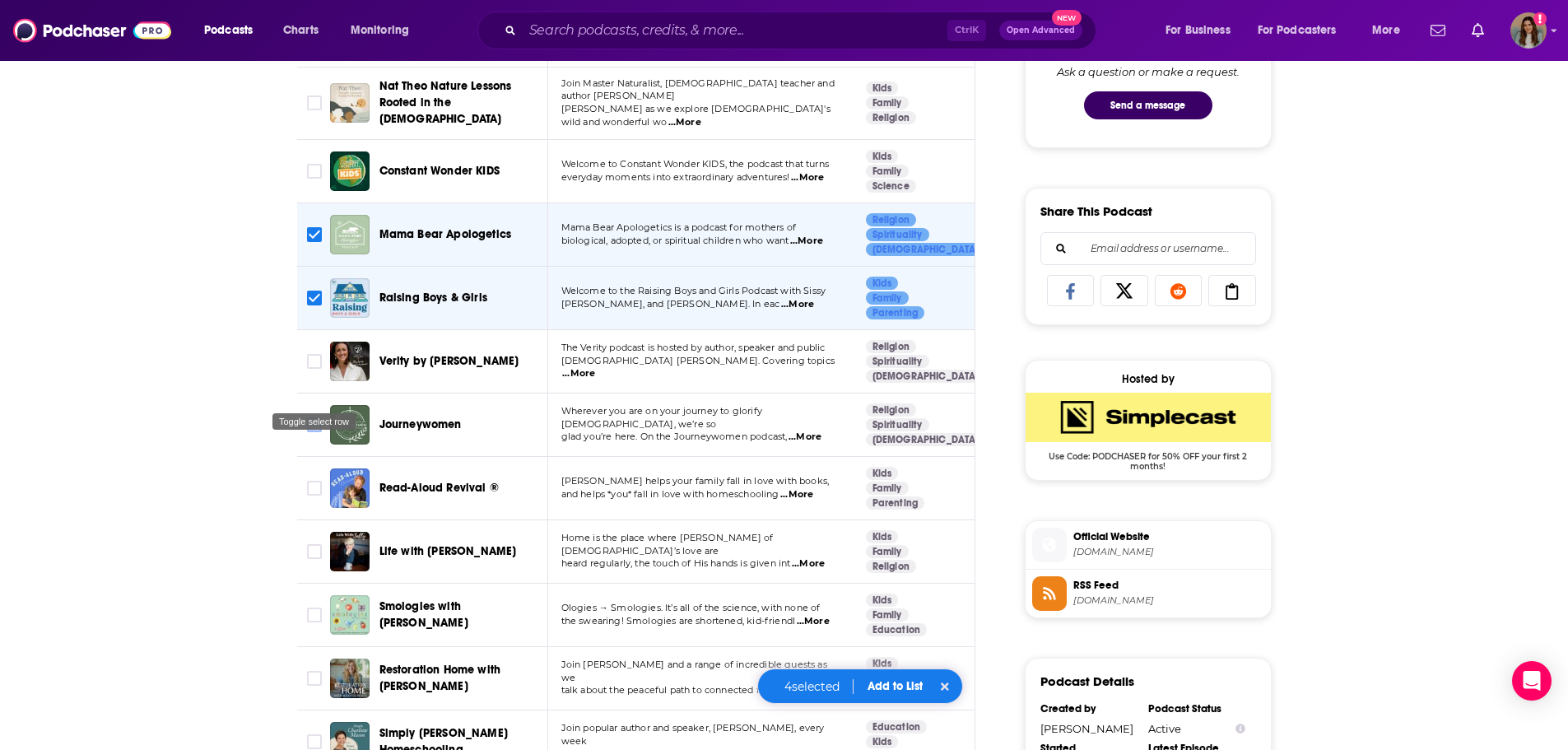
click at [315, 417] on input "Toggle select row" at bounding box center [314, 425] width 15 height 15
checkbox input "true"
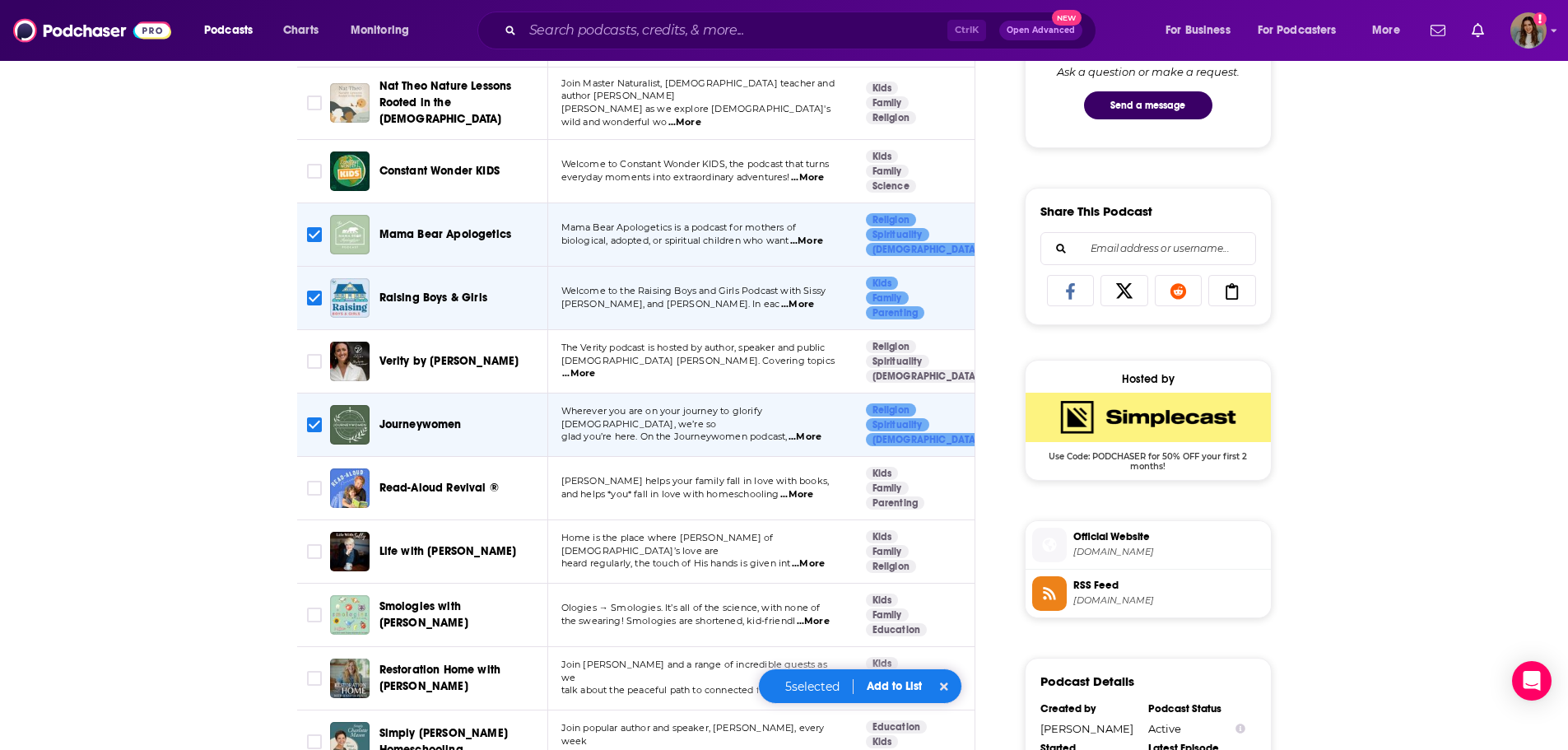
drag, startPoint x: 305, startPoint y: 430, endPoint x: 305, endPoint y: 438, distance: 8.0
click at [309, 481] on input "Toggle select row" at bounding box center [314, 488] width 15 height 15
checkbox input "true"
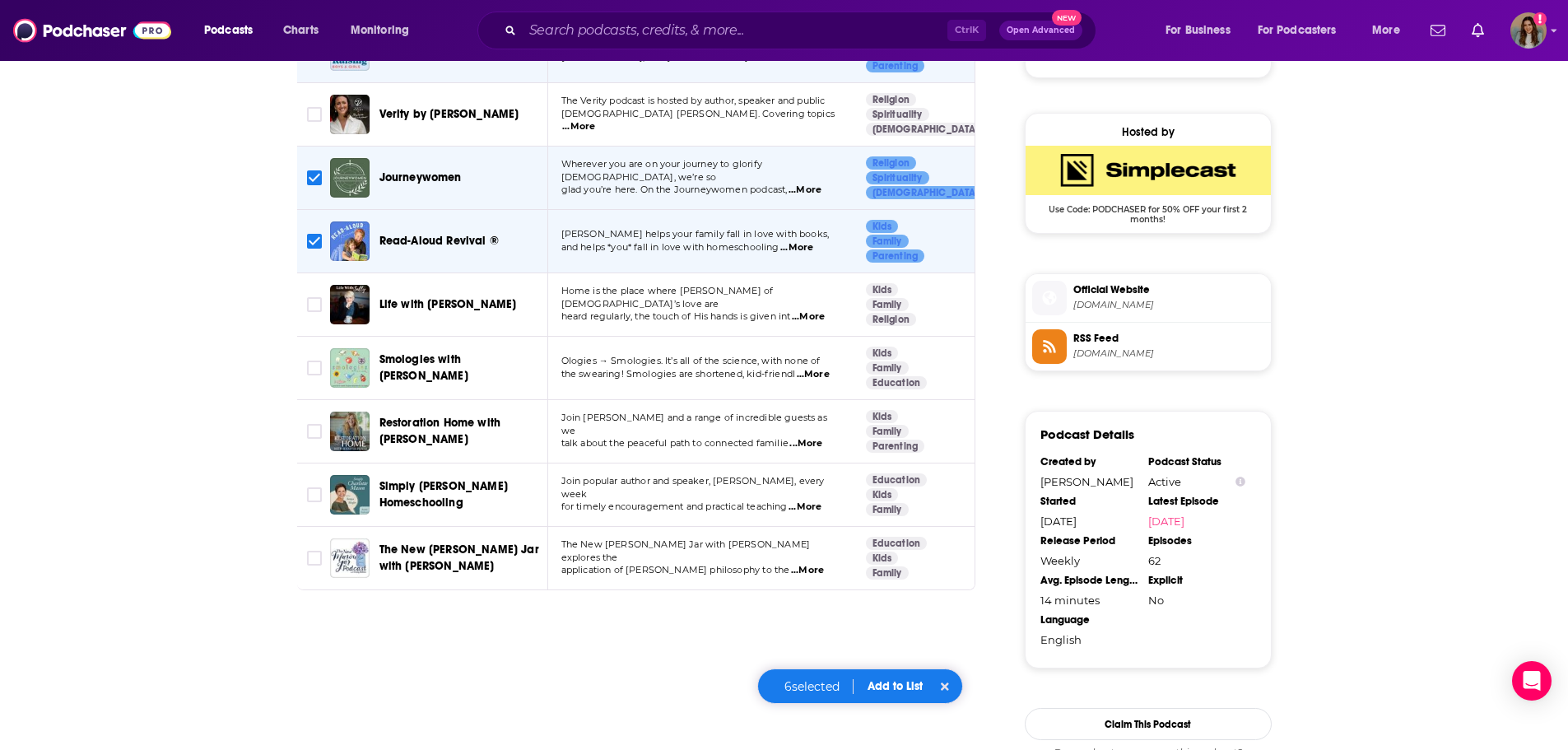
scroll to position [1235, 0]
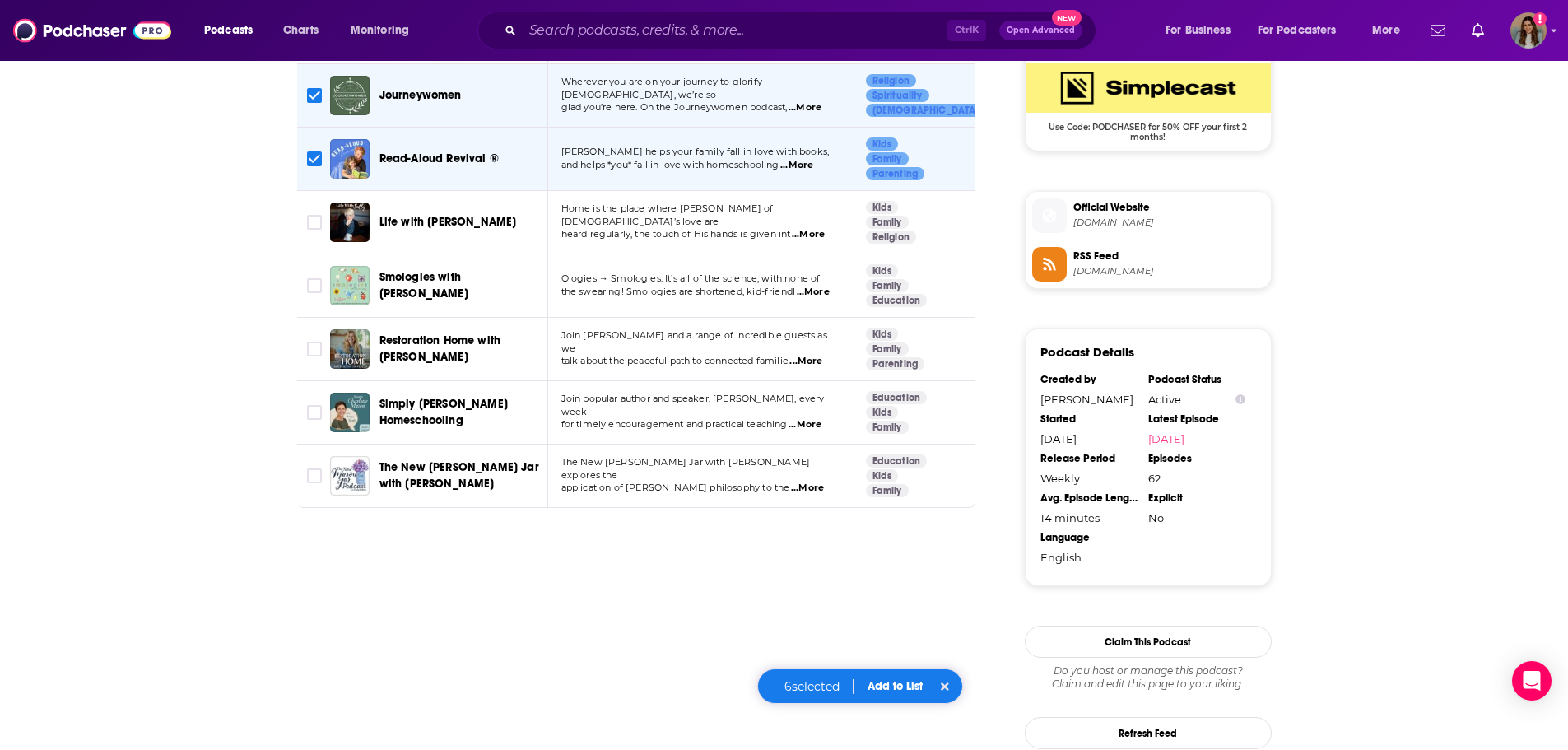
click at [900, 681] on button "Add to List" at bounding box center [895, 686] width 81 height 14
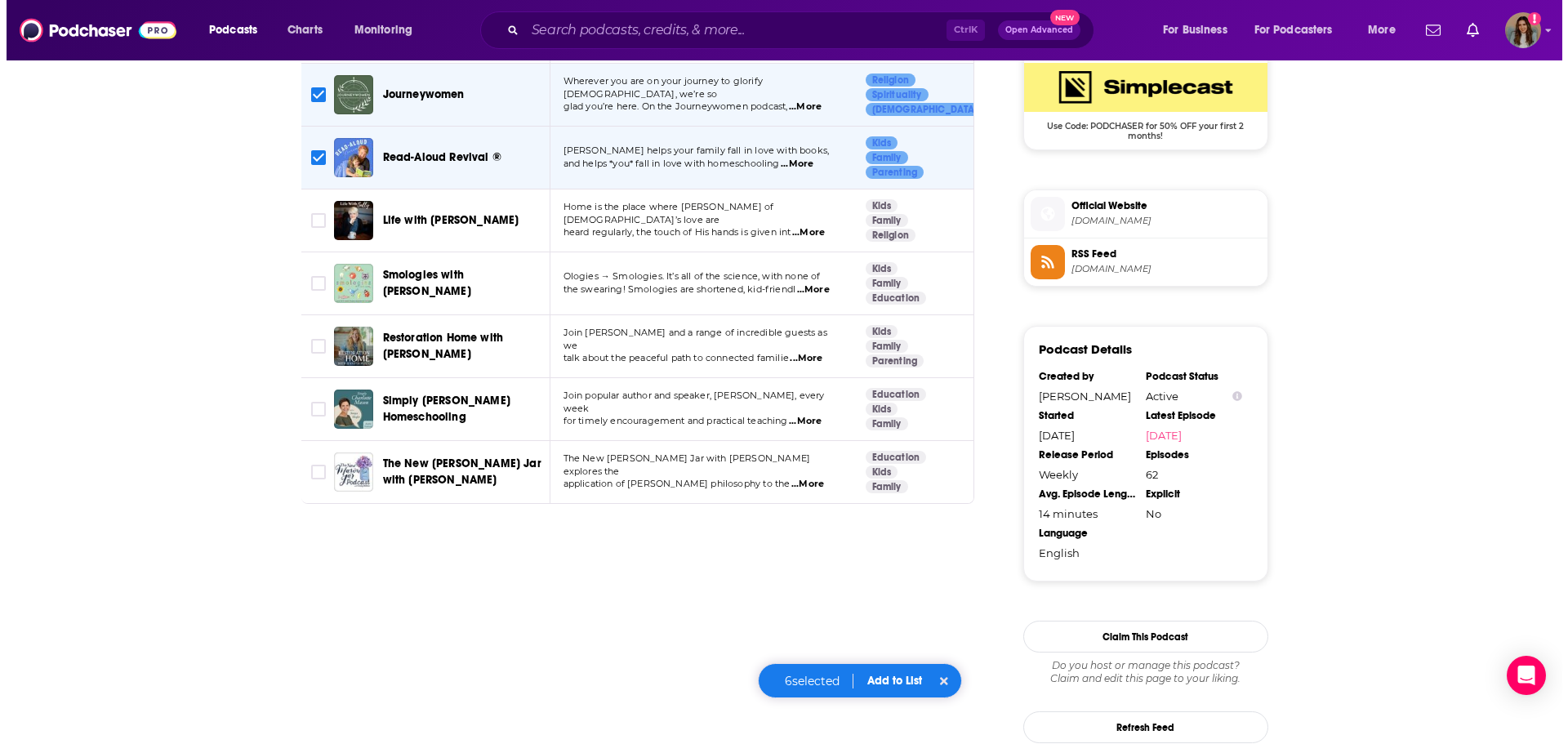
scroll to position [0, 0]
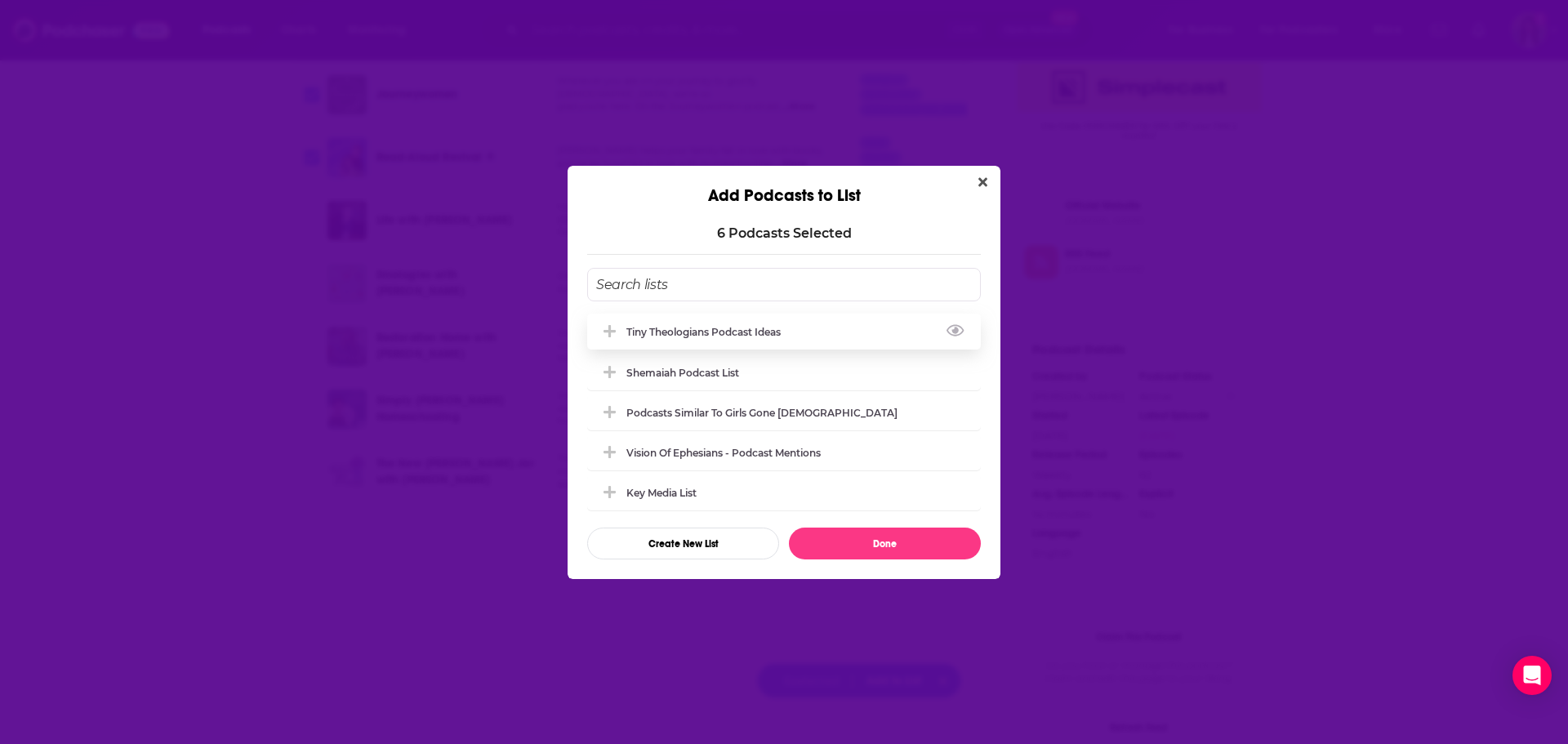
click at [692, 335] on div "Tiny Theologians Podcast Ideas" at bounding box center [707, 333] width 164 height 13
click at [880, 556] on button "Done" at bounding box center [885, 543] width 192 height 32
checkbox input "false"
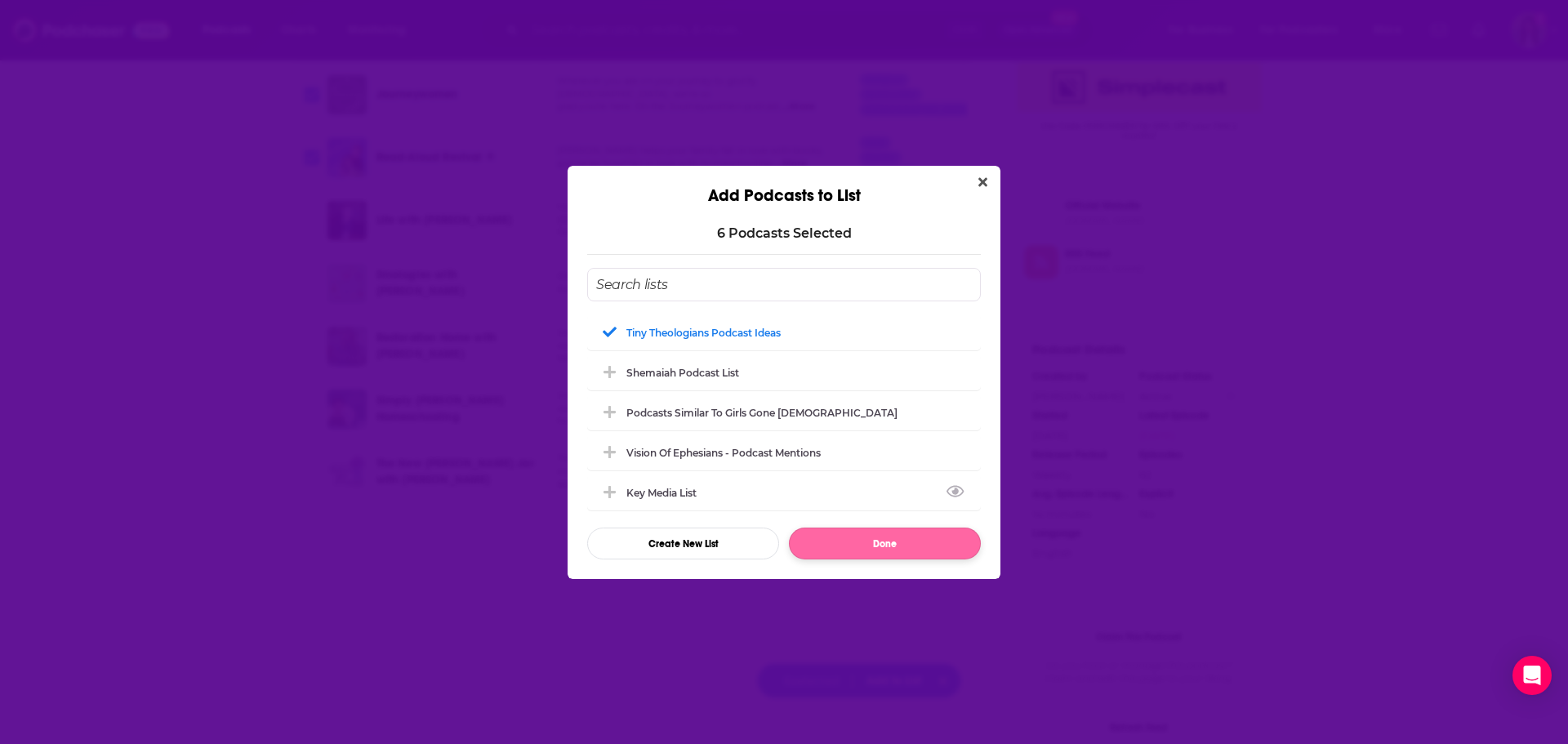
checkbox input "false"
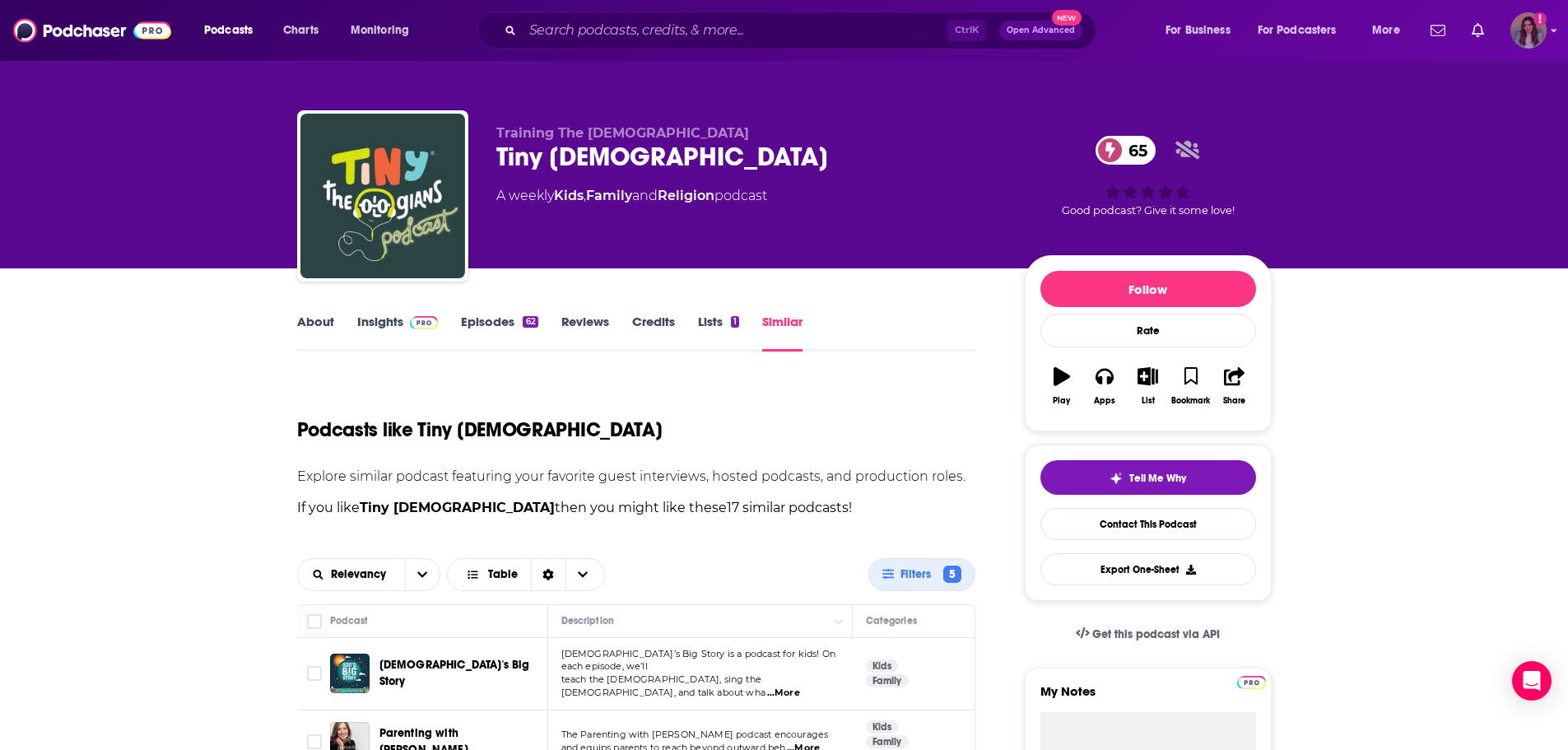
click at [1535, 37] on img "Logged in as daniellegrant" at bounding box center [1529, 31] width 37 height 37
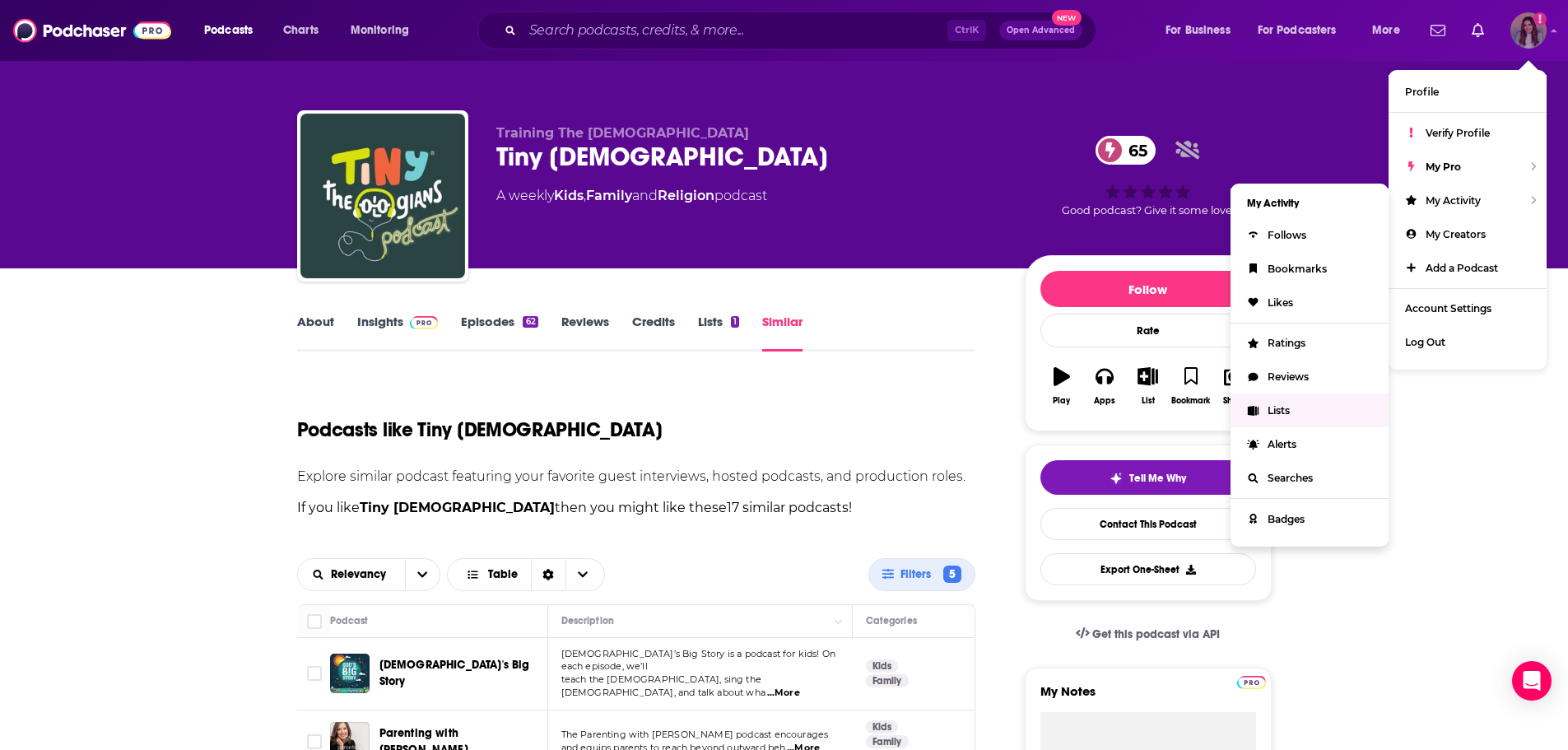
click at [1275, 408] on span "Lists" at bounding box center [1279, 411] width 22 height 13
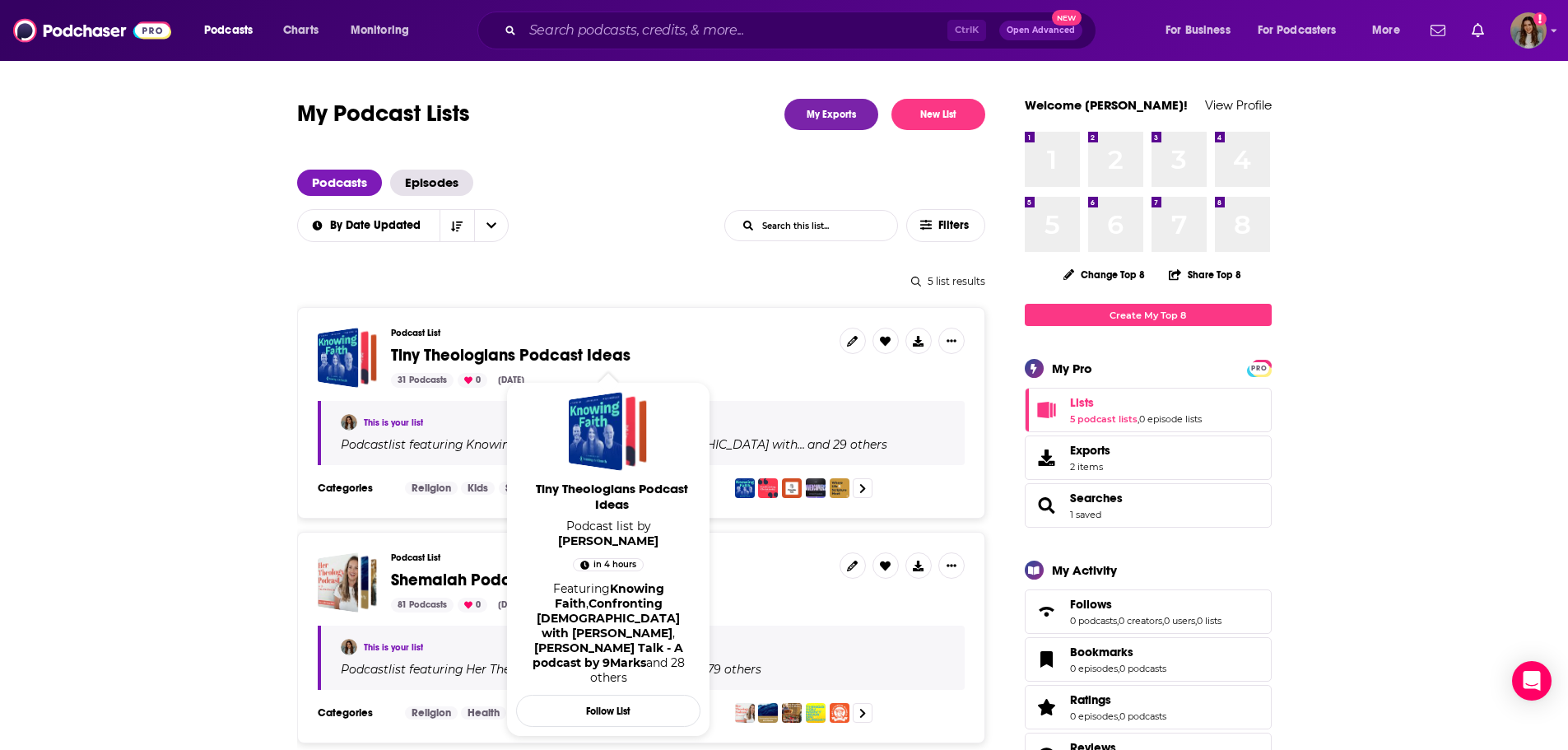
click at [489, 347] on span "Tiny Theologians Podcast Ideas" at bounding box center [510, 355] width 239 height 21
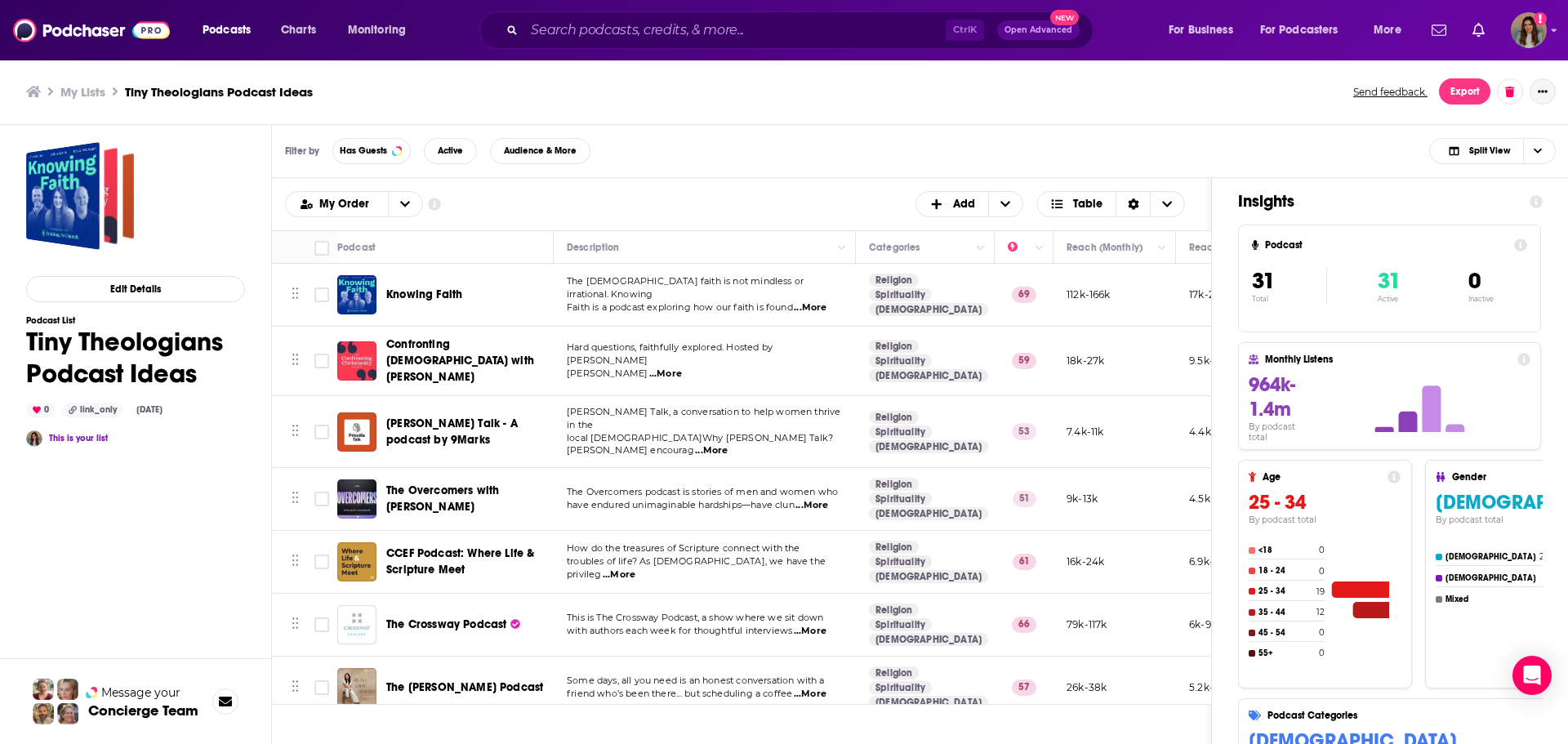
click at [1544, 92] on icon "Show More Button" at bounding box center [1542, 91] width 10 height 3
click at [1437, 254] on button "Share" at bounding box center [1486, 251] width 157 height 30
click at [1549, 158] on icon "Show additional menu" at bounding box center [1549, 157] width 33 height 13
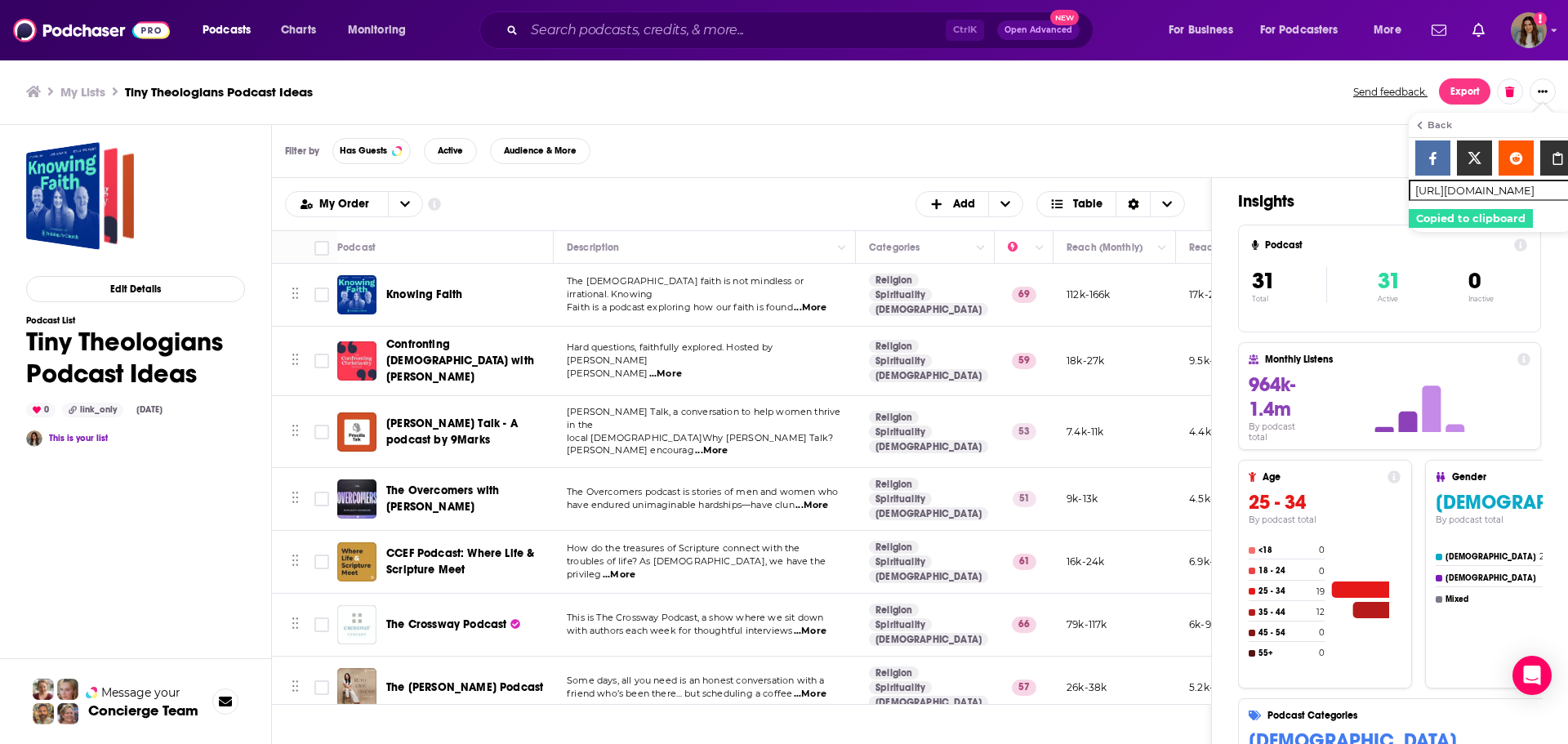
click at [1513, 188] on input "https://www.podchaser.com/lists/tiny-theologians-podcast-ideas-pc!smDdTb42TTwm9…" at bounding box center [1492, 189] width 167 height 21
click at [1314, 161] on div "Filter by Has Guests Active Audience & More Split View" at bounding box center [919, 151] width 1296 height 53
click at [1463, 195] on input "https://www.podchaser.com/lists/tiny-theologians-podcast-ideas-pc!smDdTb42TTwm9…" at bounding box center [1492, 189] width 167 height 21
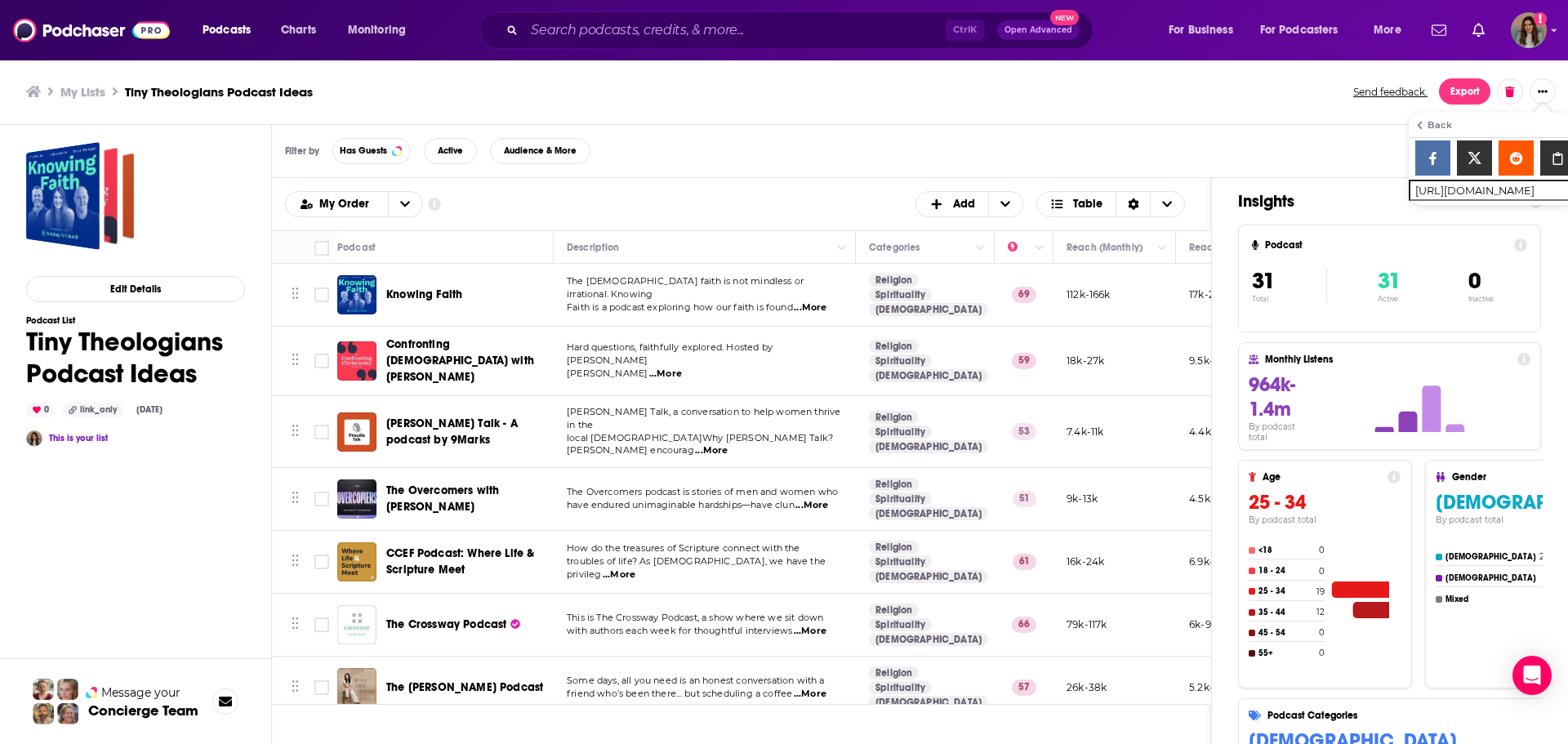
click at [1463, 195] on input "https://www.podchaser.com/lists/tiny-theologians-podcast-ideas-pc!smDdTb42TTwm9…" at bounding box center [1492, 189] width 167 height 21
click at [939, 98] on ul "My Lists Tiny Theologians Podcast Ideas" at bounding box center [680, 92] width 1309 height 15
click at [1213, 114] on div "My Lists Tiny Theologians Podcast Ideas Send feedback. Export" at bounding box center [784, 92] width 1569 height 66
click at [1546, 92] on icon "Show More Button" at bounding box center [1542, 91] width 10 height 3
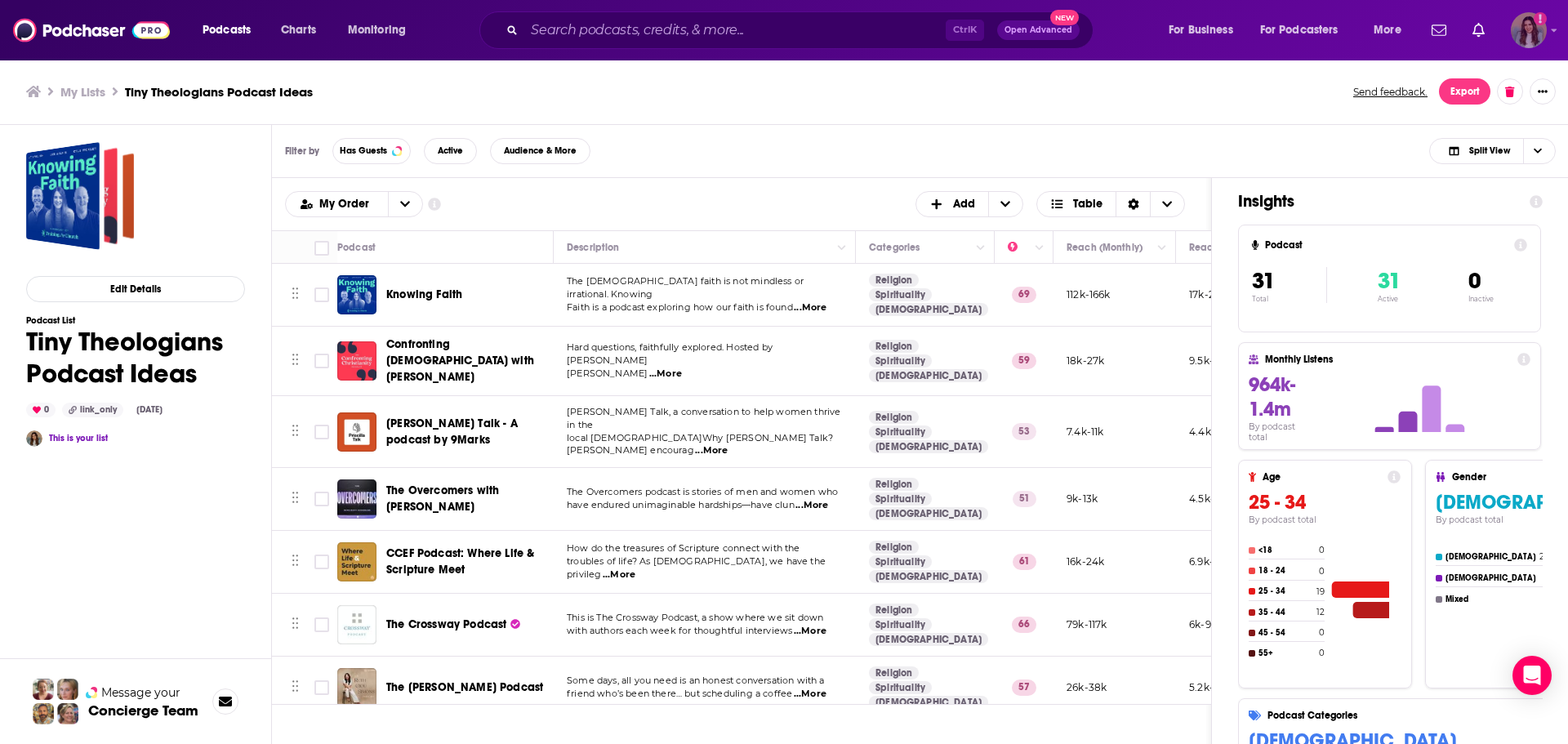
click at [1523, 37] on img "Logged in as daniellegrant" at bounding box center [1529, 31] width 36 height 36
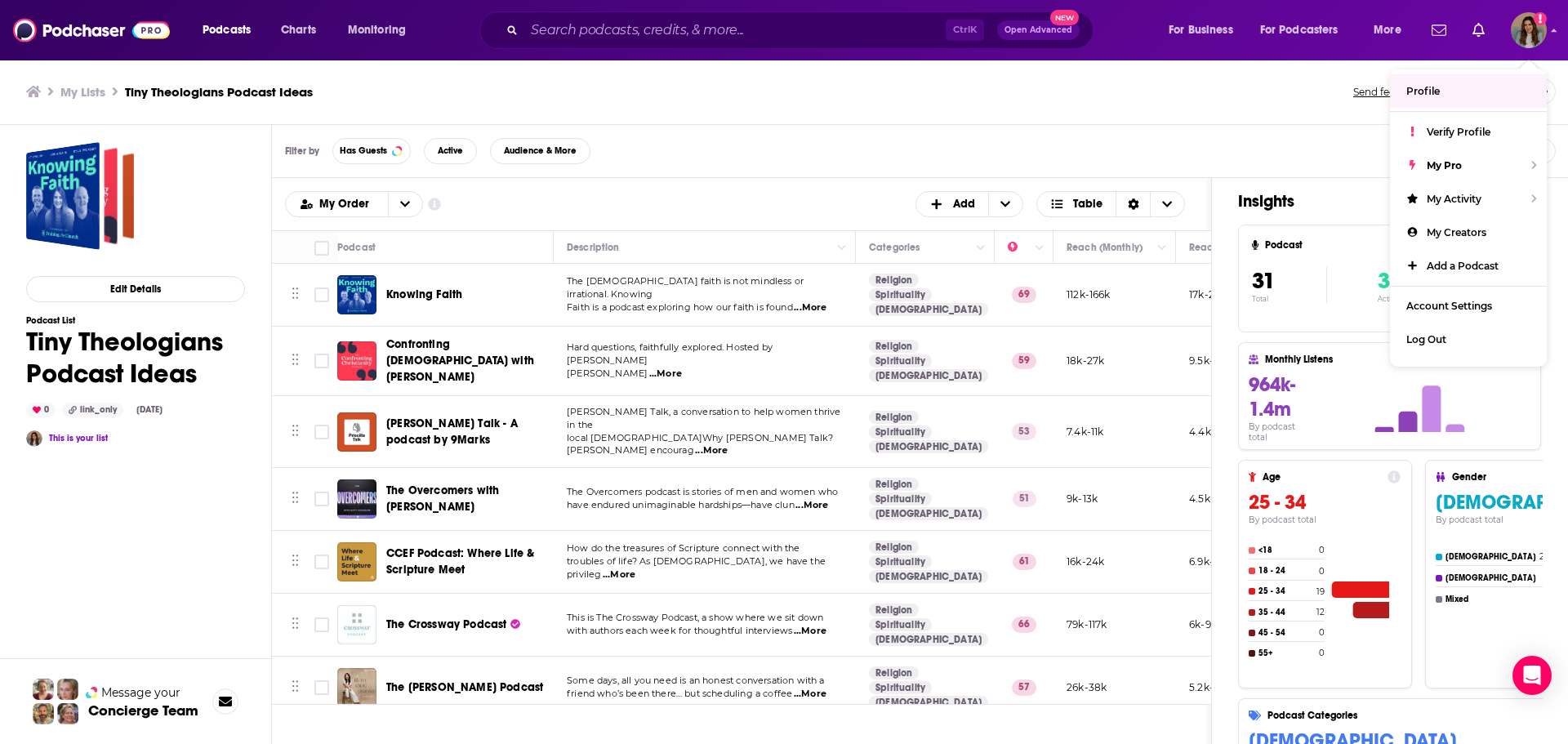
click at [1156, 53] on div "Podcasts Charts Monitoring Ctrl K Open Advanced New For Business For Podcasters…" at bounding box center [784, 30] width 1568 height 61
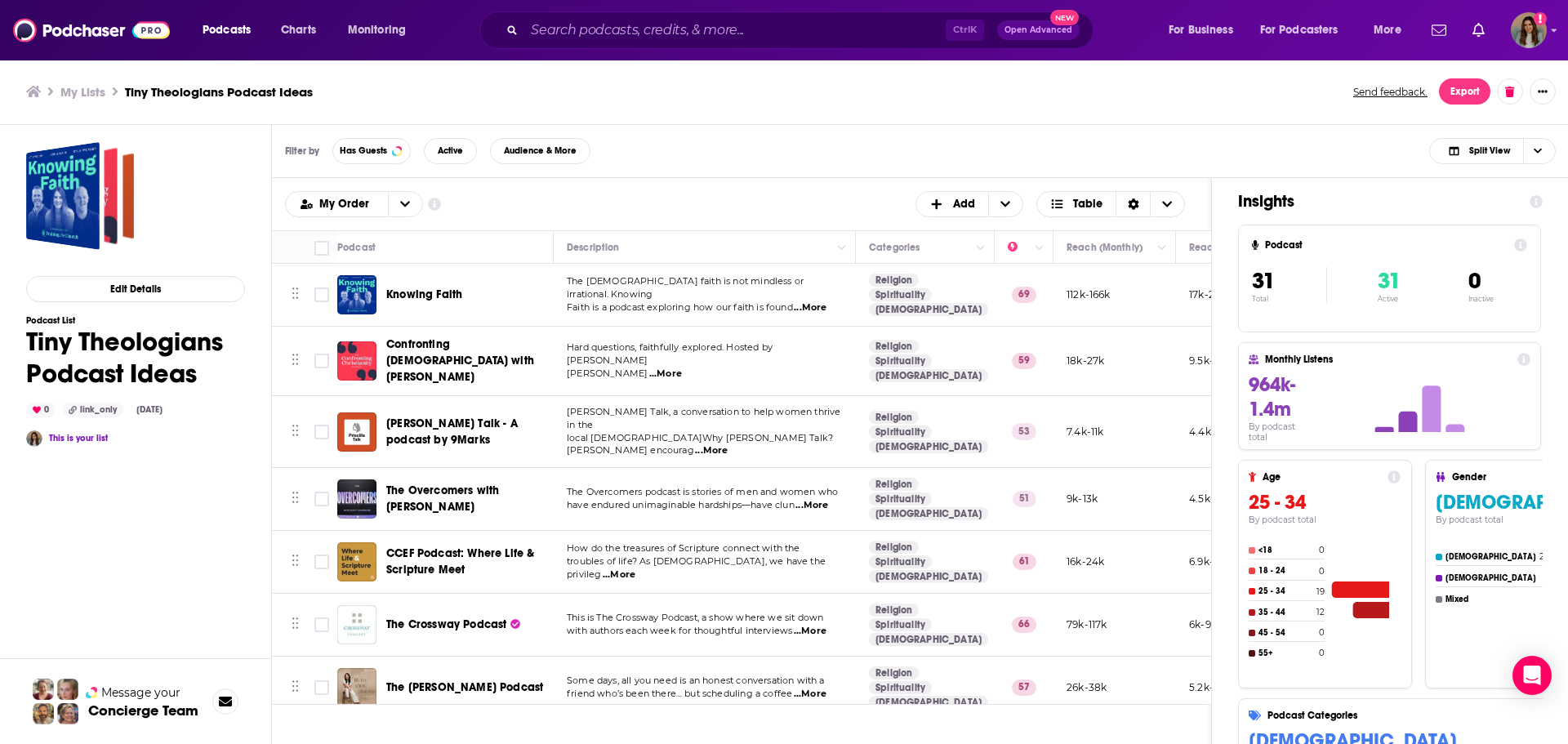
click at [973, 110] on div "My Lists Tiny Theologians Podcast Ideas Send feedback. Export" at bounding box center [784, 92] width 1569 height 66
click at [130, 518] on div "Edit Details Podcast List Tiny Theologians Podcast Ideas 0 link_only [DATE] Thi…" at bounding box center [136, 508] width 219 height 732
